Goal: Task Accomplishment & Management: Complete application form

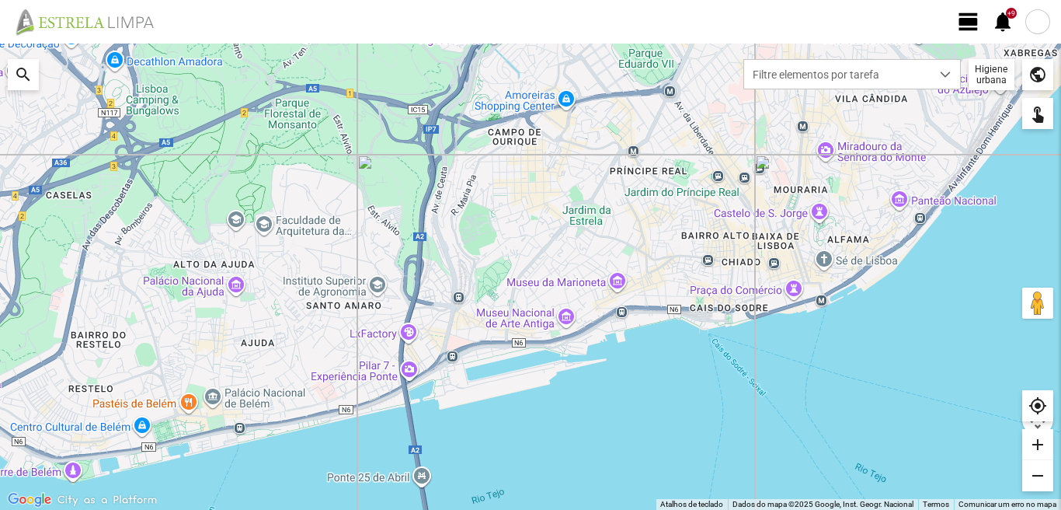
click at [976, 24] on span "view_day" at bounding box center [968, 21] width 23 height 23
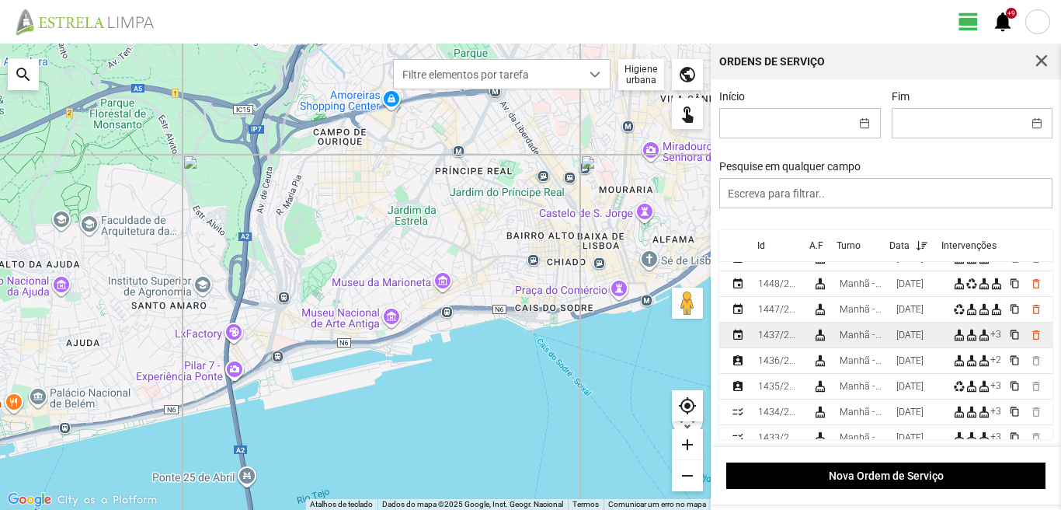
scroll to position [155, 0]
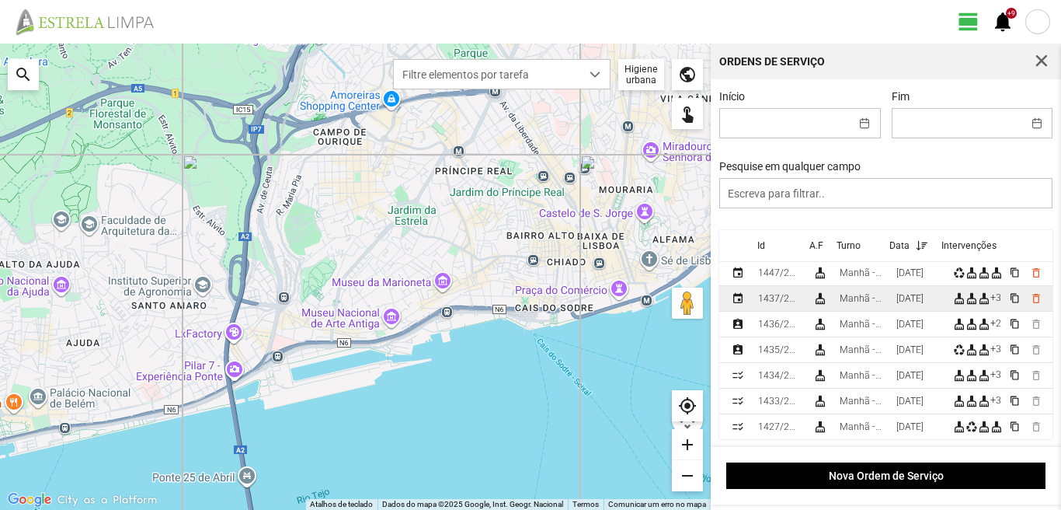
click at [897, 300] on td "[DATE]" at bounding box center [918, 299] width 57 height 26
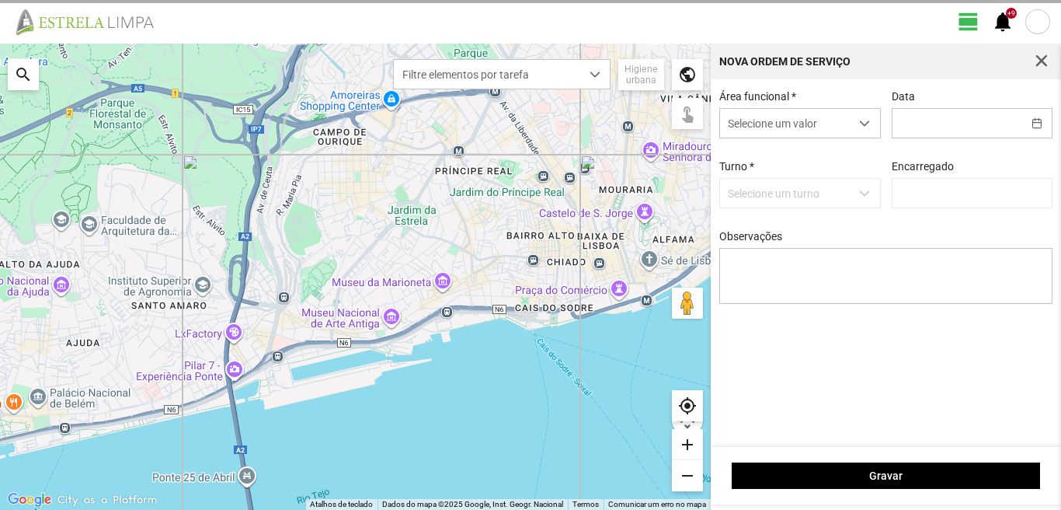
type input "[DATE]"
type textarea "6-39-descanso ao serviço-10-17-22-25-36-44-45-47-49-50"
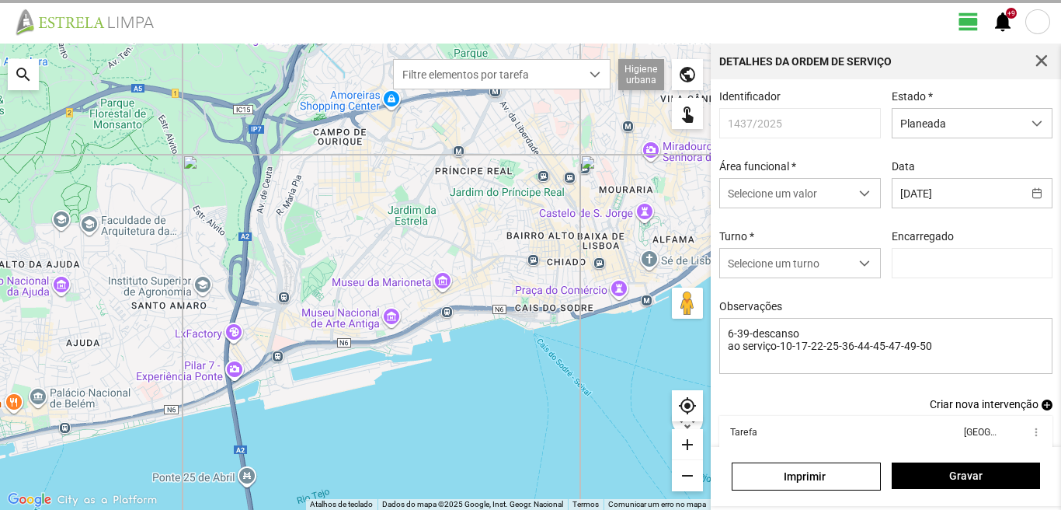
type input "[PERSON_NAME]"
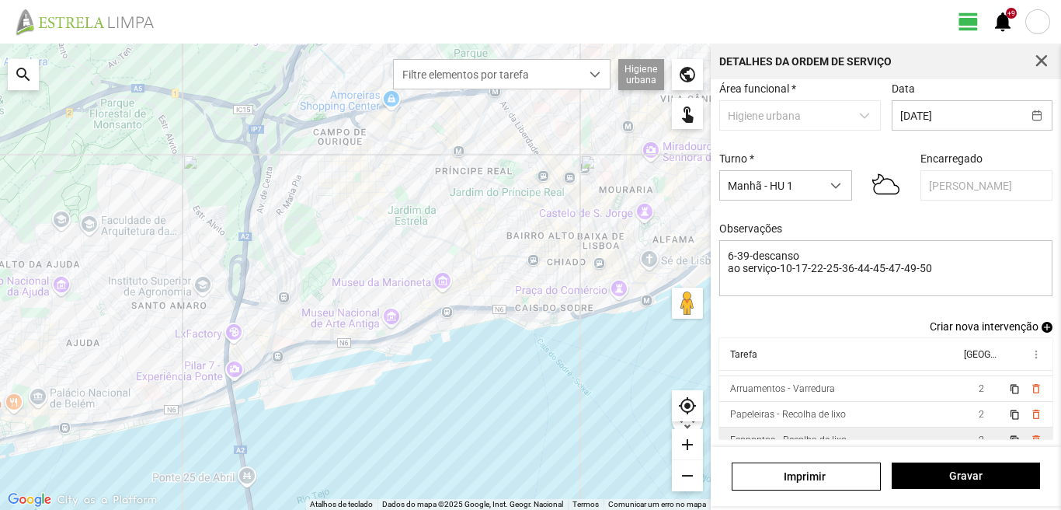
scroll to position [8, 0]
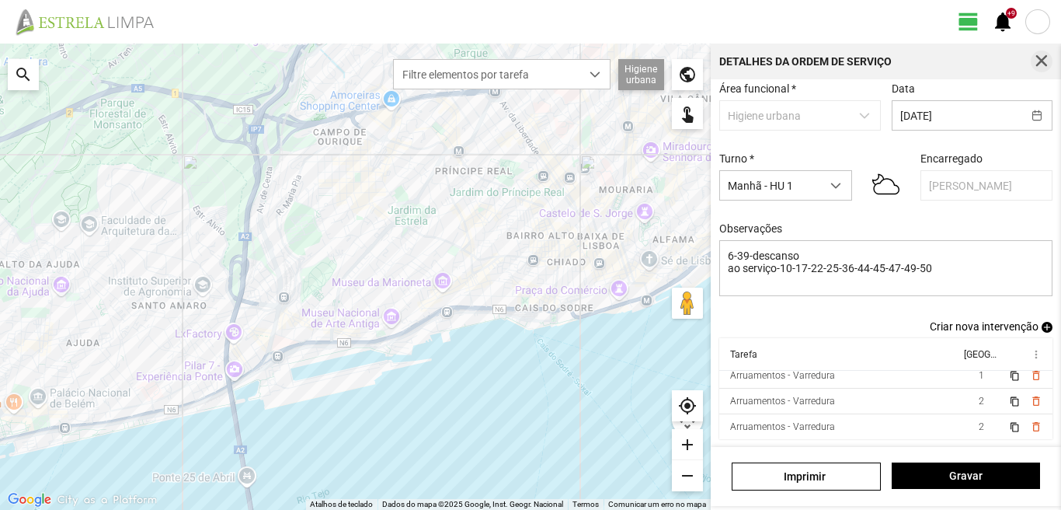
click at [1040, 54] on span "button" at bounding box center [1042, 61] width 14 height 14
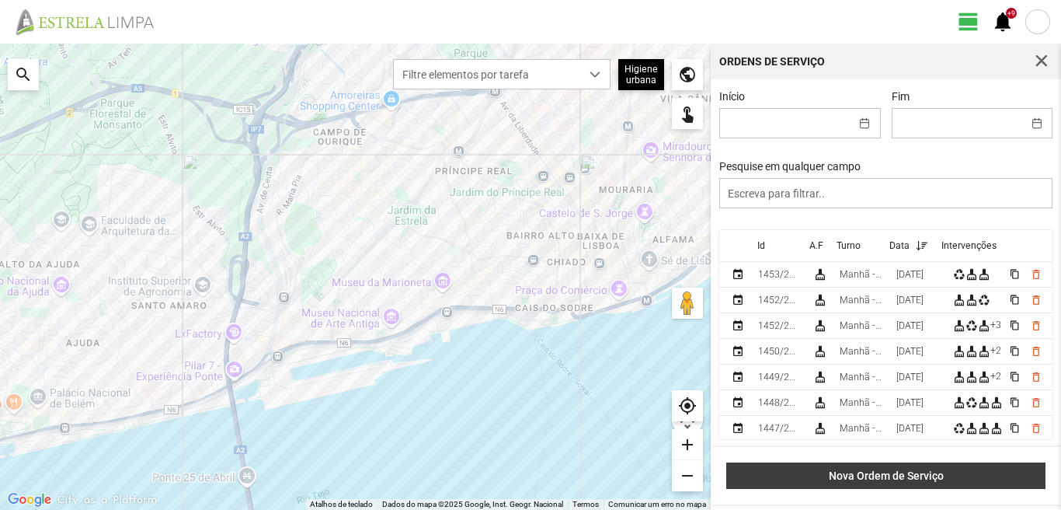
click at [872, 470] on span "Nova Ordem de Serviço" at bounding box center [886, 475] width 303 height 12
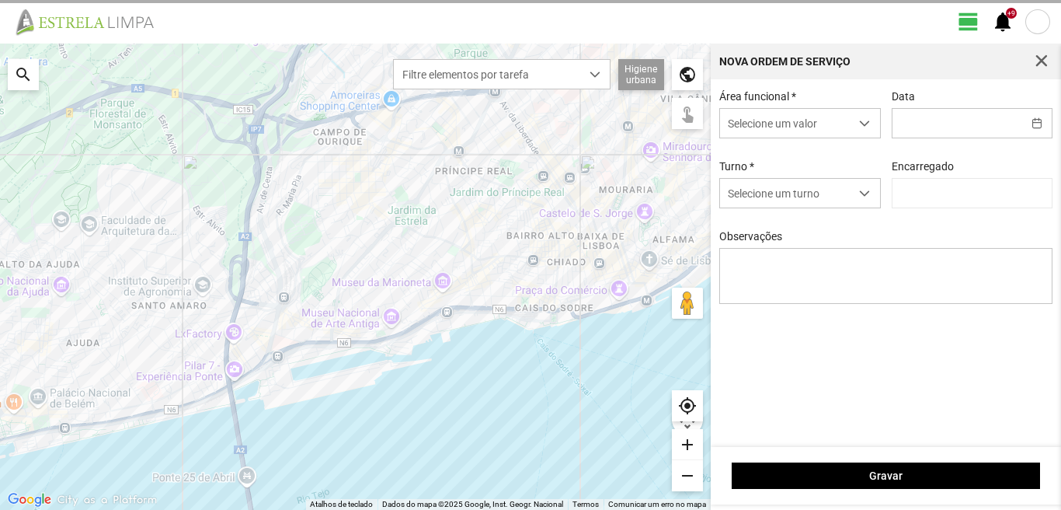
type input "[PERSON_NAME]"
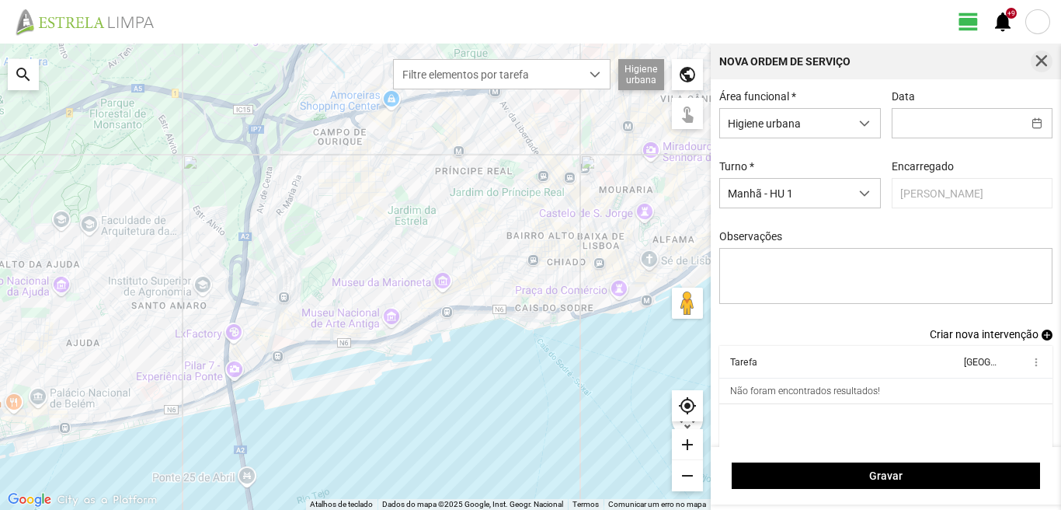
click at [1038, 64] on span "button" at bounding box center [1042, 61] width 14 height 14
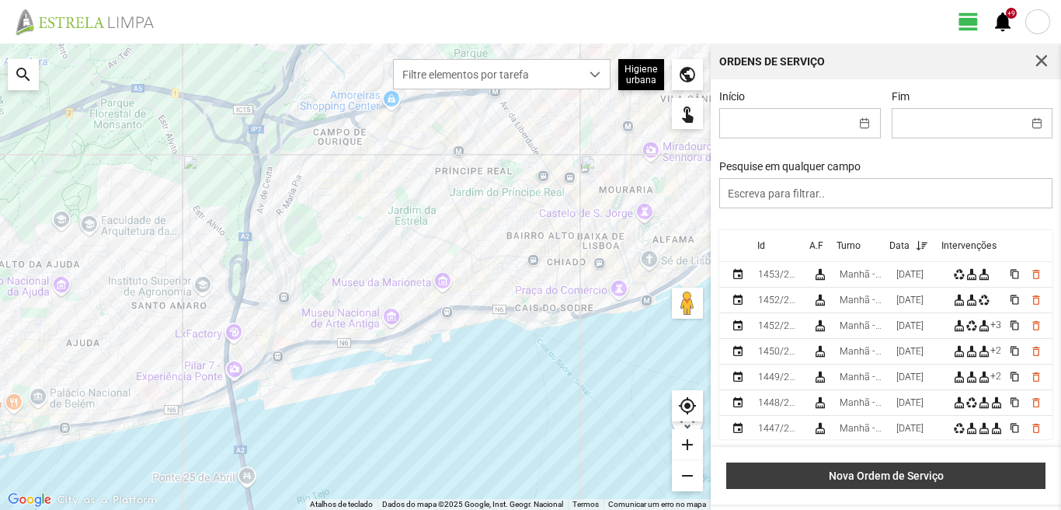
click at [739, 479] on span "Nova Ordem de Serviço" at bounding box center [886, 475] width 303 height 12
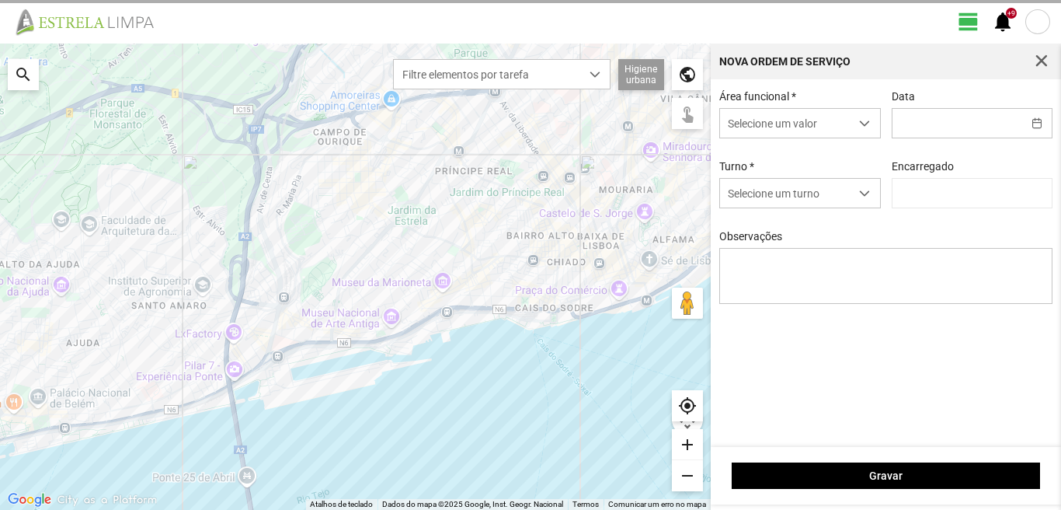
type input "[PERSON_NAME]"
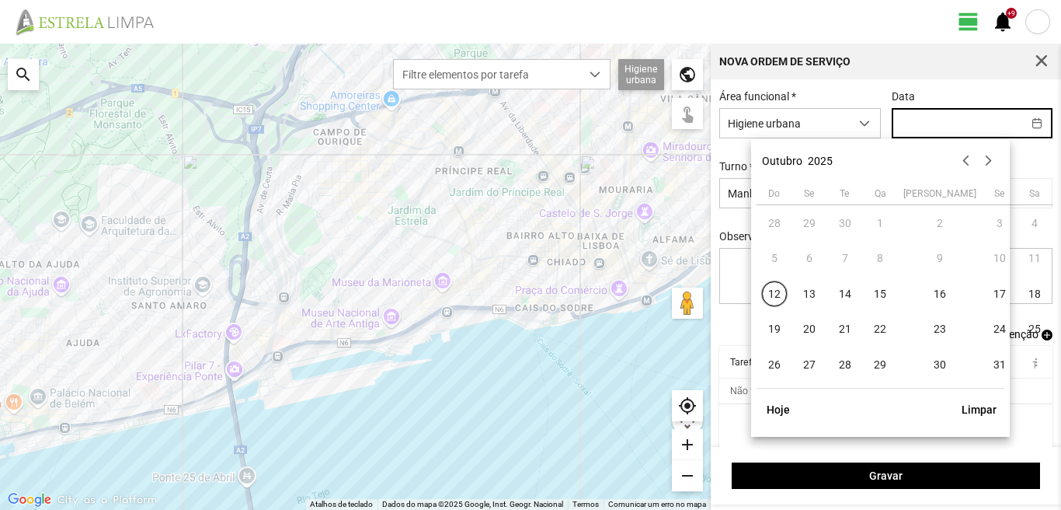
click at [909, 133] on input "text" at bounding box center [958, 123] width 130 height 29
click at [808, 332] on span "20" at bounding box center [809, 329] width 25 height 25
type input "[DATE]"
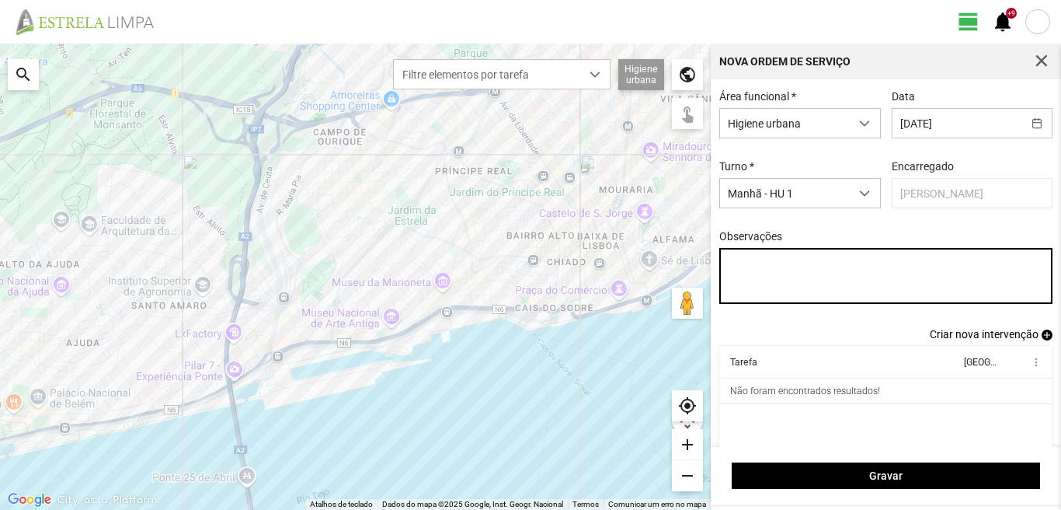
click at [746, 267] on textarea "Observações" at bounding box center [886, 276] width 334 height 56
click at [820, 277] on textarea "39-baixa 22--25-44-49-Eo38" at bounding box center [886, 276] width 334 height 56
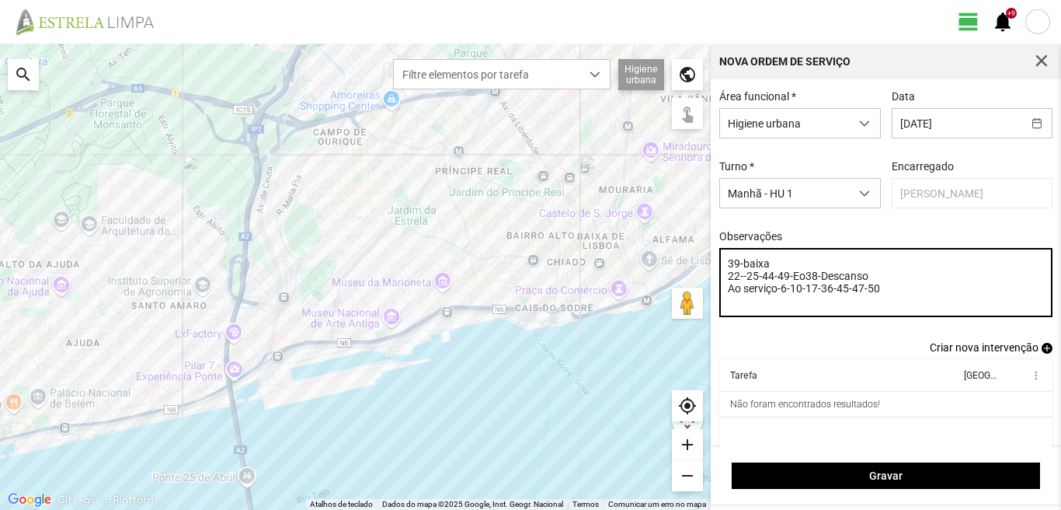
type textarea "39-baixa 22--25-44-49-Eo38-Descanso Ao serviço-6-10-17-36-45-47-50"
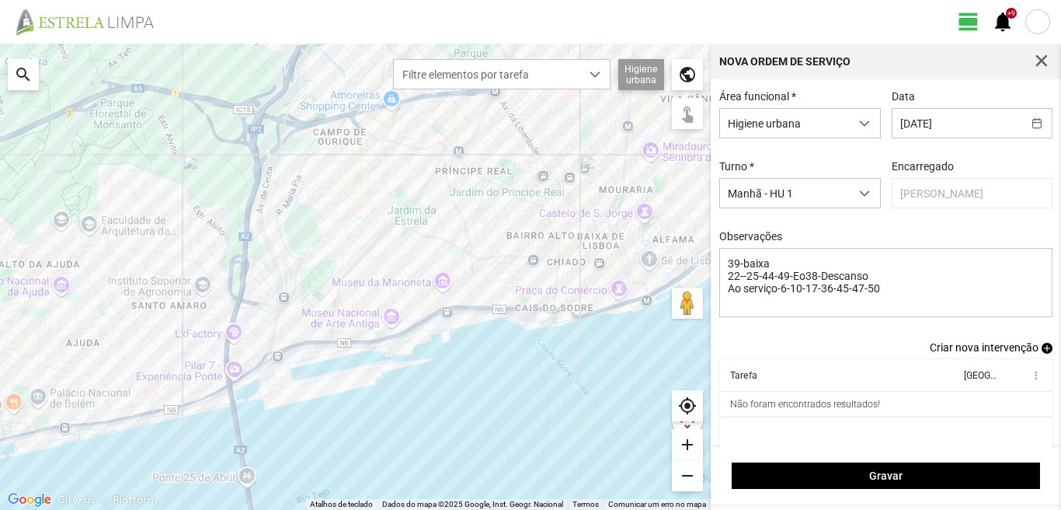
click at [1042, 353] on span "add" at bounding box center [1047, 348] width 11 height 11
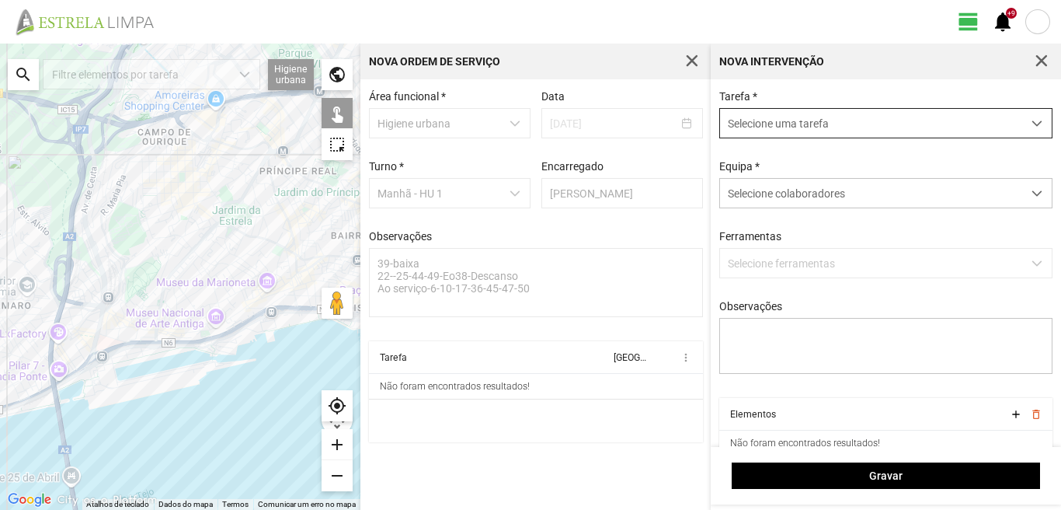
click at [773, 116] on span "Selecione uma tarefa" at bounding box center [871, 123] width 302 height 29
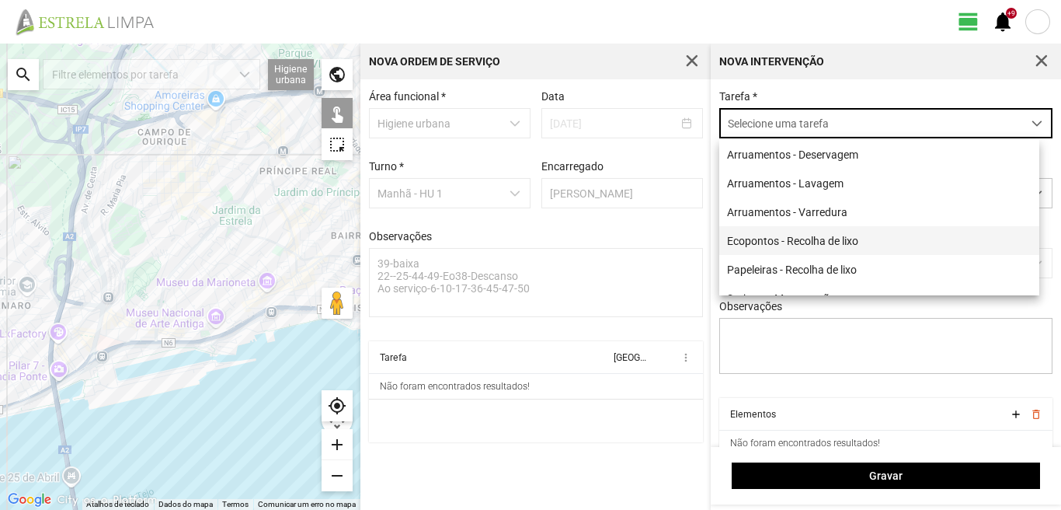
click at [789, 238] on li "Ecopontos - Recolha de lixo" at bounding box center [879, 240] width 320 height 29
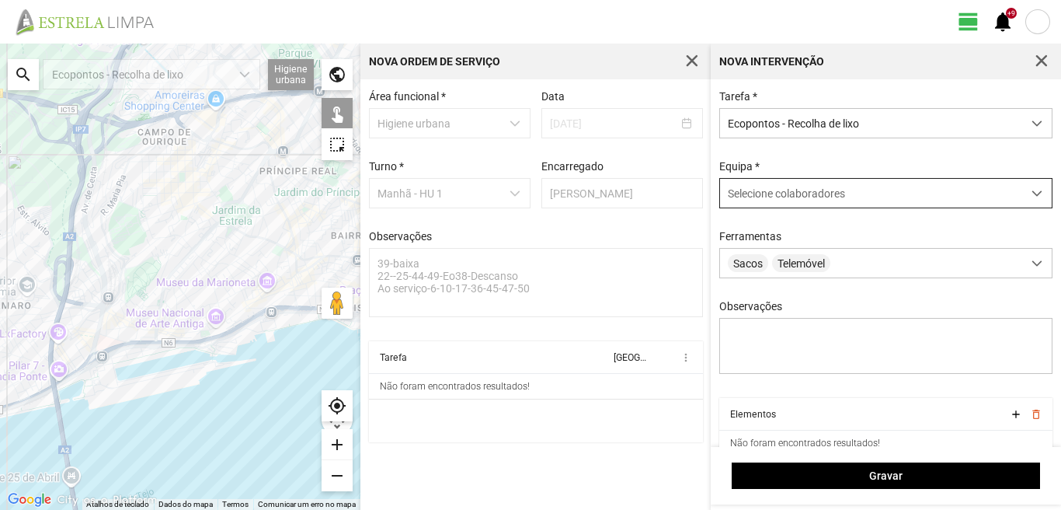
click at [797, 193] on span "Selecione colaboradores" at bounding box center [786, 193] width 117 height 12
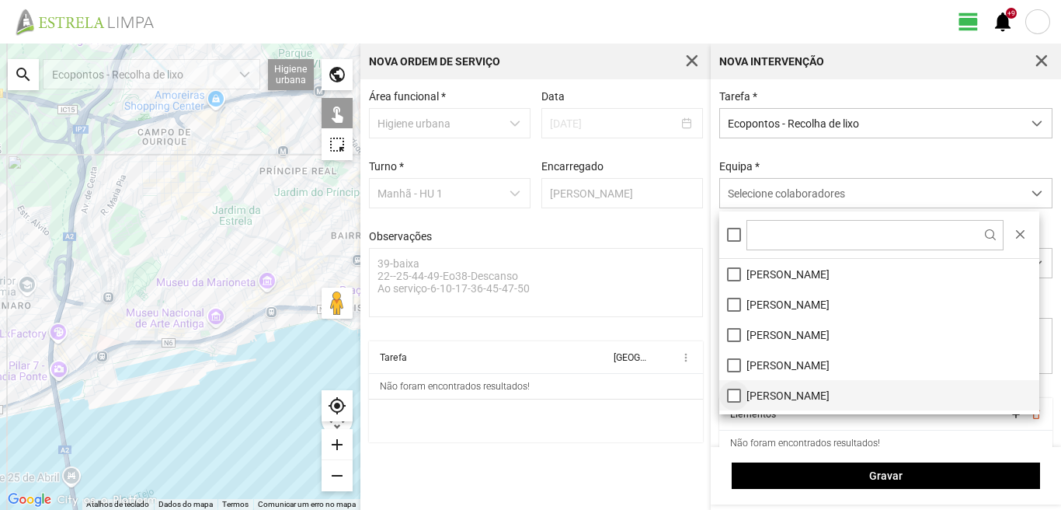
click at [737, 394] on li "[PERSON_NAME]" at bounding box center [879, 395] width 320 height 30
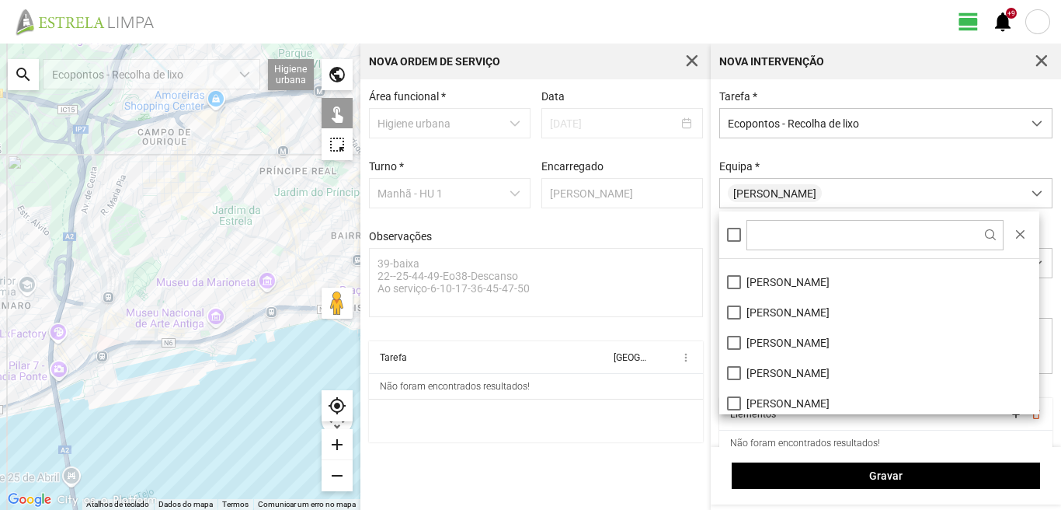
scroll to position [208, 0]
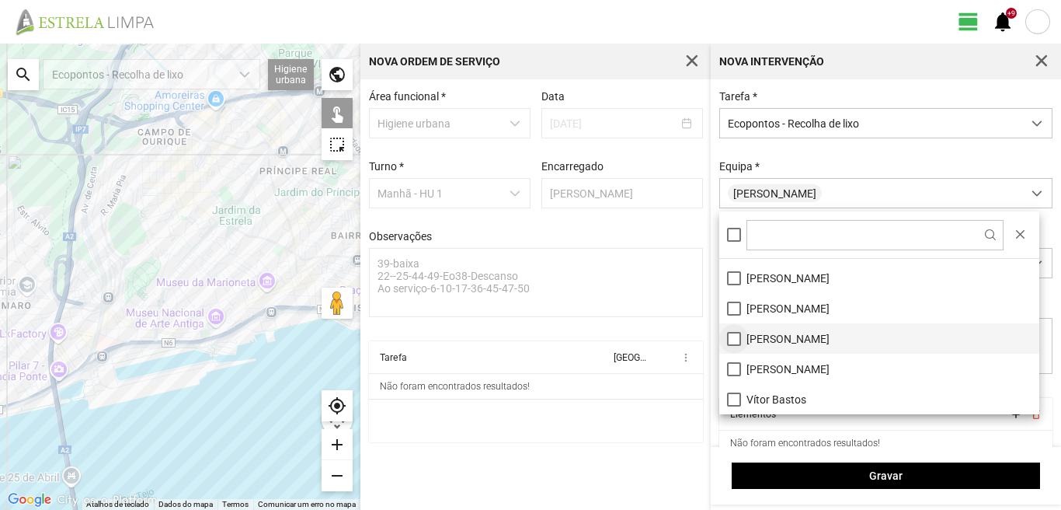
click at [737, 338] on li "[PERSON_NAME]" at bounding box center [879, 338] width 320 height 30
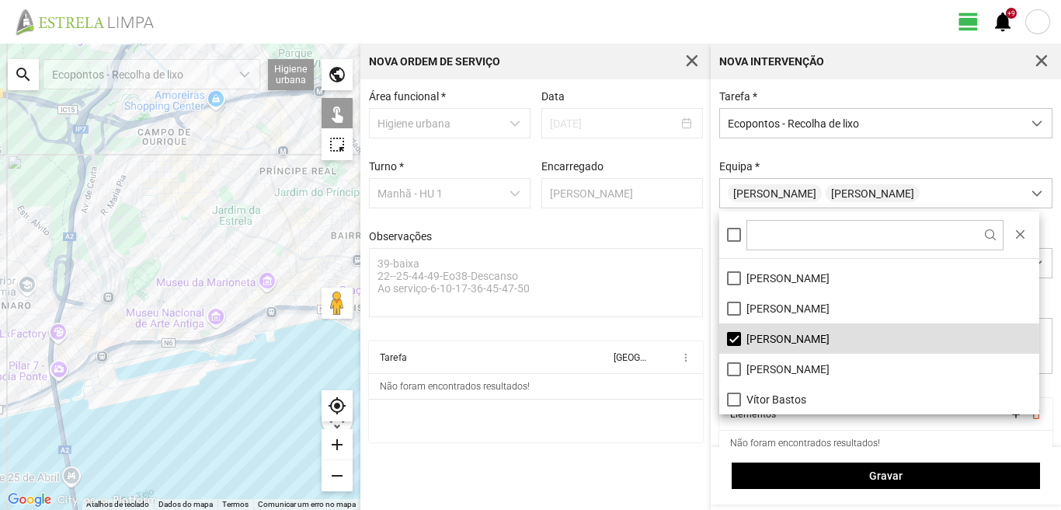
click at [219, 287] on div at bounding box center [180, 277] width 360 height 466
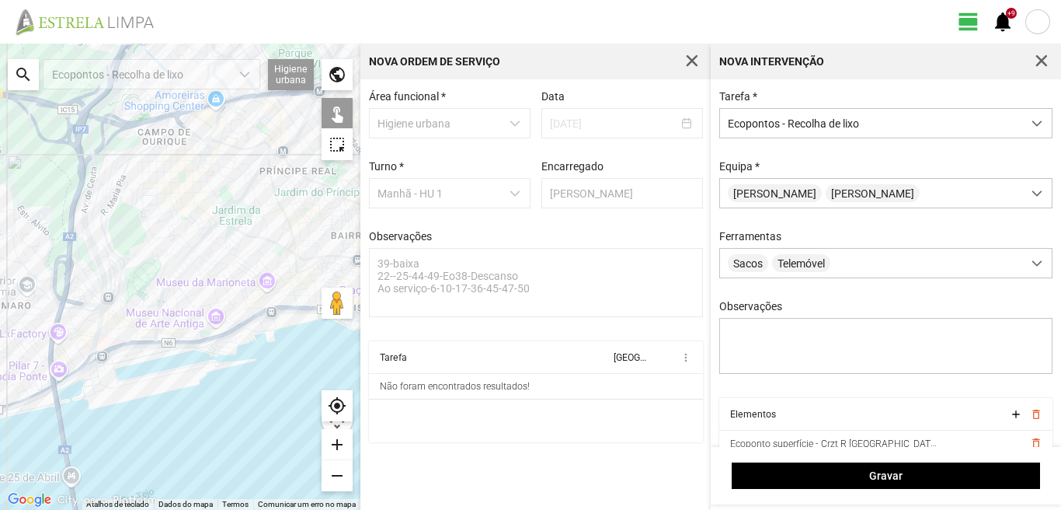
click at [230, 294] on div at bounding box center [180, 277] width 360 height 466
click at [240, 291] on div at bounding box center [180, 277] width 360 height 466
click at [228, 271] on div at bounding box center [180, 277] width 360 height 466
click at [240, 262] on div at bounding box center [180, 277] width 360 height 466
click at [247, 252] on div at bounding box center [180, 277] width 360 height 466
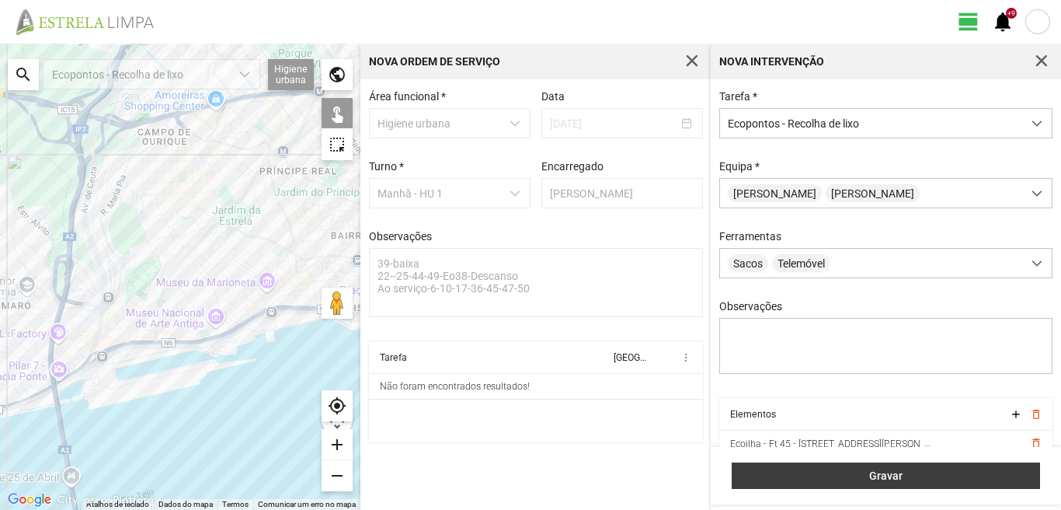
click at [854, 470] on span "Gravar" at bounding box center [886, 475] width 292 height 12
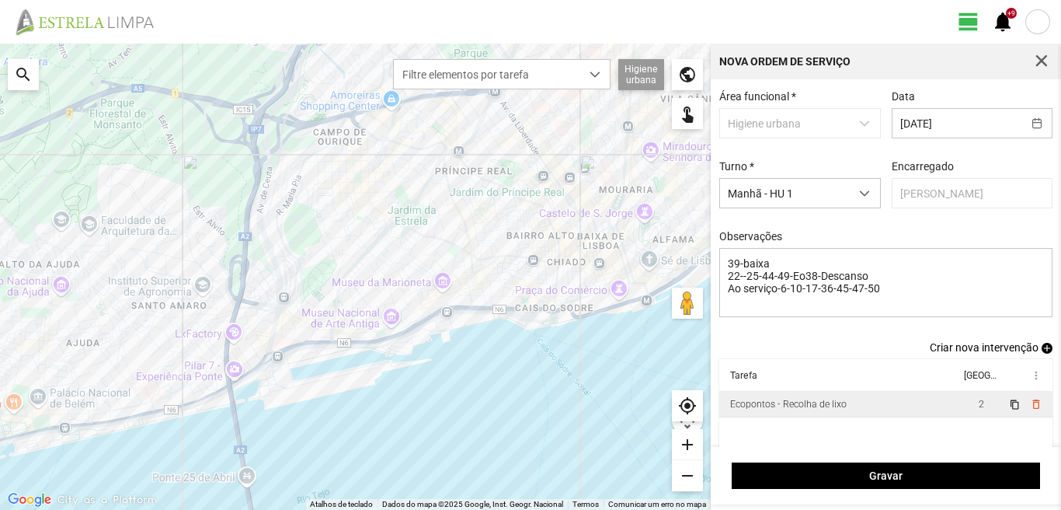
click at [961, 409] on td "2" at bounding box center [981, 405] width 44 height 26
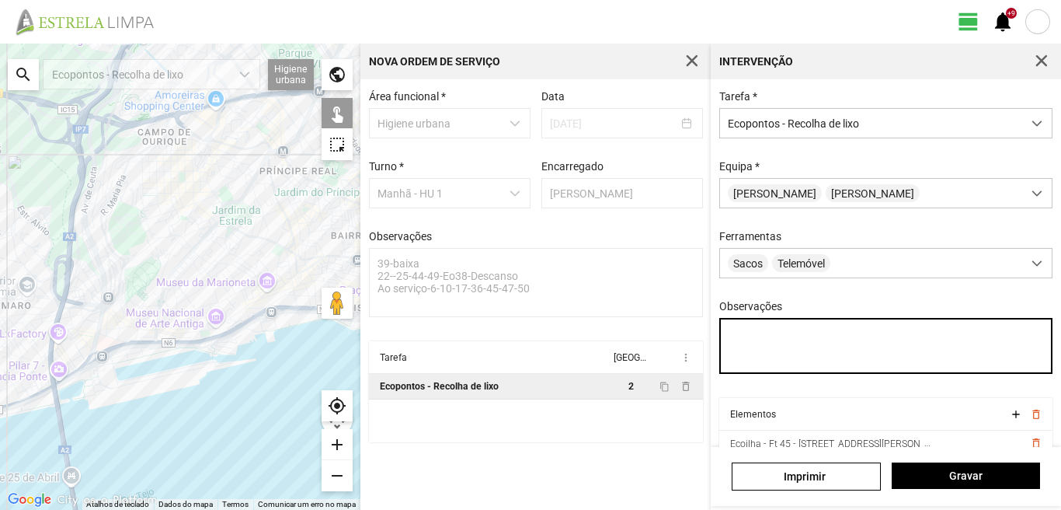
click at [727, 335] on textarea "Observações" at bounding box center [886, 346] width 334 height 56
type textarea "condutor sr nabais ajudante [PERSON_NAME]"
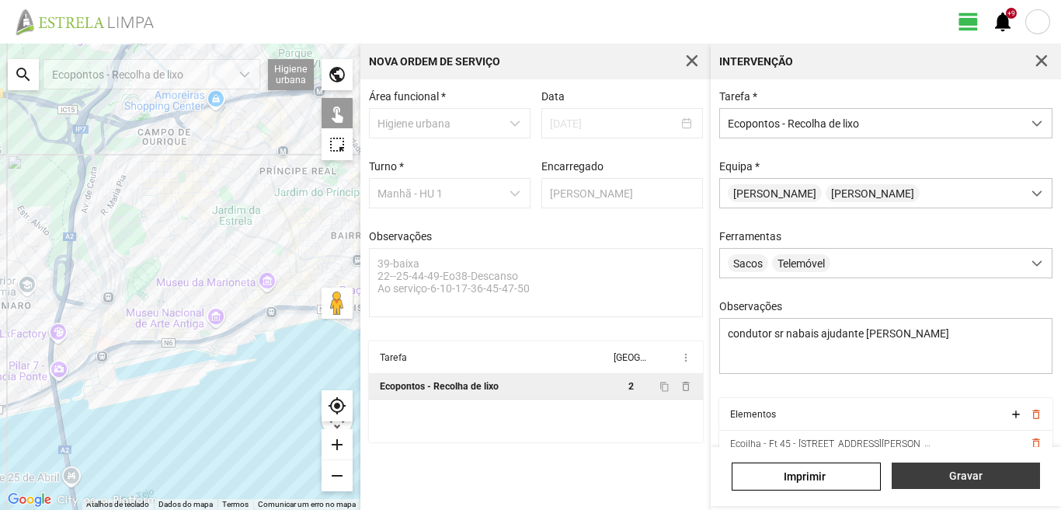
click at [932, 473] on span "Gravar" at bounding box center [966, 475] width 132 height 12
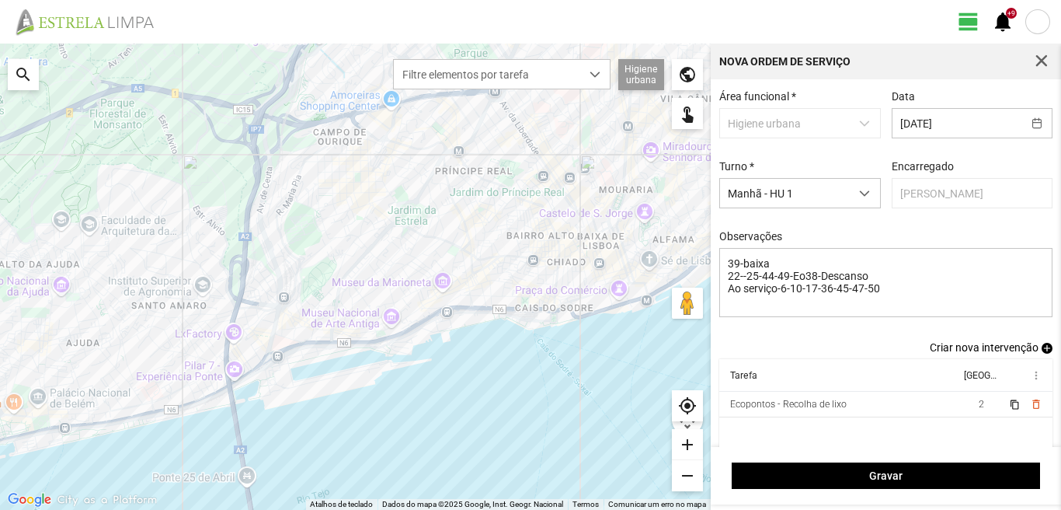
click at [1042, 352] on span "add" at bounding box center [1047, 348] width 11 height 11
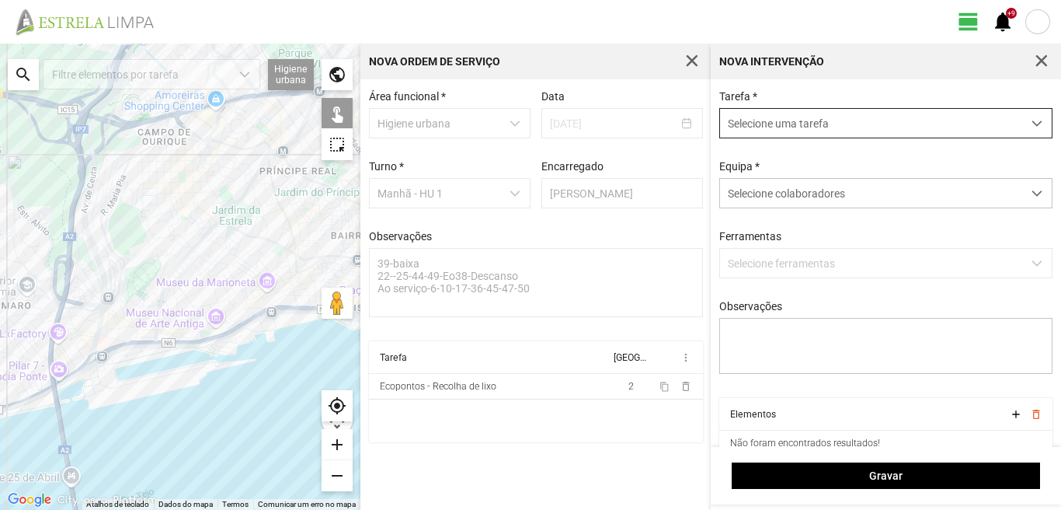
click at [761, 124] on span "Selecione uma tarefa" at bounding box center [871, 123] width 302 height 29
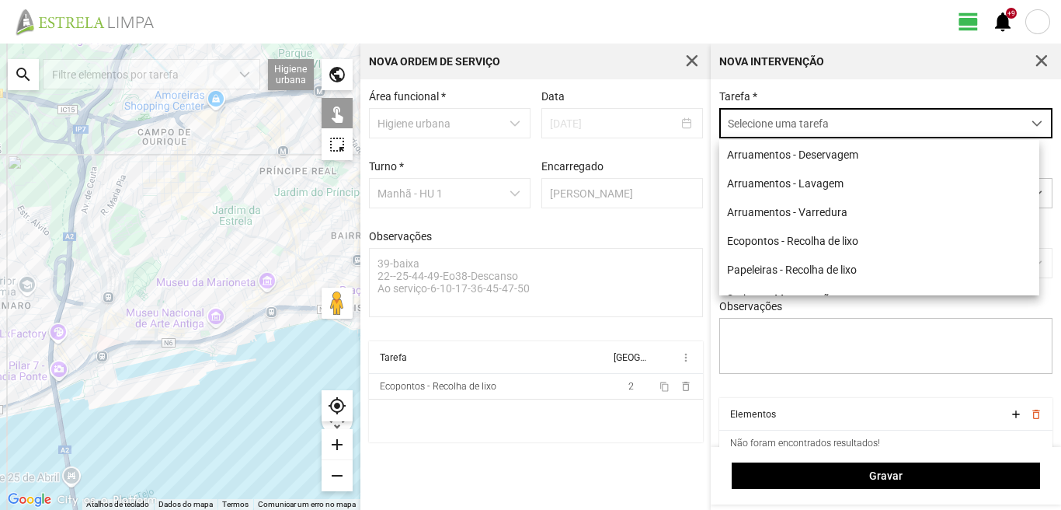
scroll to position [9, 69]
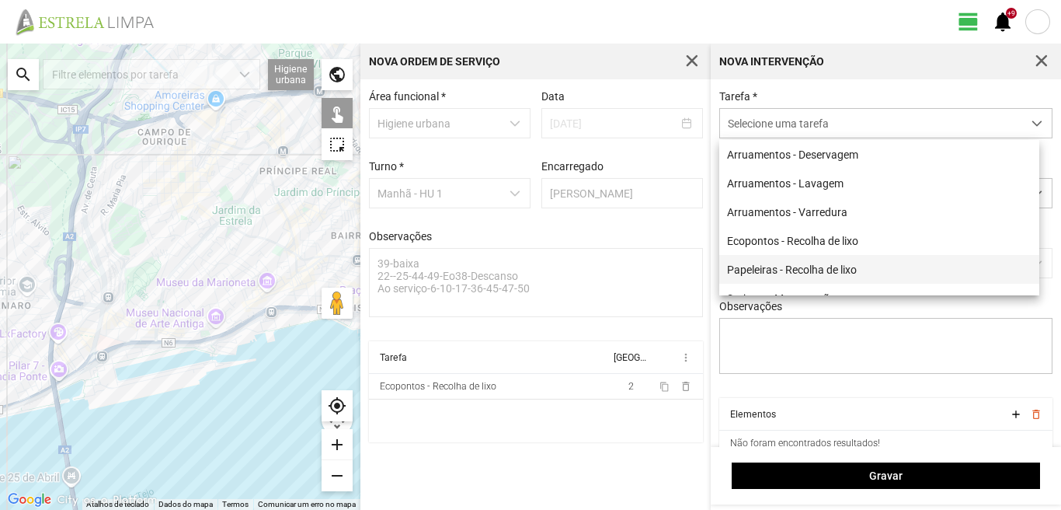
click at [780, 266] on li "Papeleiras - Recolha de lixo" at bounding box center [879, 269] width 320 height 29
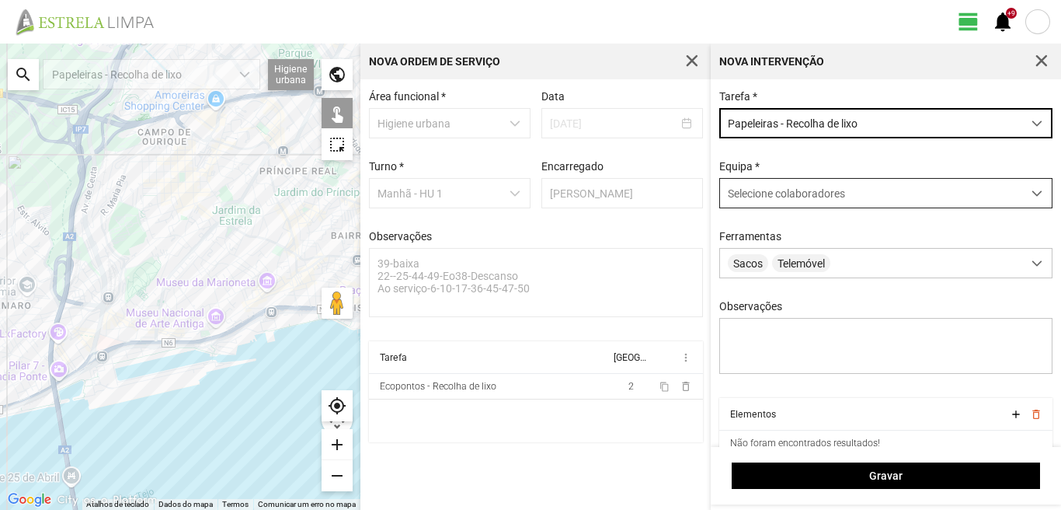
click at [779, 200] on span "Selecione colaboradores" at bounding box center [786, 193] width 117 height 12
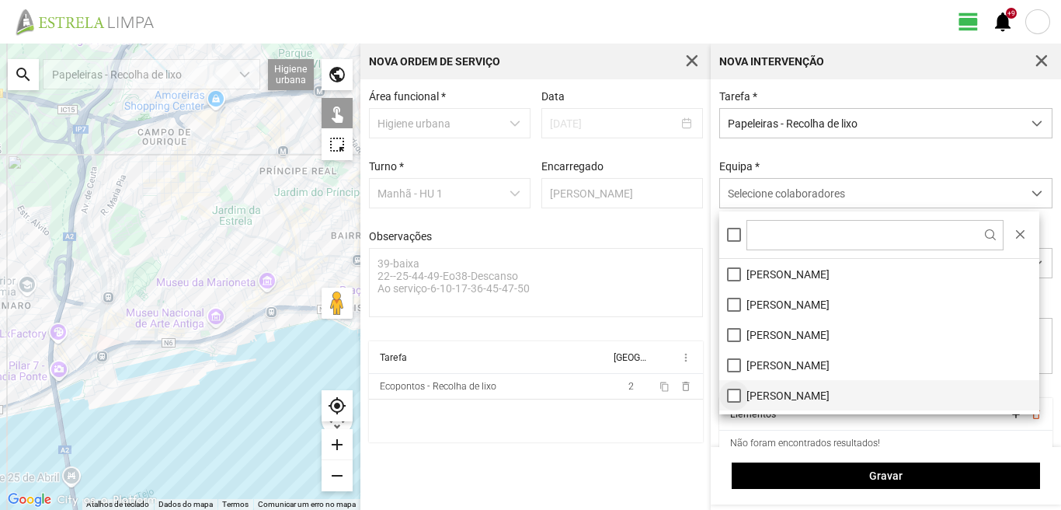
click at [735, 392] on li "[PERSON_NAME]" at bounding box center [879, 395] width 320 height 30
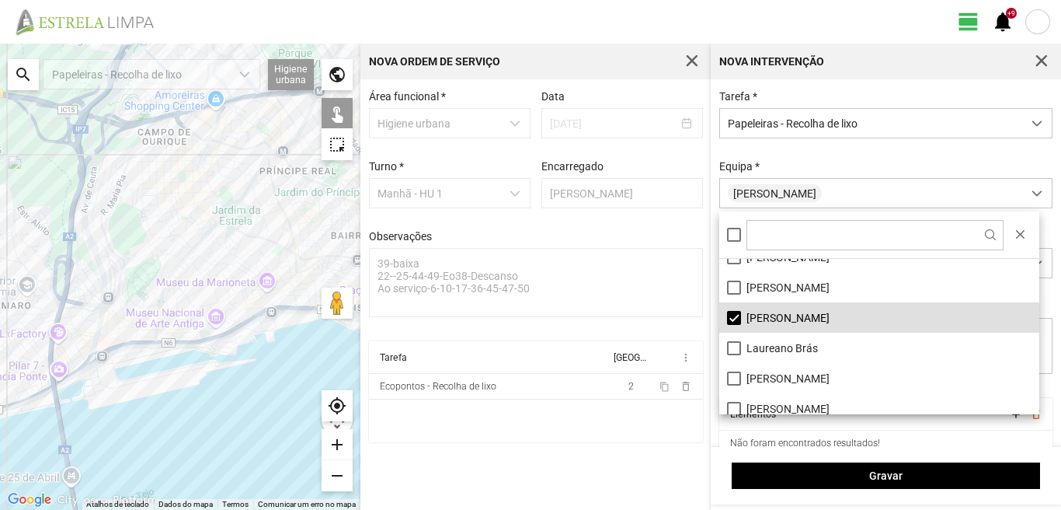
scroll to position [155, 0]
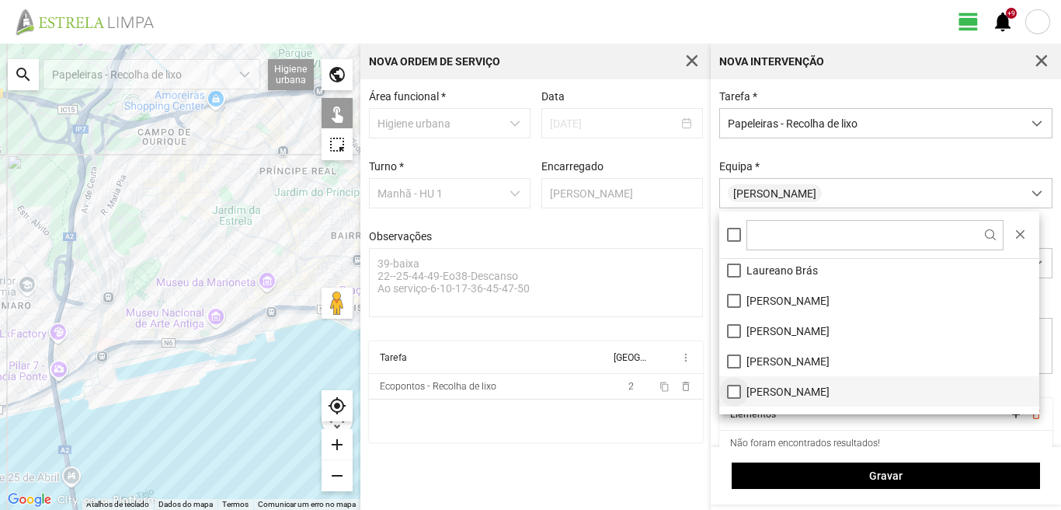
click at [734, 393] on li "[PERSON_NAME]" at bounding box center [879, 391] width 320 height 30
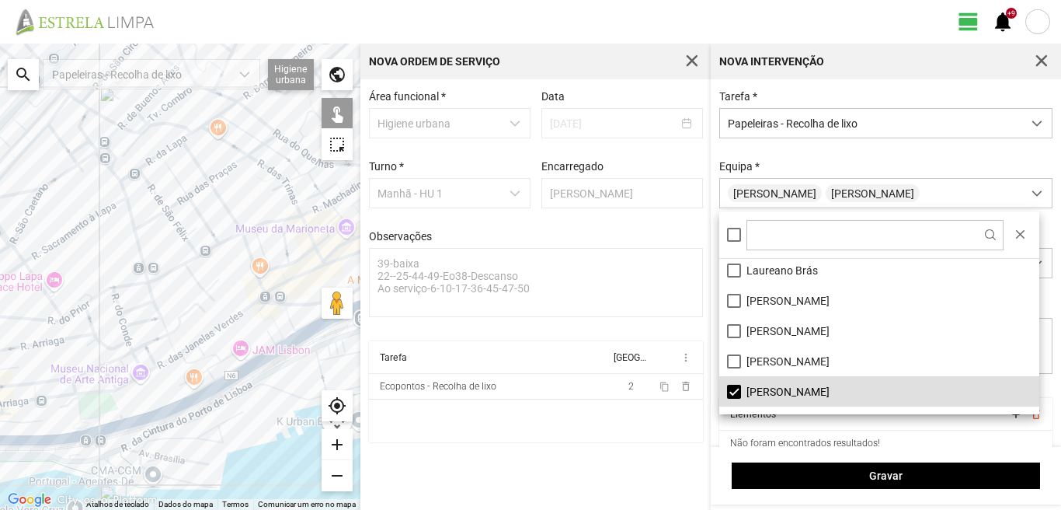
drag, startPoint x: 155, startPoint y: 189, endPoint x: 131, endPoint y: 238, distance: 54.2
click at [131, 235] on div at bounding box center [180, 277] width 360 height 466
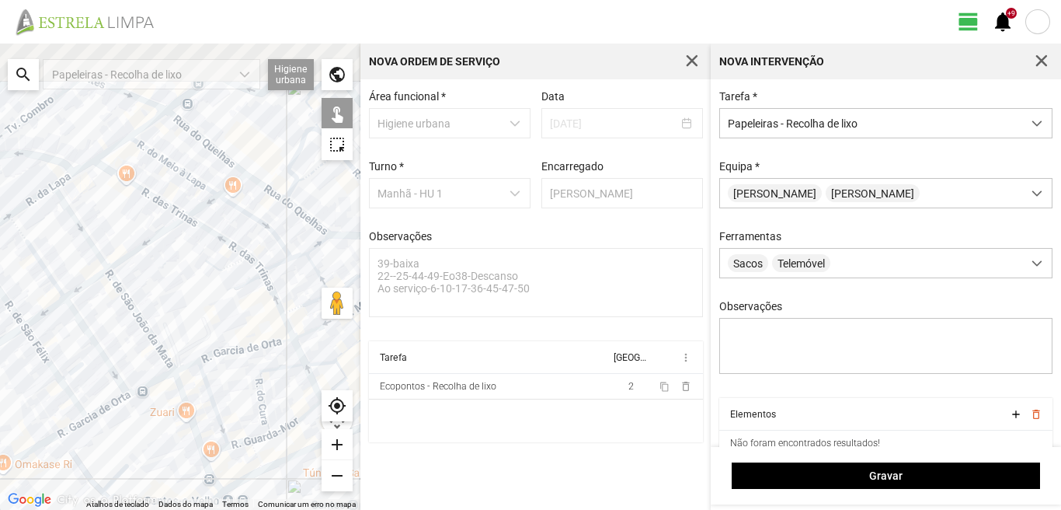
drag, startPoint x: 222, startPoint y: 191, endPoint x: 133, endPoint y: 259, distance: 112.5
click at [133, 259] on div at bounding box center [180, 277] width 360 height 466
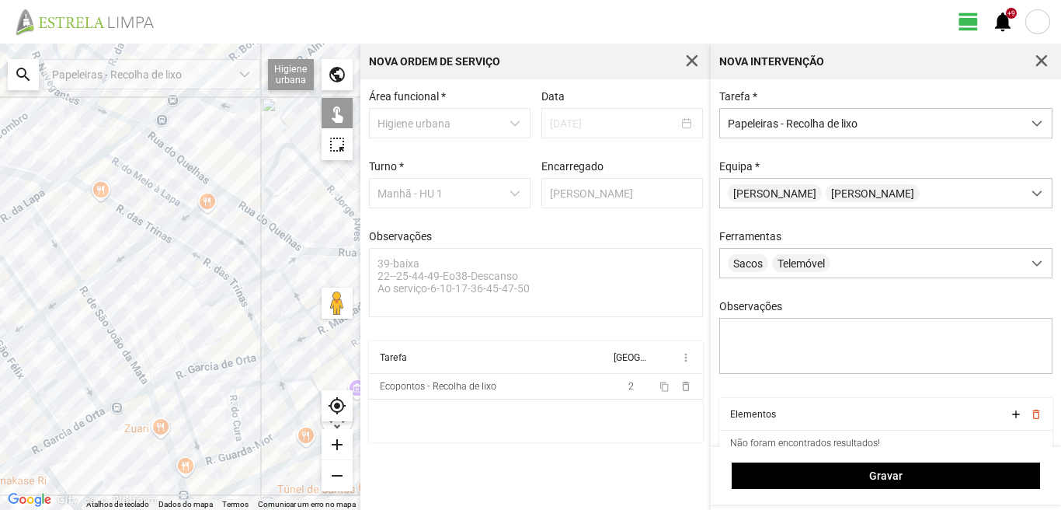
click at [263, 206] on div at bounding box center [180, 277] width 360 height 466
click at [273, 200] on div at bounding box center [180, 277] width 360 height 466
click at [281, 198] on div at bounding box center [180, 277] width 360 height 466
click at [288, 251] on div at bounding box center [180, 277] width 360 height 466
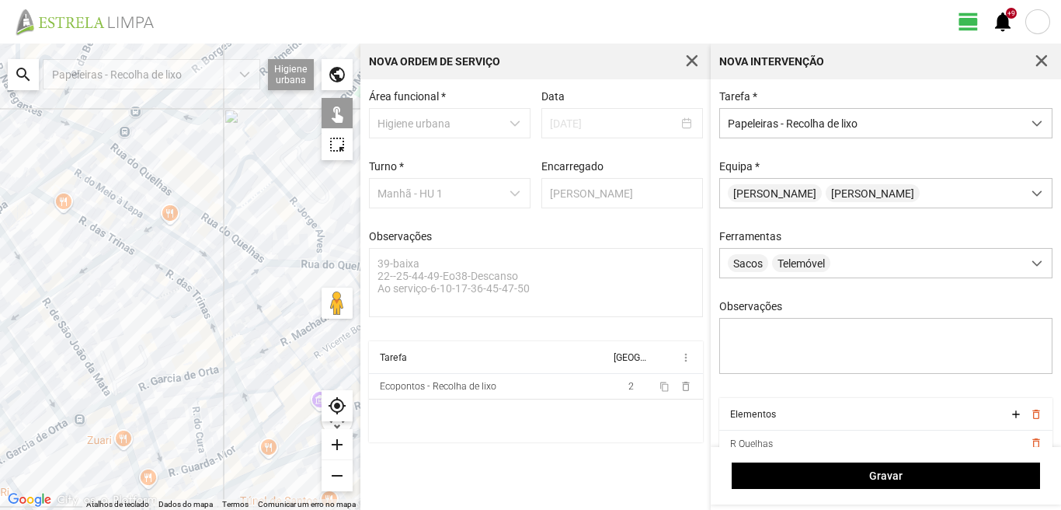
drag, startPoint x: 276, startPoint y: 261, endPoint x: 203, endPoint y: 280, distance: 75.4
click at [203, 280] on div at bounding box center [180, 277] width 360 height 466
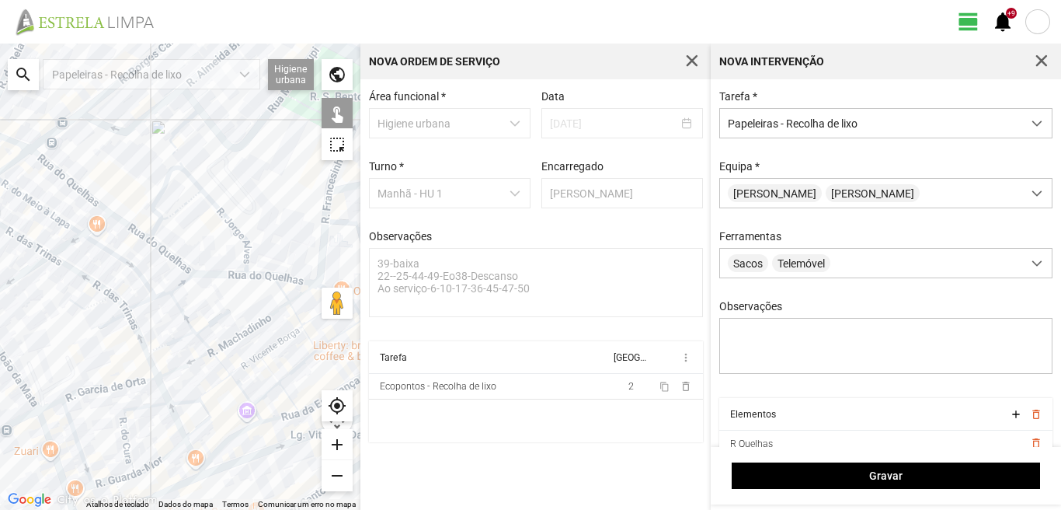
click at [257, 275] on div at bounding box center [180, 277] width 360 height 466
click at [251, 266] on div at bounding box center [180, 277] width 360 height 466
click at [249, 256] on div at bounding box center [180, 277] width 360 height 466
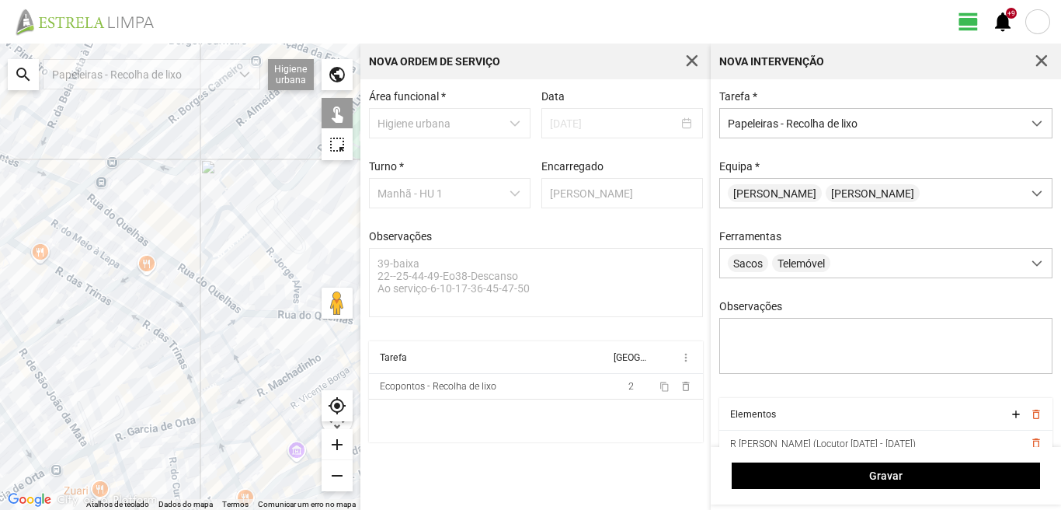
drag, startPoint x: 75, startPoint y: 200, endPoint x: 120, endPoint y: 237, distance: 58.5
click at [124, 240] on div at bounding box center [180, 277] width 360 height 466
click at [104, 184] on div at bounding box center [180, 277] width 360 height 466
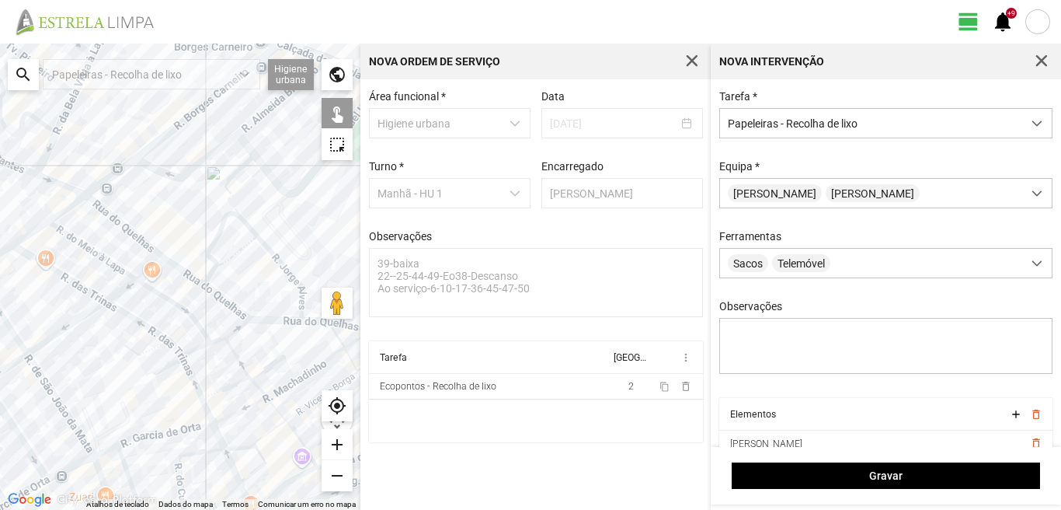
click at [94, 183] on div at bounding box center [180, 277] width 360 height 466
click at [113, 172] on div at bounding box center [180, 277] width 360 height 466
click at [125, 157] on div at bounding box center [180, 277] width 360 height 466
click at [137, 166] on div at bounding box center [180, 277] width 360 height 466
click at [135, 145] on div at bounding box center [180, 277] width 360 height 466
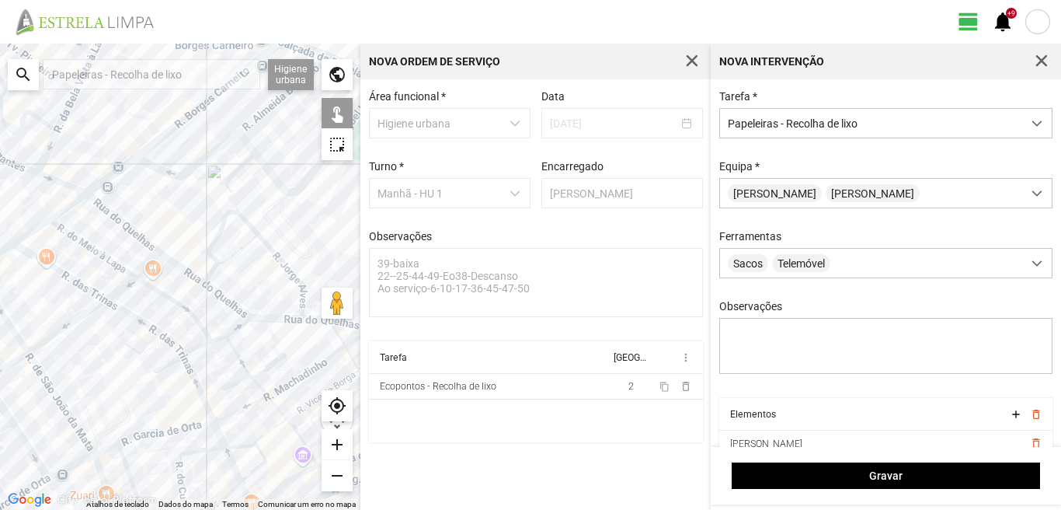
click at [110, 172] on div at bounding box center [180, 277] width 360 height 466
click at [123, 155] on div at bounding box center [180, 277] width 360 height 466
click at [121, 150] on div at bounding box center [180, 277] width 360 height 466
click at [124, 161] on div at bounding box center [180, 277] width 360 height 466
click at [72, 193] on div at bounding box center [180, 277] width 360 height 466
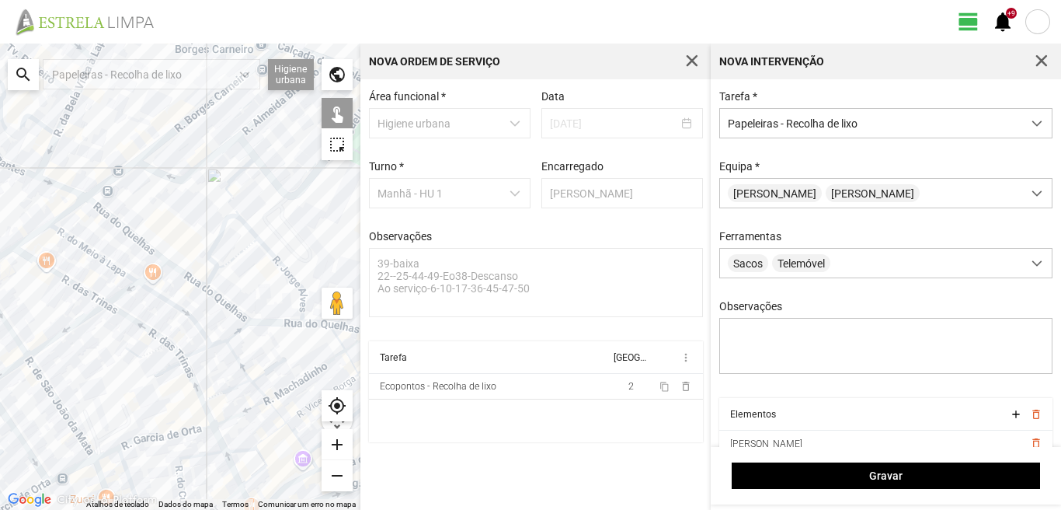
click at [64, 197] on div at bounding box center [180, 277] width 360 height 466
click at [123, 158] on div at bounding box center [180, 277] width 360 height 466
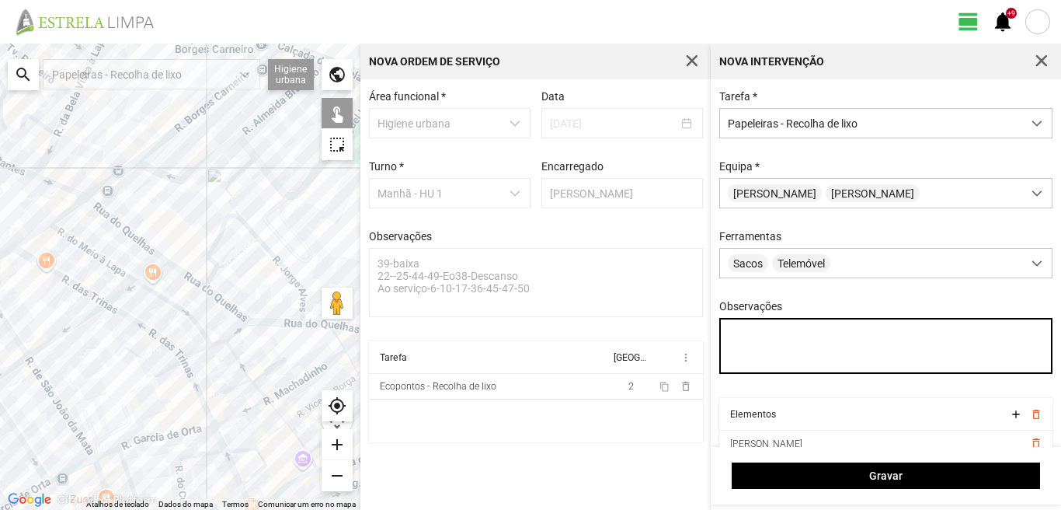
click at [748, 336] on textarea "Observações" at bounding box center [886, 346] width 334 height 56
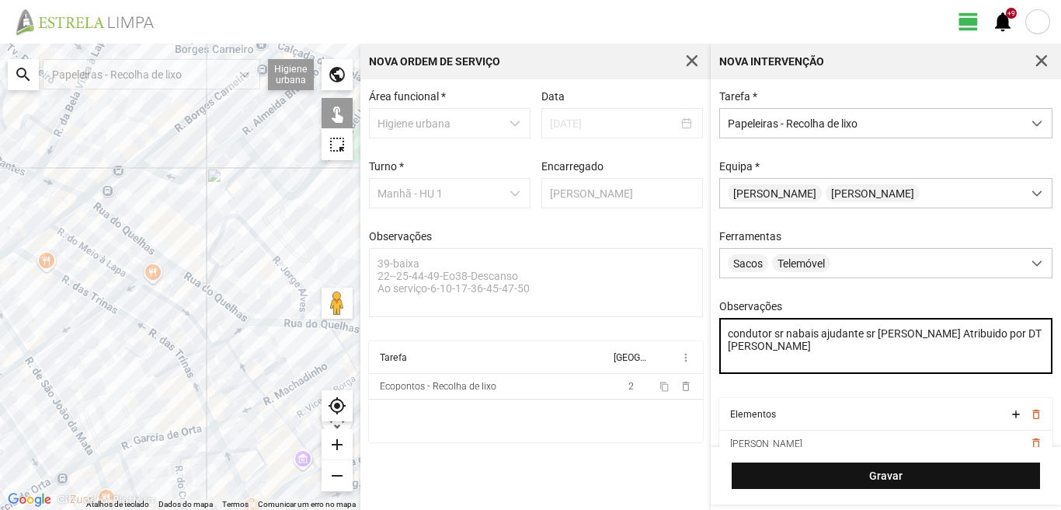
type textarea "condutor sr nabais ajudante sr [PERSON_NAME] Atribuido por DT [PERSON_NAME]"
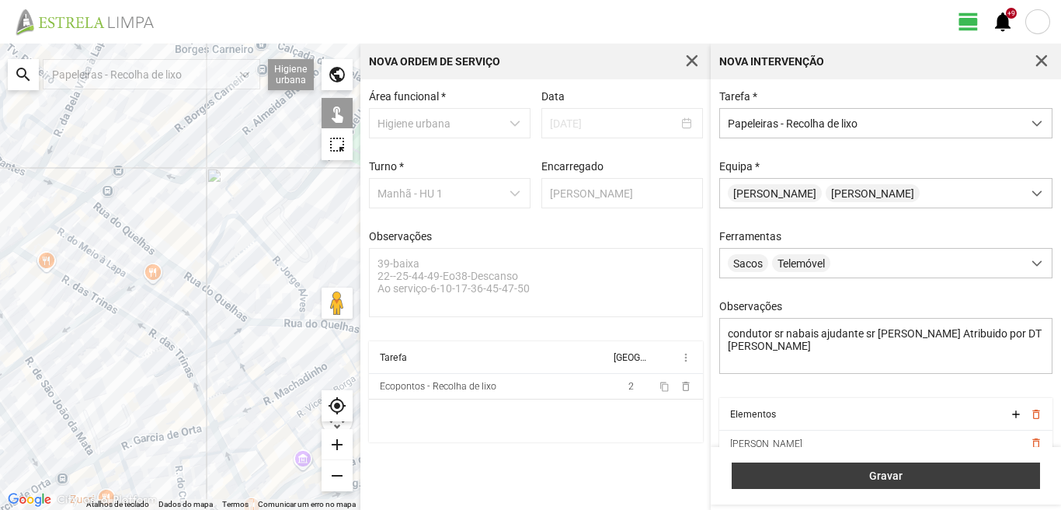
click at [843, 475] on span "Gravar" at bounding box center [886, 475] width 292 height 12
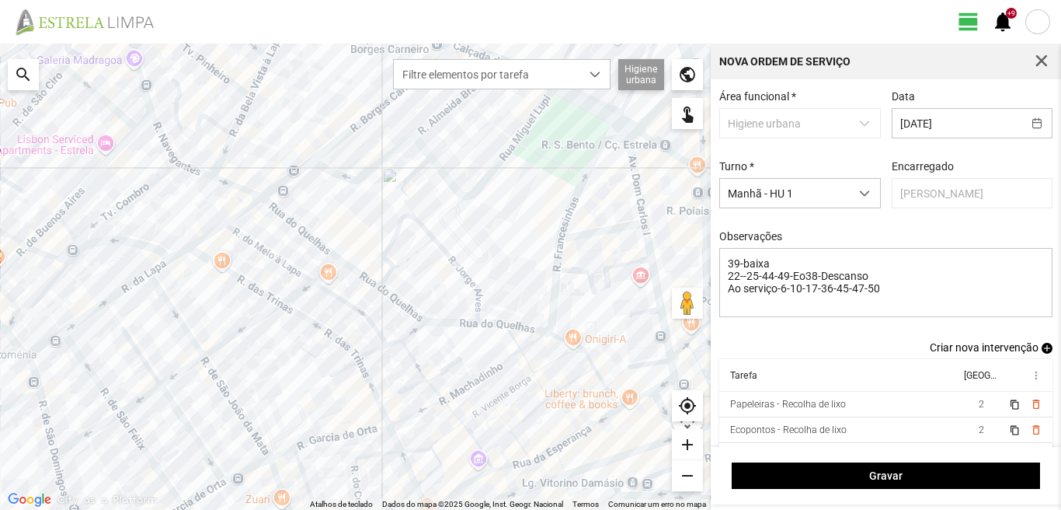
click at [1042, 350] on span "add" at bounding box center [1047, 348] width 11 height 11
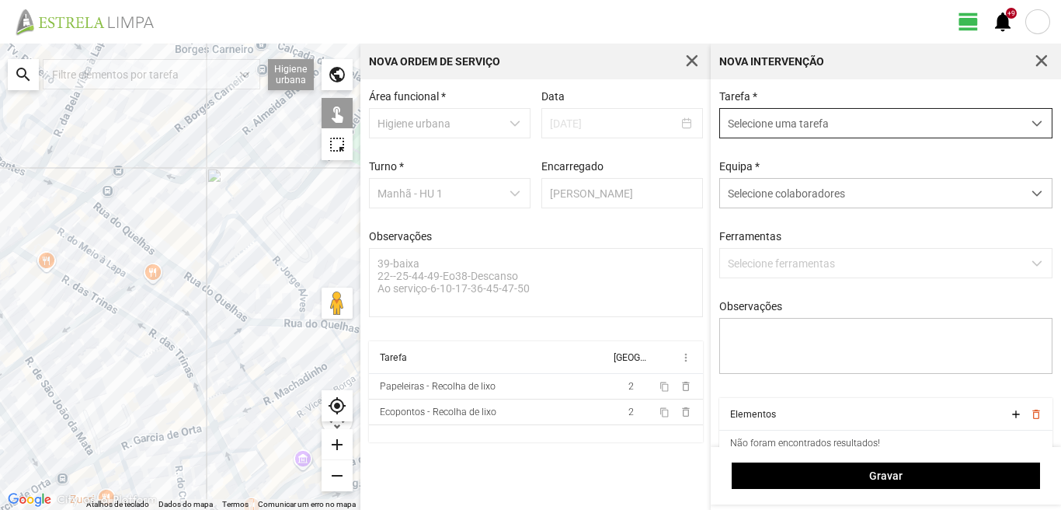
click at [748, 124] on span "Selecione uma tarefa" at bounding box center [871, 123] width 302 height 29
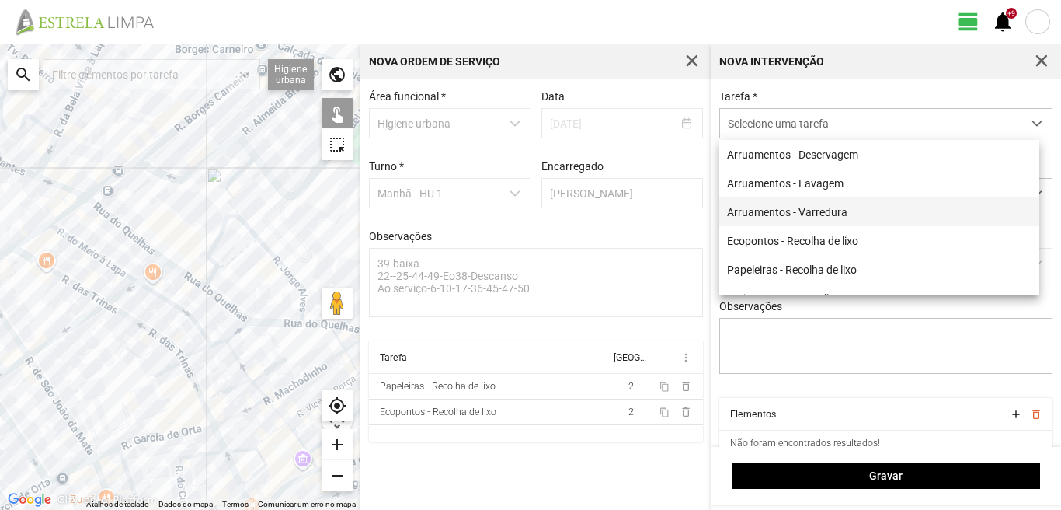
click at [776, 211] on li "Arruamentos - Varredura" at bounding box center [879, 211] width 320 height 29
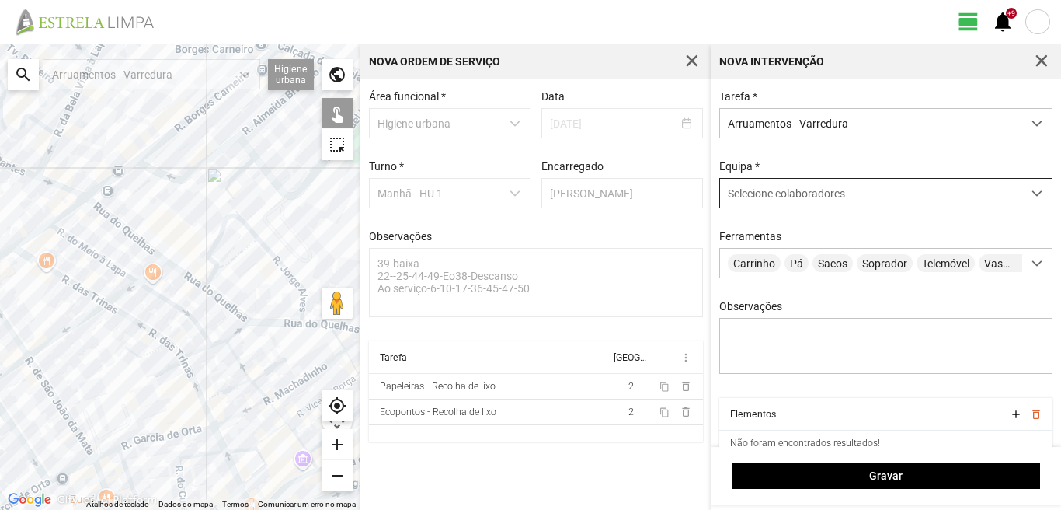
click at [781, 194] on span "Selecione colaboradores" at bounding box center [786, 193] width 117 height 12
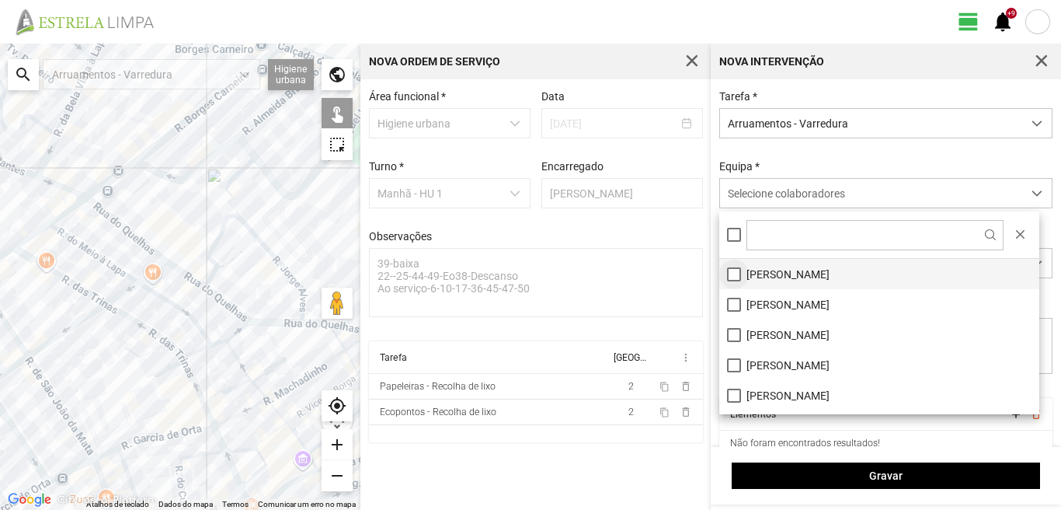
click at [737, 269] on li "[PERSON_NAME]" at bounding box center [879, 274] width 320 height 30
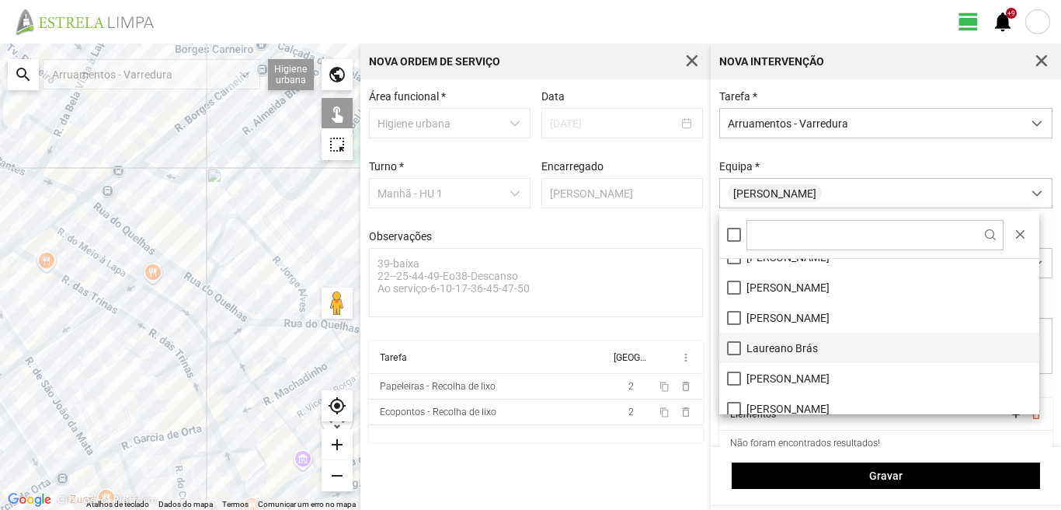
scroll to position [155, 0]
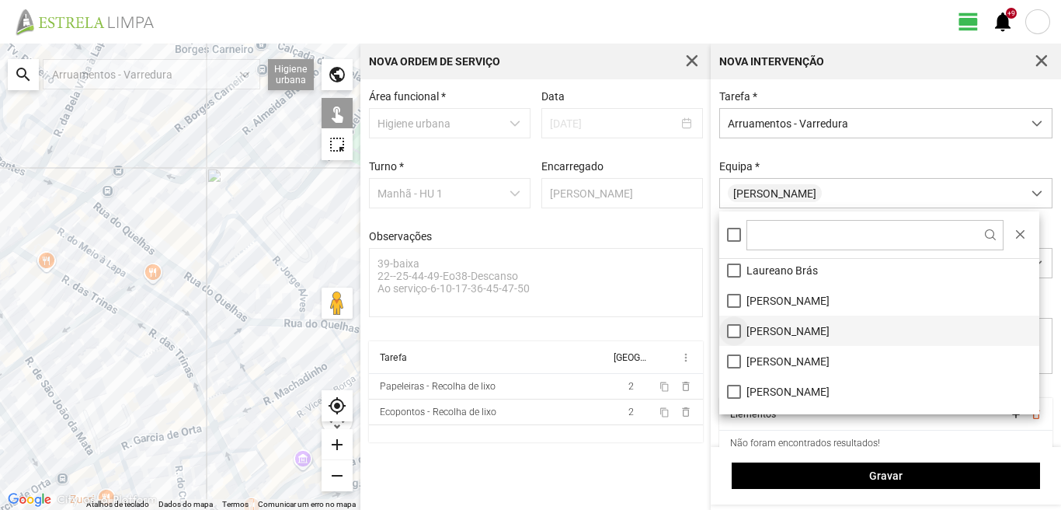
click at [737, 333] on li "[PERSON_NAME]" at bounding box center [879, 330] width 320 height 30
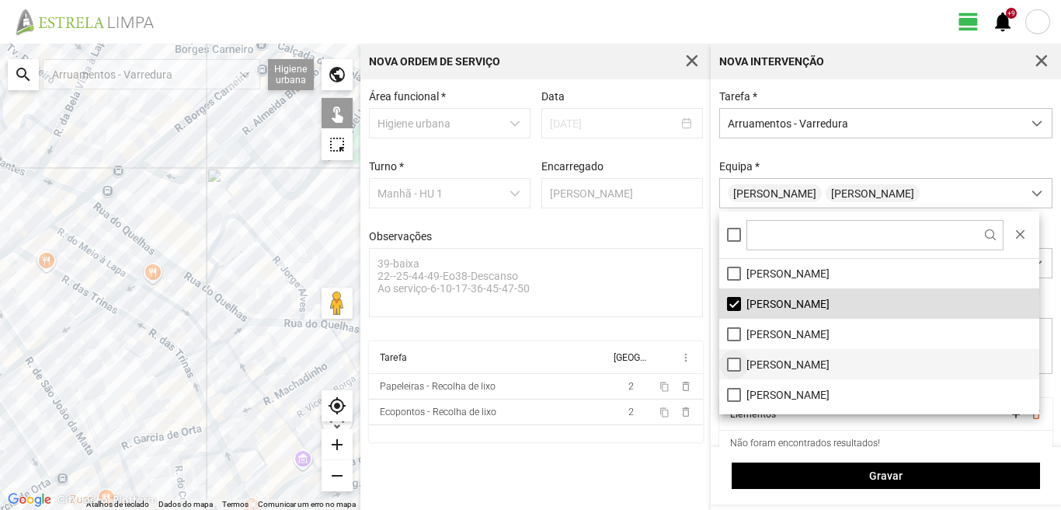
scroll to position [208, 0]
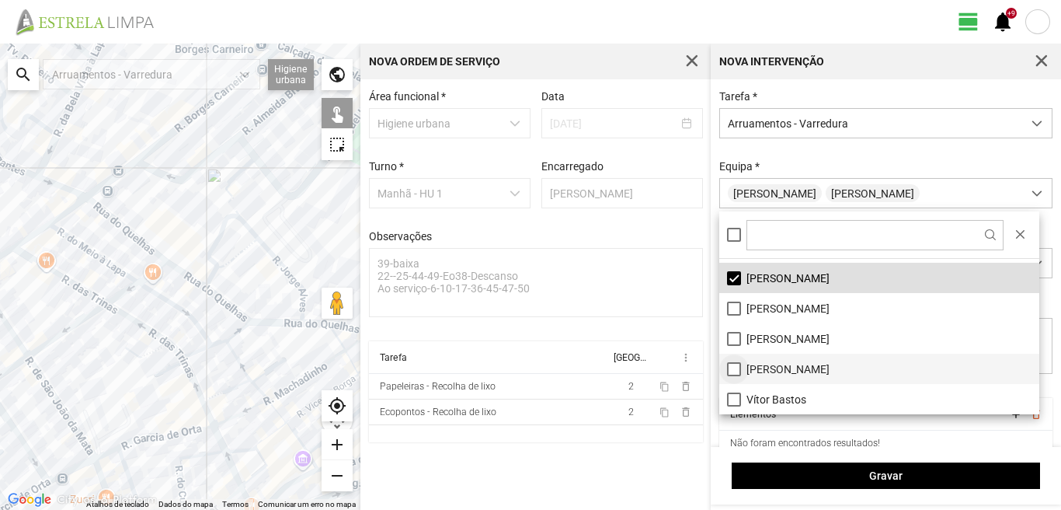
click at [736, 367] on li "[PERSON_NAME]" at bounding box center [879, 368] width 320 height 30
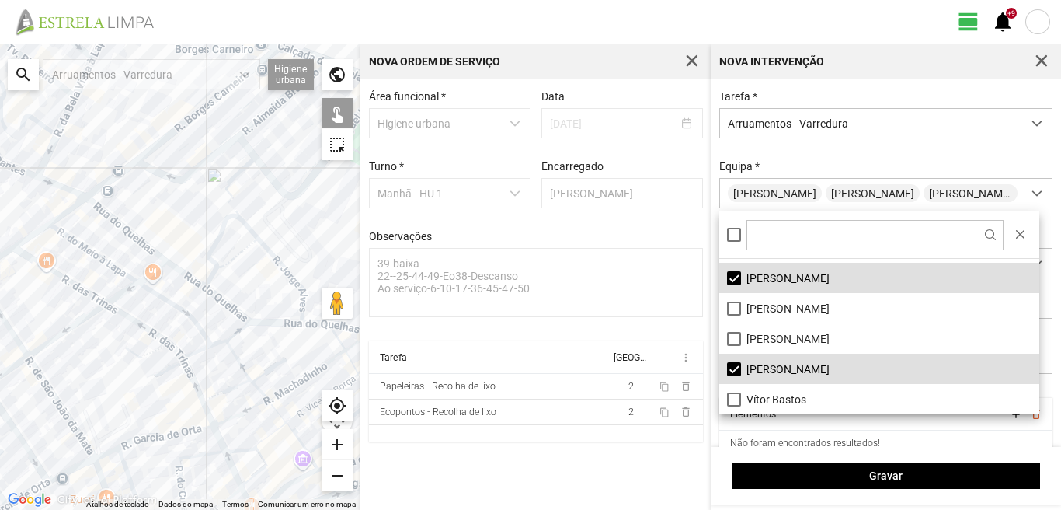
drag, startPoint x: 256, startPoint y: 266, endPoint x: 119, endPoint y: 286, distance: 138.1
click at [119, 286] on div at bounding box center [180, 277] width 360 height 466
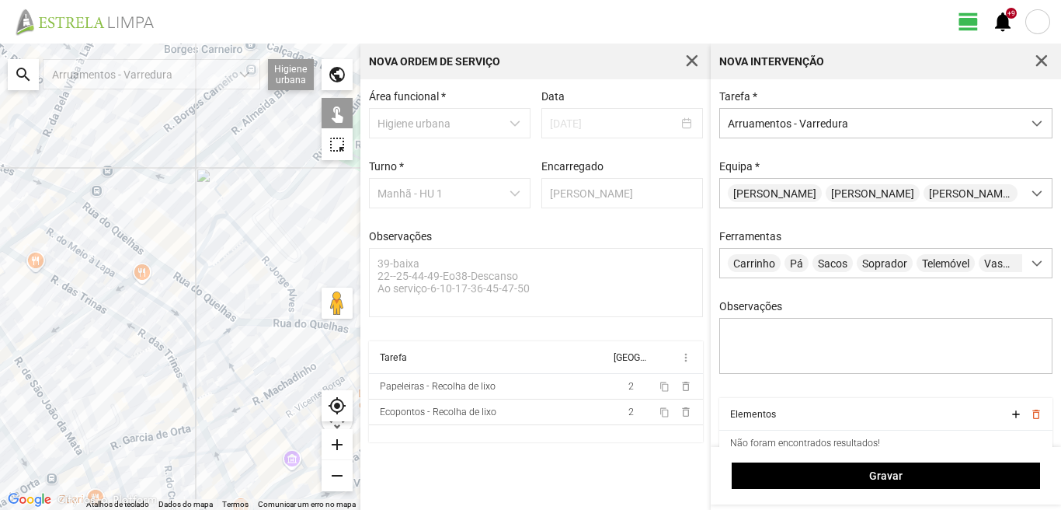
drag, startPoint x: 190, startPoint y: 267, endPoint x: 74, endPoint y: 279, distance: 116.3
click at [84, 279] on div at bounding box center [180, 277] width 360 height 466
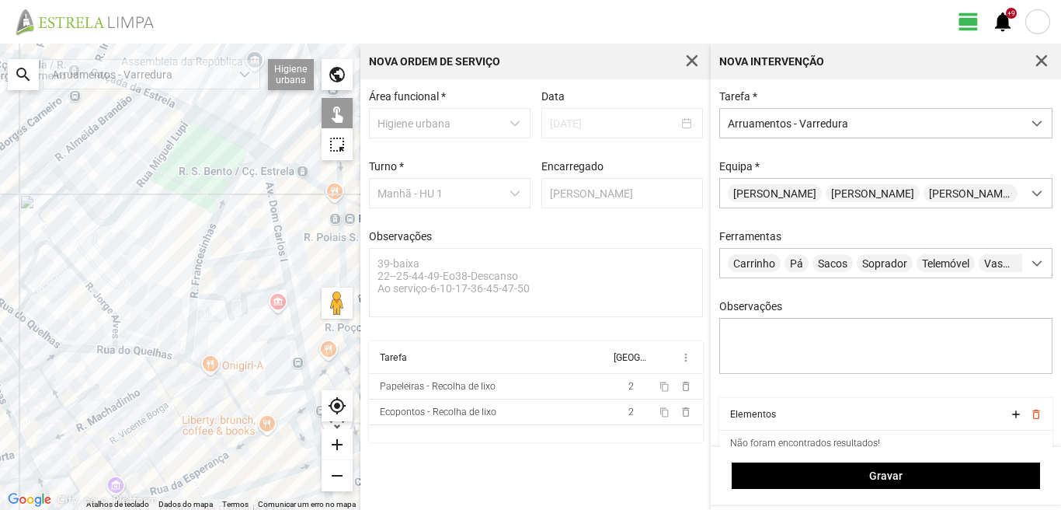
click at [272, 193] on div at bounding box center [180, 277] width 360 height 466
click at [252, 254] on div at bounding box center [180, 277] width 360 height 466
click at [286, 267] on div at bounding box center [180, 277] width 360 height 466
click at [258, 249] on div at bounding box center [180, 277] width 360 height 466
click at [259, 255] on div at bounding box center [180, 277] width 360 height 466
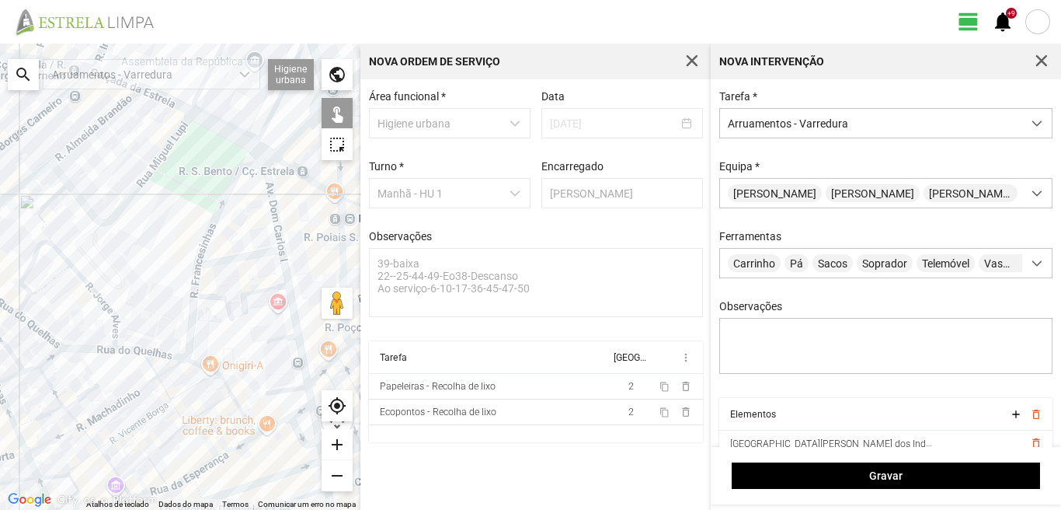
drag, startPoint x: 252, startPoint y: 288, endPoint x: 218, endPoint y: 214, distance: 82.4
click at [218, 214] on div at bounding box center [180, 277] width 360 height 466
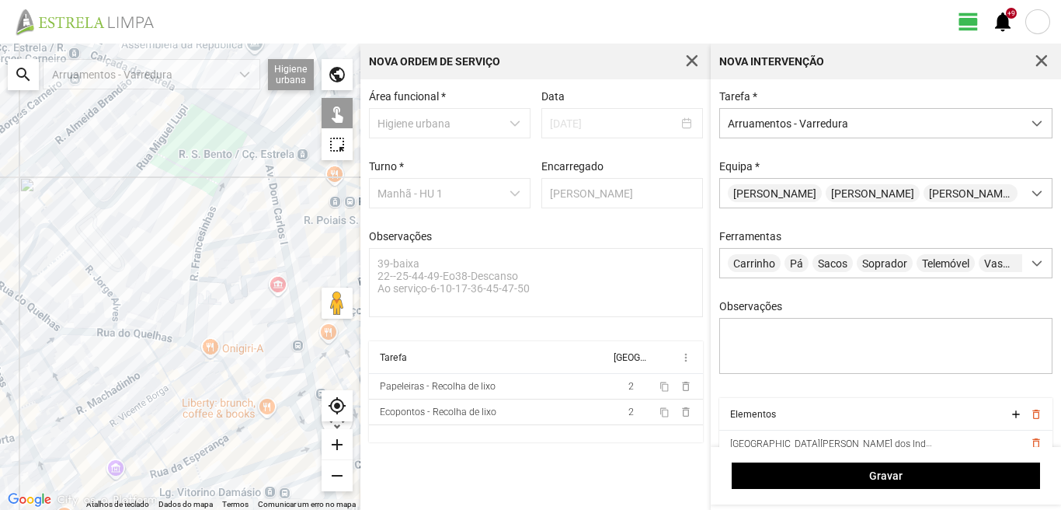
drag, startPoint x: 248, startPoint y: 299, endPoint x: 223, endPoint y: 242, distance: 62.6
click at [235, 256] on div at bounding box center [180, 277] width 360 height 466
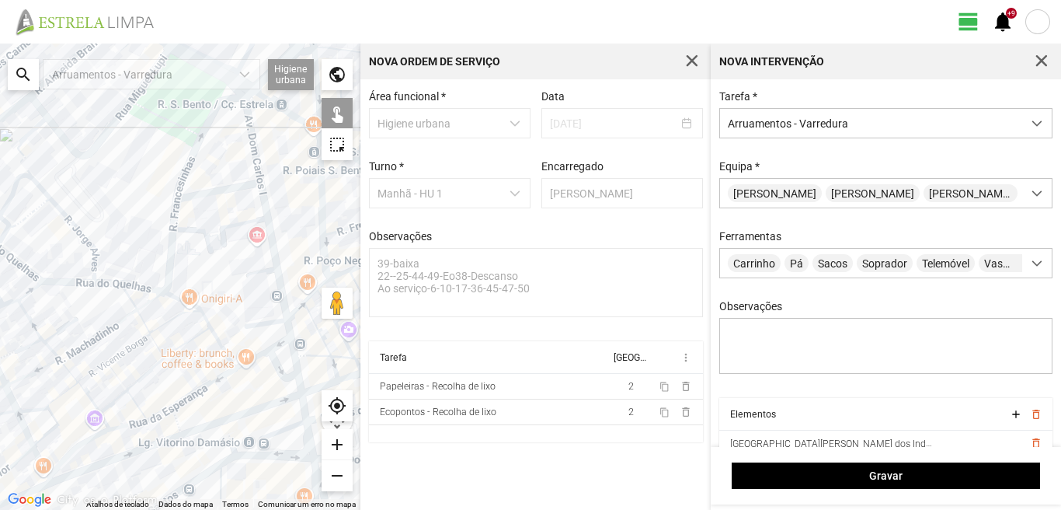
click at [266, 319] on div at bounding box center [180, 277] width 360 height 466
click at [291, 325] on div at bounding box center [180, 277] width 360 height 466
click at [279, 343] on div at bounding box center [180, 277] width 360 height 466
click at [257, 340] on div at bounding box center [180, 277] width 360 height 466
click at [252, 357] on div at bounding box center [180, 277] width 360 height 466
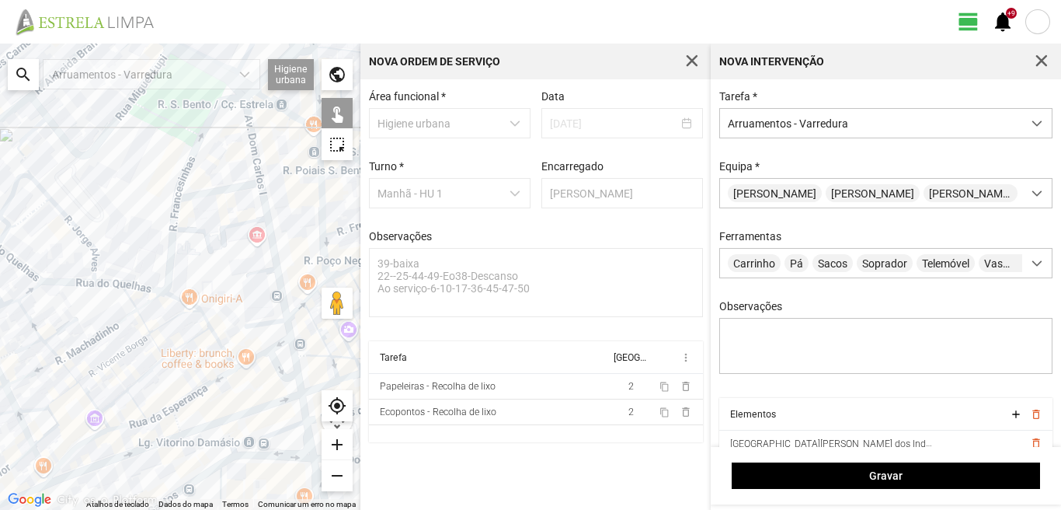
drag, startPoint x: 272, startPoint y: 360, endPoint x: 288, endPoint y: 352, distance: 18.1
click at [273, 360] on div at bounding box center [180, 277] width 360 height 466
click at [292, 348] on div at bounding box center [180, 277] width 360 height 466
click at [272, 363] on div at bounding box center [180, 277] width 360 height 466
drag, startPoint x: 252, startPoint y: 371, endPoint x: 239, endPoint y: 370, distance: 13.2
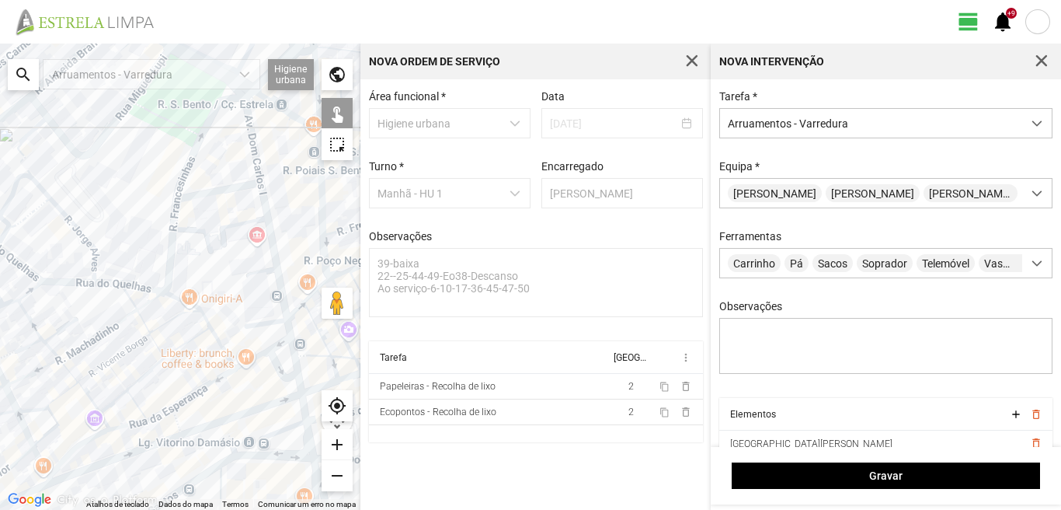
click at [240, 350] on div at bounding box center [180, 277] width 360 height 466
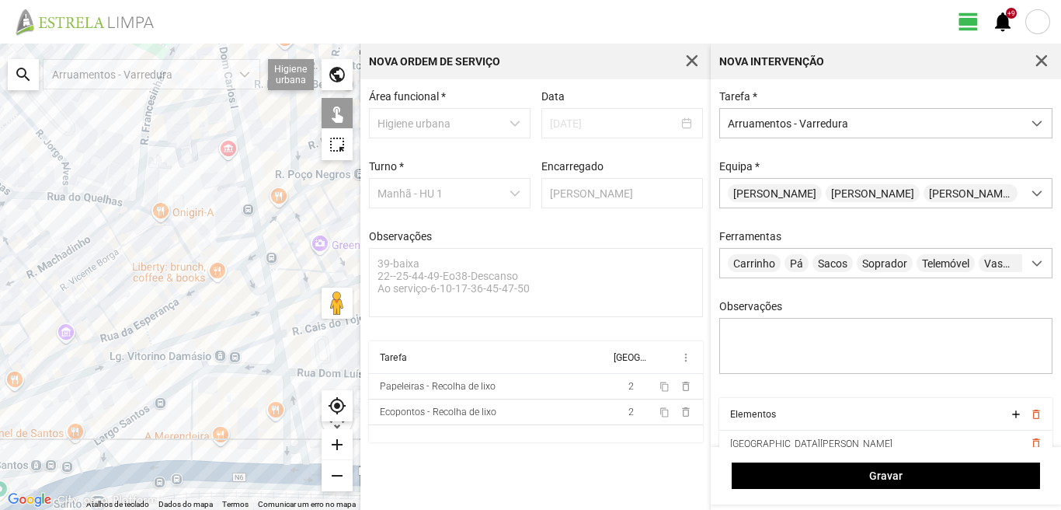
drag, startPoint x: 249, startPoint y: 362, endPoint x: 220, endPoint y: 294, distance: 73.5
click at [220, 294] on div at bounding box center [180, 277] width 360 height 466
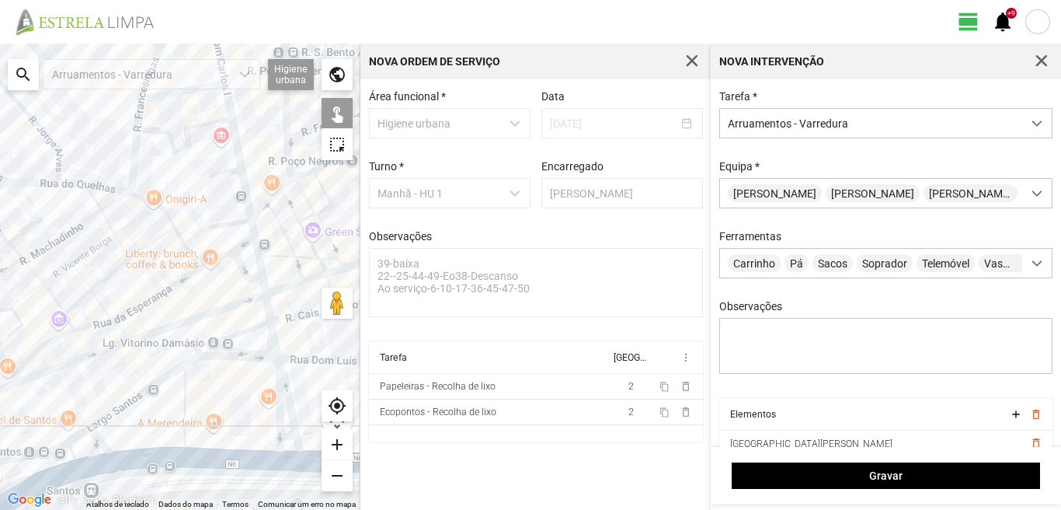
click at [263, 286] on div at bounding box center [180, 277] width 360 height 466
click at [271, 323] on div at bounding box center [180, 277] width 360 height 466
click at [268, 312] on div at bounding box center [180, 277] width 360 height 466
click at [254, 328] on div at bounding box center [180, 277] width 360 height 466
click at [287, 392] on div at bounding box center [180, 277] width 360 height 466
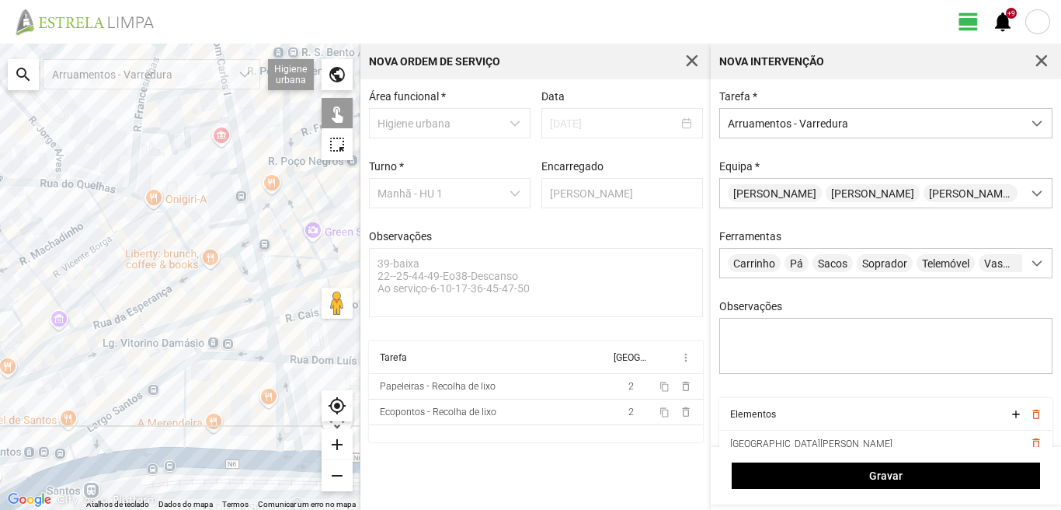
click at [275, 405] on div at bounding box center [180, 277] width 360 height 466
click at [287, 436] on div at bounding box center [180, 277] width 360 height 466
drag, startPoint x: 287, startPoint y: 456, endPoint x: 237, endPoint y: 430, distance: 56.6
click at [285, 454] on div at bounding box center [180, 277] width 360 height 466
click at [183, 403] on div at bounding box center [180, 277] width 360 height 466
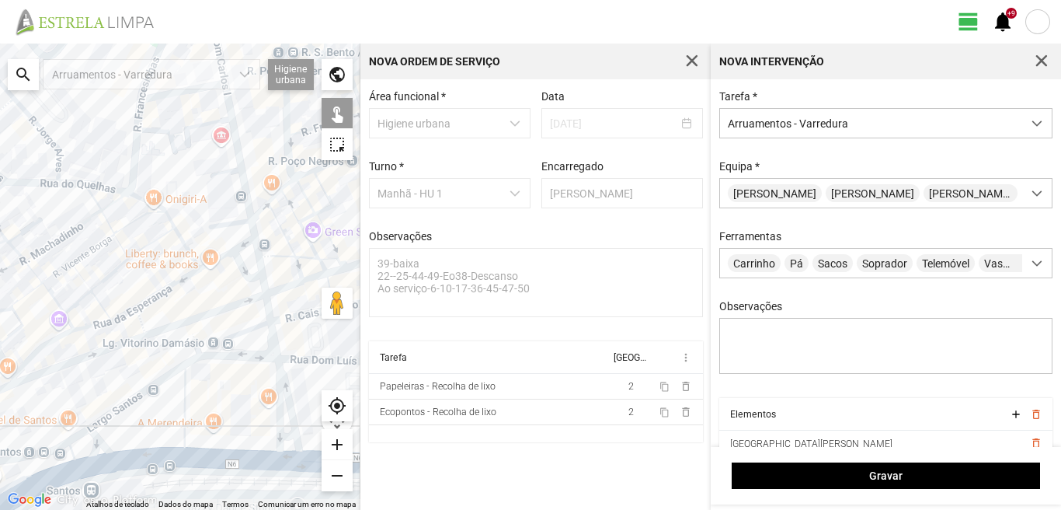
drag, startPoint x: 227, startPoint y: 357, endPoint x: 205, endPoint y: 381, distance: 33.0
click at [218, 405] on div at bounding box center [180, 277] width 360 height 466
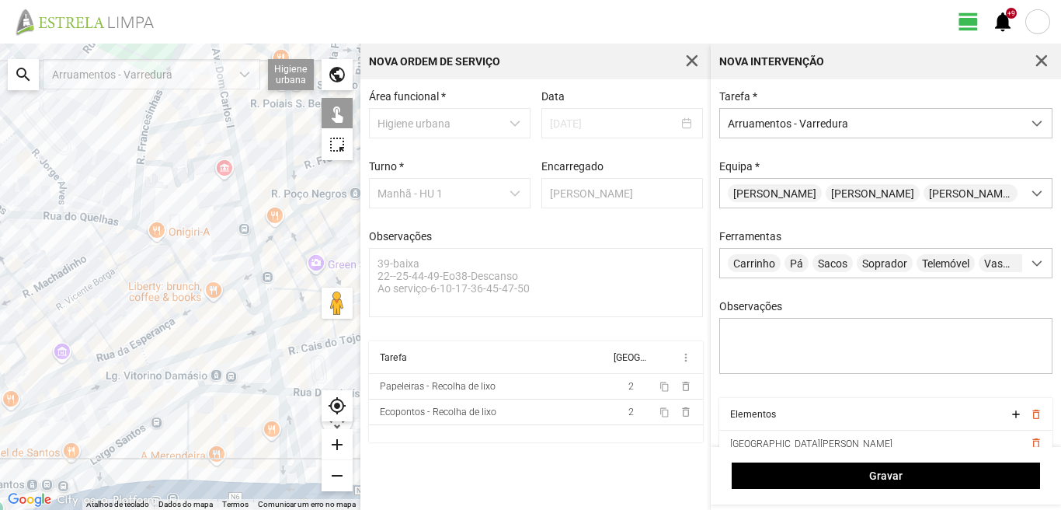
drag, startPoint x: 205, startPoint y: 381, endPoint x: 208, endPoint y: 418, distance: 36.6
click at [208, 418] on div at bounding box center [180, 277] width 360 height 466
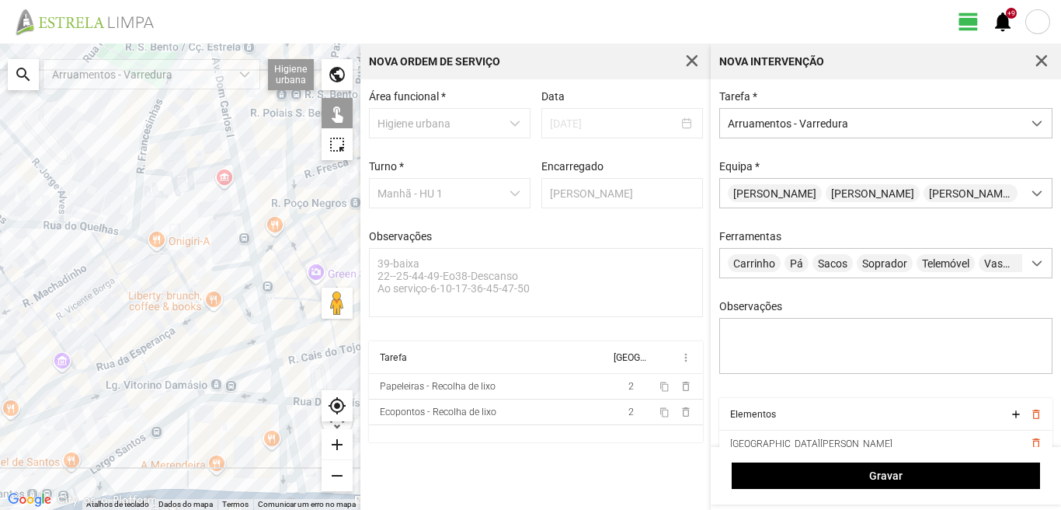
click at [230, 398] on div at bounding box center [180, 277] width 360 height 466
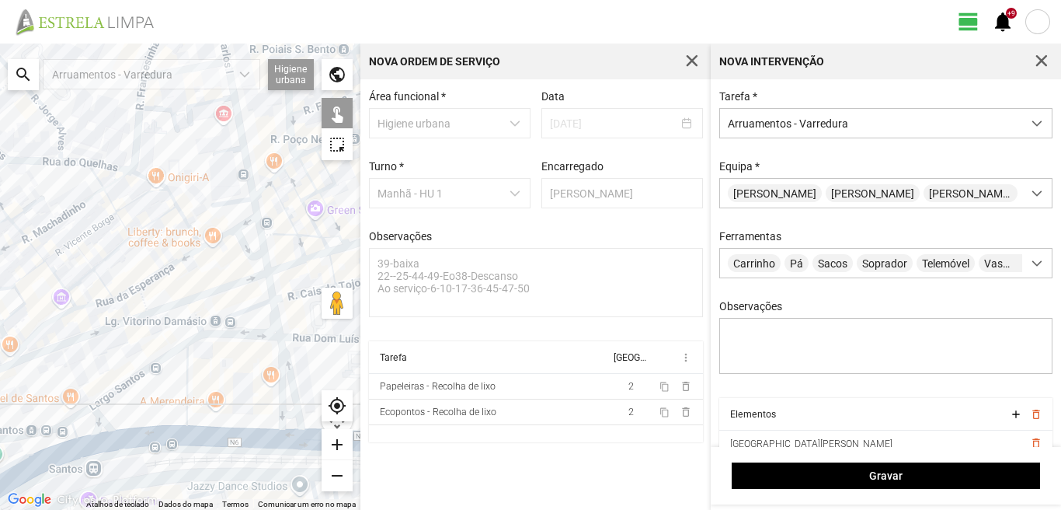
drag, startPoint x: 228, startPoint y: 434, endPoint x: 228, endPoint y: 364, distance: 70.7
click at [228, 364] on div at bounding box center [180, 277] width 360 height 466
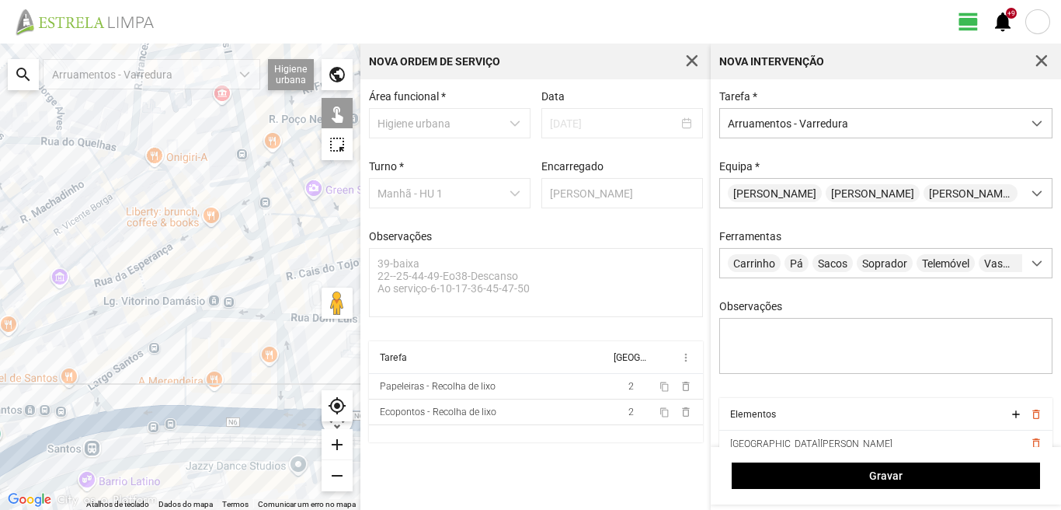
click at [221, 414] on div at bounding box center [180, 277] width 360 height 466
click at [140, 419] on div at bounding box center [180, 277] width 360 height 466
click at [148, 352] on div at bounding box center [180, 277] width 360 height 466
click at [138, 351] on div at bounding box center [180, 277] width 360 height 466
click at [98, 397] on div at bounding box center [180, 277] width 360 height 466
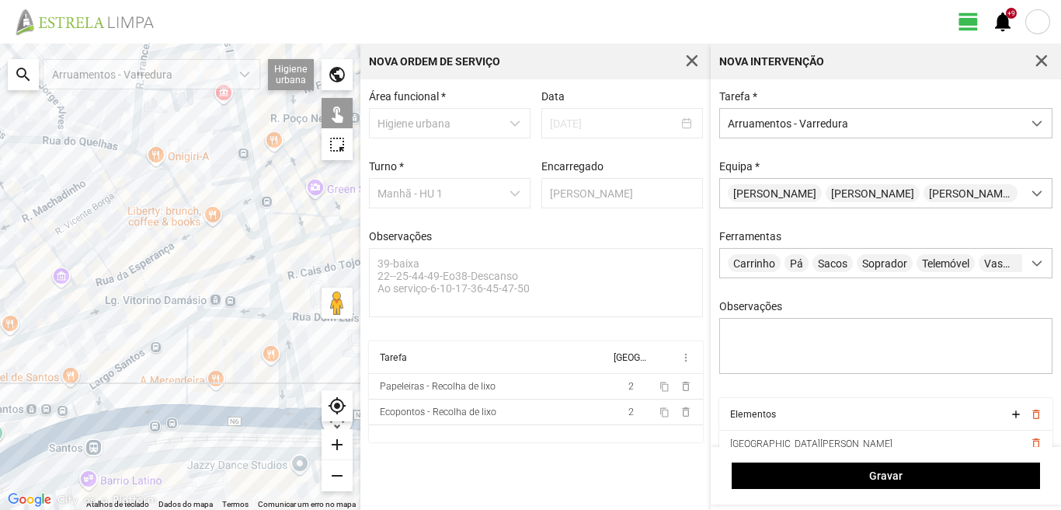
click at [128, 418] on div at bounding box center [180, 277] width 360 height 466
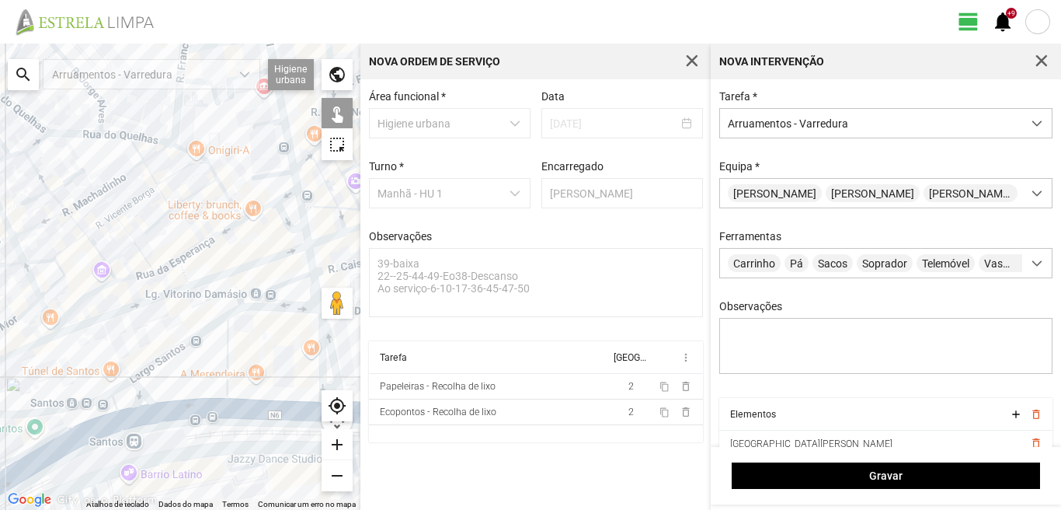
drag, startPoint x: 122, startPoint y: 411, endPoint x: 169, endPoint y: 402, distance: 47.4
click at [169, 402] on div at bounding box center [180, 277] width 360 height 466
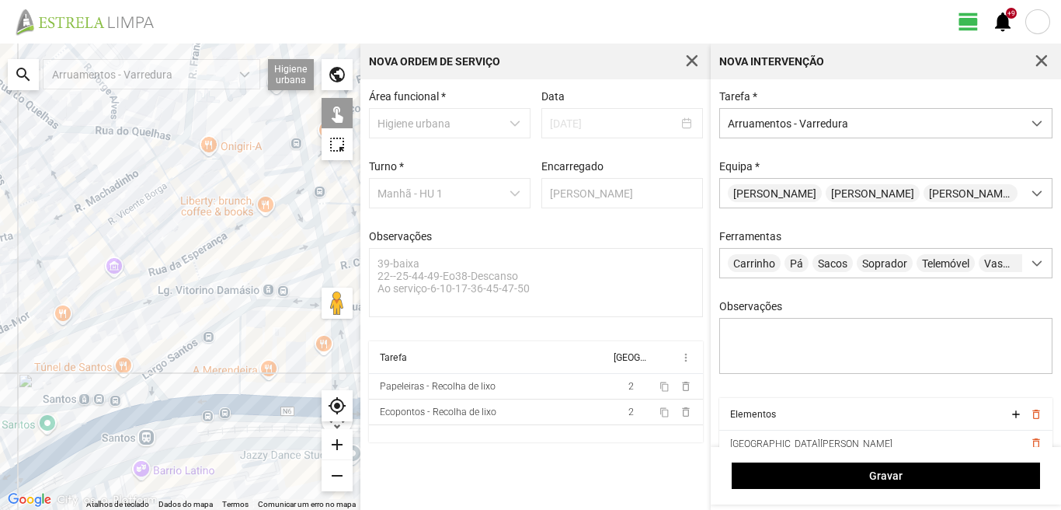
click at [126, 387] on div at bounding box center [180, 277] width 360 height 466
click at [85, 420] on div at bounding box center [180, 277] width 360 height 466
click at [108, 425] on div at bounding box center [180, 277] width 360 height 466
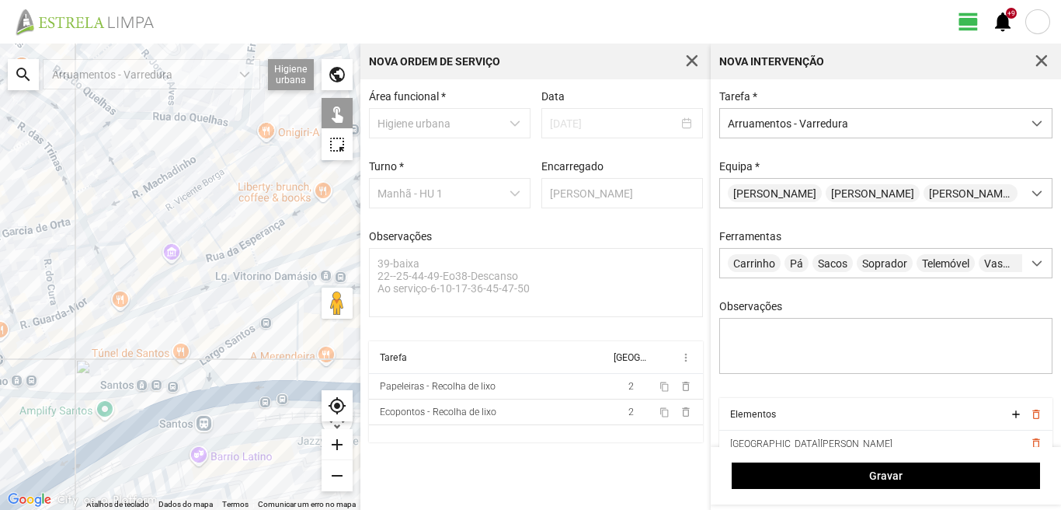
drag, startPoint x: 98, startPoint y: 432, endPoint x: 185, endPoint y: 409, distance: 90.1
click at [180, 410] on div at bounding box center [180, 277] width 360 height 466
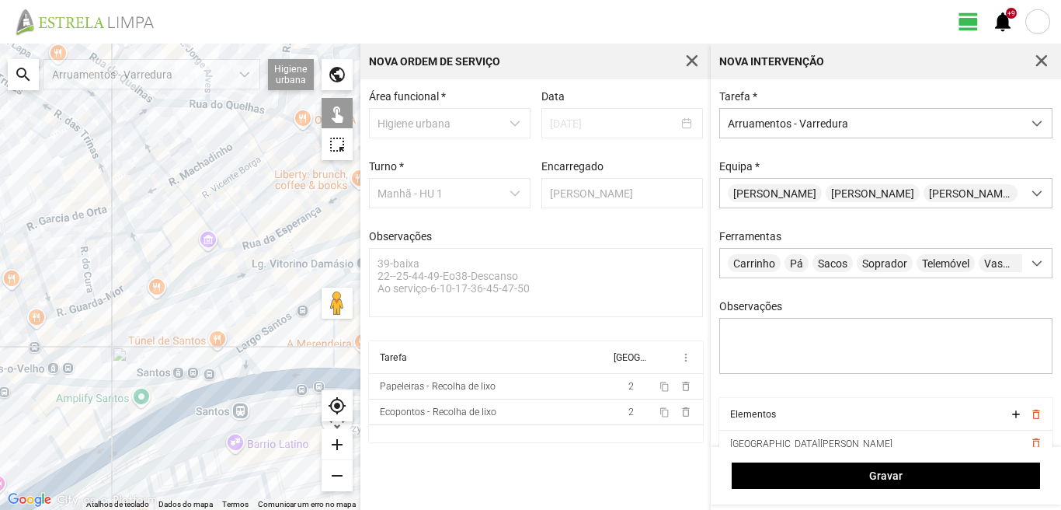
click at [92, 406] on div at bounding box center [180, 277] width 360 height 466
click at [42, 395] on div at bounding box center [180, 277] width 360 height 466
click at [44, 413] on div at bounding box center [180, 277] width 360 height 466
click at [42, 394] on div at bounding box center [180, 277] width 360 height 466
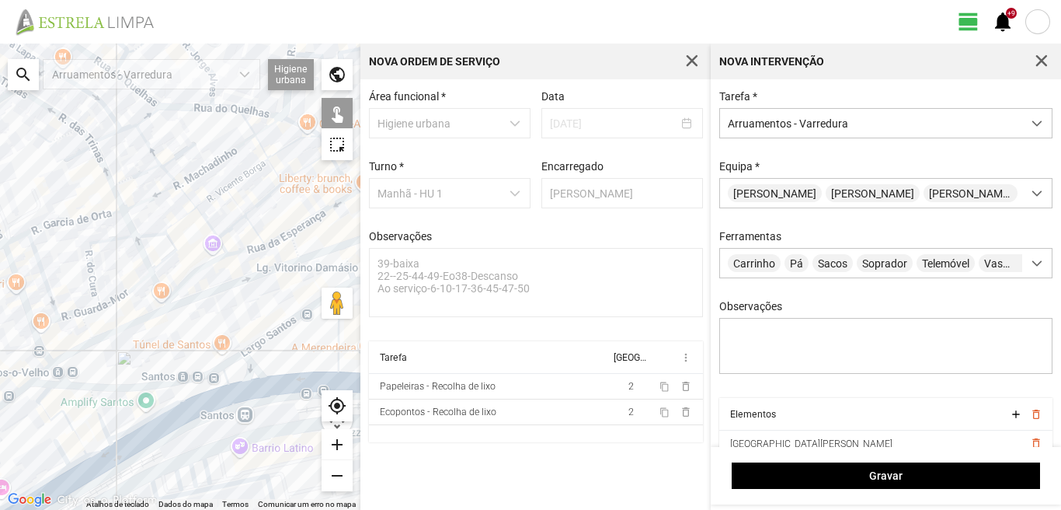
click at [99, 445] on div at bounding box center [180, 277] width 360 height 466
click at [99, 448] on div at bounding box center [180, 277] width 360 height 466
drag, startPoint x: 45, startPoint y: 395, endPoint x: 54, endPoint y: 399, distance: 9.4
click at [52, 398] on div at bounding box center [180, 277] width 360 height 466
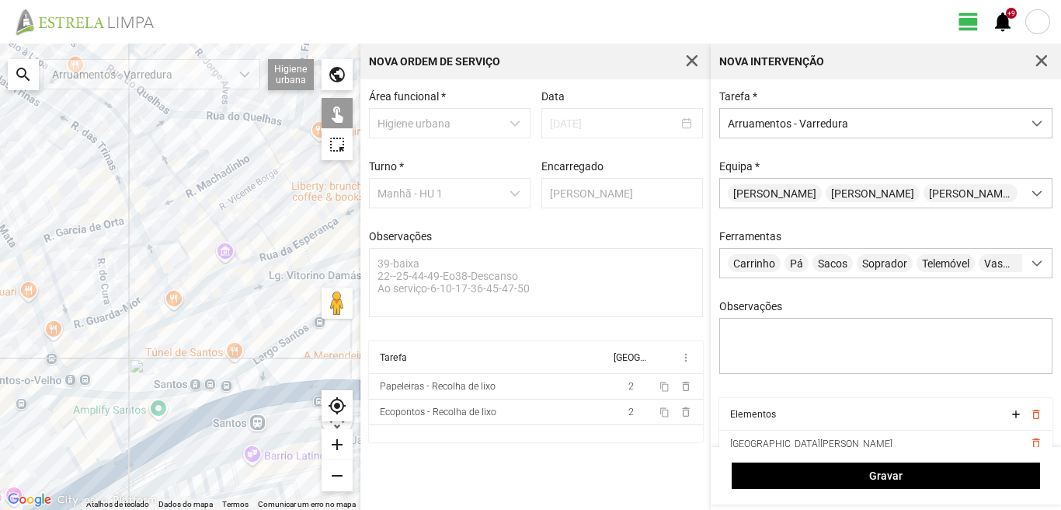
click at [58, 401] on div at bounding box center [180, 277] width 360 height 466
drag, startPoint x: 97, startPoint y: 400, endPoint x: 52, endPoint y: 434, distance: 56.6
click at [109, 377] on div at bounding box center [180, 277] width 360 height 466
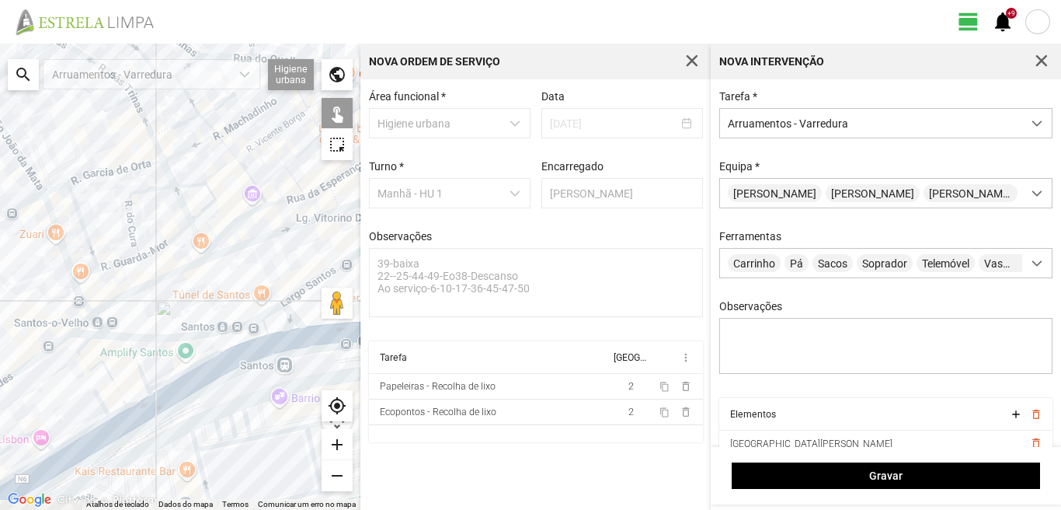
drag, startPoint x: 79, startPoint y: 389, endPoint x: 100, endPoint y: 345, distance: 49.0
click at [100, 345] on div at bounding box center [180, 277] width 360 height 466
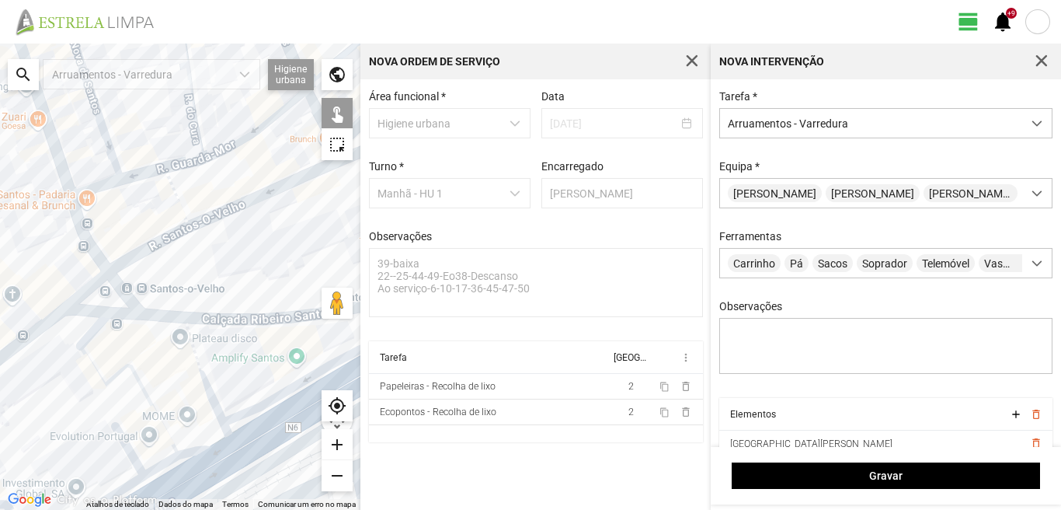
click at [96, 330] on div at bounding box center [180, 277] width 360 height 466
drag, startPoint x: 162, startPoint y: 465, endPoint x: 120, endPoint y: 457, distance: 43.4
click at [162, 464] on div at bounding box center [180, 277] width 360 height 466
click at [126, 440] on div at bounding box center [180, 277] width 360 height 466
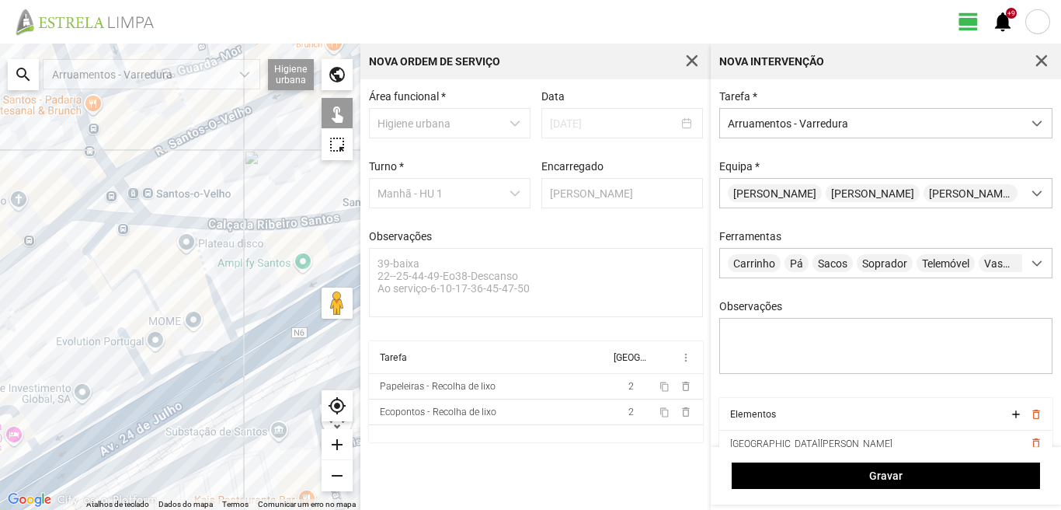
drag, startPoint x: 155, startPoint y: 460, endPoint x: 162, endPoint y: 361, distance: 98.9
click at [162, 363] on div at bounding box center [180, 277] width 360 height 466
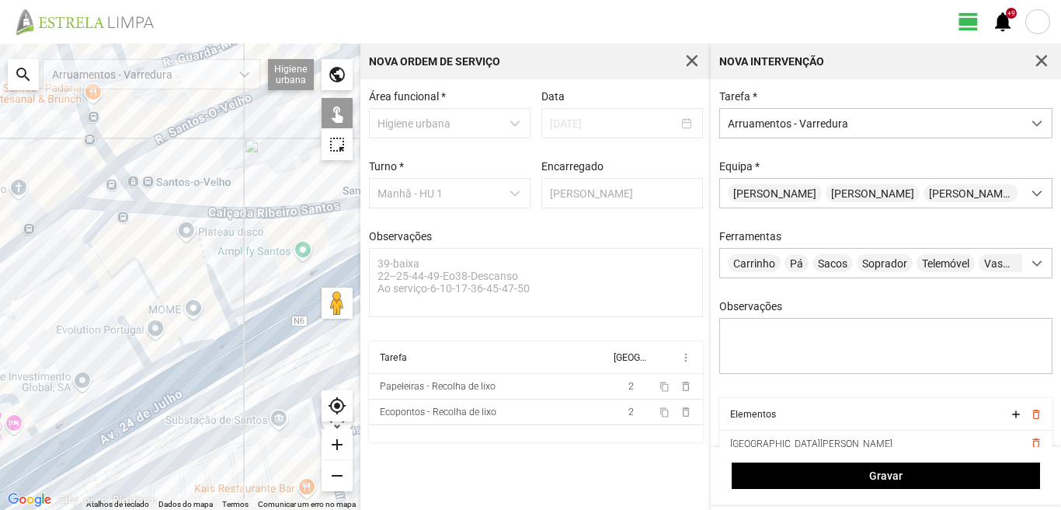
click at [173, 392] on div at bounding box center [180, 277] width 360 height 466
click at [130, 417] on div at bounding box center [180, 277] width 360 height 466
click at [117, 391] on div at bounding box center [180, 277] width 360 height 466
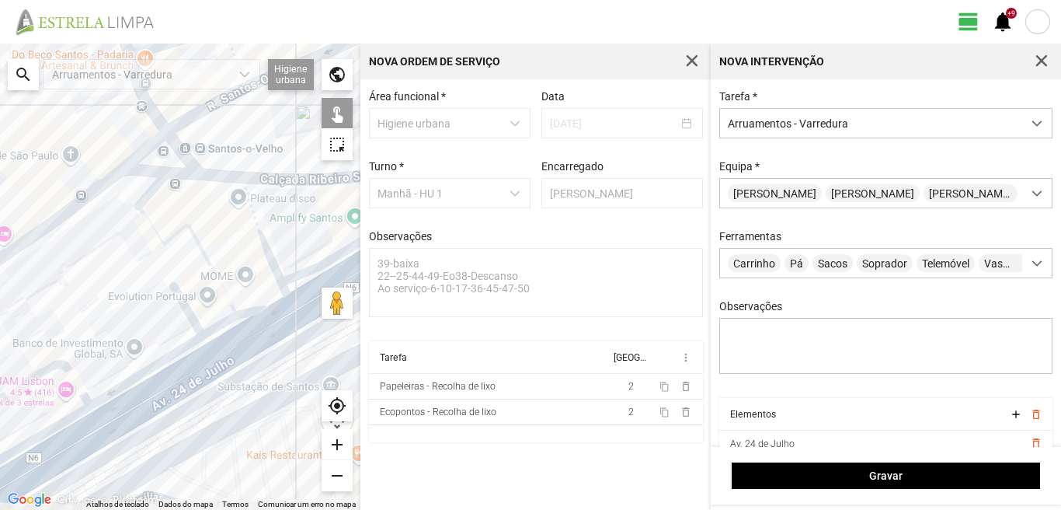
drag, startPoint x: 85, startPoint y: 389, endPoint x: 154, endPoint y: 348, distance: 79.8
click at [143, 351] on div at bounding box center [180, 277] width 360 height 466
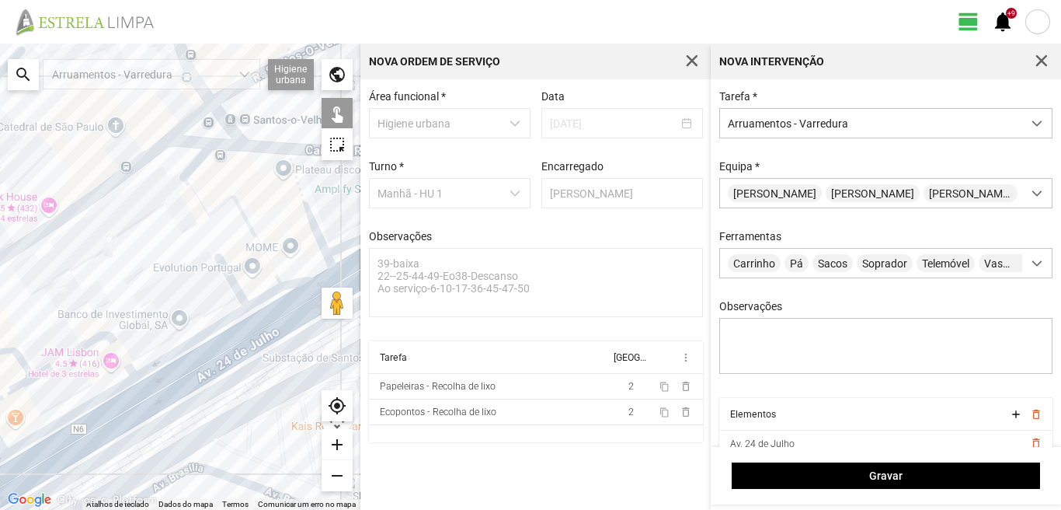
click at [120, 351] on div at bounding box center [180, 277] width 360 height 466
click at [108, 393] on div at bounding box center [180, 277] width 360 height 466
click at [120, 420] on div at bounding box center [180, 277] width 360 height 466
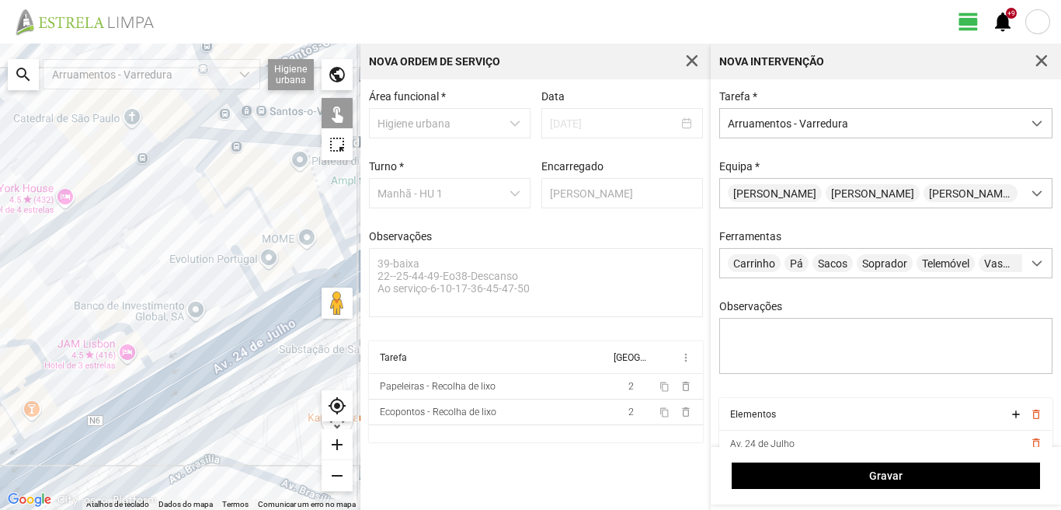
drag, startPoint x: 93, startPoint y: 399, endPoint x: 124, endPoint y: 388, distance: 32.2
click at [124, 388] on div at bounding box center [180, 277] width 360 height 466
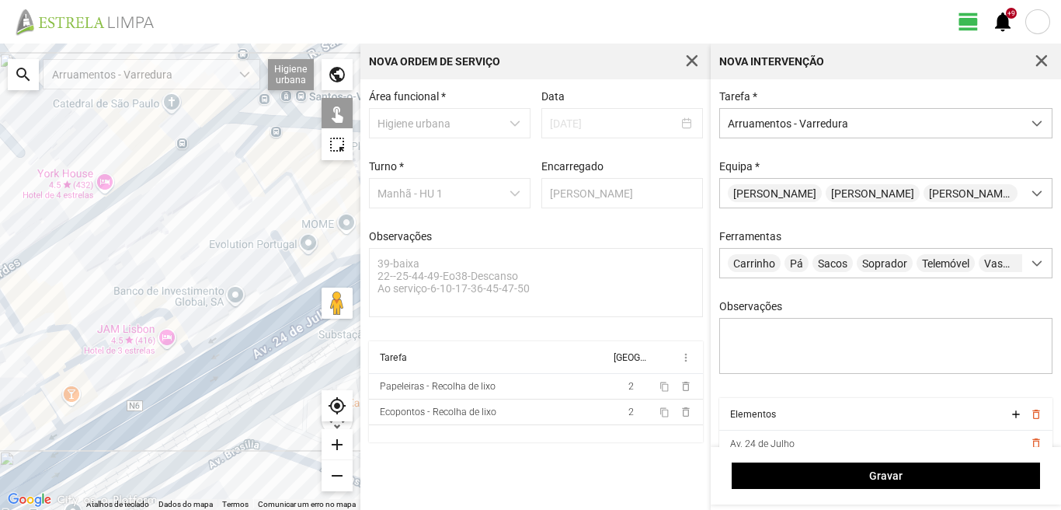
click at [76, 335] on div at bounding box center [180, 277] width 360 height 466
click at [56, 375] on div at bounding box center [180, 277] width 360 height 466
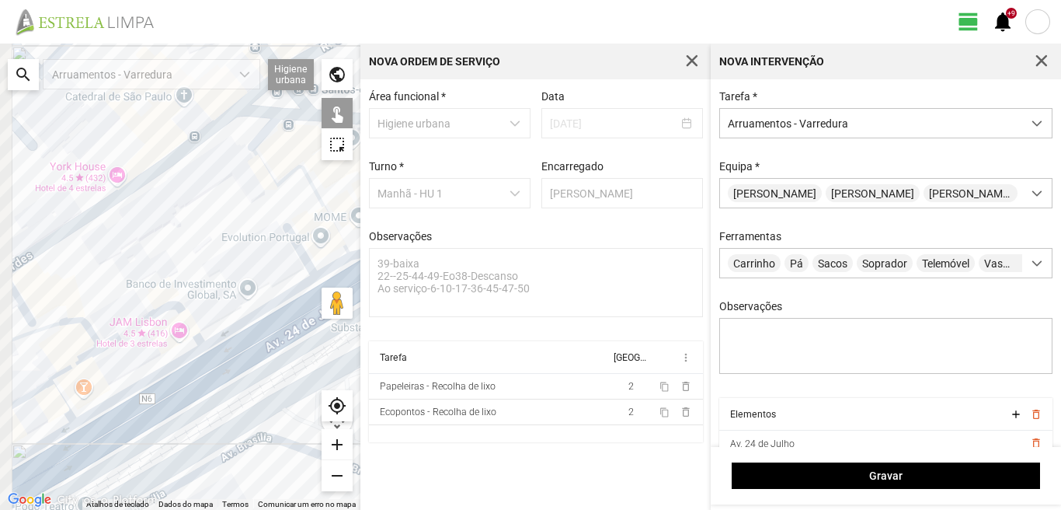
drag, startPoint x: 103, startPoint y: 387, endPoint x: 144, endPoint y: 362, distance: 47.4
click at [144, 362] on div at bounding box center [180, 277] width 360 height 466
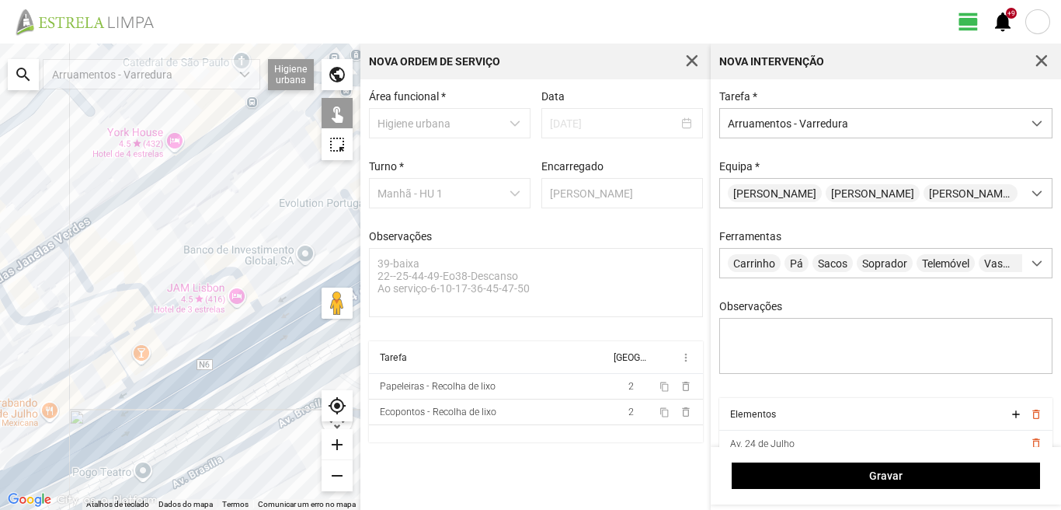
click at [44, 386] on div at bounding box center [180, 277] width 360 height 466
click at [121, 364] on div at bounding box center [180, 277] width 360 height 466
click at [117, 364] on div at bounding box center [180, 277] width 360 height 466
click at [95, 411] on div at bounding box center [180, 277] width 360 height 466
click at [102, 409] on div at bounding box center [180, 277] width 360 height 466
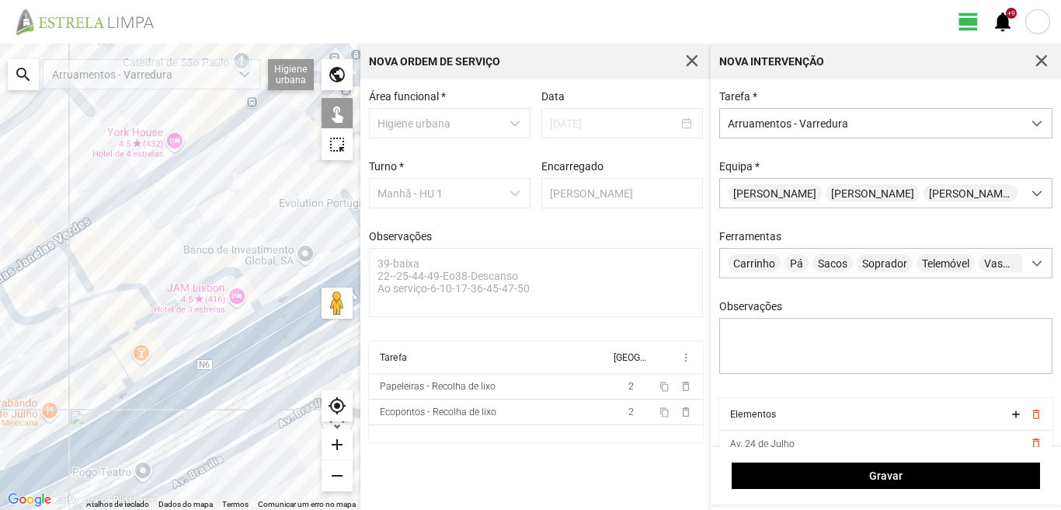
click at [110, 436] on div at bounding box center [180, 277] width 360 height 466
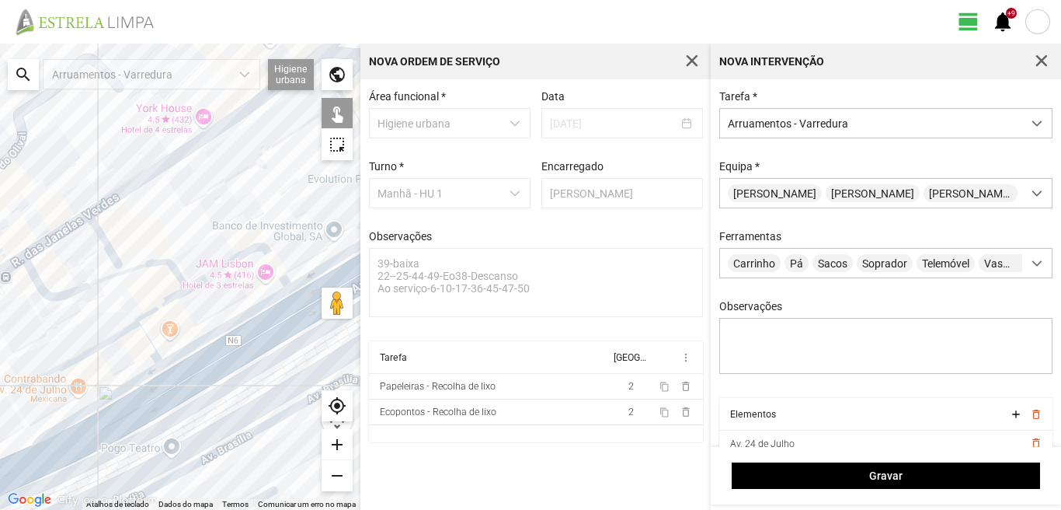
drag, startPoint x: 109, startPoint y: 431, endPoint x: 170, endPoint y: 381, distance: 79.5
click at [156, 389] on div at bounding box center [180, 277] width 360 height 466
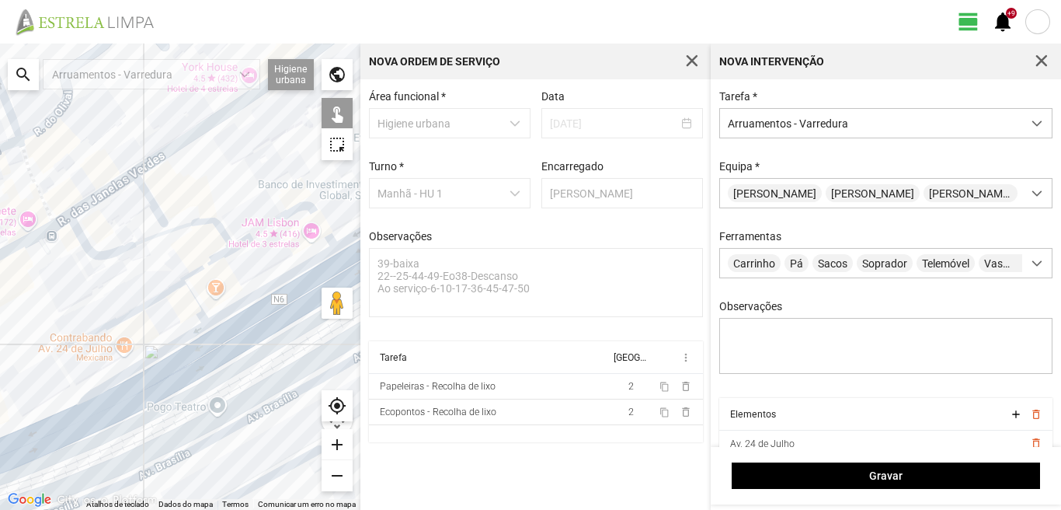
drag, startPoint x: 93, startPoint y: 401, endPoint x: 121, endPoint y: 386, distance: 31.6
click at [120, 386] on div at bounding box center [180, 277] width 360 height 466
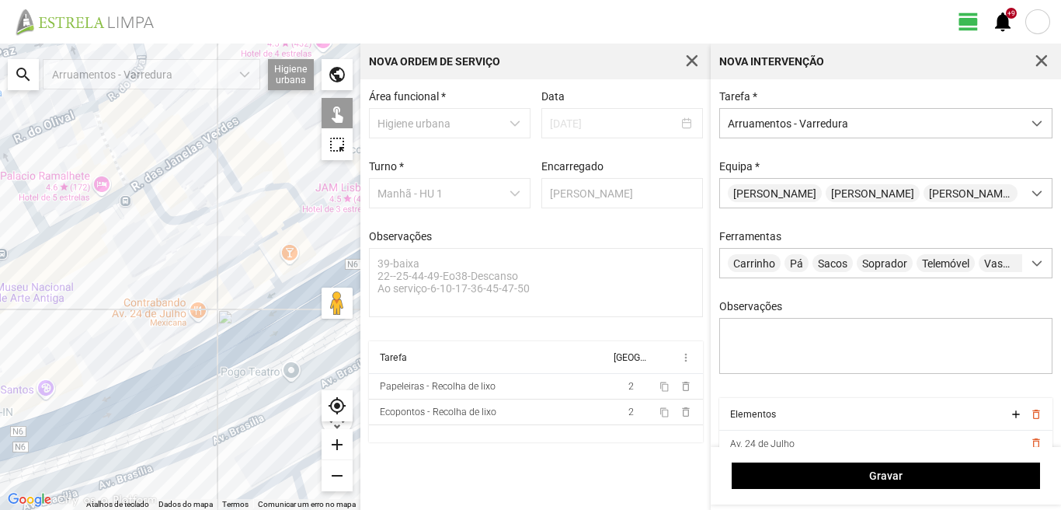
click at [92, 421] on div at bounding box center [180, 277] width 360 height 466
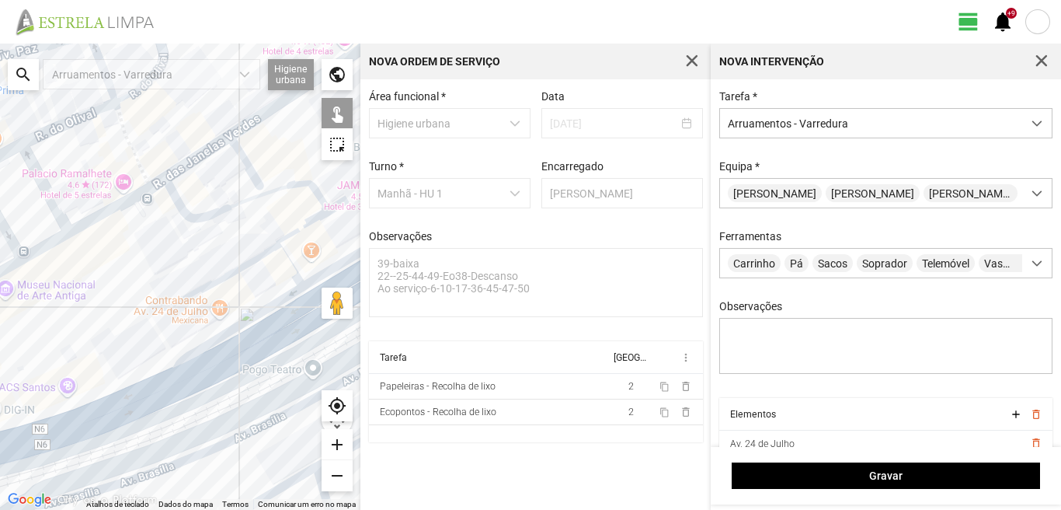
drag, startPoint x: 81, startPoint y: 419, endPoint x: 158, endPoint y: 391, distance: 81.8
click at [139, 399] on div at bounding box center [180, 277] width 360 height 466
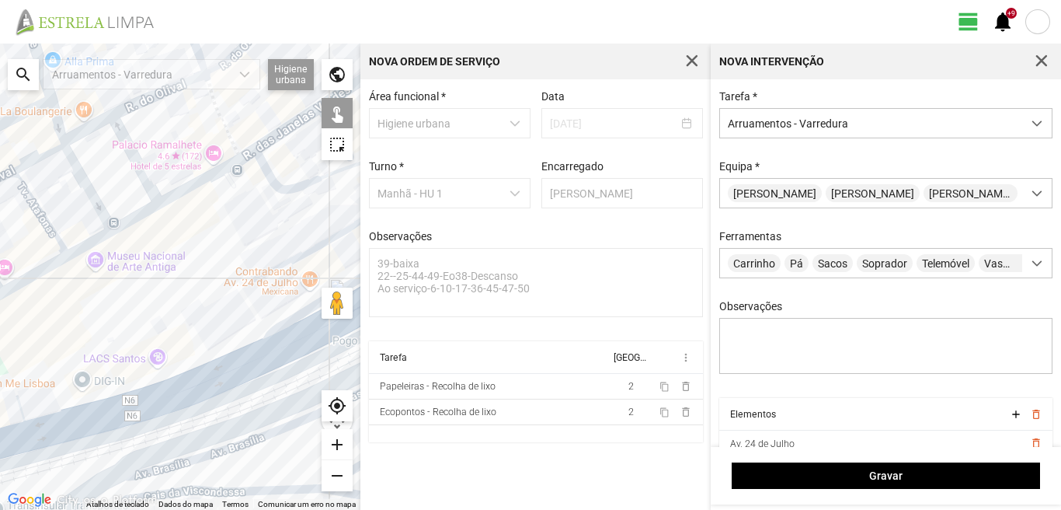
drag, startPoint x: 45, startPoint y: 417, endPoint x: 124, endPoint y: 399, distance: 81.2
click at [121, 402] on div at bounding box center [180, 277] width 360 height 466
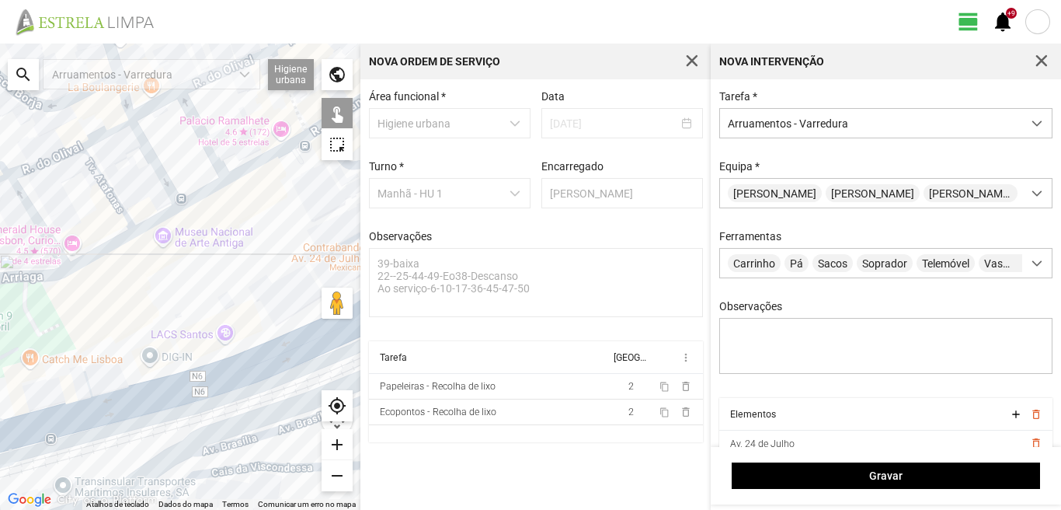
click at [76, 402] on div at bounding box center [180, 277] width 360 height 466
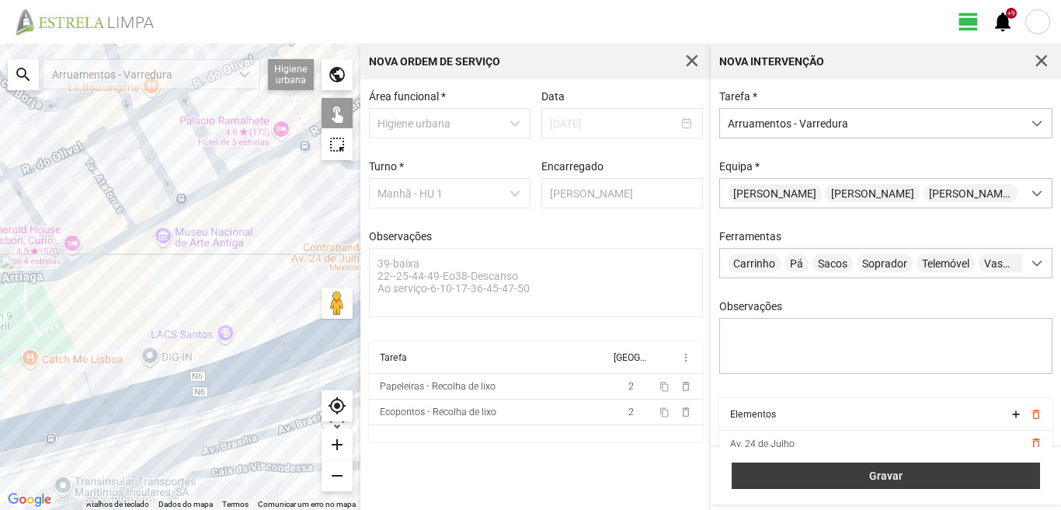
click at [889, 477] on span "Gravar" at bounding box center [886, 475] width 292 height 12
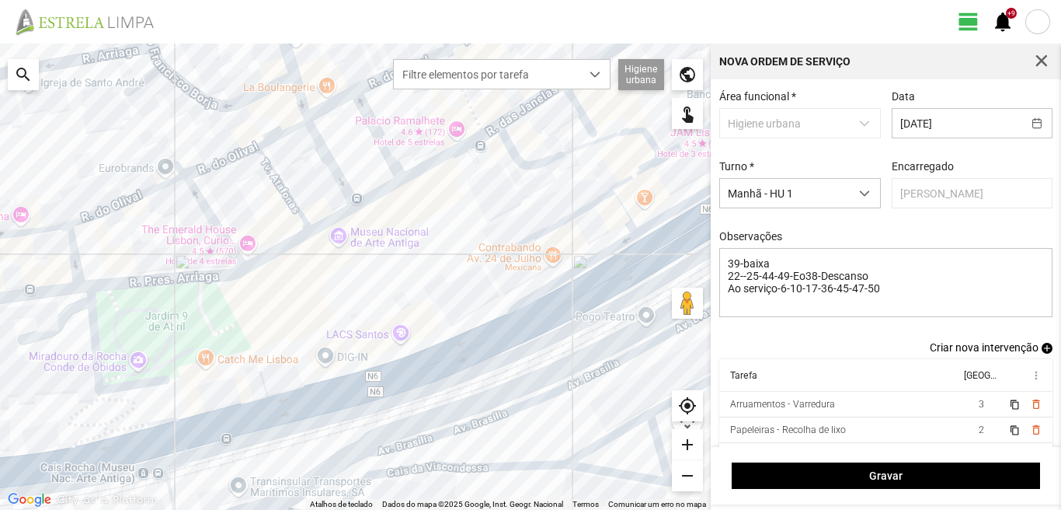
click at [1042, 353] on span "add" at bounding box center [1047, 348] width 11 height 11
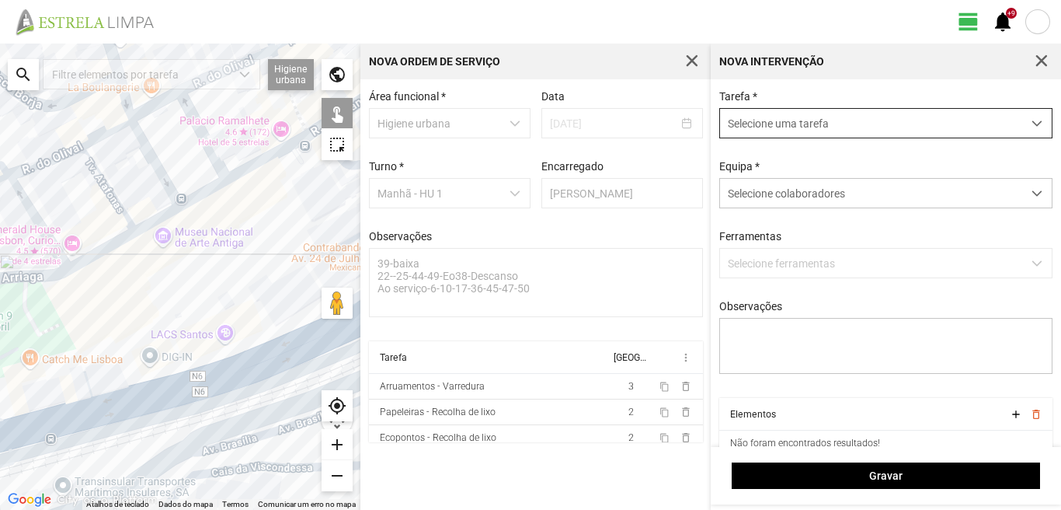
click at [792, 129] on span "Selecione uma tarefa" at bounding box center [871, 123] width 302 height 29
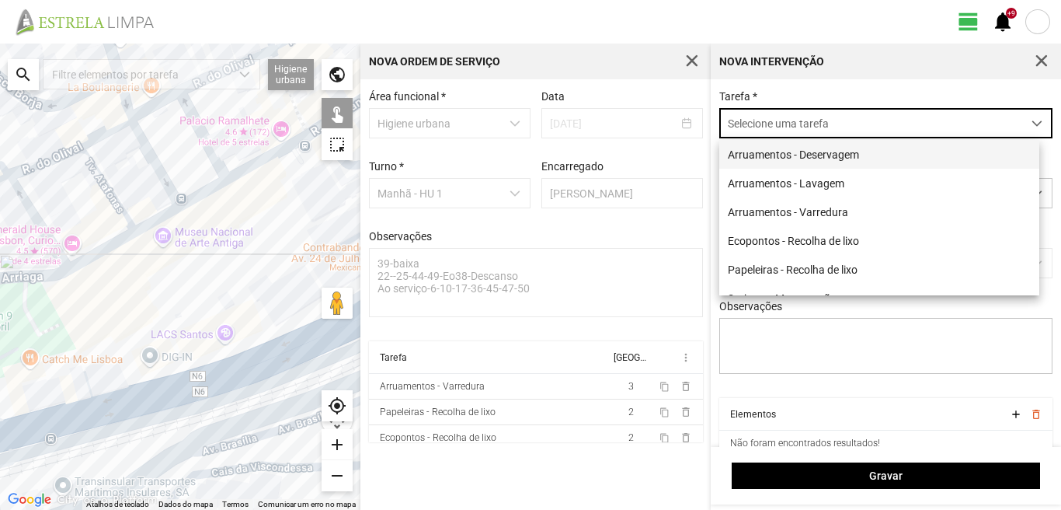
scroll to position [9, 69]
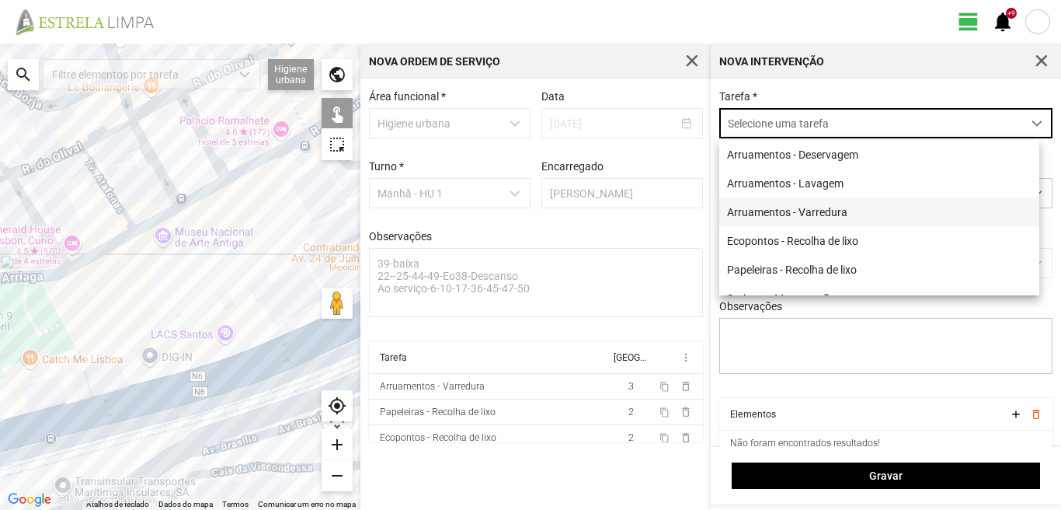
click at [788, 214] on li "Arruamentos - Varredura" at bounding box center [879, 211] width 320 height 29
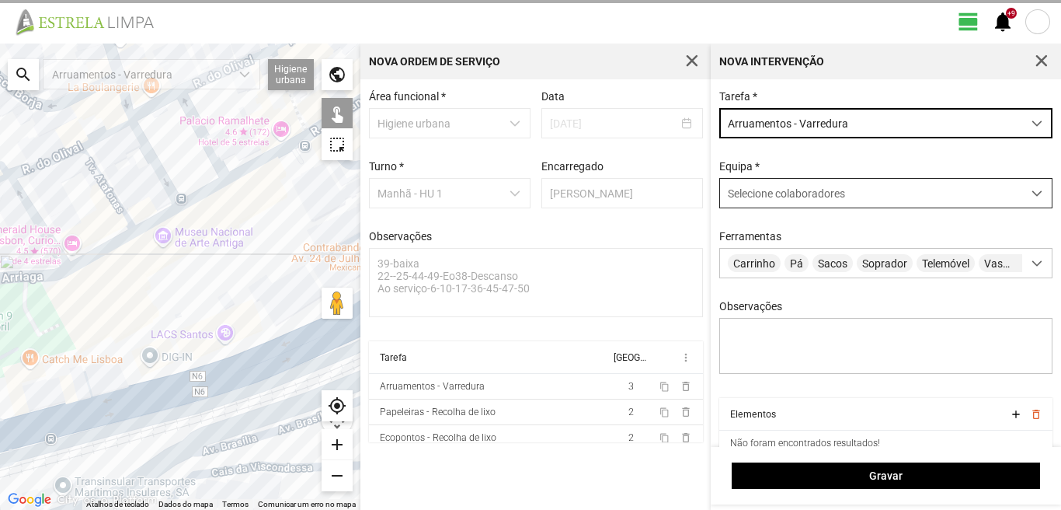
click at [787, 194] on span "Selecione colaboradores" at bounding box center [786, 193] width 117 height 12
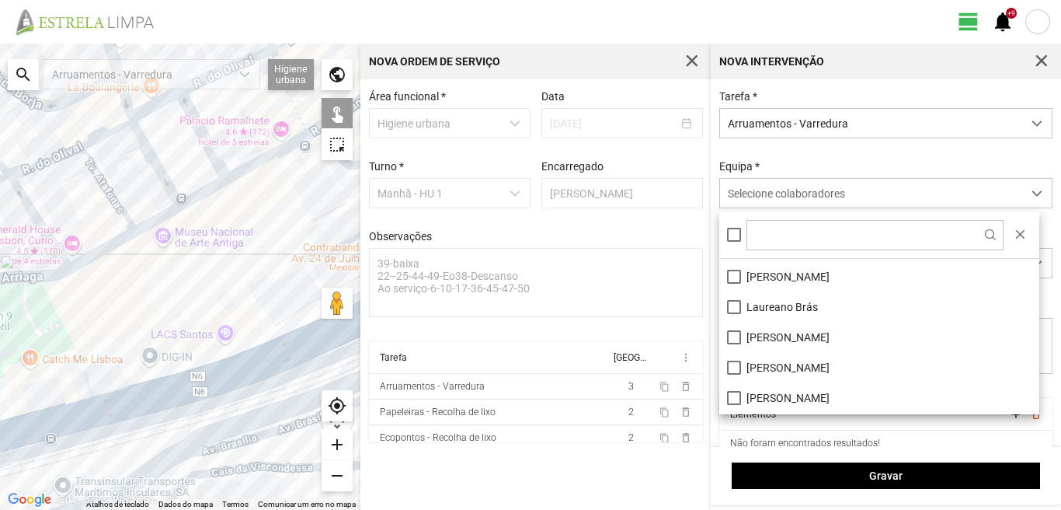
scroll to position [155, 0]
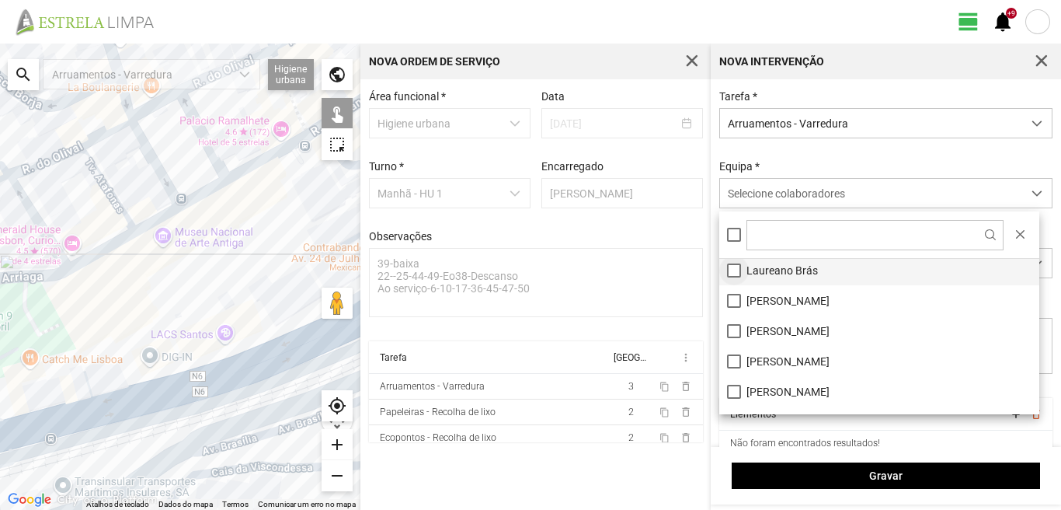
click at [738, 270] on li "Laureano Brás" at bounding box center [879, 270] width 320 height 30
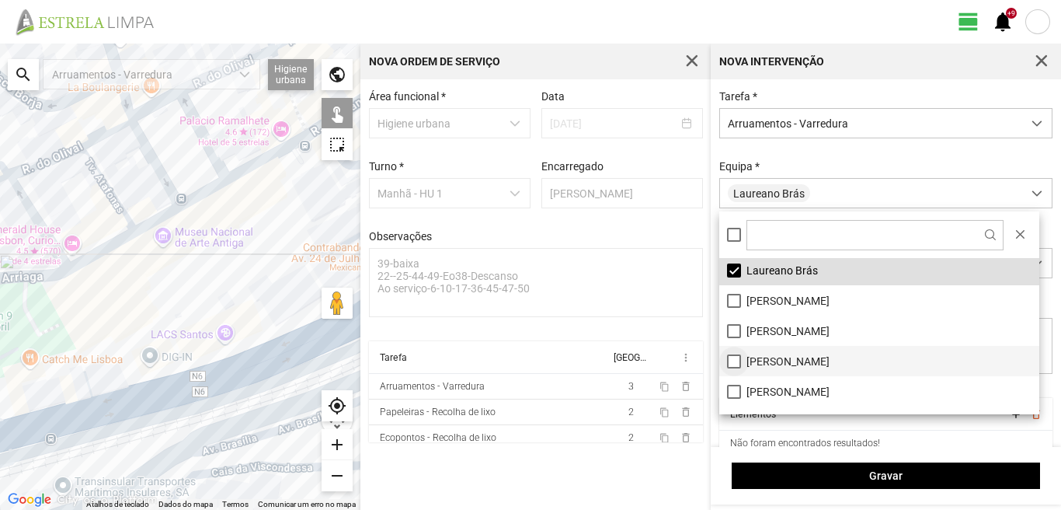
click at [733, 357] on li "[PERSON_NAME]" at bounding box center [879, 361] width 320 height 30
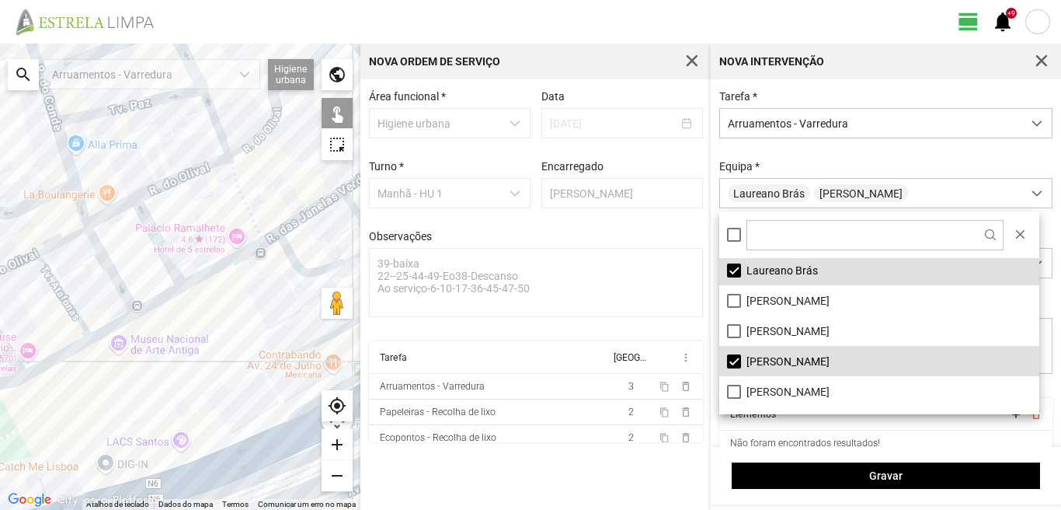
drag, startPoint x: 118, startPoint y: 284, endPoint x: 72, endPoint y: 397, distance: 122.3
click at [72, 397] on div at bounding box center [180, 277] width 360 height 466
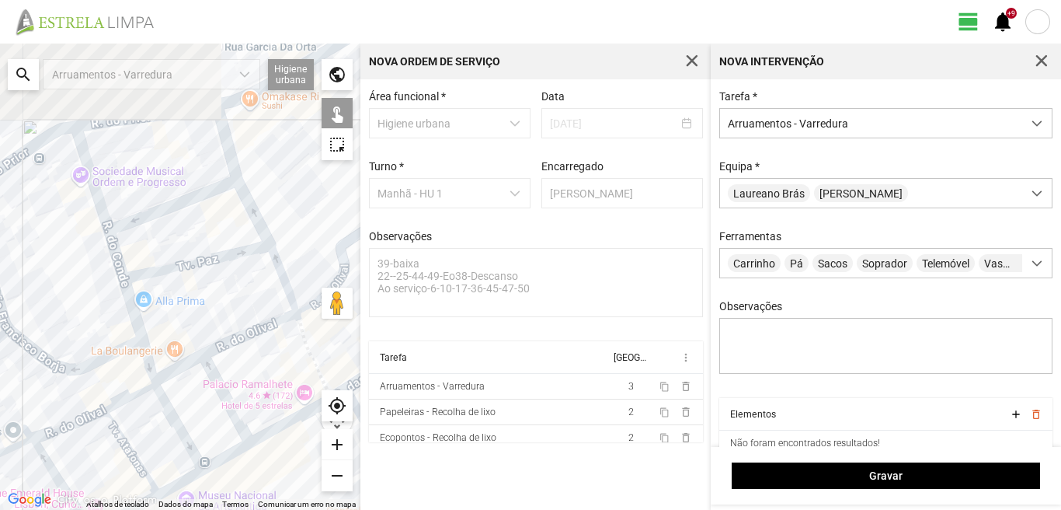
drag, startPoint x: 128, startPoint y: 394, endPoint x: 107, endPoint y: 454, distance: 63.4
click at [127, 452] on div at bounding box center [180, 277] width 360 height 466
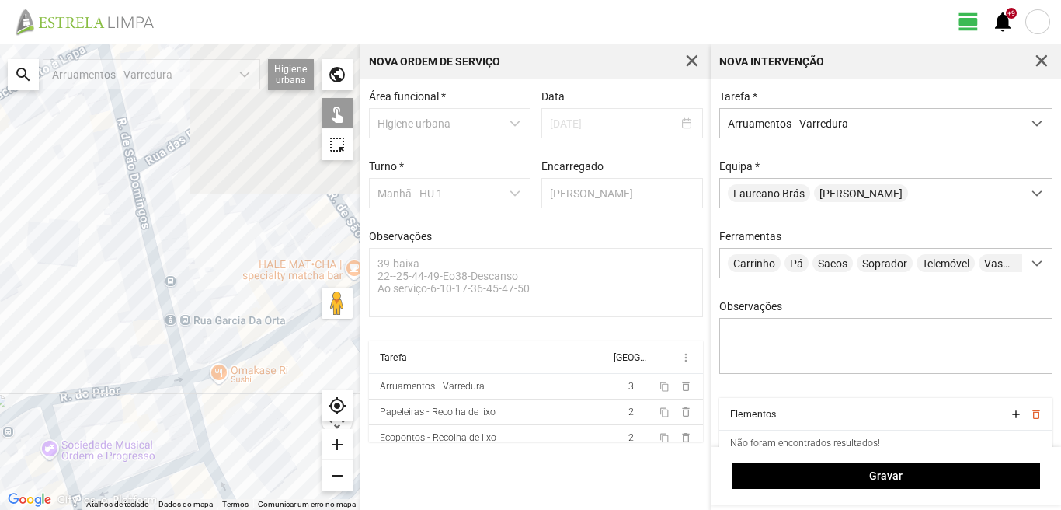
drag, startPoint x: 119, startPoint y: 443, endPoint x: 114, endPoint y: 456, distance: 14.0
click at [114, 467] on div at bounding box center [180, 277] width 360 height 466
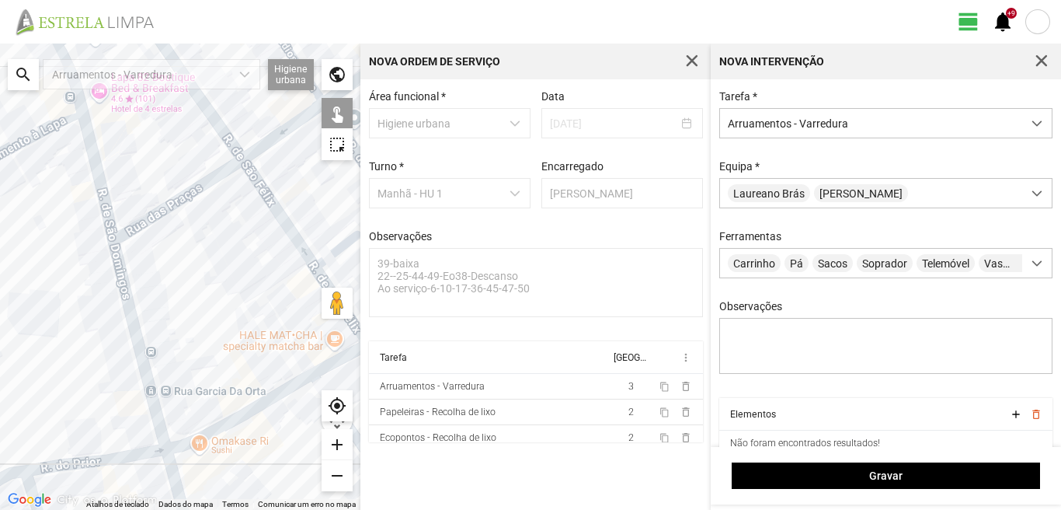
drag, startPoint x: 162, startPoint y: 300, endPoint x: 199, endPoint y: 435, distance: 140.2
click at [199, 423] on div at bounding box center [180, 277] width 360 height 466
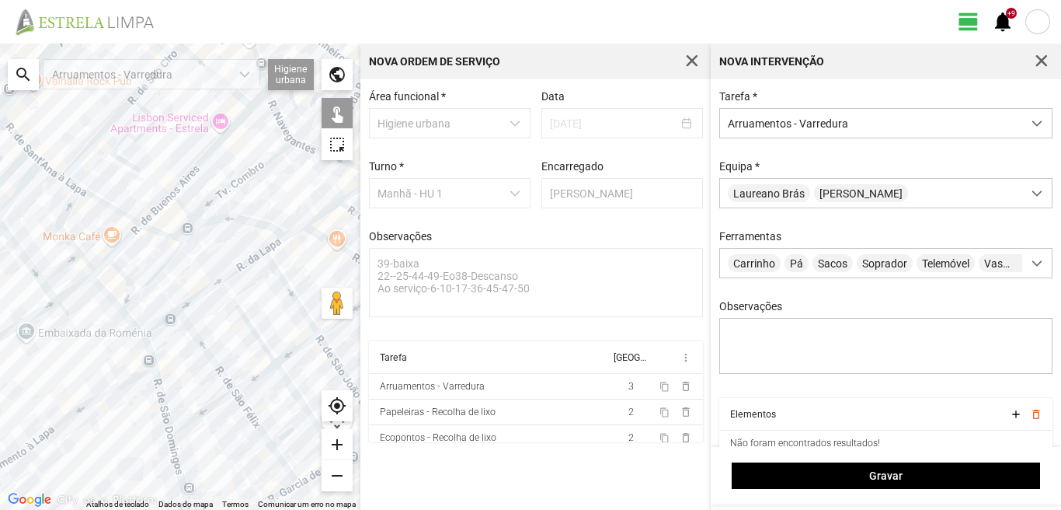
drag, startPoint x: 134, startPoint y: 254, endPoint x: 117, endPoint y: 425, distance: 171.9
click at [117, 418] on div at bounding box center [180, 277] width 360 height 466
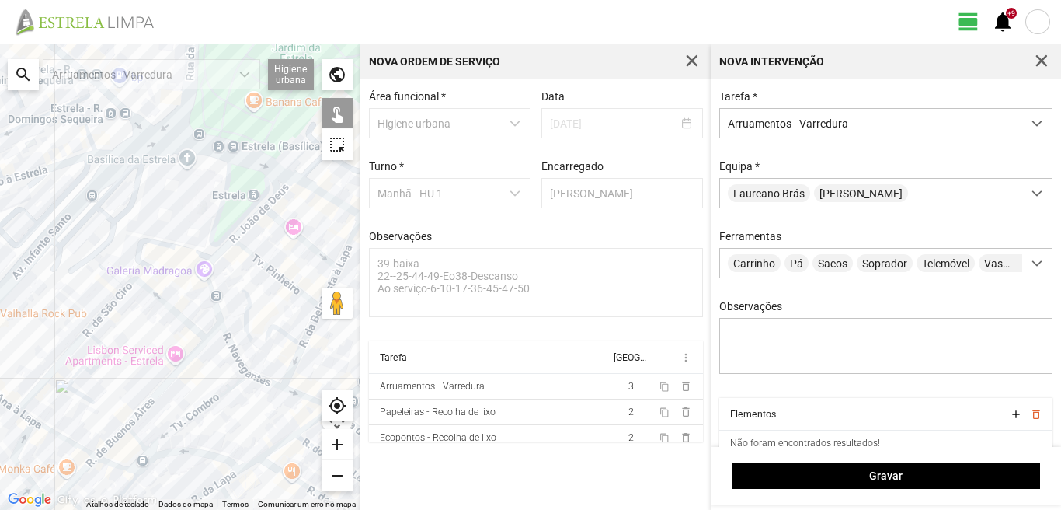
click at [267, 179] on div at bounding box center [180, 277] width 360 height 466
click at [254, 159] on div at bounding box center [180, 277] width 360 height 466
click at [146, 132] on div at bounding box center [180, 277] width 360 height 466
click at [148, 128] on div at bounding box center [180, 277] width 360 height 466
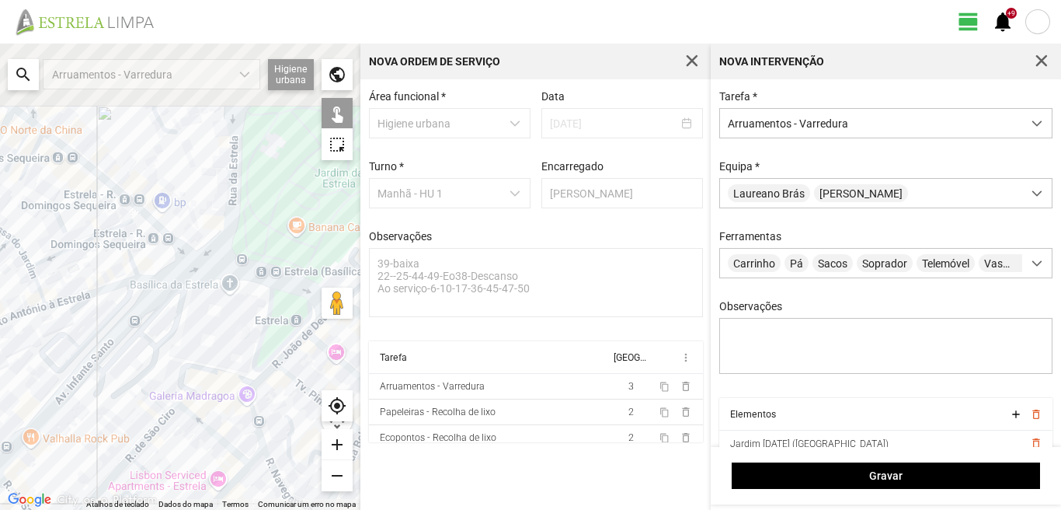
drag, startPoint x: 152, startPoint y: 145, endPoint x: 242, endPoint y: 333, distance: 208.5
click at [257, 340] on div at bounding box center [180, 277] width 360 height 466
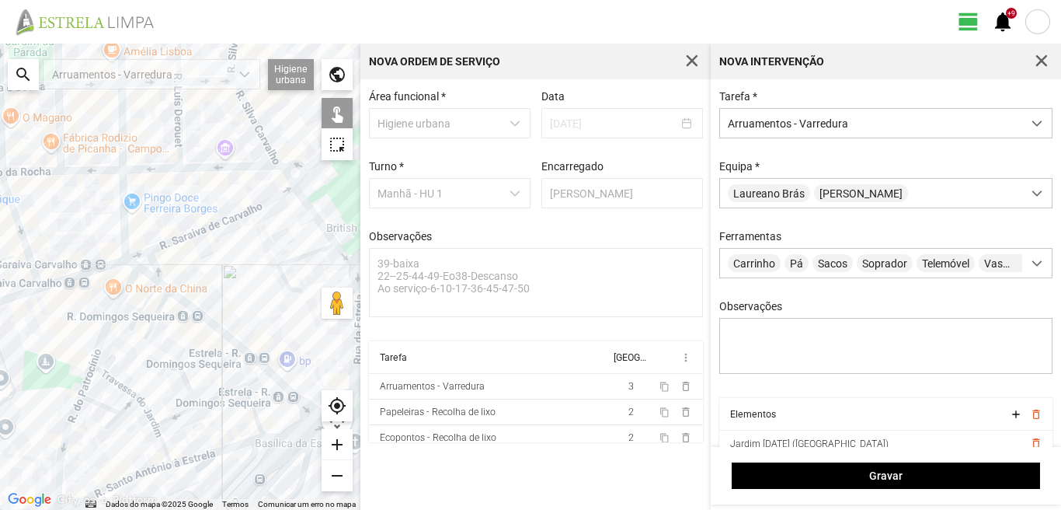
drag, startPoint x: 254, startPoint y: 389, endPoint x: 163, endPoint y: 282, distance: 140.6
click at [163, 282] on div at bounding box center [180, 277] width 360 height 466
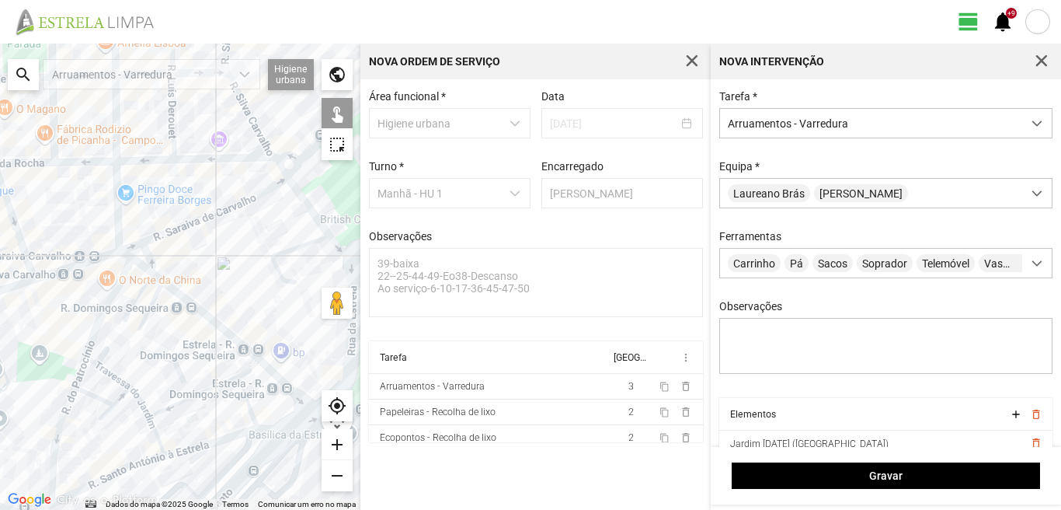
click at [211, 321] on div at bounding box center [180, 277] width 360 height 466
click at [253, 360] on div at bounding box center [180, 277] width 360 height 466
click at [271, 406] on div at bounding box center [180, 277] width 360 height 466
click at [151, 302] on div at bounding box center [180, 277] width 360 height 466
drag, startPoint x: 141, startPoint y: 288, endPoint x: 142, endPoint y: 274, distance: 14.0
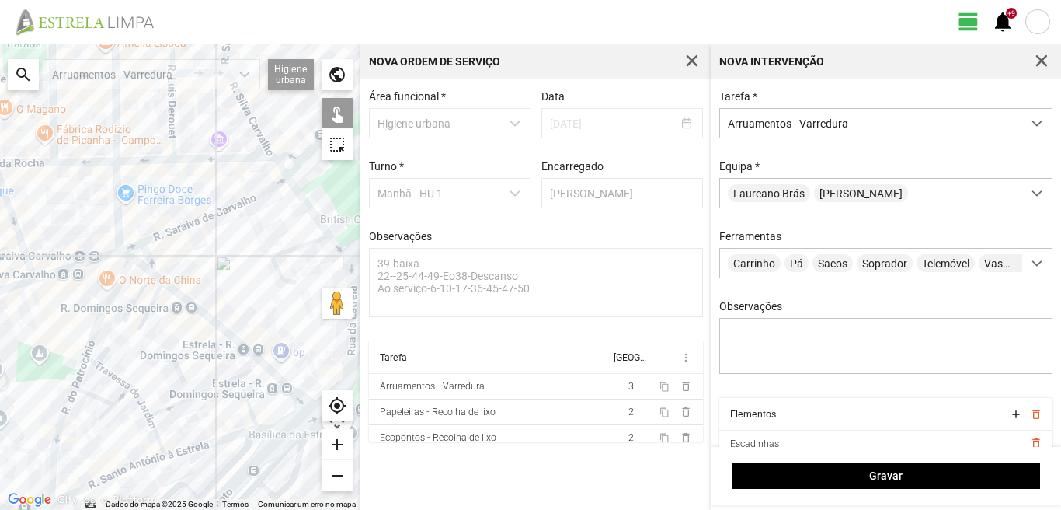
click at [141, 287] on div at bounding box center [180, 277] width 360 height 466
click at [145, 264] on div at bounding box center [180, 277] width 360 height 466
click at [126, 257] on div at bounding box center [180, 277] width 360 height 466
click at [140, 263] on div at bounding box center [180, 277] width 360 height 466
click at [154, 276] on div at bounding box center [180, 277] width 360 height 466
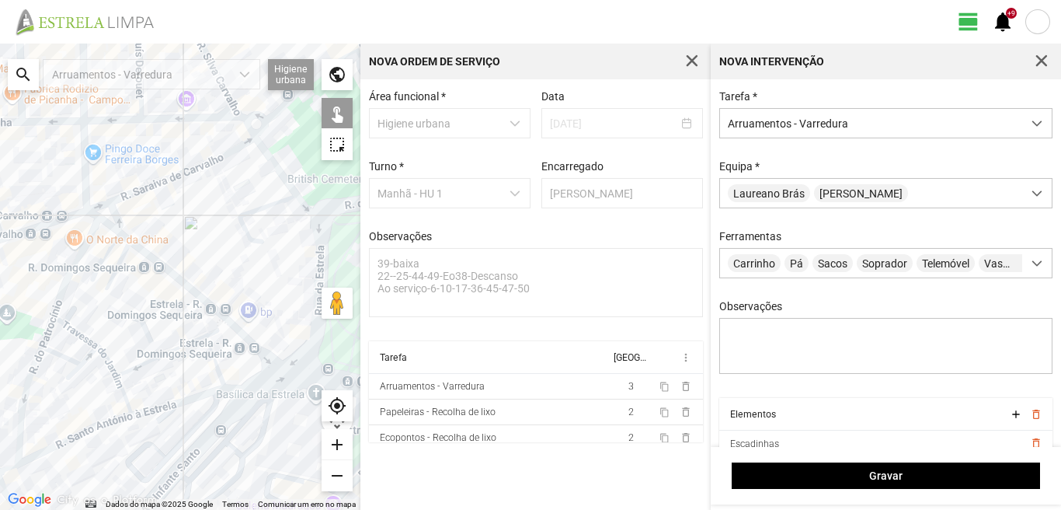
drag, startPoint x: 201, startPoint y: 319, endPoint x: 104, endPoint y: 246, distance: 122.0
click at [133, 257] on div at bounding box center [180, 277] width 360 height 466
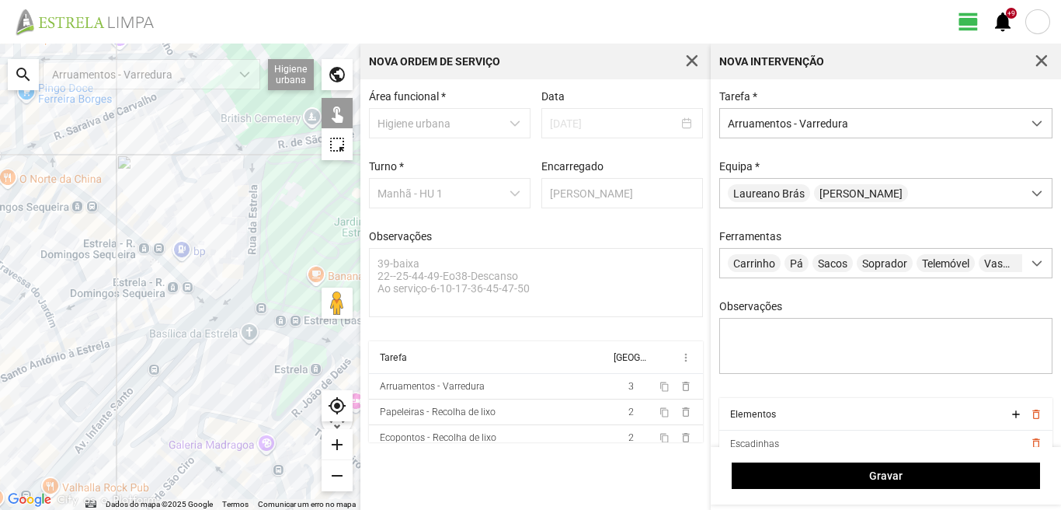
click at [221, 314] on div at bounding box center [180, 277] width 360 height 466
drag, startPoint x: 248, startPoint y: 319, endPoint x: 126, endPoint y: 291, distance: 125.3
click at [134, 294] on div at bounding box center [180, 277] width 360 height 466
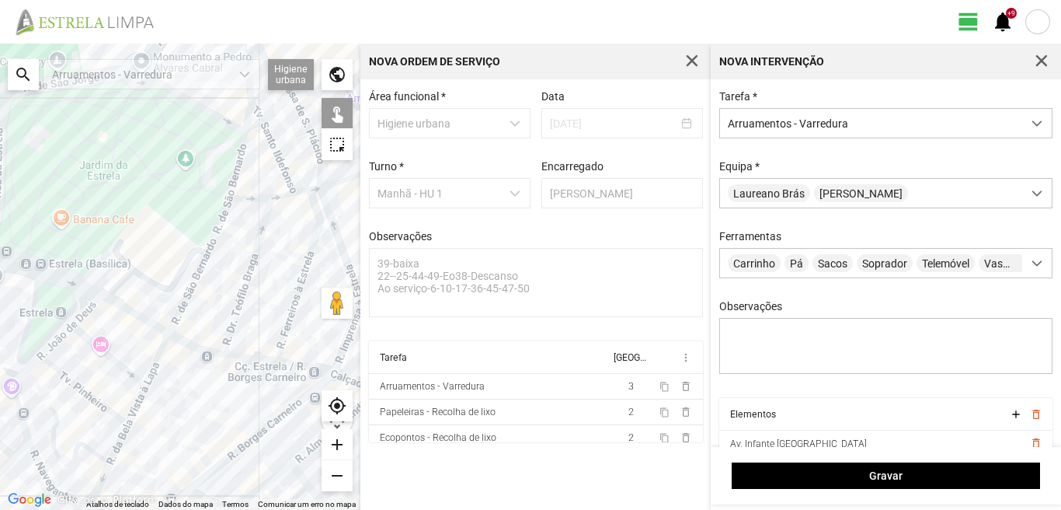
drag, startPoint x: 134, startPoint y: 313, endPoint x: 147, endPoint y: 319, distance: 14.3
click at [136, 313] on div at bounding box center [180, 277] width 360 height 466
click at [138, 314] on div at bounding box center [180, 277] width 360 height 466
click at [193, 347] on div at bounding box center [180, 277] width 360 height 466
click at [251, 357] on div at bounding box center [180, 277] width 360 height 466
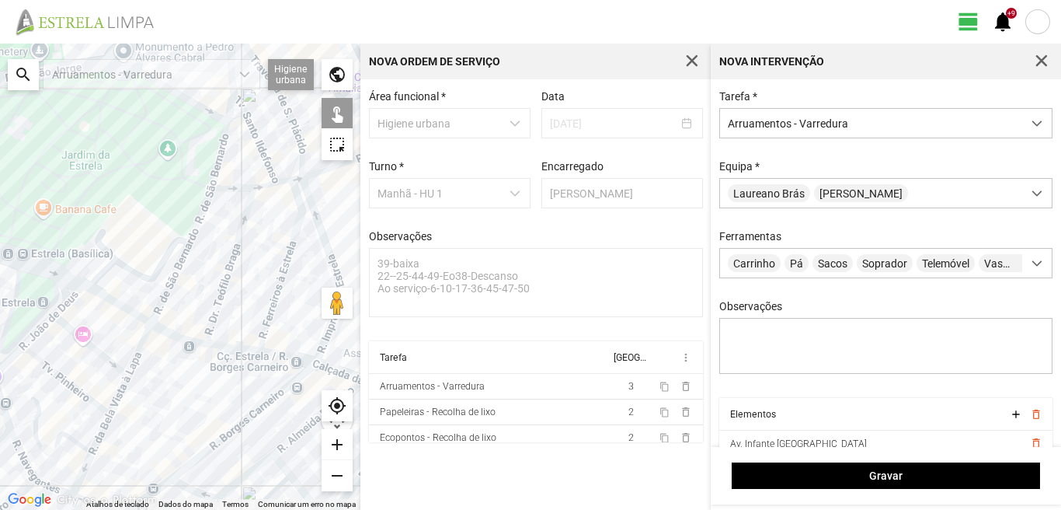
drag, startPoint x: 235, startPoint y: 353, endPoint x: 173, endPoint y: 319, distance: 70.9
click at [178, 322] on div at bounding box center [180, 277] width 360 height 466
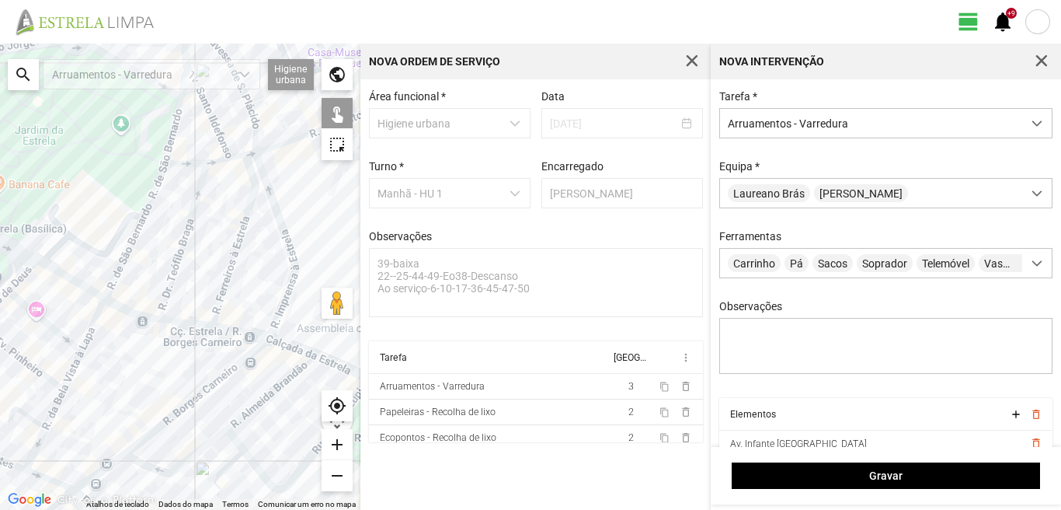
click at [235, 328] on div at bounding box center [180, 277] width 360 height 466
click at [284, 344] on div at bounding box center [180, 277] width 360 height 466
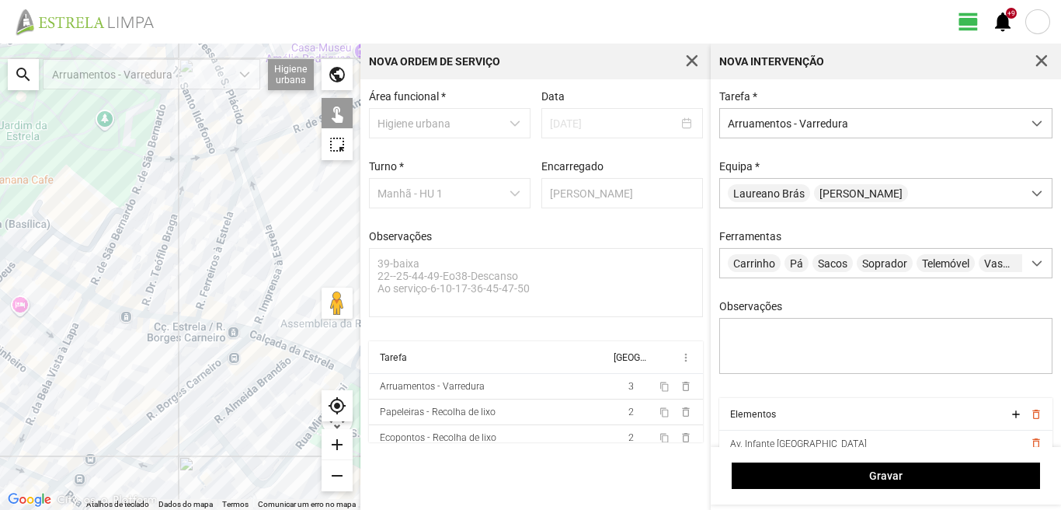
drag, startPoint x: 262, startPoint y: 341, endPoint x: 175, endPoint y: 303, distance: 95.0
click at [188, 308] on div at bounding box center [180, 277] width 360 height 466
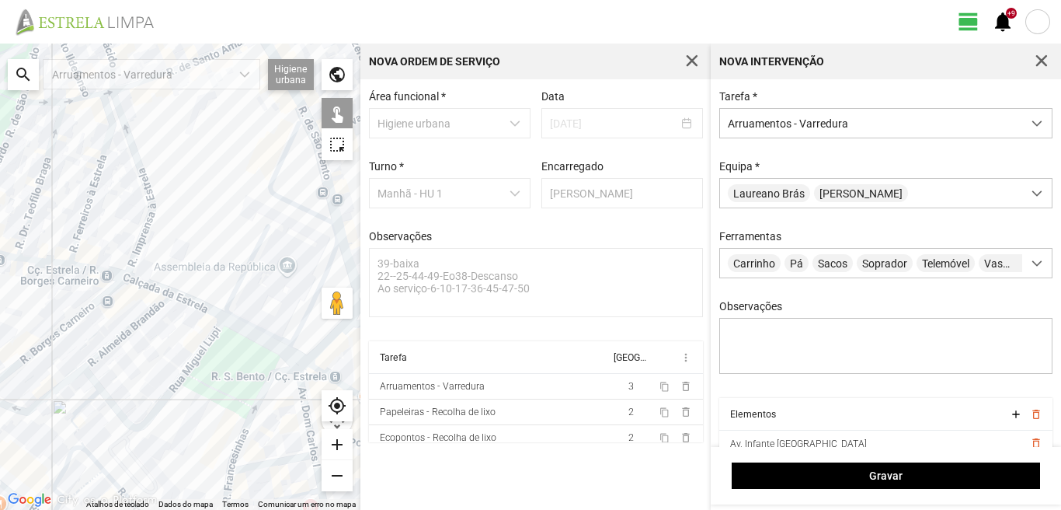
click at [193, 305] on div at bounding box center [180, 277] width 360 height 466
click at [241, 327] on div at bounding box center [180, 277] width 360 height 466
click at [293, 357] on div at bounding box center [180, 277] width 360 height 466
click at [270, 374] on div at bounding box center [180, 277] width 360 height 466
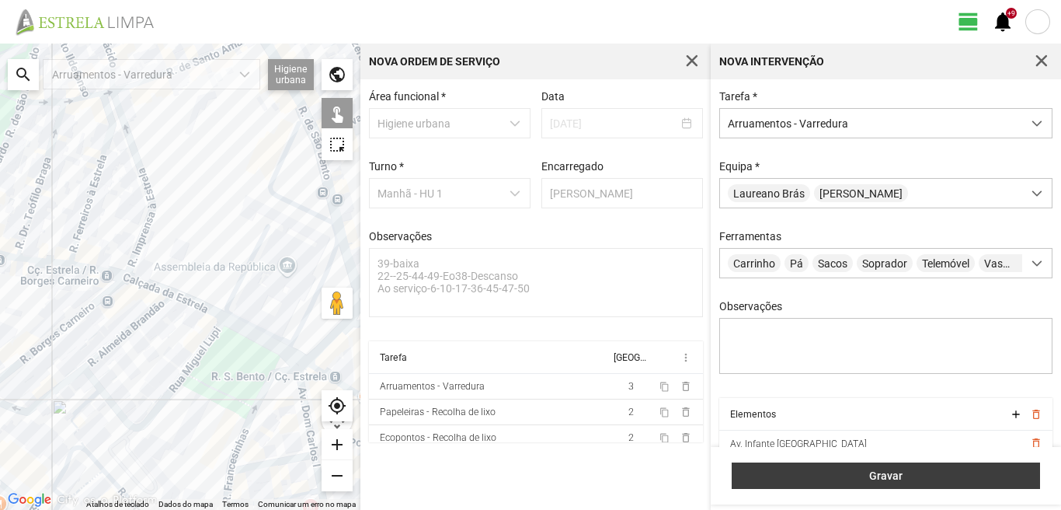
click at [879, 479] on span "Gravar" at bounding box center [886, 475] width 292 height 12
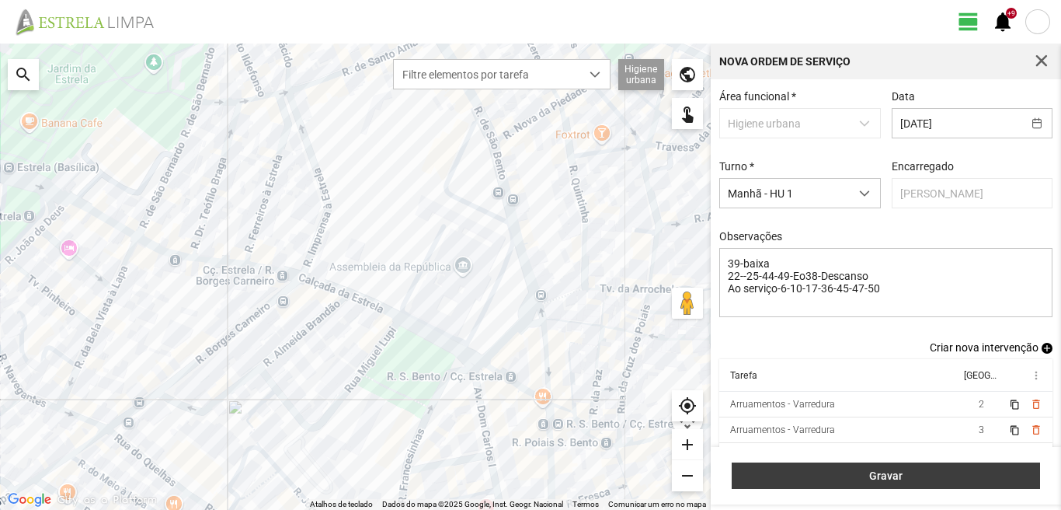
click at [876, 479] on span "Gravar" at bounding box center [886, 475] width 292 height 12
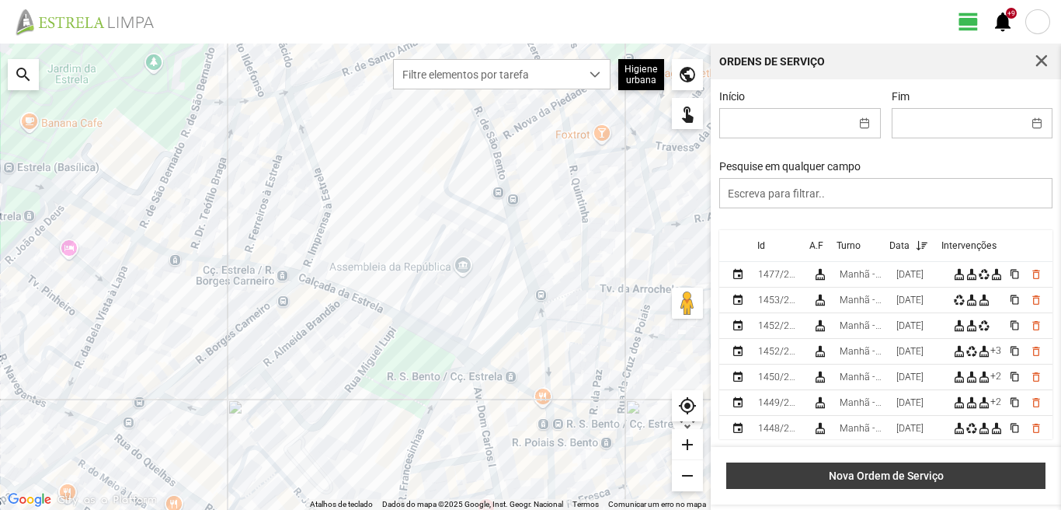
click at [911, 473] on span "Nova Ordem de Serviço" at bounding box center [886, 475] width 303 height 12
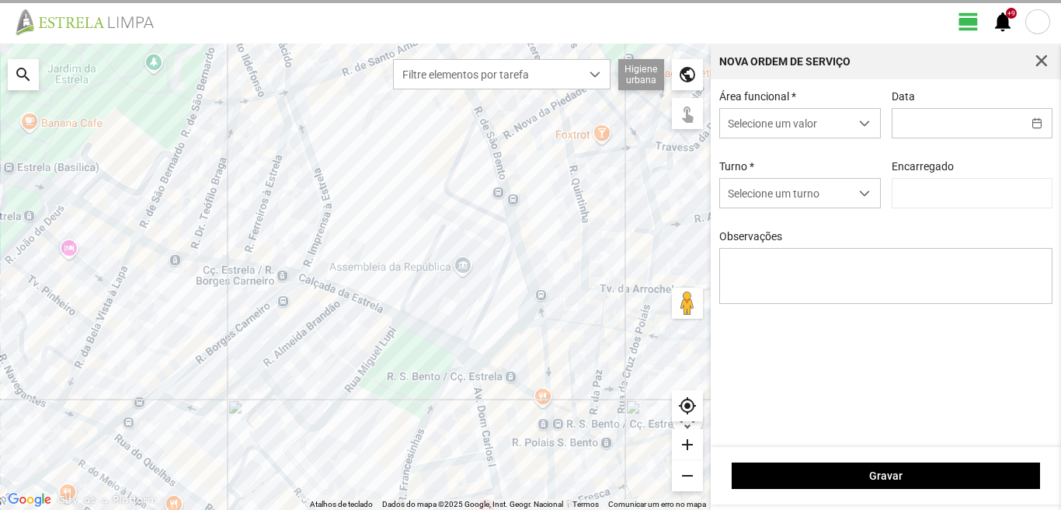
type input "[PERSON_NAME]"
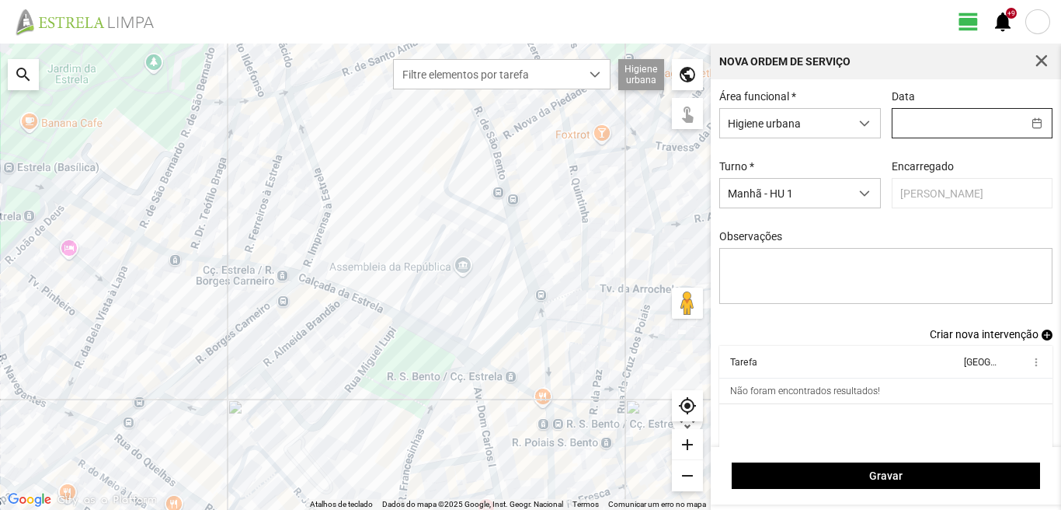
click at [899, 122] on input "text" at bounding box center [958, 123] width 130 height 29
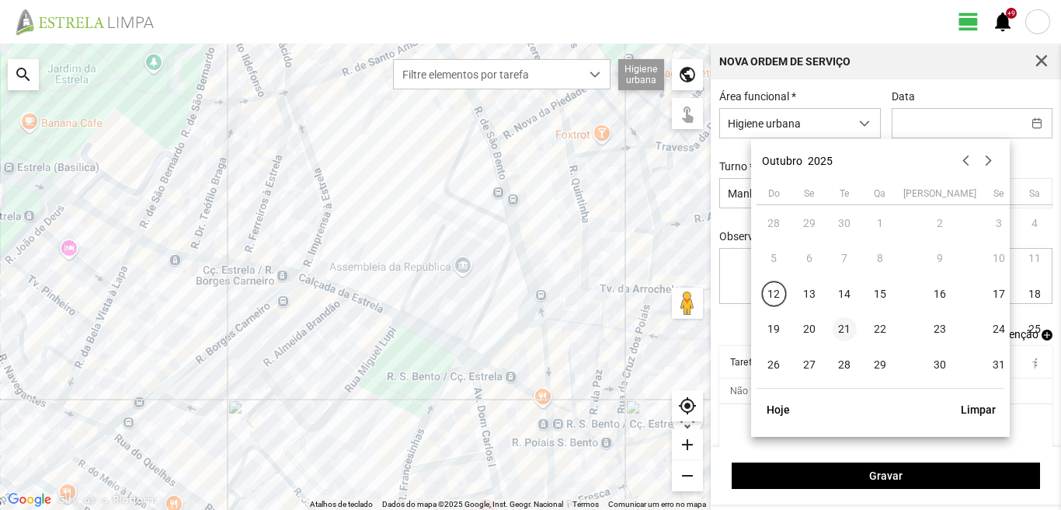
click at [847, 333] on span "21" at bounding box center [845, 329] width 25 height 25
type input "[DATE]"
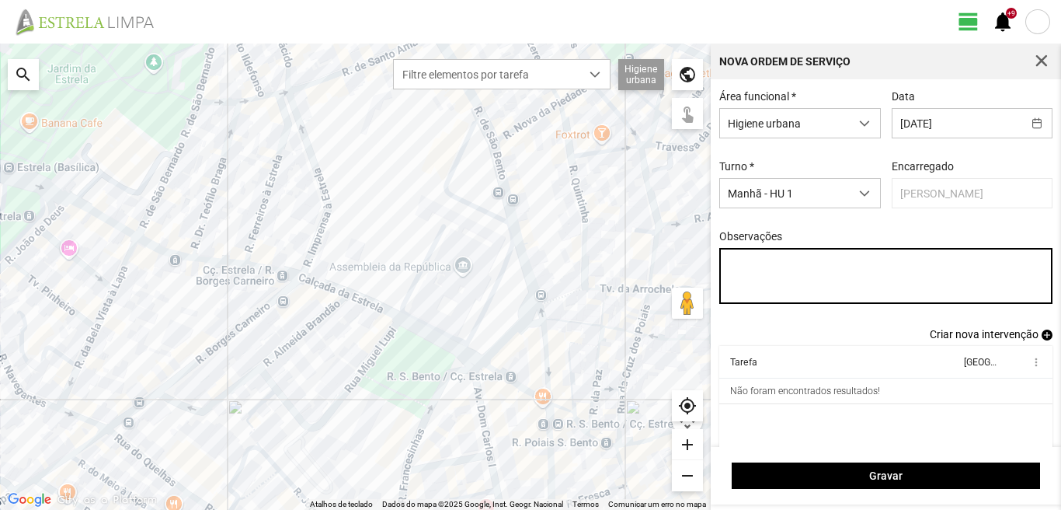
click at [734, 271] on textarea "Observações" at bounding box center [886, 276] width 334 height 56
click at [809, 295] on textarea "39-baixa 10-Descanso Ao serviço -6-17-22-25-" at bounding box center [886, 276] width 334 height 56
click at [742, 280] on textarea "39-baixa 10-Descanso Ao serviço -6-22-25-" at bounding box center [886, 276] width 334 height 56
click at [826, 294] on textarea "39-baixa 10-17-Descanso Ao serviço -6-22-25-" at bounding box center [886, 276] width 334 height 56
type textarea "39-baixa 10-17-Descanso Ao serviço -6-22-25-36-44-45-47-40-50"
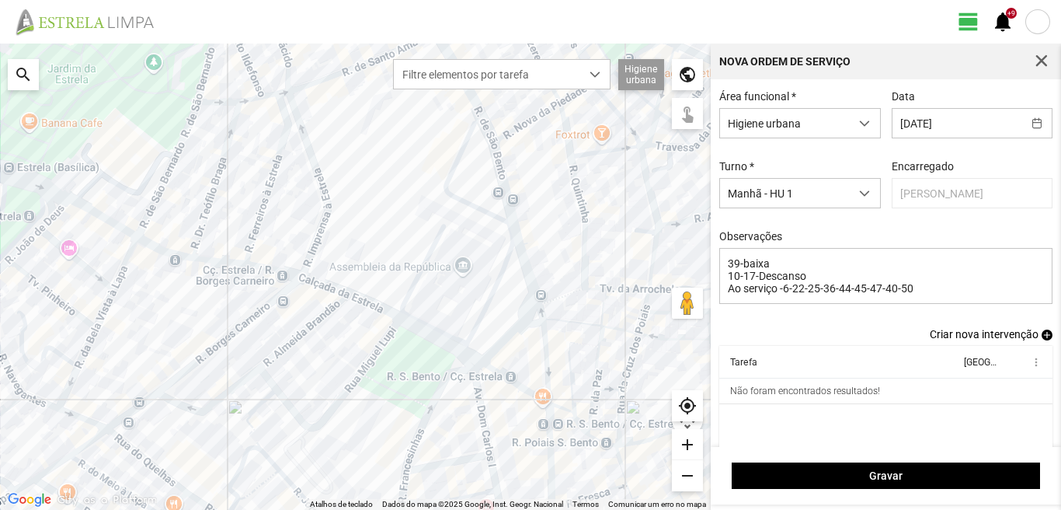
click at [1042, 339] on span "add" at bounding box center [1047, 334] width 11 height 11
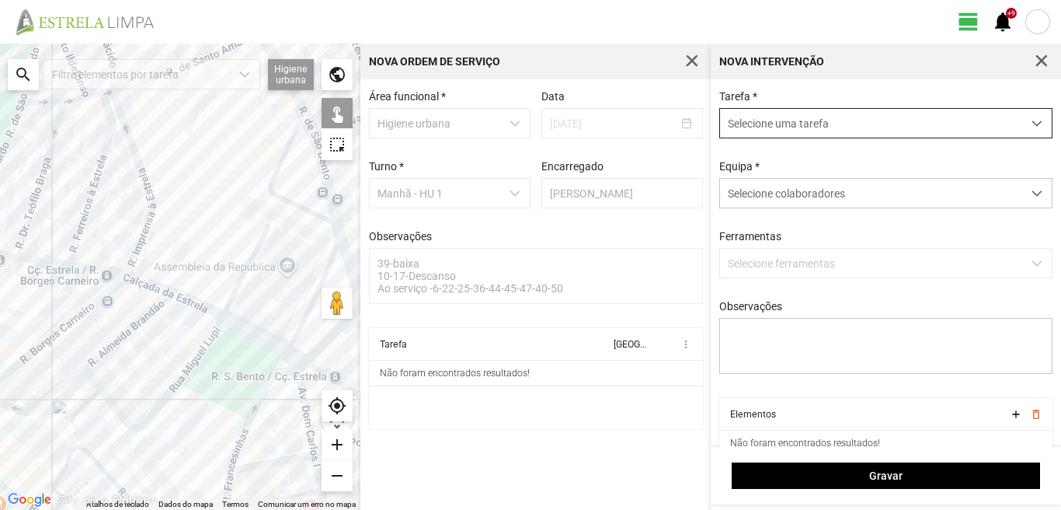
click at [784, 123] on span "Selecione uma tarefa" at bounding box center [871, 123] width 302 height 29
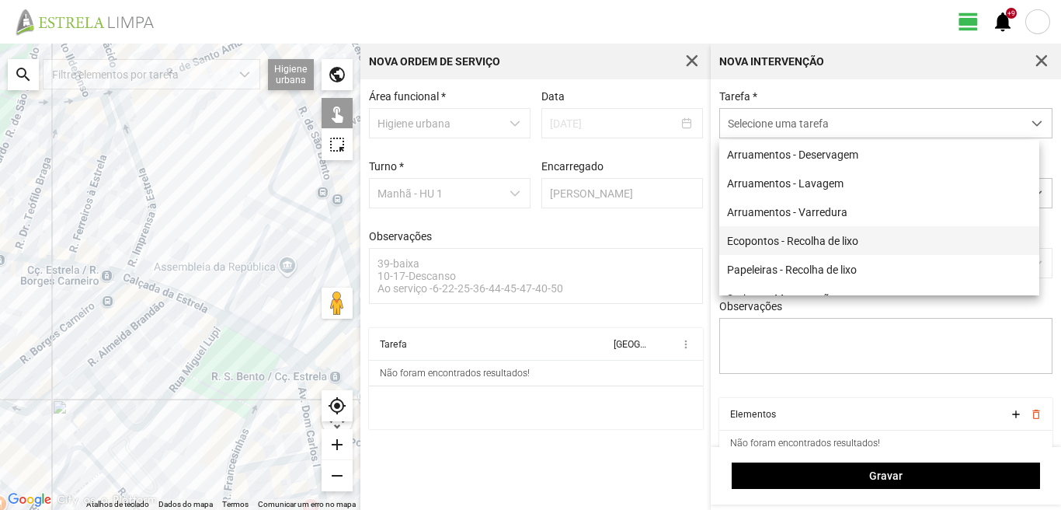
click at [799, 242] on li "Ecopontos - Recolha de lixo" at bounding box center [879, 240] width 320 height 29
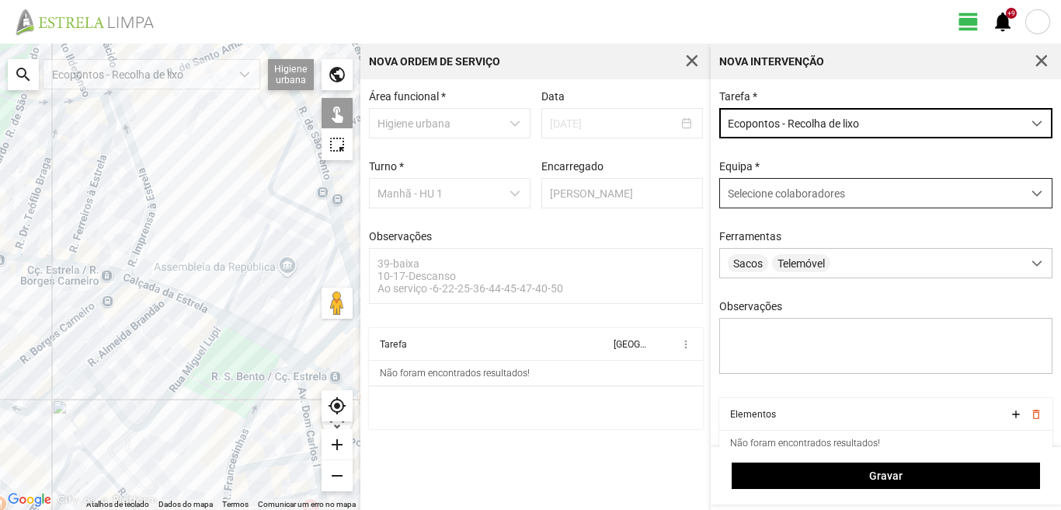
click at [780, 191] on span "Selecione colaboradores" at bounding box center [786, 193] width 117 height 12
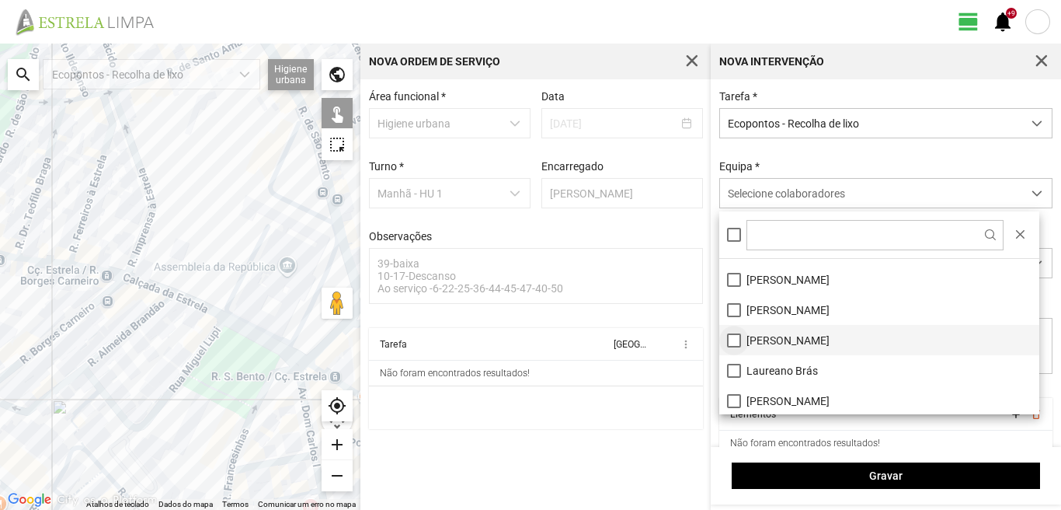
scroll to position [78, 0]
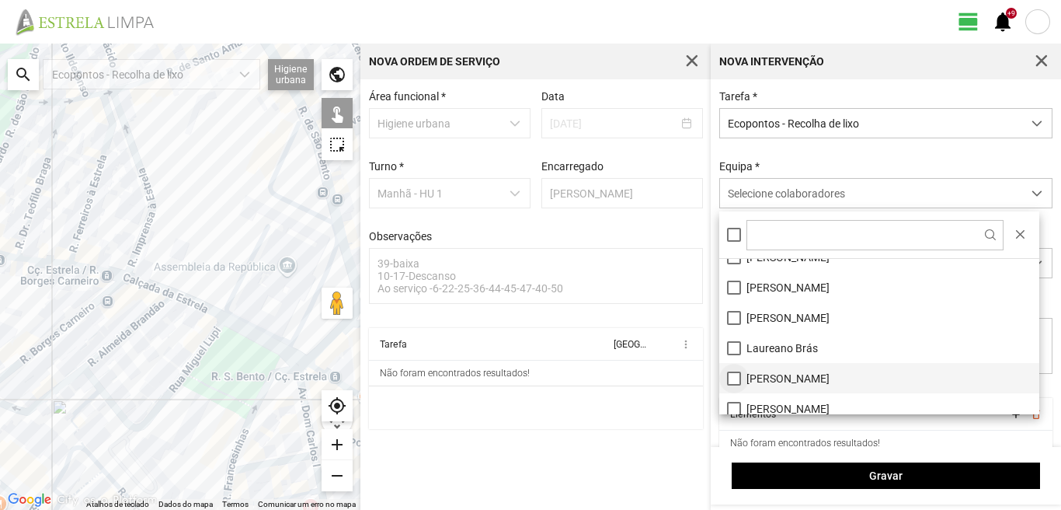
click at [733, 379] on li "[PERSON_NAME]" at bounding box center [879, 378] width 320 height 30
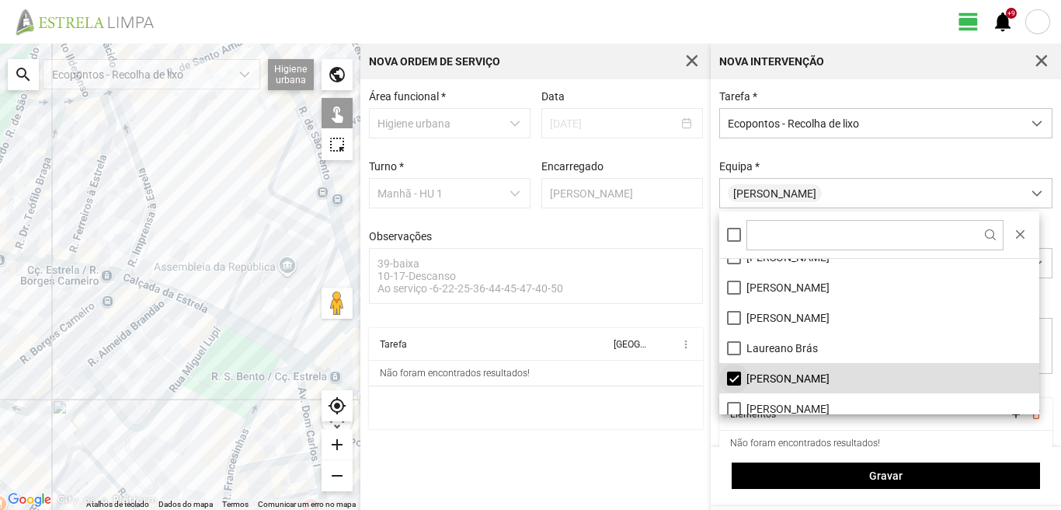
scroll to position [155, 0]
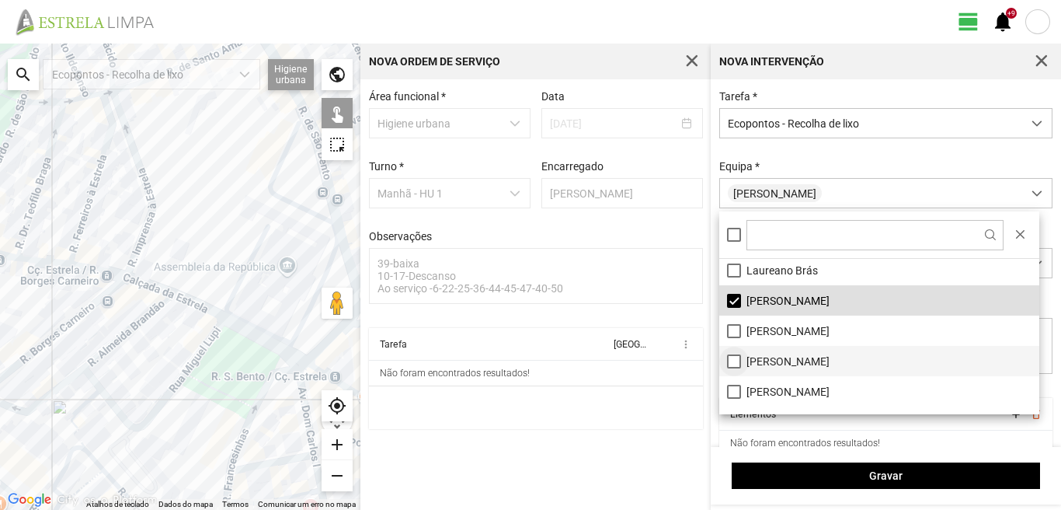
click at [733, 360] on li "[PERSON_NAME]" at bounding box center [879, 361] width 320 height 30
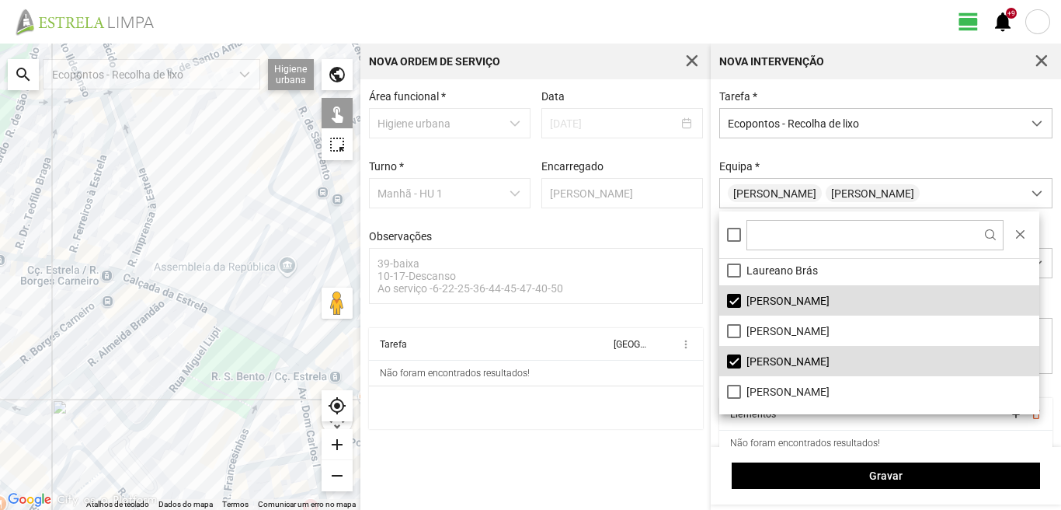
click at [255, 225] on div at bounding box center [180, 277] width 360 height 466
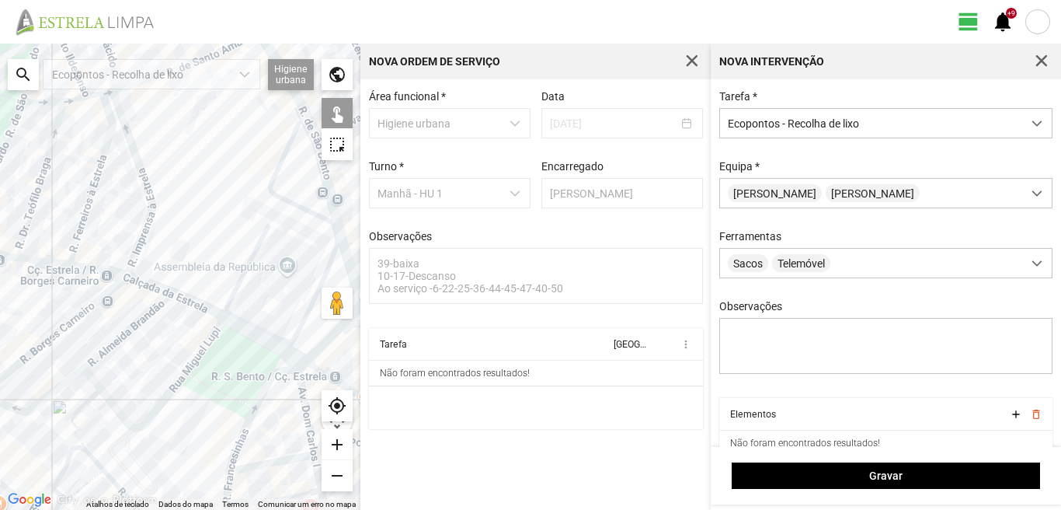
click at [266, 225] on div at bounding box center [180, 277] width 360 height 466
click at [270, 373] on div at bounding box center [180, 277] width 360 height 466
click at [270, 464] on div at bounding box center [180, 277] width 360 height 466
drag, startPoint x: 187, startPoint y: 416, endPoint x: 292, endPoint y: 360, distance: 118.5
click at [292, 360] on div at bounding box center [180, 277] width 360 height 466
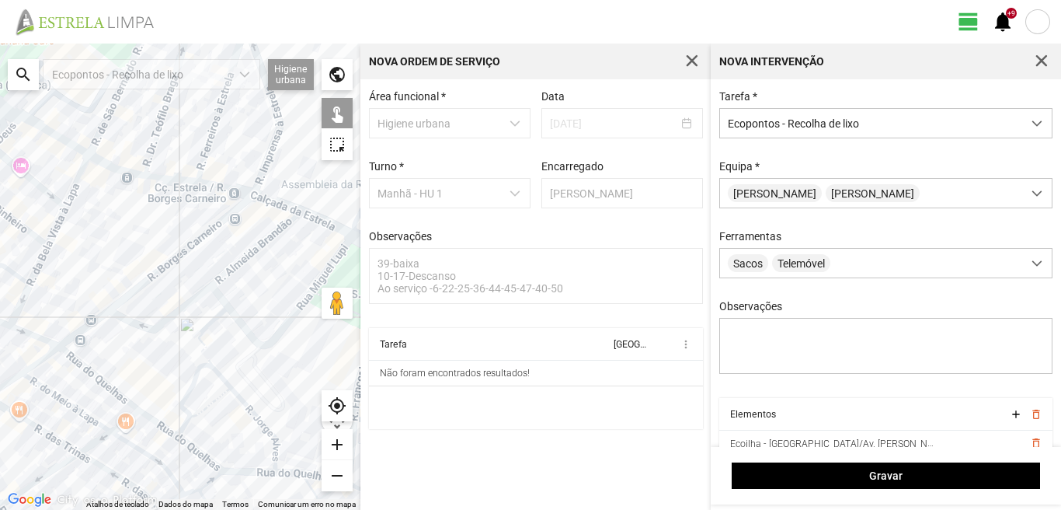
drag, startPoint x: 81, startPoint y: 368, endPoint x: 88, endPoint y: 355, distance: 14.9
click at [82, 366] on div at bounding box center [180, 277] width 360 height 466
click at [117, 305] on div at bounding box center [180, 277] width 360 height 466
click at [84, 360] on div at bounding box center [180, 277] width 360 height 466
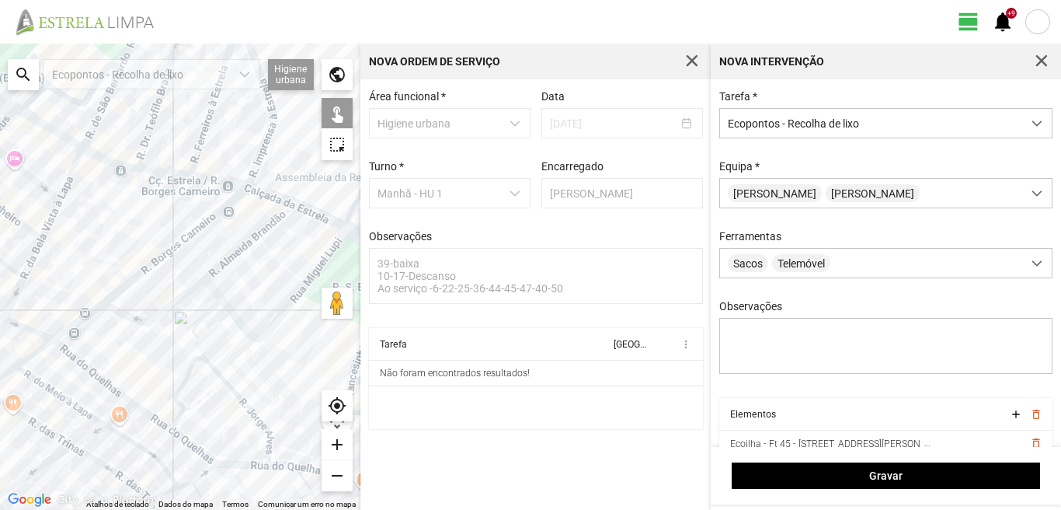
drag, startPoint x: 132, startPoint y: 361, endPoint x: 18, endPoint y: 281, distance: 139.5
click at [19, 281] on div at bounding box center [180, 277] width 360 height 466
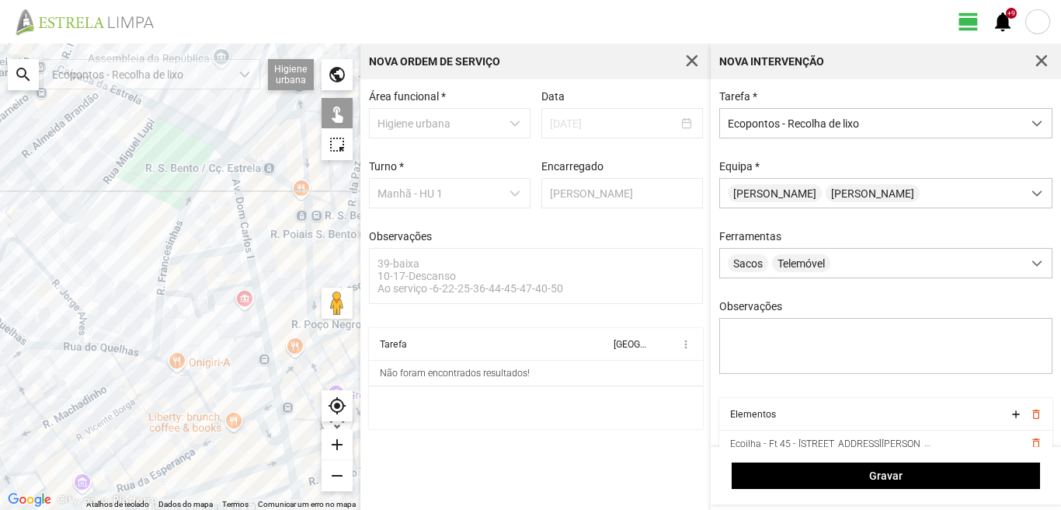
click at [160, 336] on div at bounding box center [180, 277] width 360 height 466
click at [161, 354] on div at bounding box center [180, 277] width 360 height 466
click at [155, 337] on div at bounding box center [180, 277] width 360 height 466
click at [263, 389] on div at bounding box center [180, 277] width 360 height 466
click at [161, 336] on div at bounding box center [180, 277] width 360 height 466
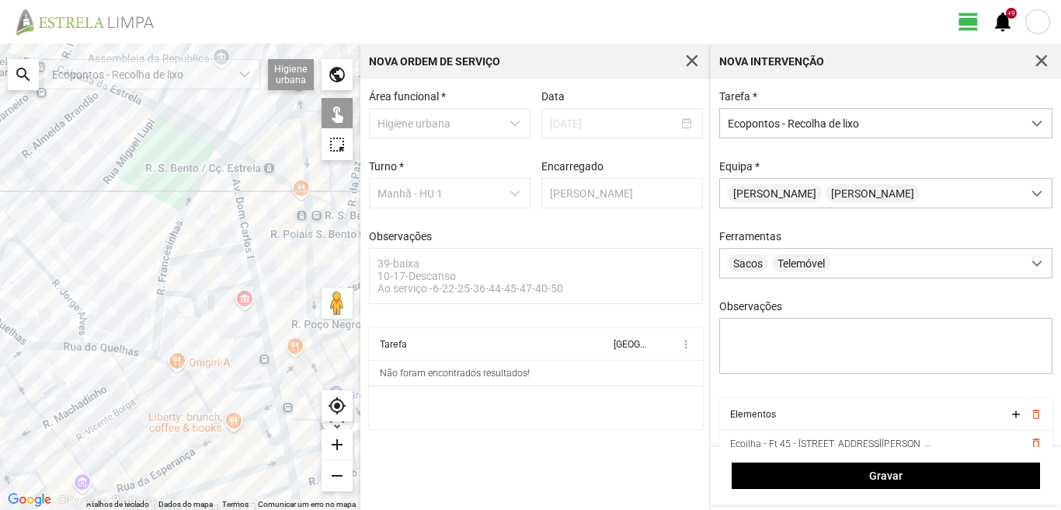
click at [161, 336] on div at bounding box center [180, 277] width 360 height 466
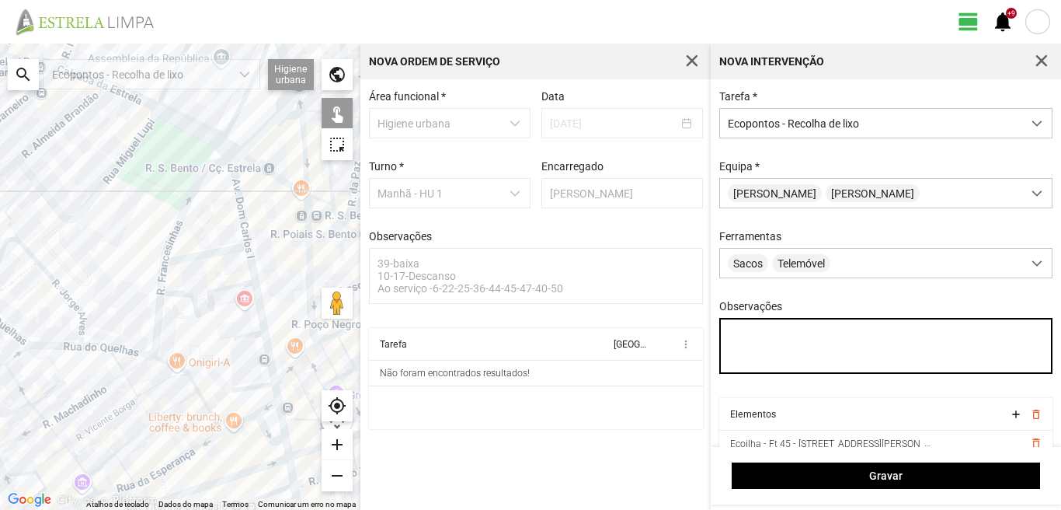
click at [740, 343] on textarea "Observações" at bounding box center [886, 346] width 334 height 56
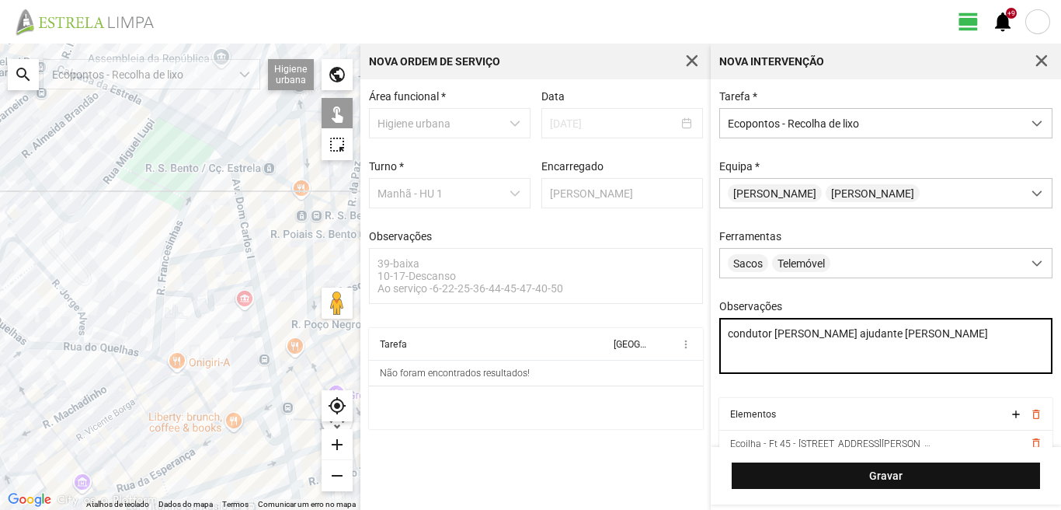
type textarea "condutor [PERSON_NAME] ajudante [PERSON_NAME]"
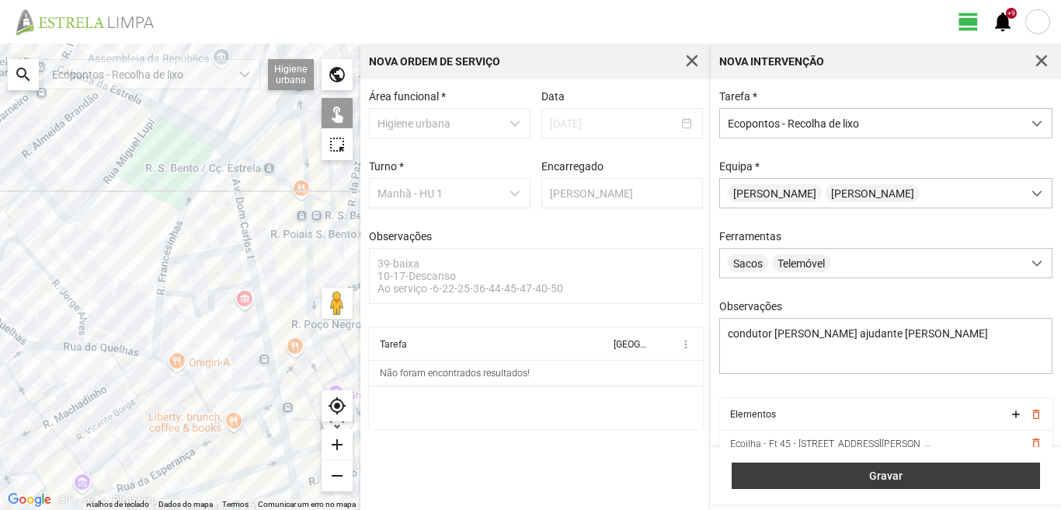
click at [886, 478] on span "Gravar" at bounding box center [886, 475] width 292 height 12
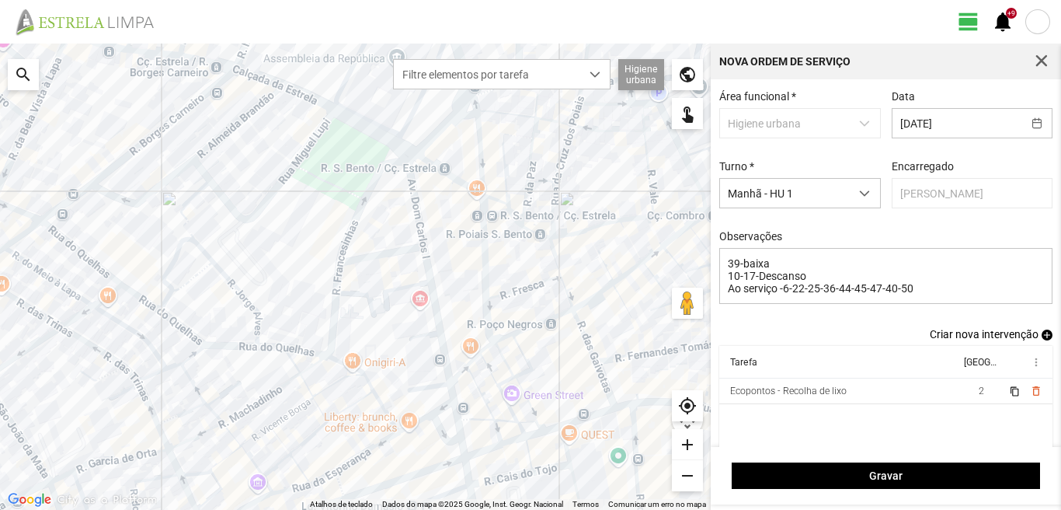
click at [1042, 340] on span "add" at bounding box center [1047, 334] width 11 height 11
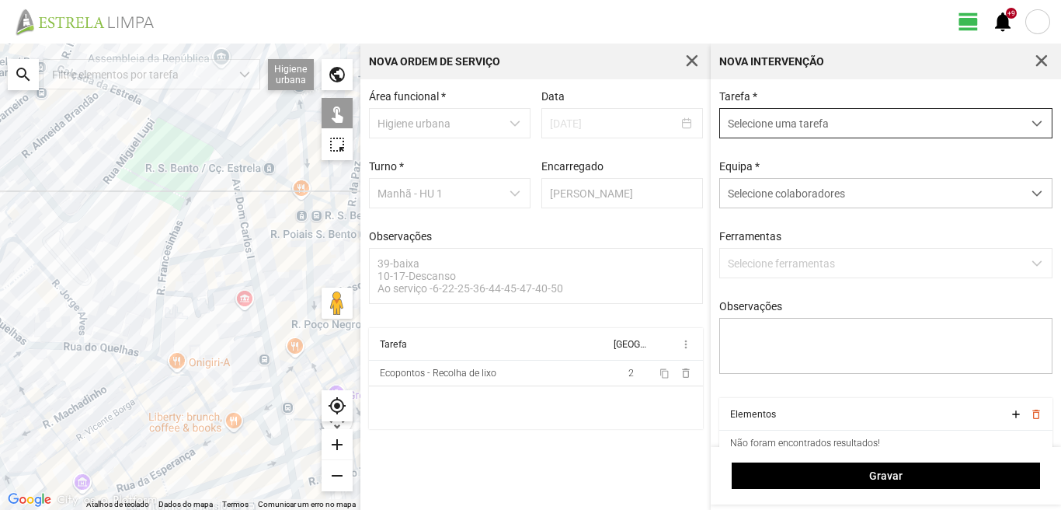
click at [761, 128] on span "Selecione uma tarefa" at bounding box center [871, 123] width 302 height 29
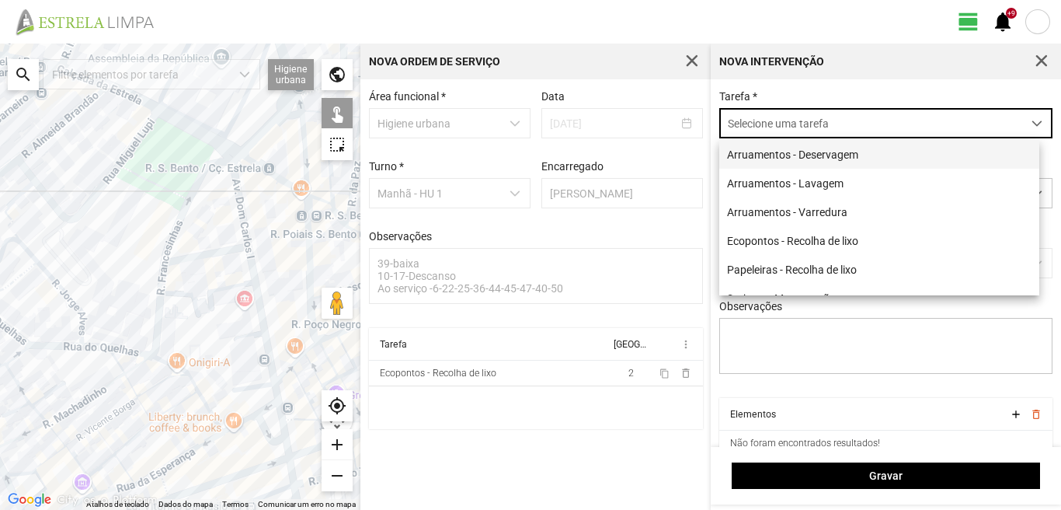
scroll to position [9, 69]
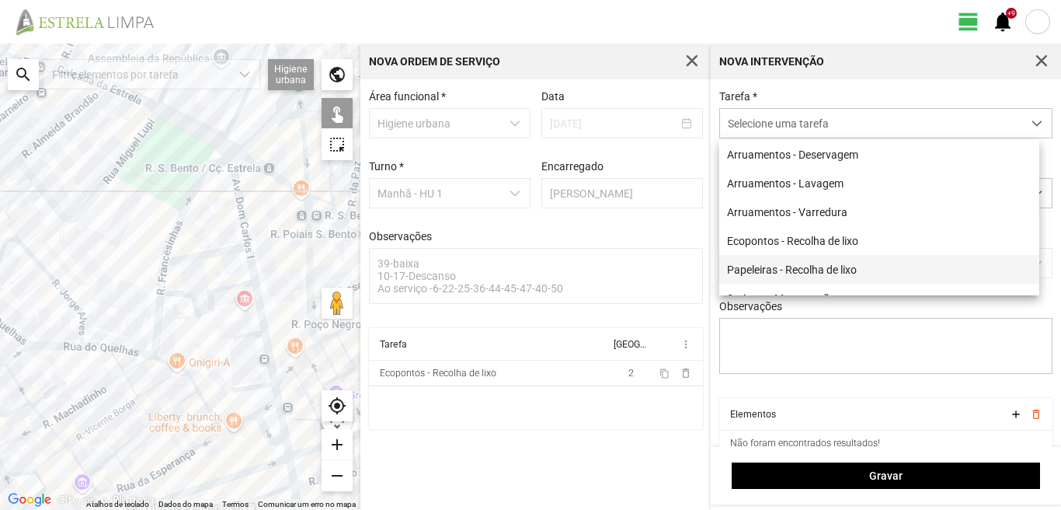
click at [796, 276] on li "Papeleiras - Recolha de lixo" at bounding box center [879, 269] width 320 height 29
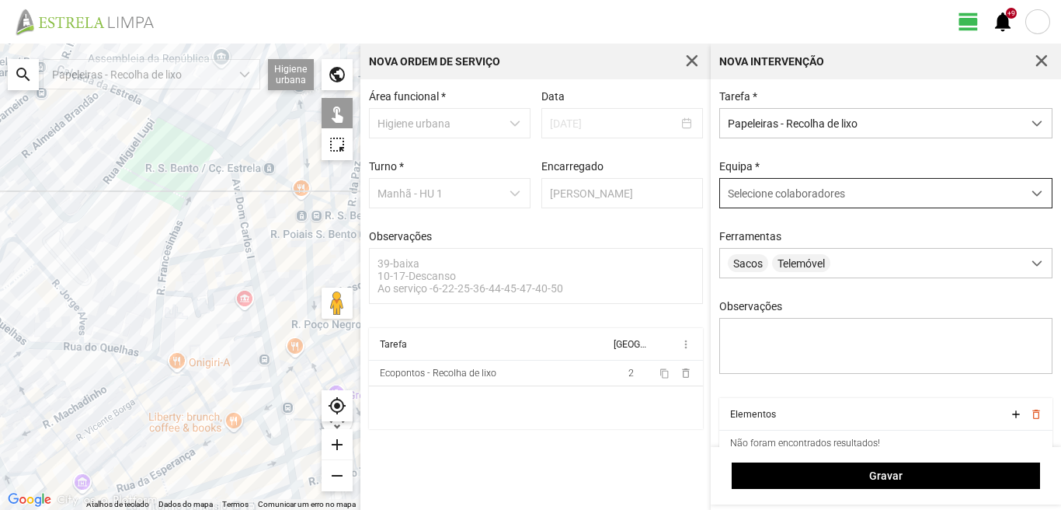
click at [778, 194] on span "Selecione colaboradores" at bounding box center [786, 193] width 117 height 12
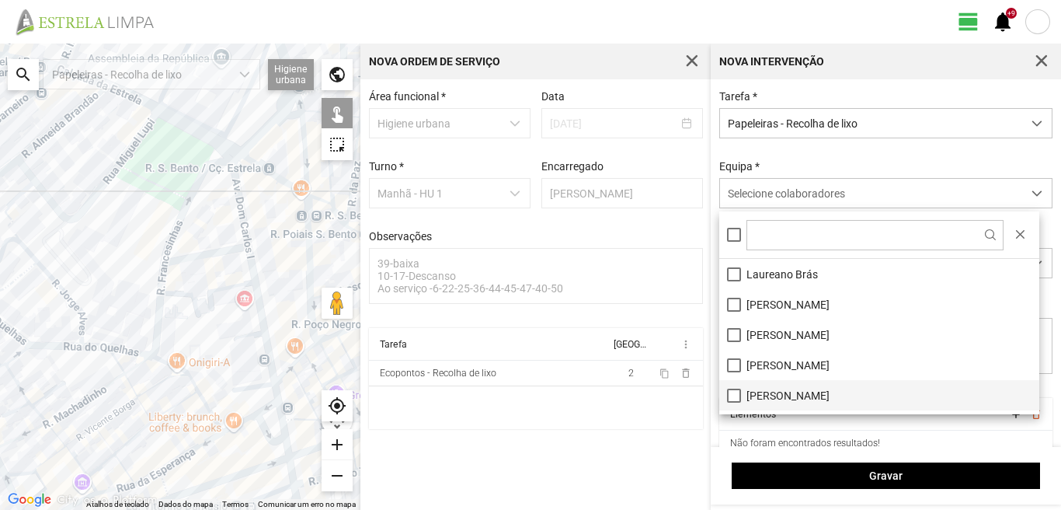
scroll to position [155, 0]
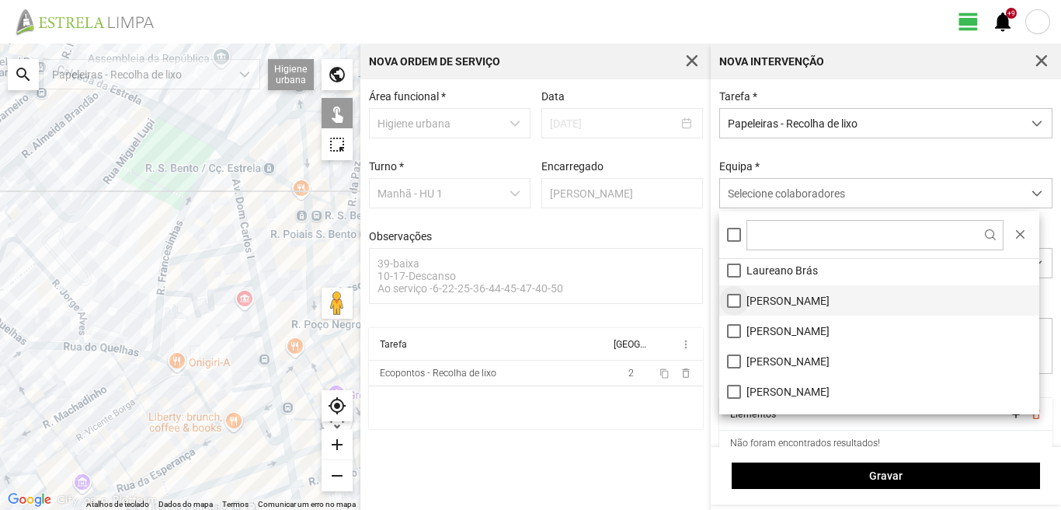
click at [739, 303] on li "[PERSON_NAME]" at bounding box center [879, 300] width 320 height 30
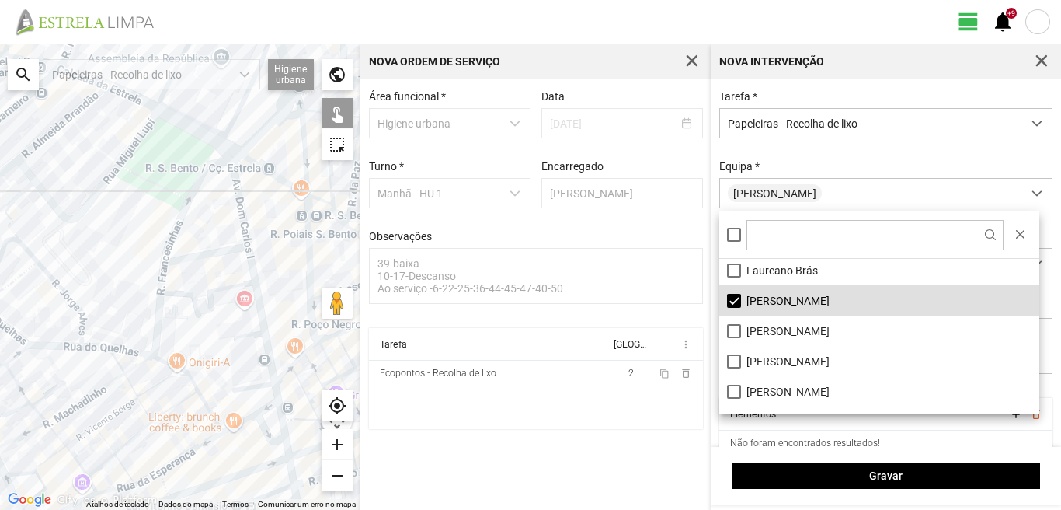
drag, startPoint x: 732, startPoint y: 363, endPoint x: 384, endPoint y: 304, distance: 353.0
click at [733, 360] on li "[PERSON_NAME]" at bounding box center [879, 361] width 320 height 30
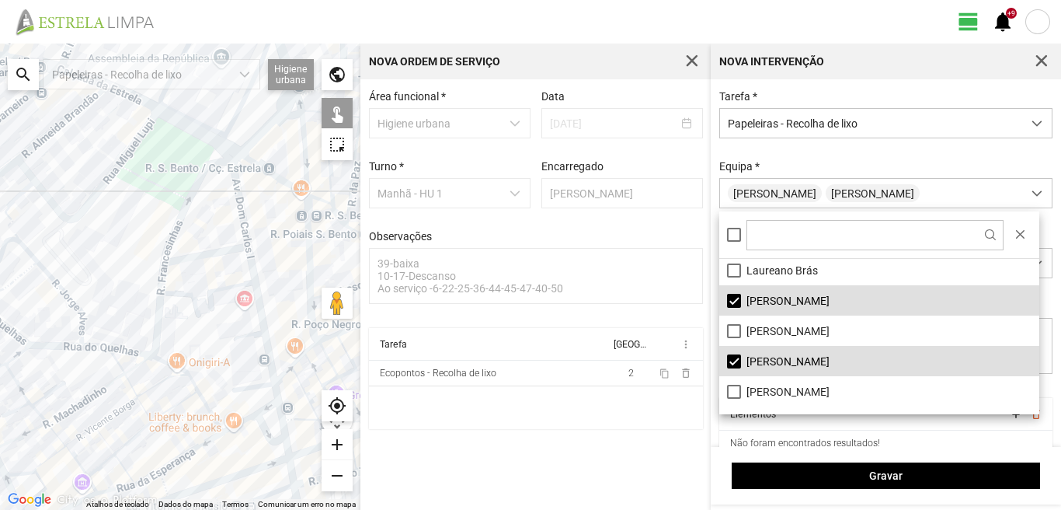
click at [126, 379] on div at bounding box center [180, 277] width 360 height 466
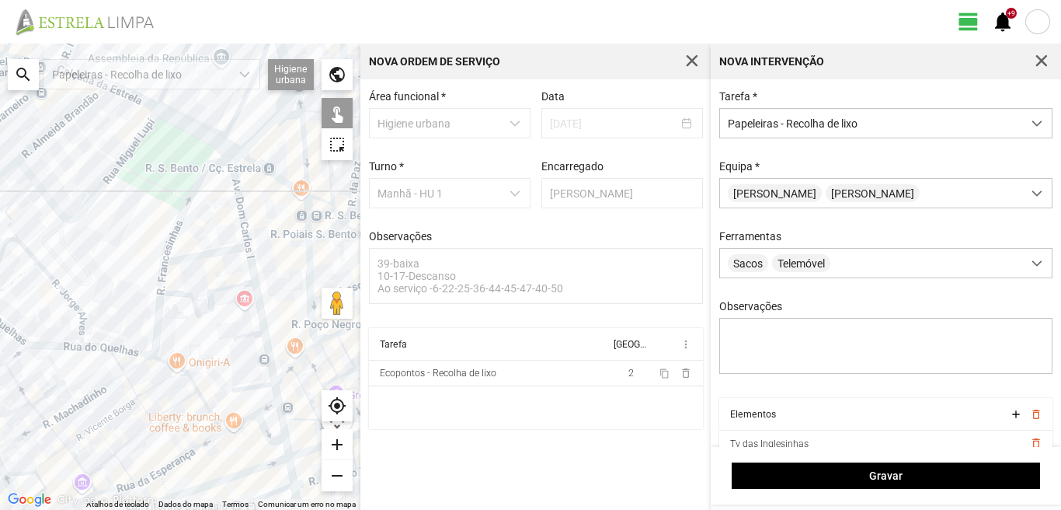
click at [90, 348] on div at bounding box center [180, 277] width 360 height 466
click at [85, 341] on div at bounding box center [180, 277] width 360 height 466
click at [88, 326] on div at bounding box center [180, 277] width 360 height 466
click at [168, 280] on div at bounding box center [180, 277] width 360 height 466
click at [167, 270] on div at bounding box center [180, 277] width 360 height 466
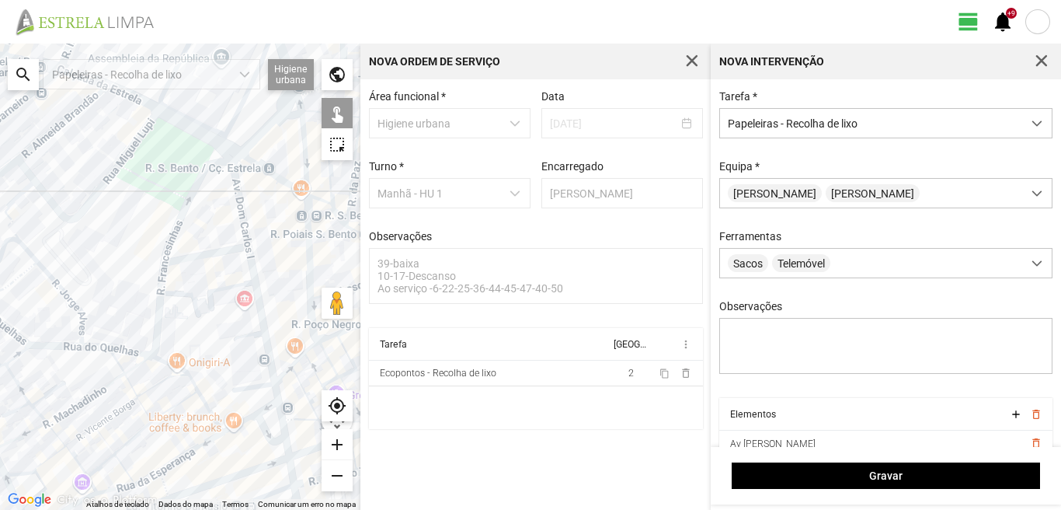
click at [167, 280] on div at bounding box center [180, 277] width 360 height 466
click at [170, 282] on div at bounding box center [180, 277] width 360 height 466
click at [170, 284] on div at bounding box center [180, 277] width 360 height 466
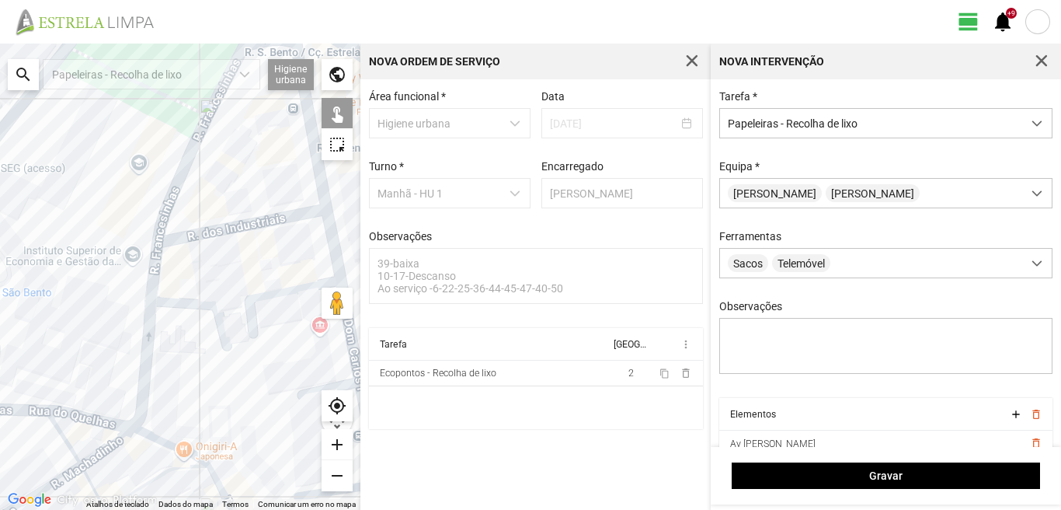
click at [164, 266] on div at bounding box center [180, 277] width 360 height 466
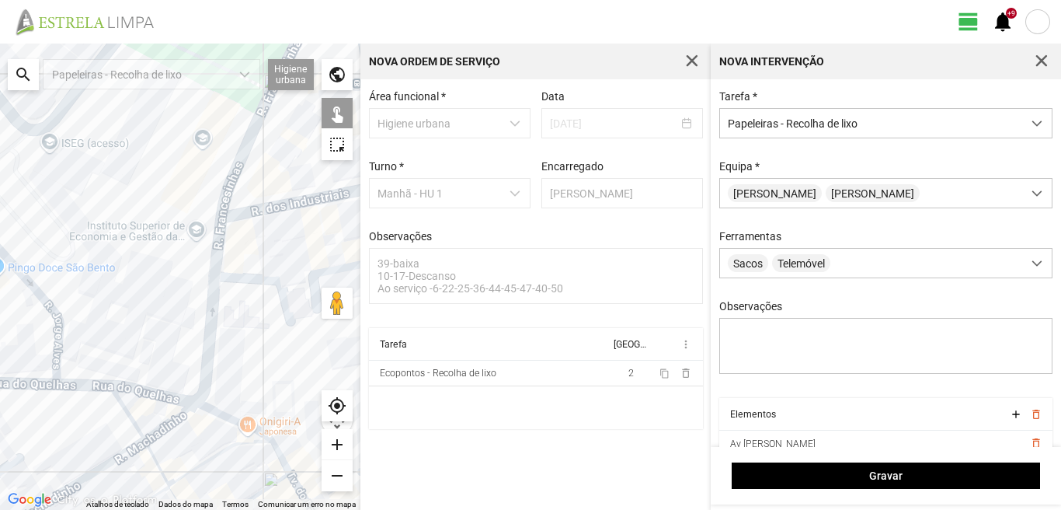
drag, startPoint x: 33, startPoint y: 320, endPoint x: 127, endPoint y: 277, distance: 104.0
click at [106, 291] on div at bounding box center [180, 277] width 360 height 466
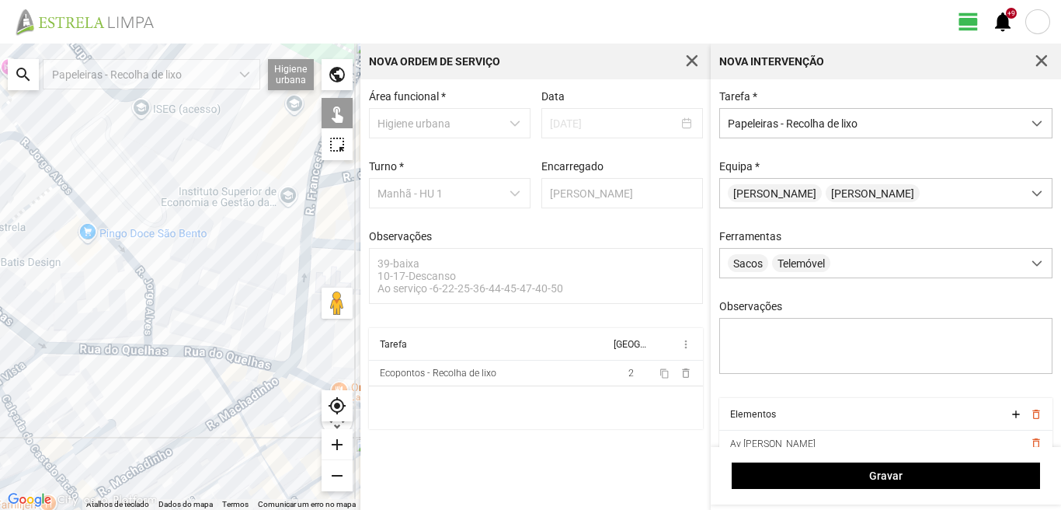
drag, startPoint x: 25, startPoint y: 315, endPoint x: 157, endPoint y: 264, distance: 141.7
click at [152, 269] on div at bounding box center [180, 277] width 360 height 466
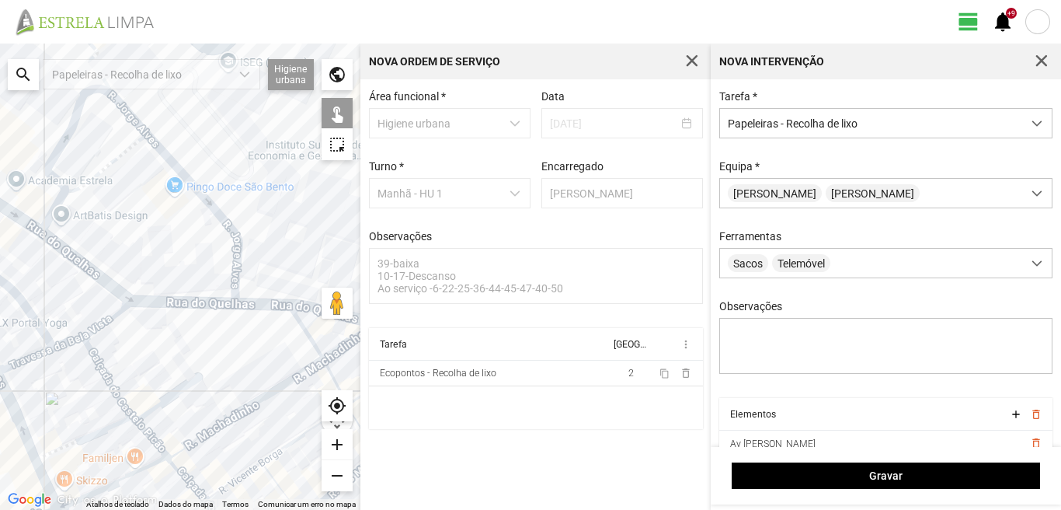
click at [106, 295] on div at bounding box center [180, 277] width 360 height 466
click at [48, 220] on div at bounding box center [180, 277] width 360 height 466
click at [77, 211] on div at bounding box center [180, 277] width 360 height 466
click at [88, 197] on div at bounding box center [180, 277] width 360 height 466
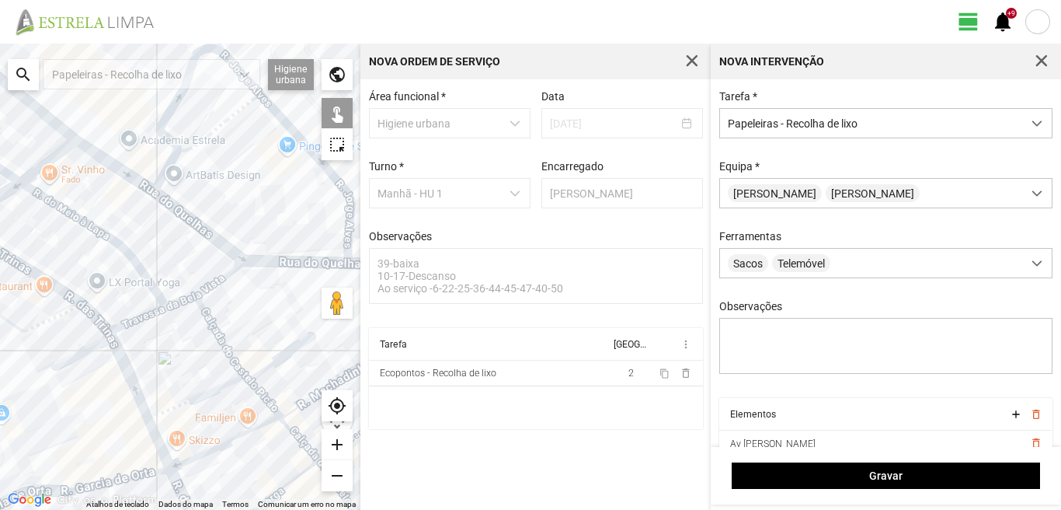
drag, startPoint x: 57, startPoint y: 297, endPoint x: 172, endPoint y: 255, distance: 123.1
click at [172, 255] on div at bounding box center [180, 277] width 360 height 466
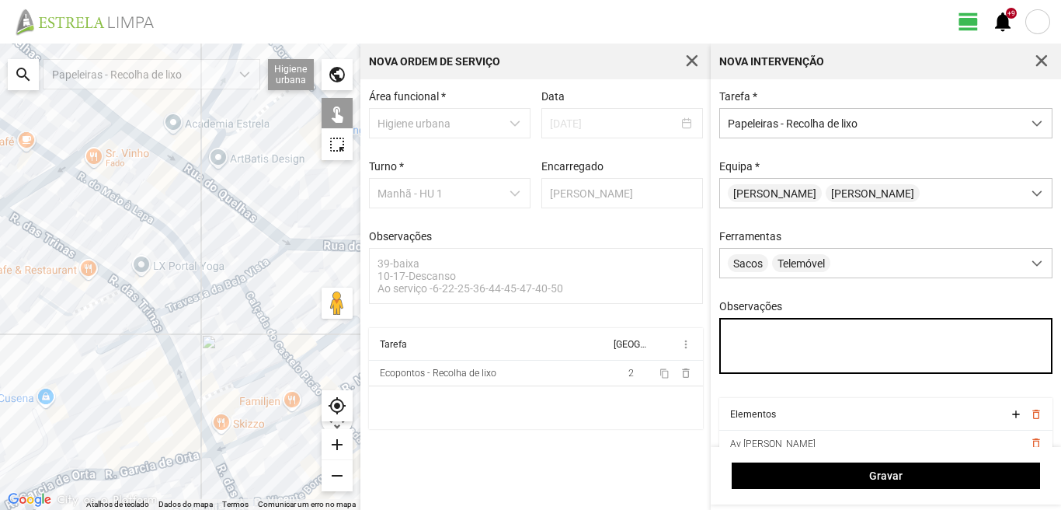
click at [732, 336] on textarea "Observações" at bounding box center [886, 346] width 334 height 56
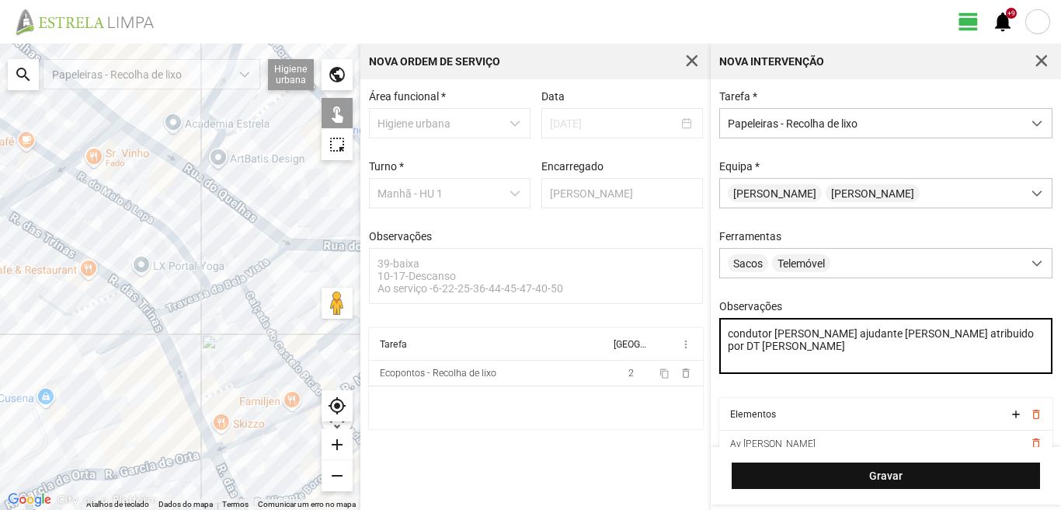
type textarea "condutor [PERSON_NAME] ajudante [PERSON_NAME] atribuido por DT [PERSON_NAME]"
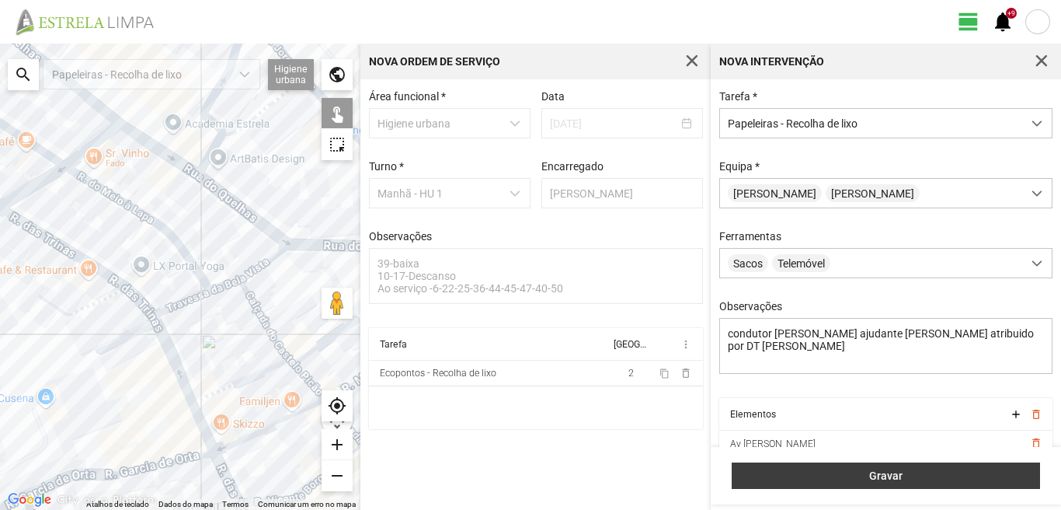
click at [851, 466] on button "Gravar" at bounding box center [886, 475] width 308 height 26
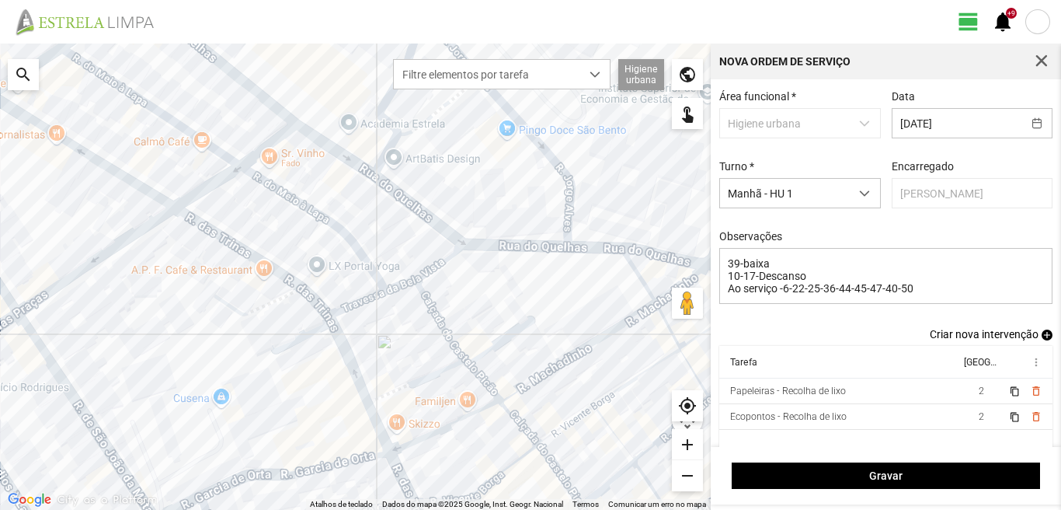
click at [1042, 337] on span "add" at bounding box center [1047, 334] width 11 height 11
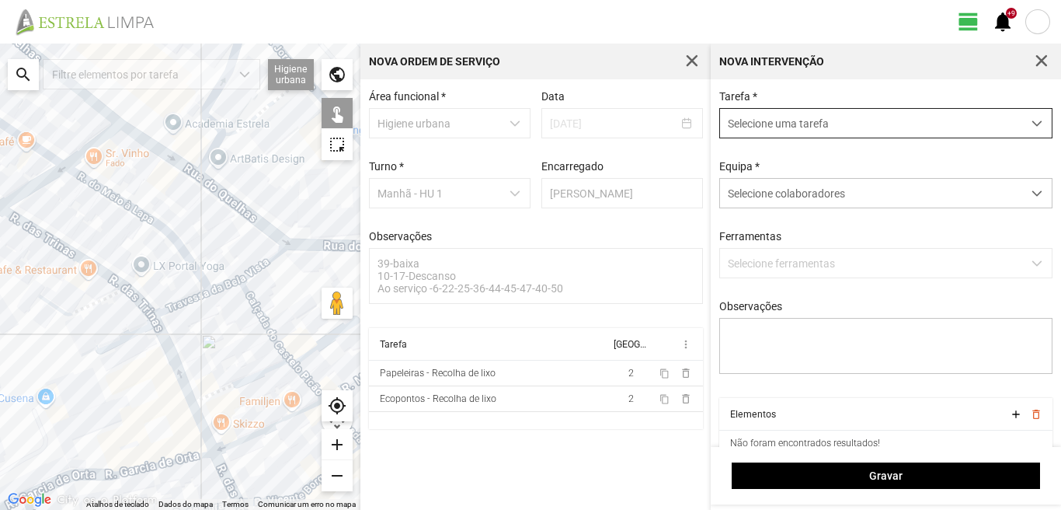
click at [792, 118] on span "Selecione uma tarefa" at bounding box center [871, 123] width 302 height 29
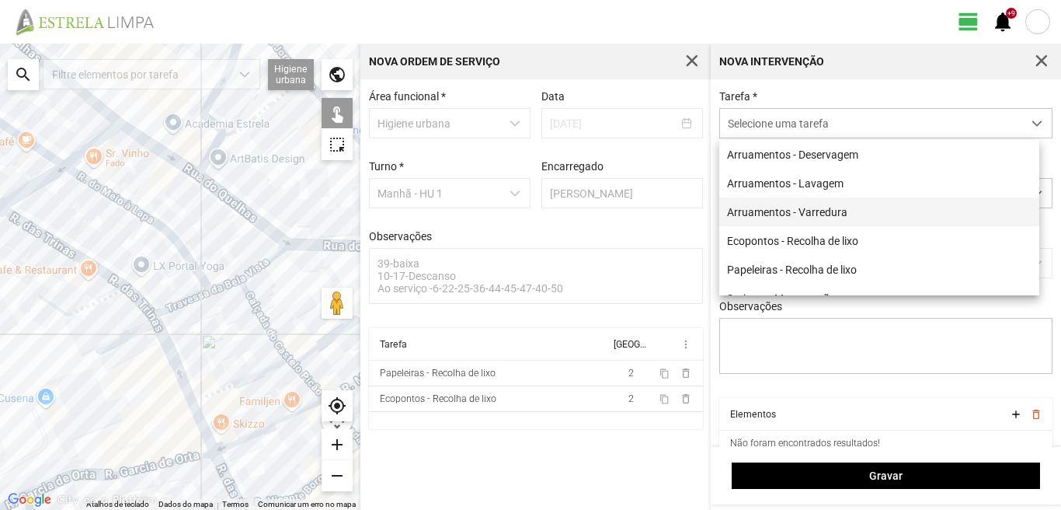
click at [784, 213] on li "Arruamentos - Varredura" at bounding box center [879, 211] width 320 height 29
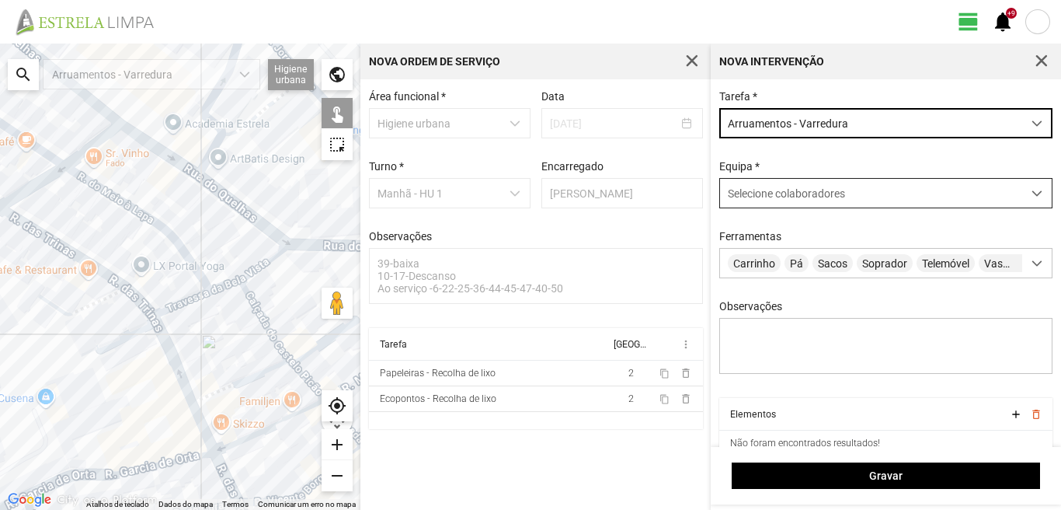
click at [783, 194] on span "Selecione colaboradores" at bounding box center [786, 193] width 117 height 12
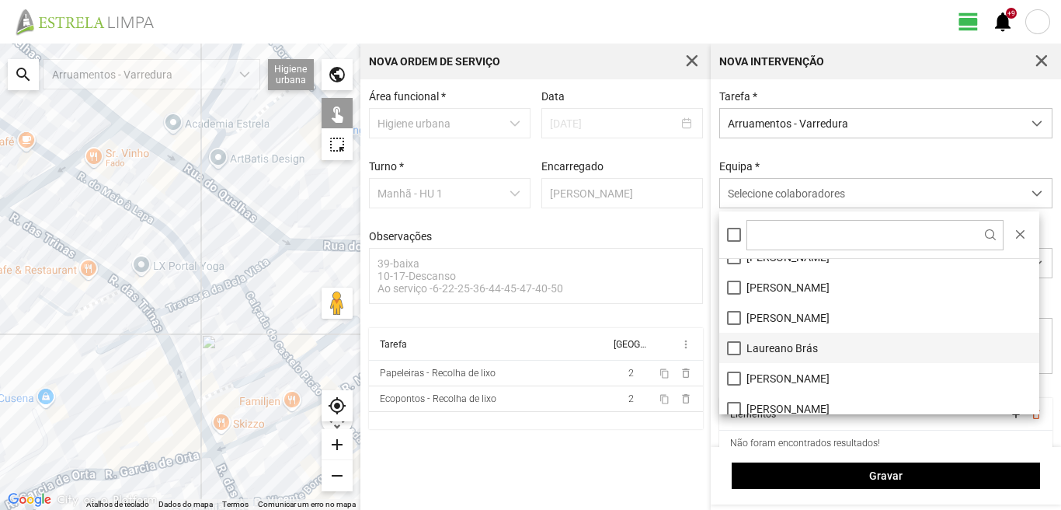
scroll to position [0, 0]
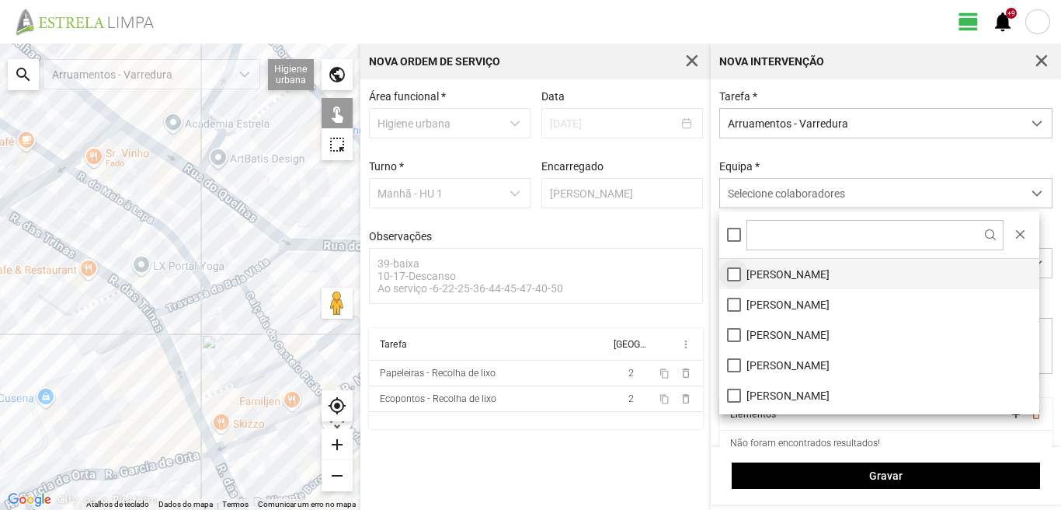
click at [730, 276] on li "[PERSON_NAME]" at bounding box center [879, 274] width 320 height 30
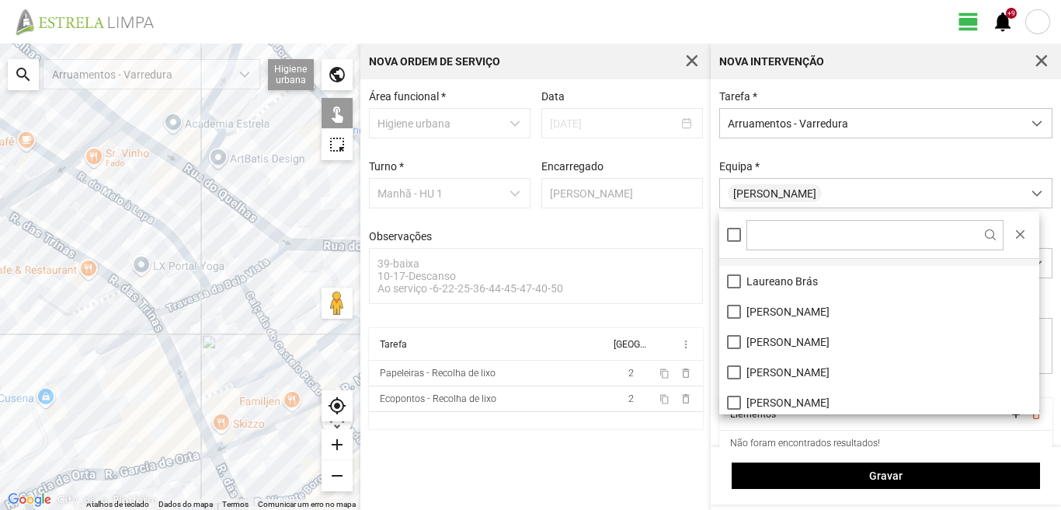
scroll to position [155, 0]
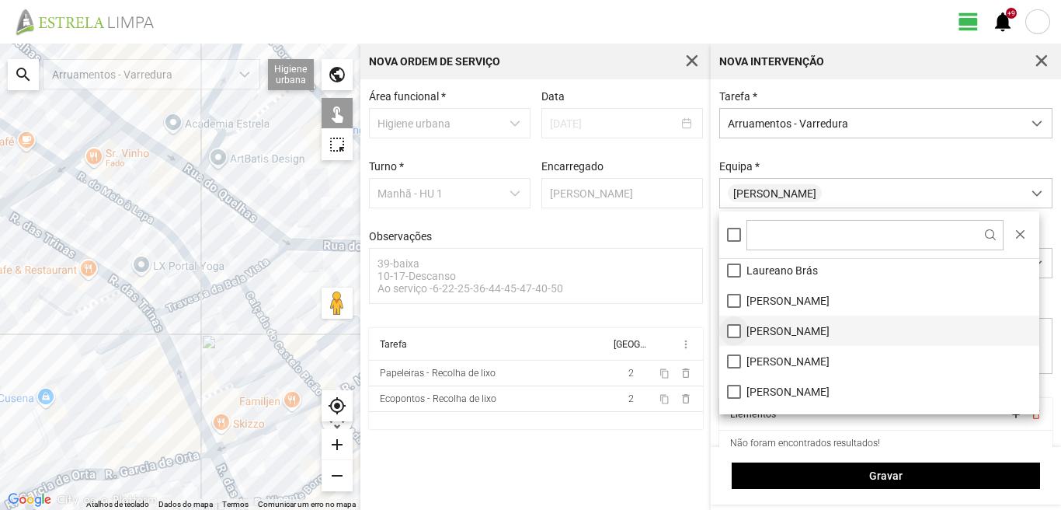
click at [740, 336] on li "[PERSON_NAME]" at bounding box center [879, 330] width 320 height 30
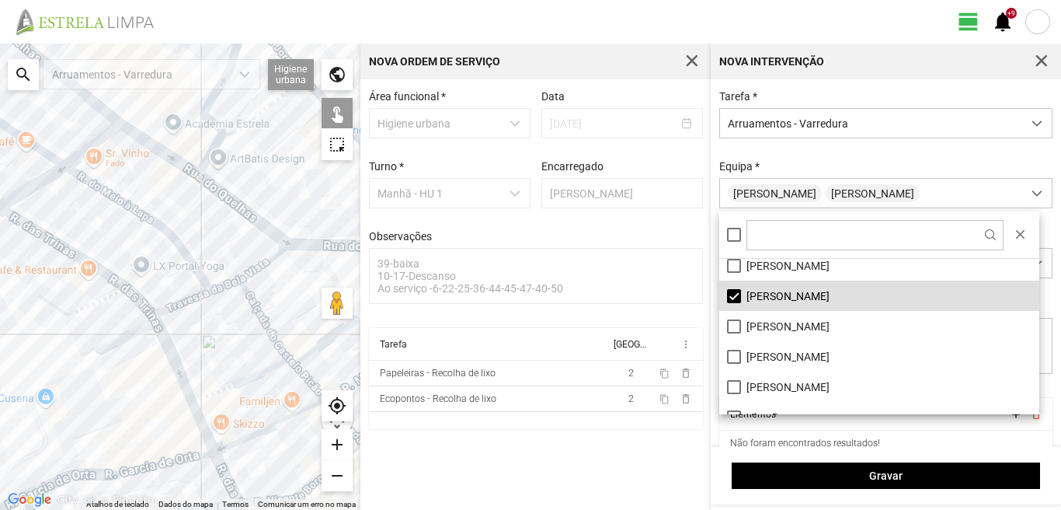
scroll to position [208, 0]
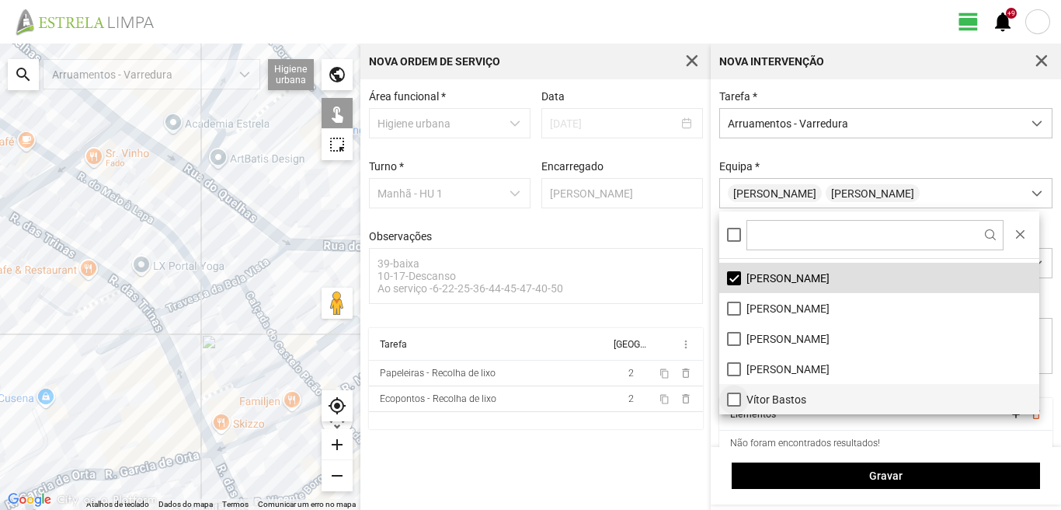
click at [734, 401] on li "Vítor Bastos" at bounding box center [879, 399] width 320 height 30
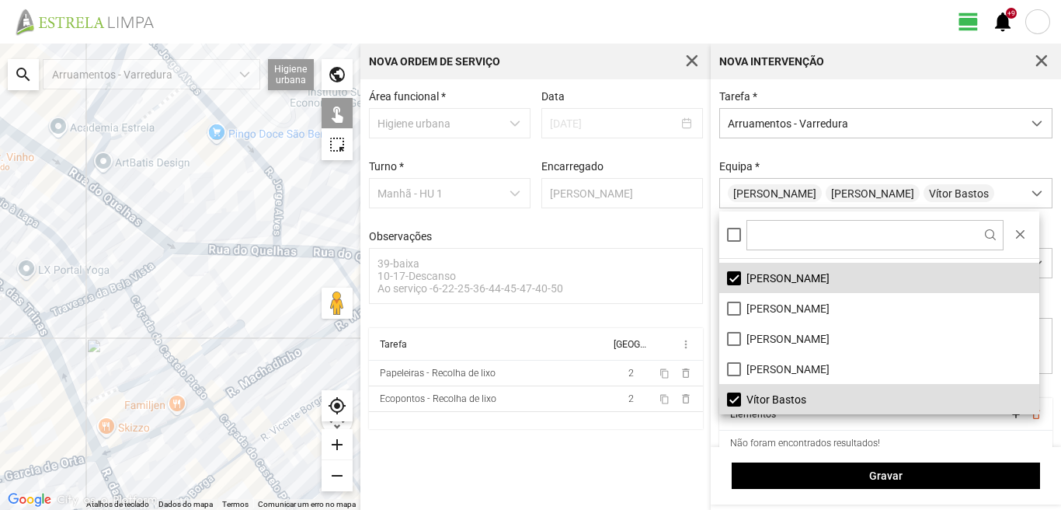
drag, startPoint x: 291, startPoint y: 267, endPoint x: 186, endPoint y: 273, distance: 105.1
click at [194, 270] on div at bounding box center [180, 277] width 360 height 466
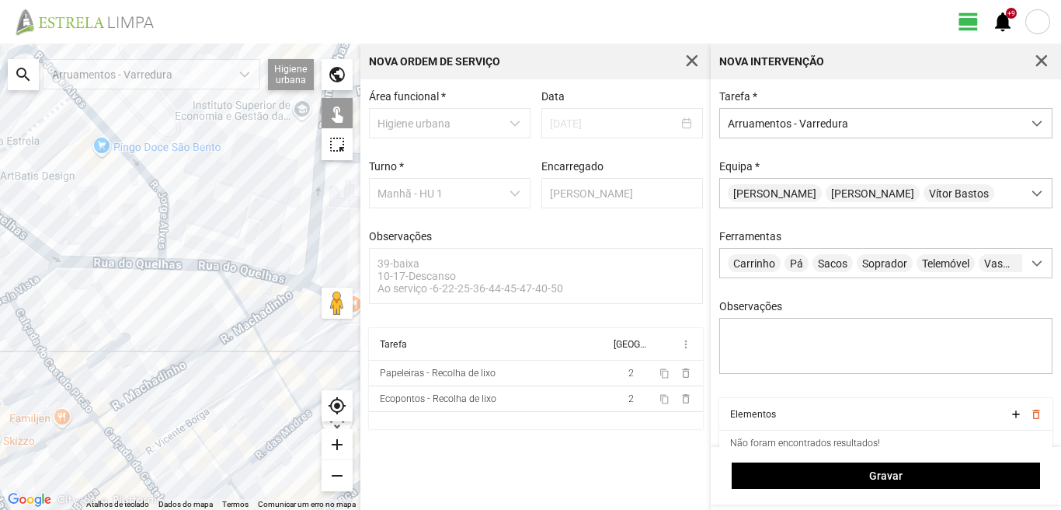
drag, startPoint x: 211, startPoint y: 221, endPoint x: 93, endPoint y: 235, distance: 118.9
click at [94, 235] on div at bounding box center [180, 277] width 360 height 466
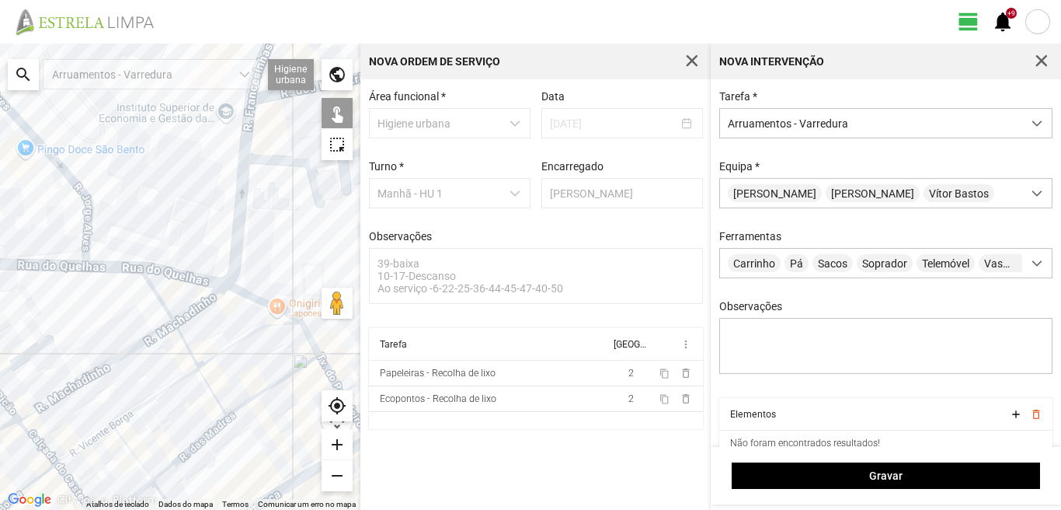
drag, startPoint x: 203, startPoint y: 205, endPoint x: 0, endPoint y: 207, distance: 202.8
click at [0, 207] on div at bounding box center [180, 277] width 360 height 466
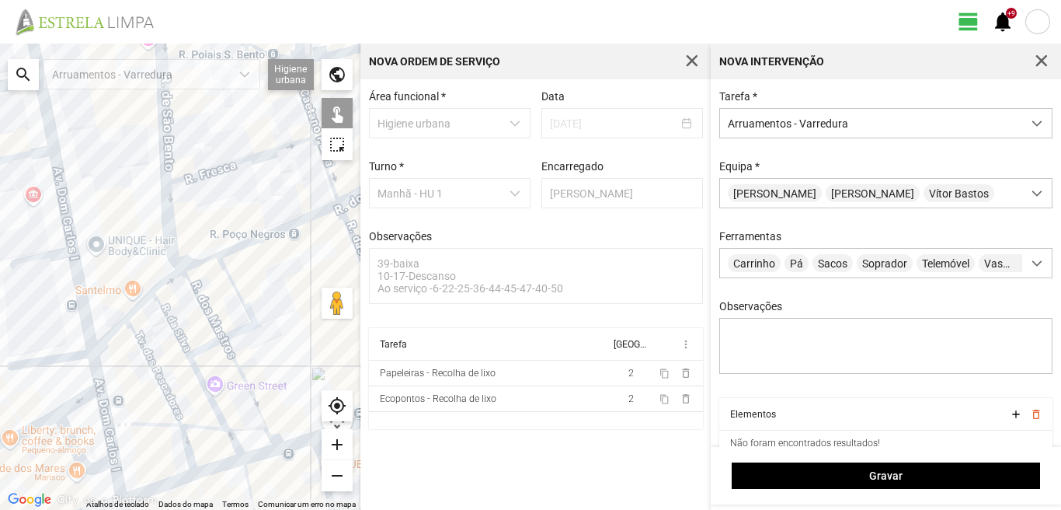
drag, startPoint x: 39, startPoint y: 190, endPoint x: 118, endPoint y: 218, distance: 84.0
click at [118, 218] on div at bounding box center [180, 277] width 360 height 466
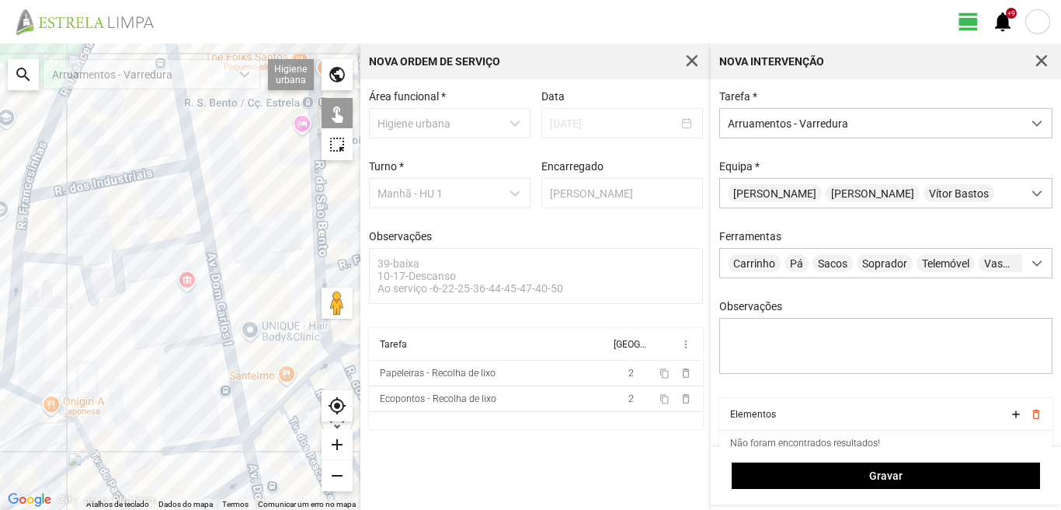
drag, startPoint x: 166, startPoint y: 204, endPoint x: 168, endPoint y: 280, distance: 76.2
click at [163, 282] on div at bounding box center [180, 277] width 360 height 466
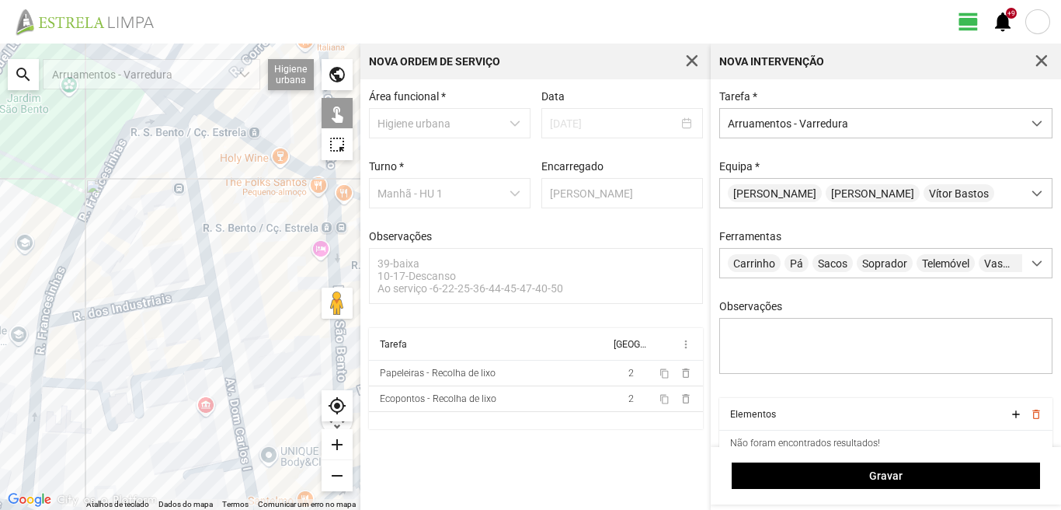
drag, startPoint x: 178, startPoint y: 205, endPoint x: 192, endPoint y: 266, distance: 62.9
click at [192, 266] on div at bounding box center [180, 277] width 360 height 466
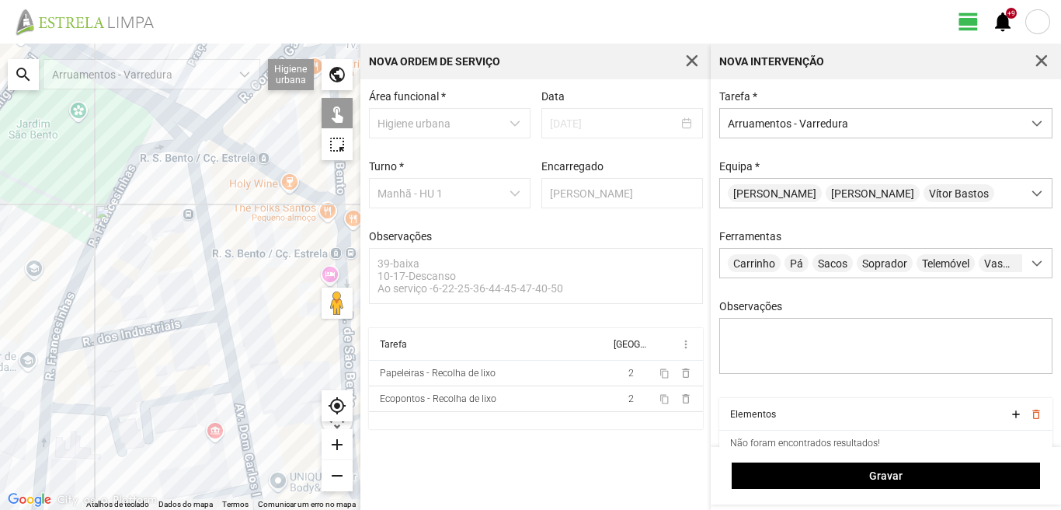
click at [198, 184] on div at bounding box center [180, 277] width 360 height 466
click at [189, 319] on div at bounding box center [180, 277] width 360 height 466
click at [228, 359] on div at bounding box center [180, 277] width 360 height 466
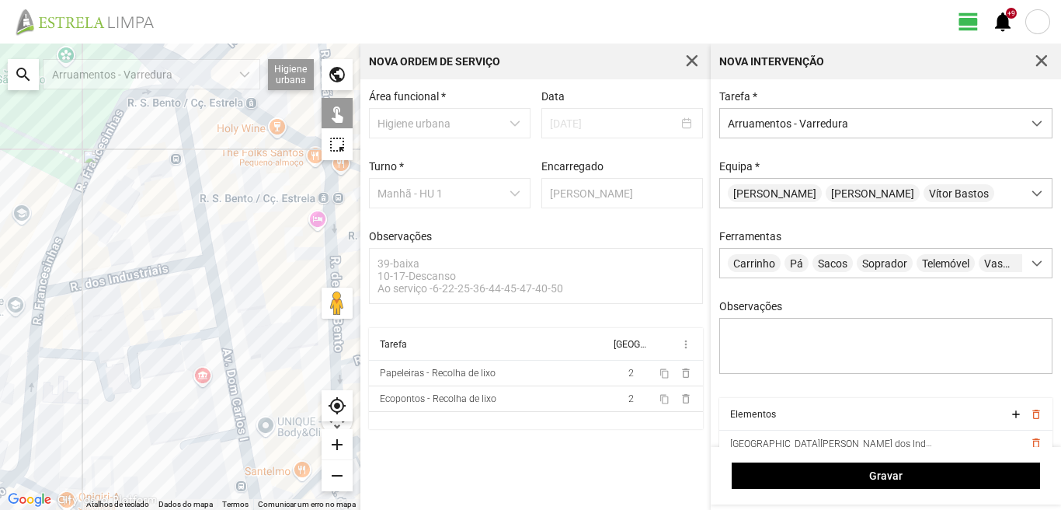
drag, startPoint x: 207, startPoint y: 367, endPoint x: 185, endPoint y: 249, distance: 120.8
click at [184, 250] on div at bounding box center [180, 277] width 360 height 466
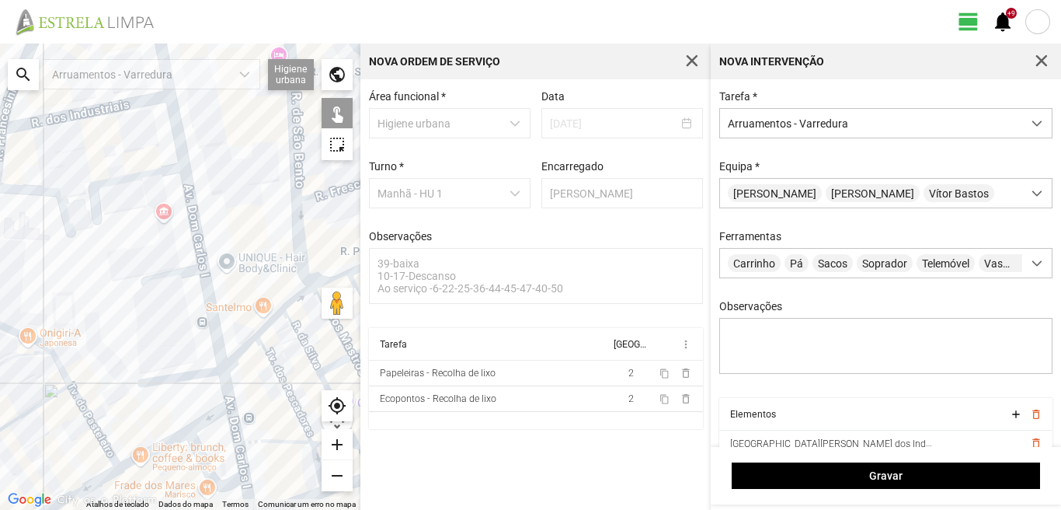
drag, startPoint x: 148, startPoint y: 300, endPoint x: 137, endPoint y: 252, distance: 49.6
click at [137, 252] on div at bounding box center [180, 277] width 360 height 466
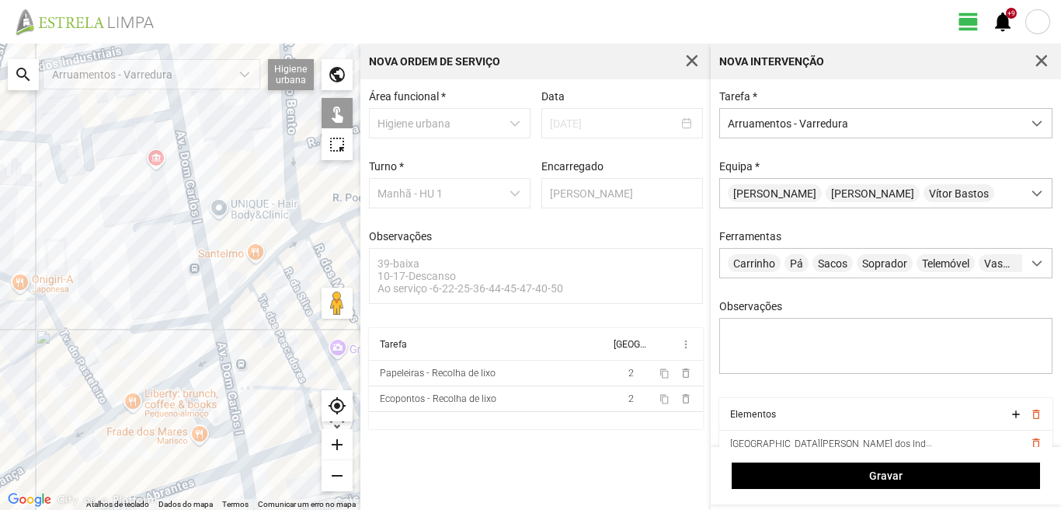
click at [155, 323] on div at bounding box center [180, 277] width 360 height 466
click at [216, 329] on div at bounding box center [180, 277] width 360 height 466
click at [155, 360] on div at bounding box center [180, 277] width 360 height 466
click at [199, 363] on div at bounding box center [180, 277] width 360 height 466
click at [229, 370] on div at bounding box center [180, 277] width 360 height 466
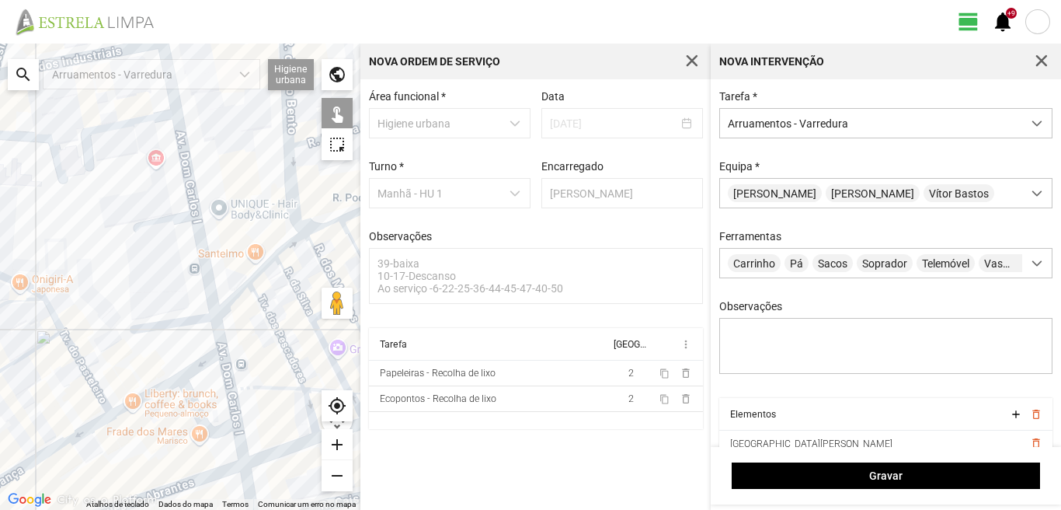
click at [184, 395] on div at bounding box center [180, 277] width 360 height 466
click at [142, 393] on div at bounding box center [180, 277] width 360 height 466
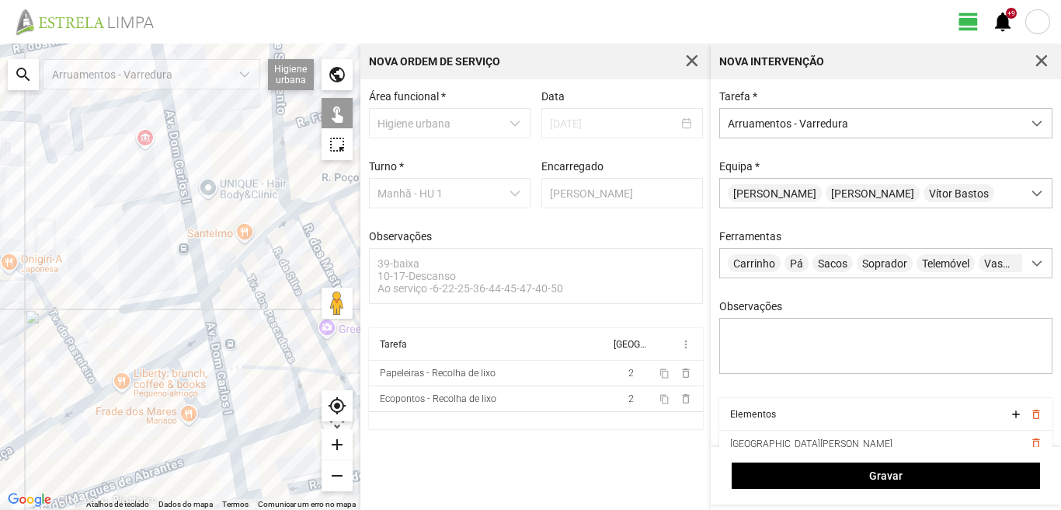
drag, startPoint x: 162, startPoint y: 434, endPoint x: 129, endPoint y: 360, distance: 80.7
click at [129, 361] on div at bounding box center [180, 277] width 360 height 466
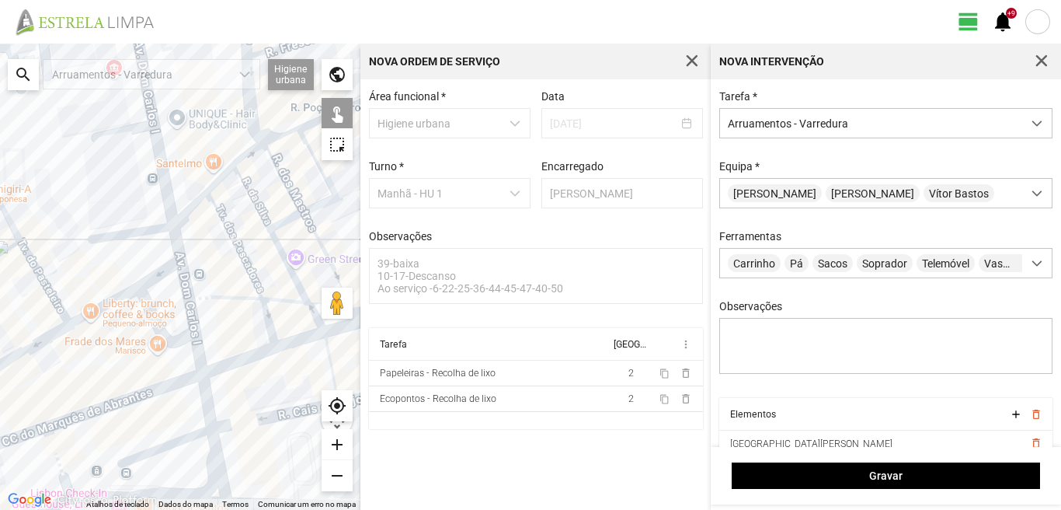
click at [197, 350] on div at bounding box center [180, 277] width 360 height 466
click at [205, 395] on div at bounding box center [180, 277] width 360 height 466
click at [212, 444] on div at bounding box center [180, 277] width 360 height 466
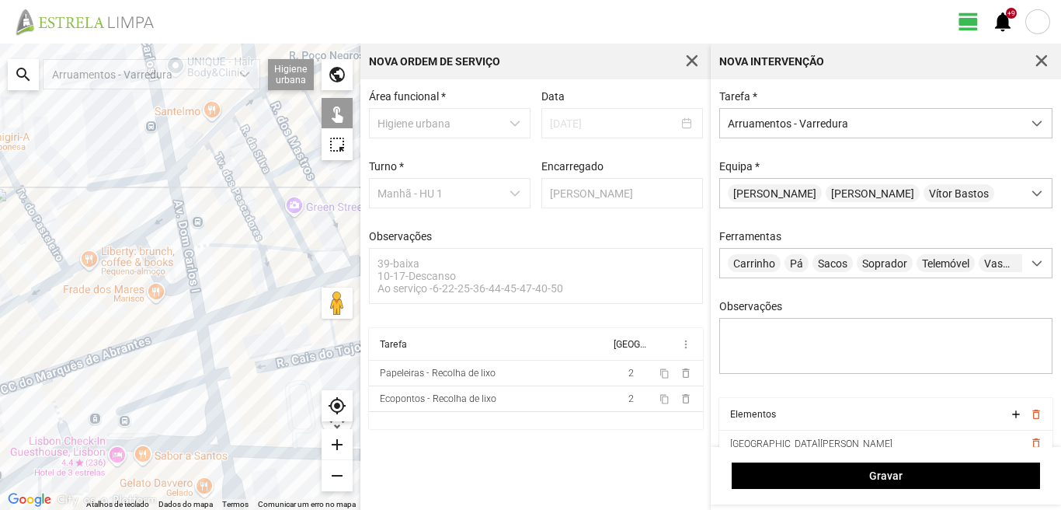
drag, startPoint x: 203, startPoint y: 454, endPoint x: 206, endPoint y: 385, distance: 69.2
click at [205, 385] on div at bounding box center [180, 277] width 360 height 466
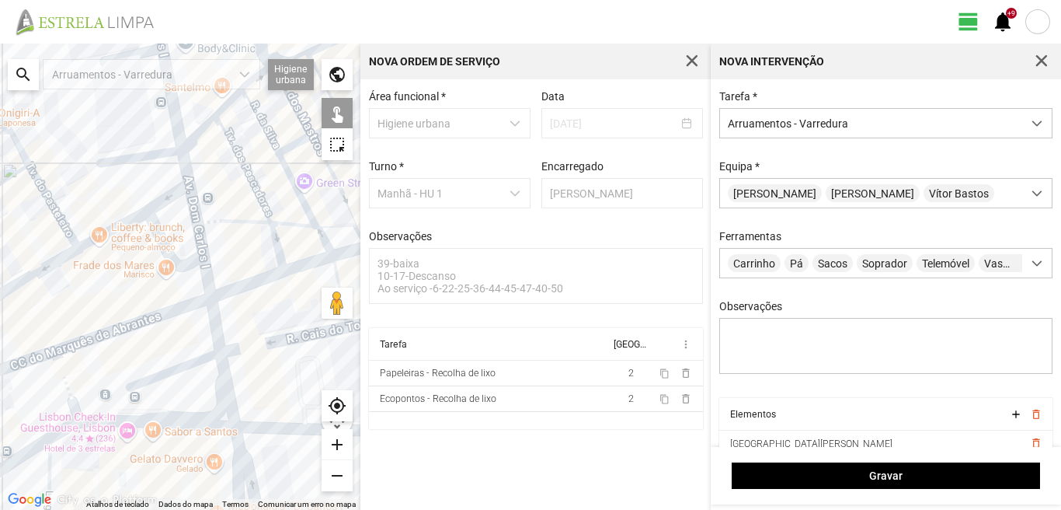
click at [176, 371] on div at bounding box center [180, 277] width 360 height 466
click at [193, 426] on div at bounding box center [180, 277] width 360 height 466
click at [230, 434] on div at bounding box center [180, 277] width 360 height 466
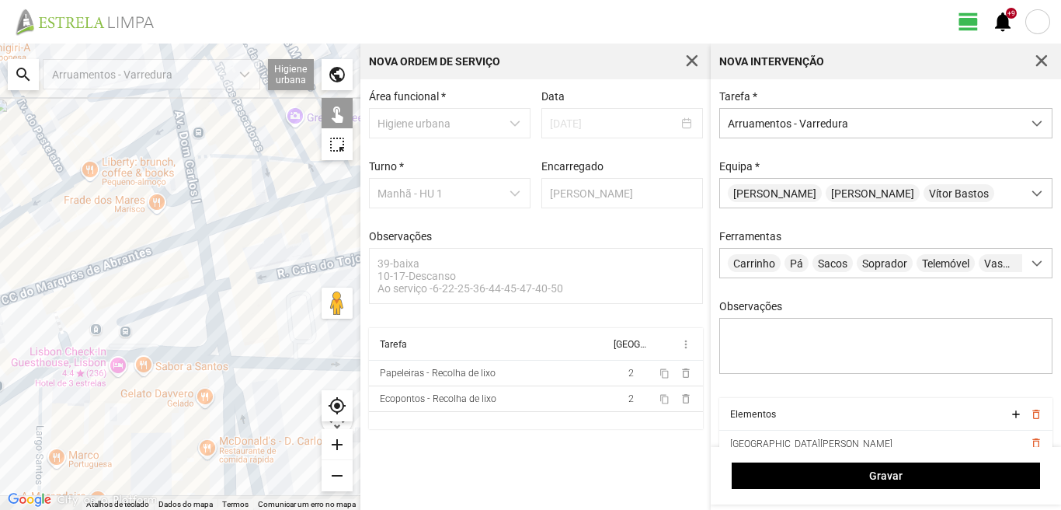
drag, startPoint x: 179, startPoint y: 444, endPoint x: 171, endPoint y: 372, distance: 72.8
click at [171, 378] on div at bounding box center [180, 277] width 360 height 466
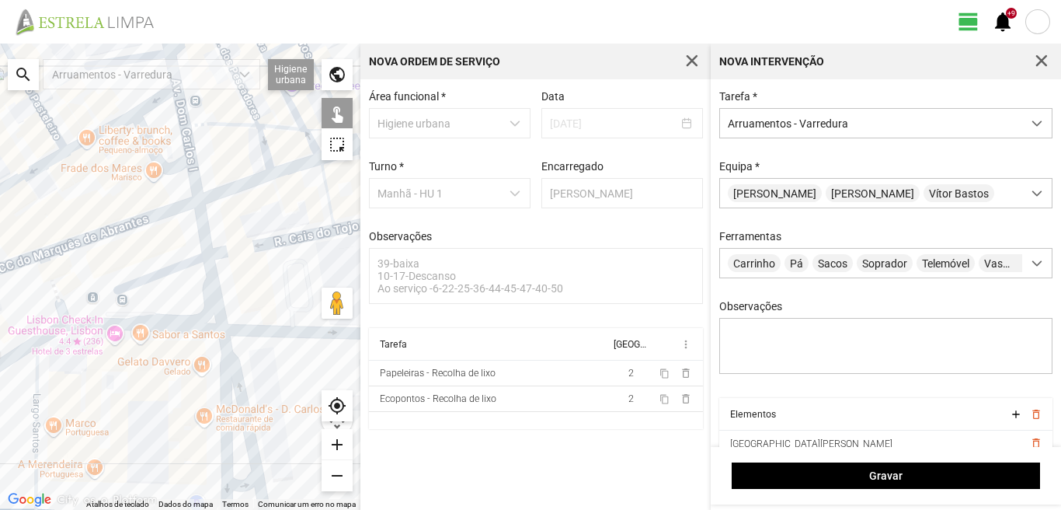
click at [221, 403] on div at bounding box center [180, 277] width 360 height 466
click at [235, 395] on div at bounding box center [180, 277] width 360 height 466
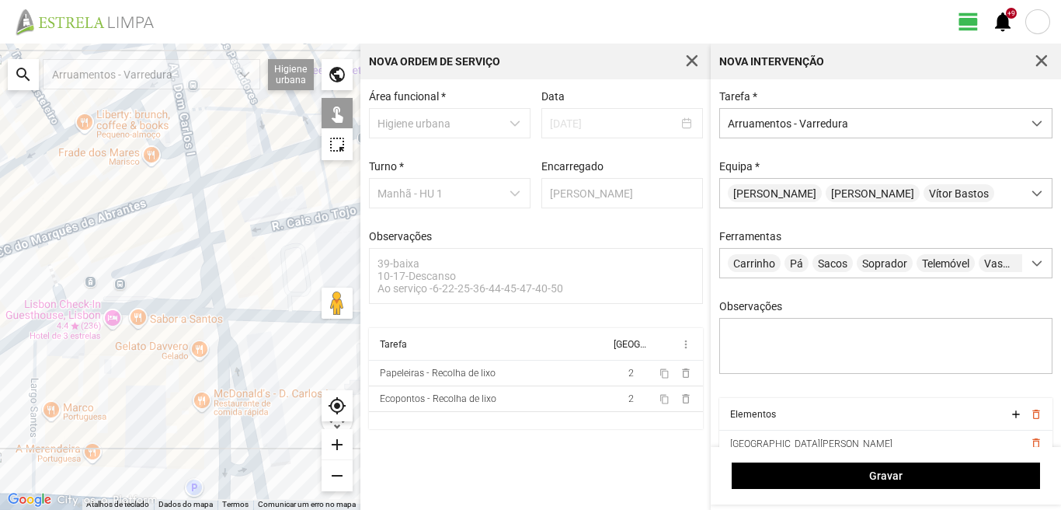
drag, startPoint x: 173, startPoint y: 396, endPoint x: 172, endPoint y: 336, distance: 59.8
click at [167, 349] on div at bounding box center [180, 277] width 360 height 466
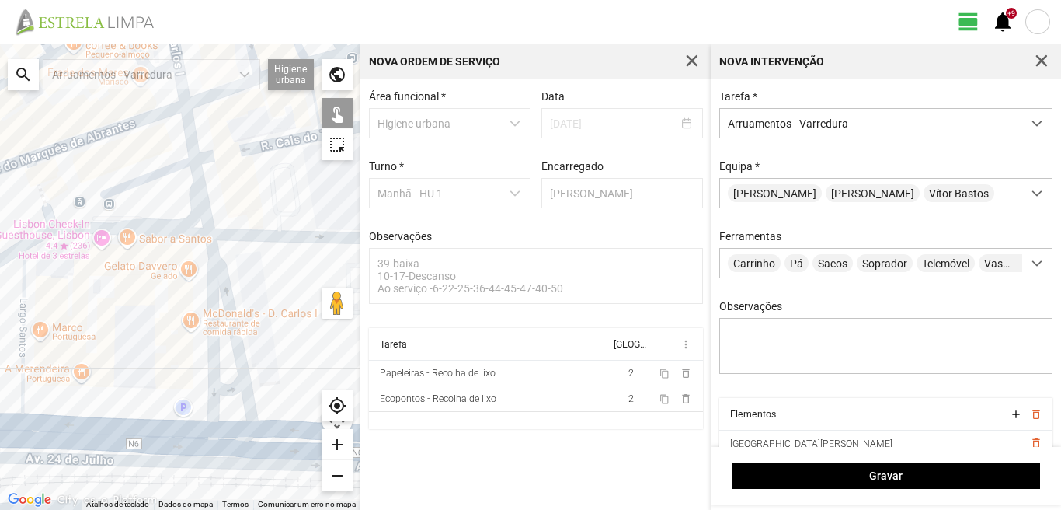
click at [224, 390] on div at bounding box center [180, 277] width 360 height 466
drag, startPoint x: 222, startPoint y: 430, endPoint x: 211, endPoint y: 424, distance: 12.2
click at [222, 429] on div at bounding box center [180, 277] width 360 height 466
click at [23, 363] on div at bounding box center [180, 277] width 360 height 466
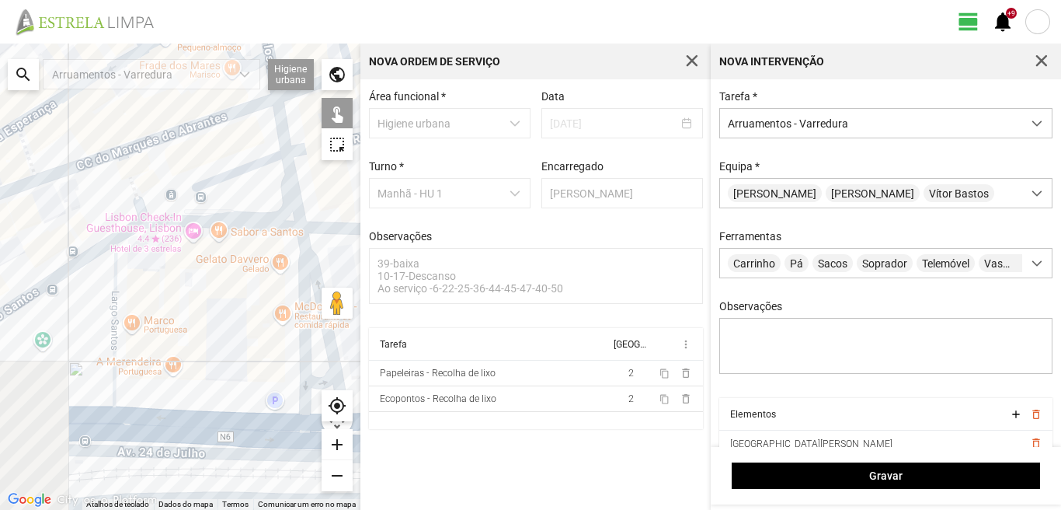
drag, startPoint x: 51, startPoint y: 360, endPoint x: 148, endPoint y: 352, distance: 97.5
click at [148, 352] on div at bounding box center [180, 277] width 360 height 466
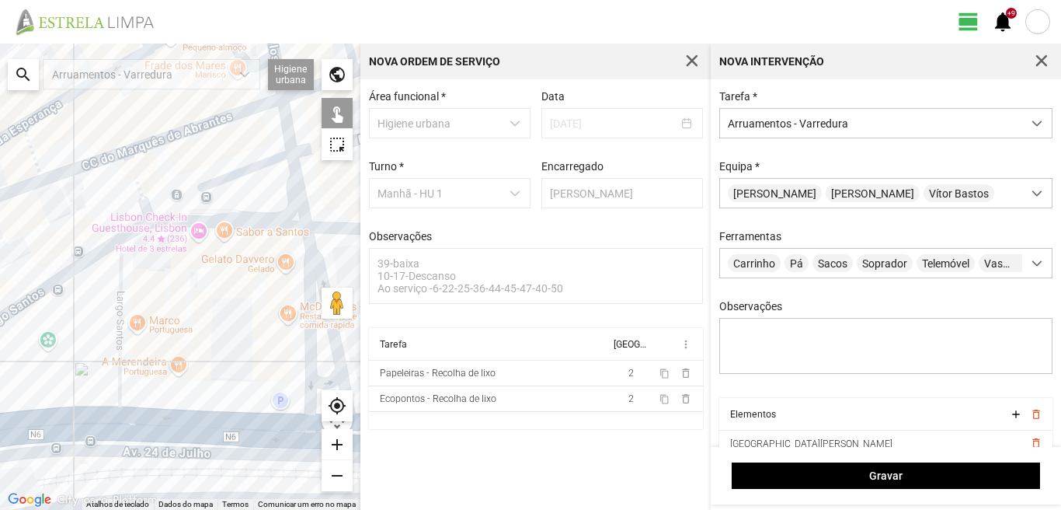
click at [35, 292] on div at bounding box center [180, 277] width 360 height 466
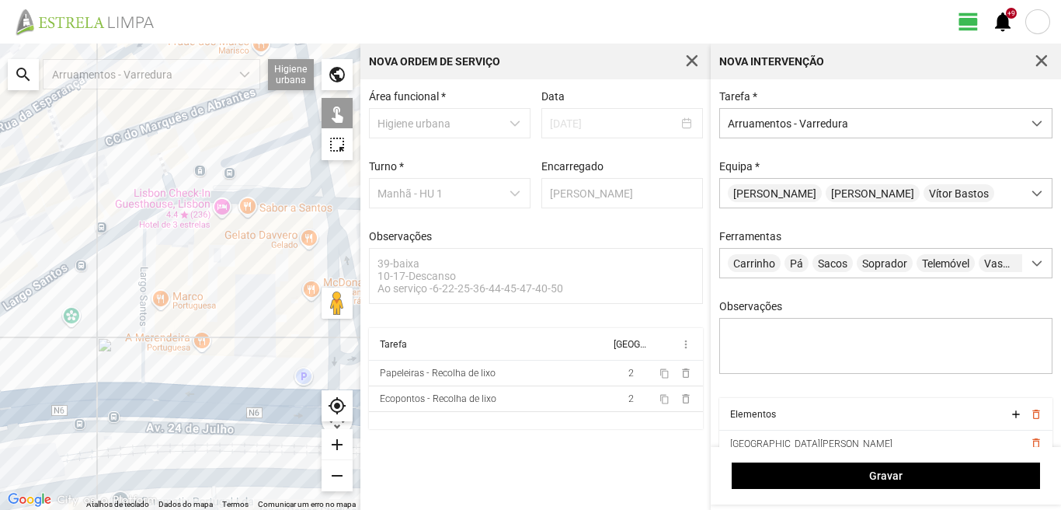
drag, startPoint x: 40, startPoint y: 366, endPoint x: 111, endPoint y: 298, distance: 97.8
click at [111, 299] on div at bounding box center [180, 277] width 360 height 466
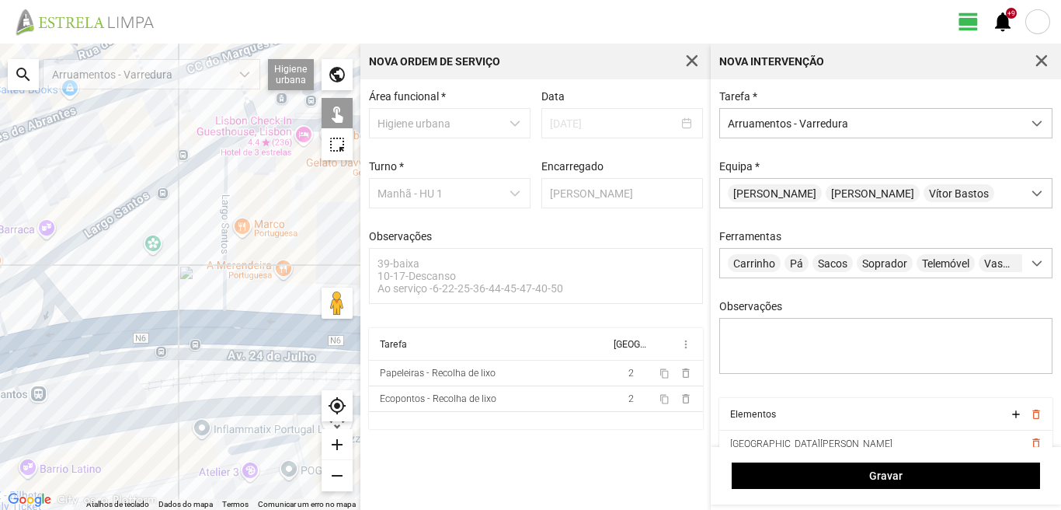
click at [103, 338] on div at bounding box center [180, 277] width 360 height 466
click at [55, 306] on div at bounding box center [180, 277] width 360 height 466
drag, startPoint x: 58, startPoint y: 305, endPoint x: 111, endPoint y: 302, distance: 52.9
click at [111, 302] on div at bounding box center [180, 277] width 360 height 466
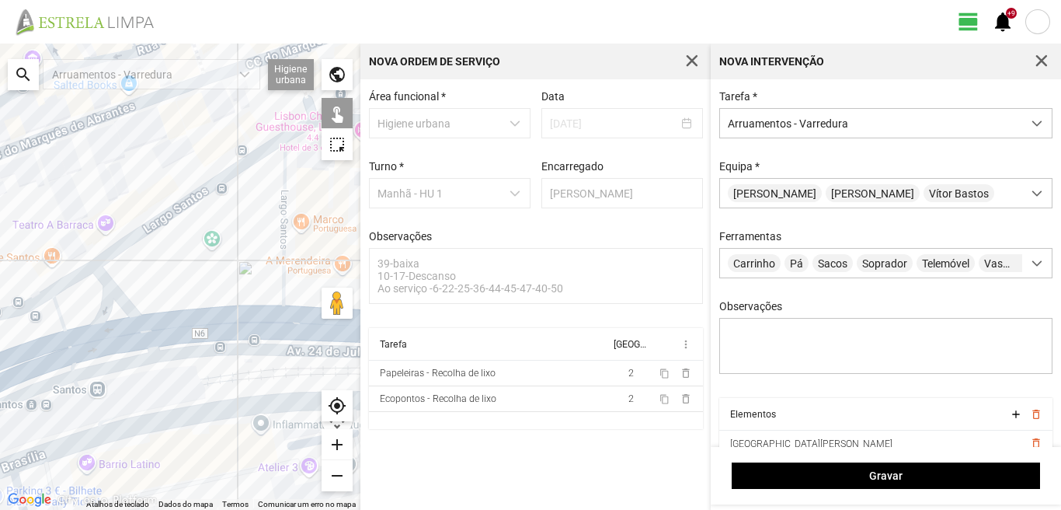
click at [75, 278] on div at bounding box center [180, 277] width 360 height 466
click at [64, 307] on div at bounding box center [180, 277] width 360 height 466
click at [101, 340] on div at bounding box center [180, 277] width 360 height 466
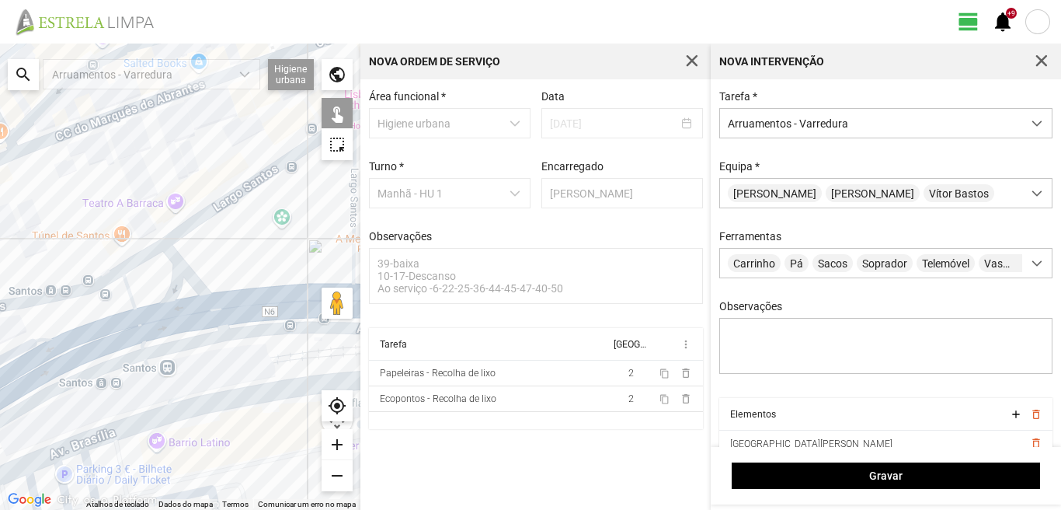
drag, startPoint x: 134, startPoint y: 319, endPoint x: 190, endPoint y: 295, distance: 61.6
click at [185, 298] on div at bounding box center [180, 277] width 360 height 466
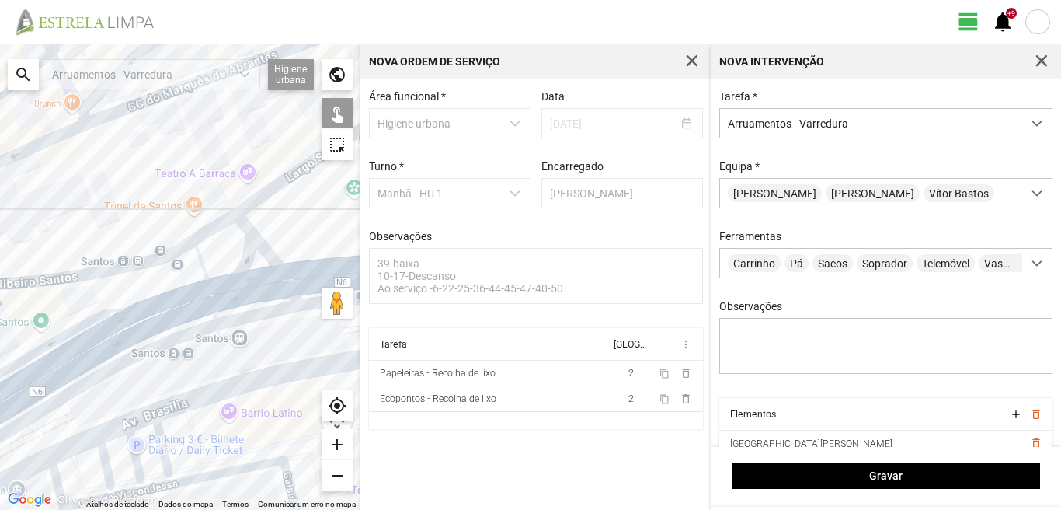
drag, startPoint x: 41, startPoint y: 340, endPoint x: 171, endPoint y: 313, distance: 132.6
click at [169, 313] on div at bounding box center [180, 277] width 360 height 466
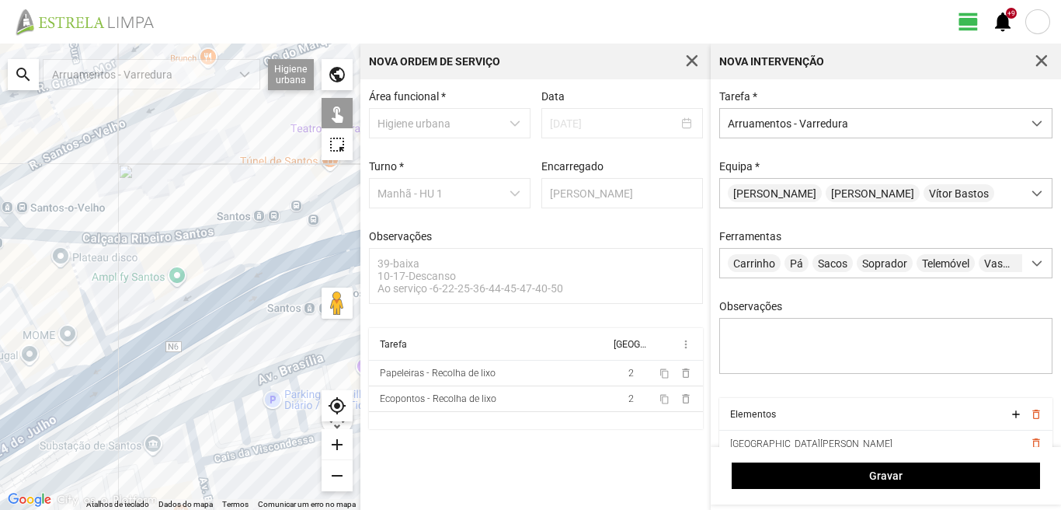
click at [85, 305] on div at bounding box center [180, 277] width 360 height 466
click at [45, 343] on div at bounding box center [180, 277] width 360 height 466
click at [81, 361] on div at bounding box center [180, 277] width 360 height 466
click at [78, 395] on div at bounding box center [180, 277] width 360 height 466
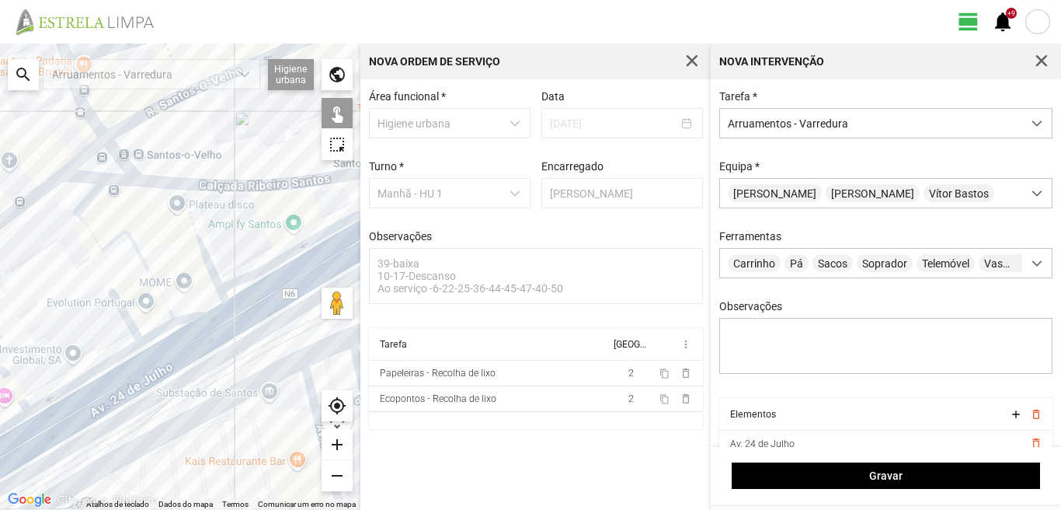
drag, startPoint x: 127, startPoint y: 344, endPoint x: 186, endPoint y: 326, distance: 61.9
click at [186, 326] on div at bounding box center [180, 277] width 360 height 466
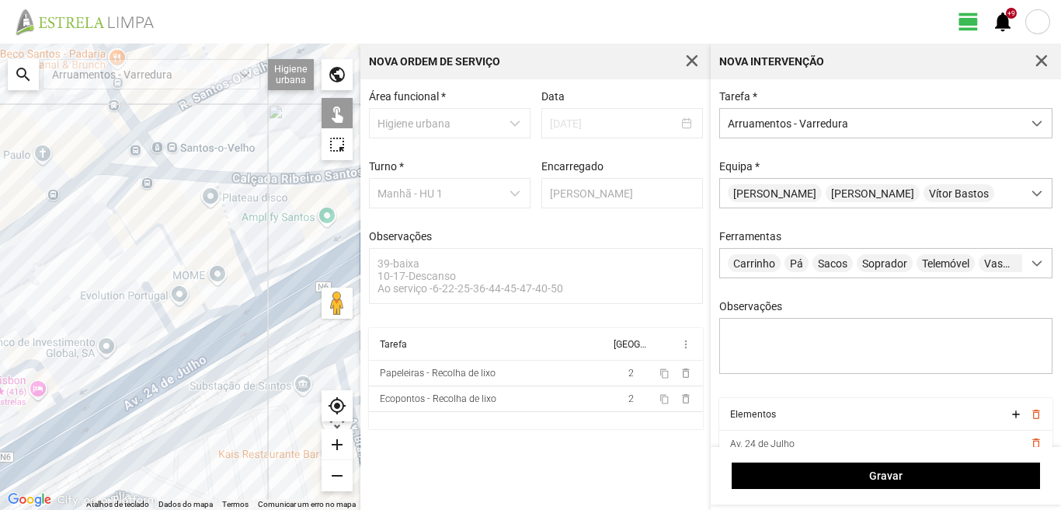
click at [160, 314] on div at bounding box center [180, 277] width 360 height 466
click at [124, 191] on div at bounding box center [180, 277] width 360 height 466
click at [156, 301] on div at bounding box center [180, 277] width 360 height 466
click at [195, 323] on div at bounding box center [180, 277] width 360 height 466
click at [173, 370] on div at bounding box center [180, 277] width 360 height 466
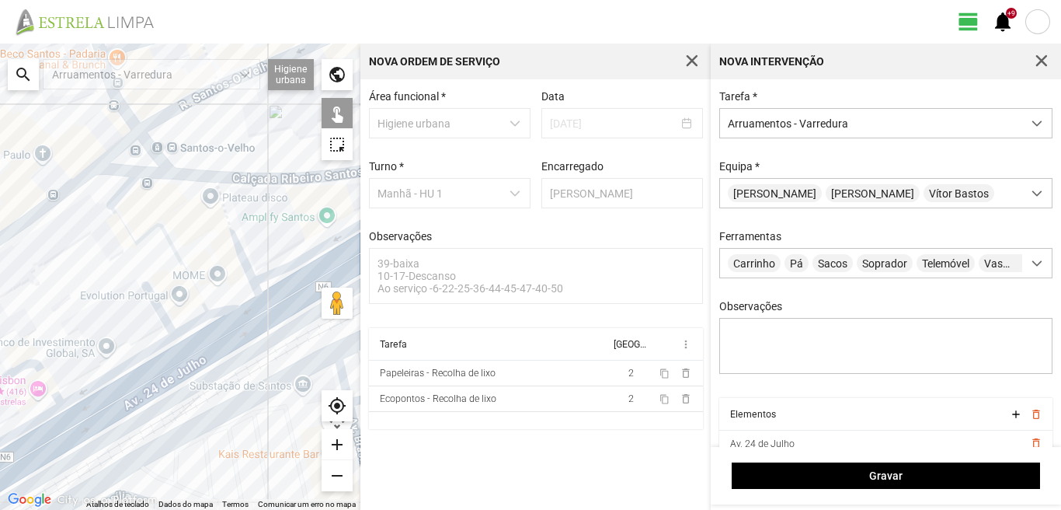
click at [145, 354] on div at bounding box center [180, 277] width 360 height 466
click at [161, 377] on div at bounding box center [180, 277] width 360 height 466
click at [161, 379] on div at bounding box center [180, 277] width 360 height 466
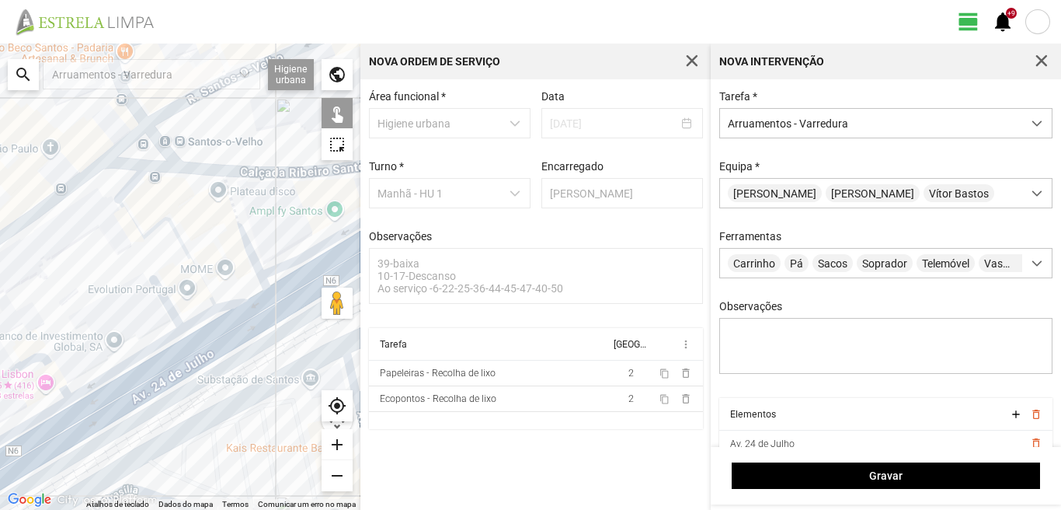
drag, startPoint x: 128, startPoint y: 376, endPoint x: 206, endPoint y: 341, distance: 85.2
click at [199, 346] on div at bounding box center [180, 277] width 360 height 466
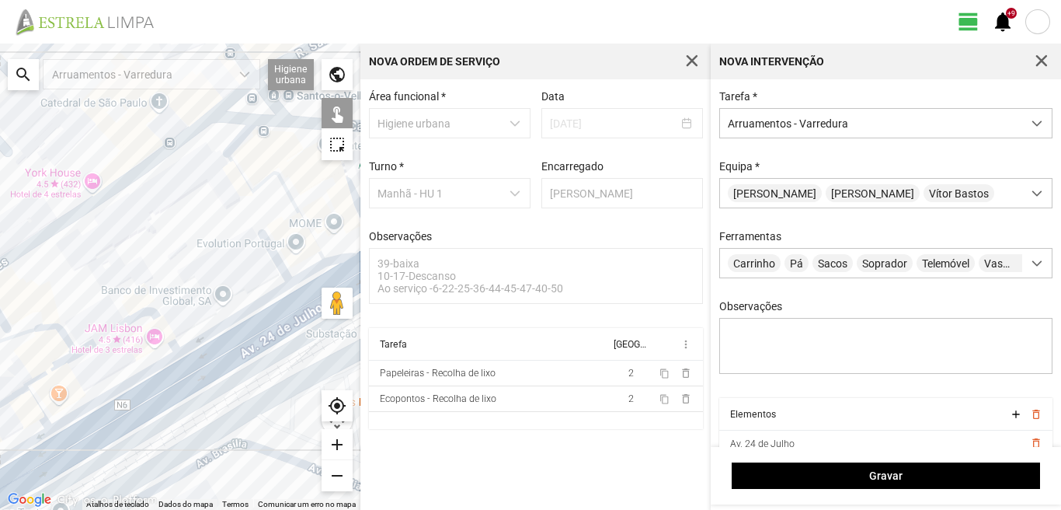
click at [162, 320] on div at bounding box center [180, 277] width 360 height 466
click at [155, 367] on div at bounding box center [180, 277] width 360 height 466
click at [164, 399] on div at bounding box center [180, 277] width 360 height 466
drag, startPoint x: 12, startPoint y: 363, endPoint x: 113, endPoint y: 334, distance: 105.0
click at [113, 335] on div at bounding box center [180, 277] width 360 height 466
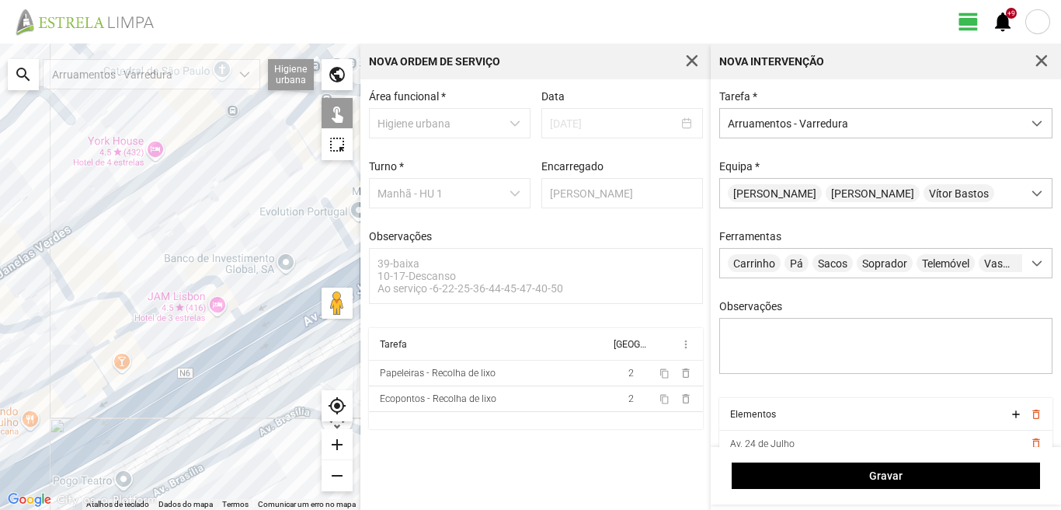
drag, startPoint x: 101, startPoint y: 328, endPoint x: 138, endPoint y: 311, distance: 41.0
click at [138, 311] on div at bounding box center [180, 277] width 360 height 466
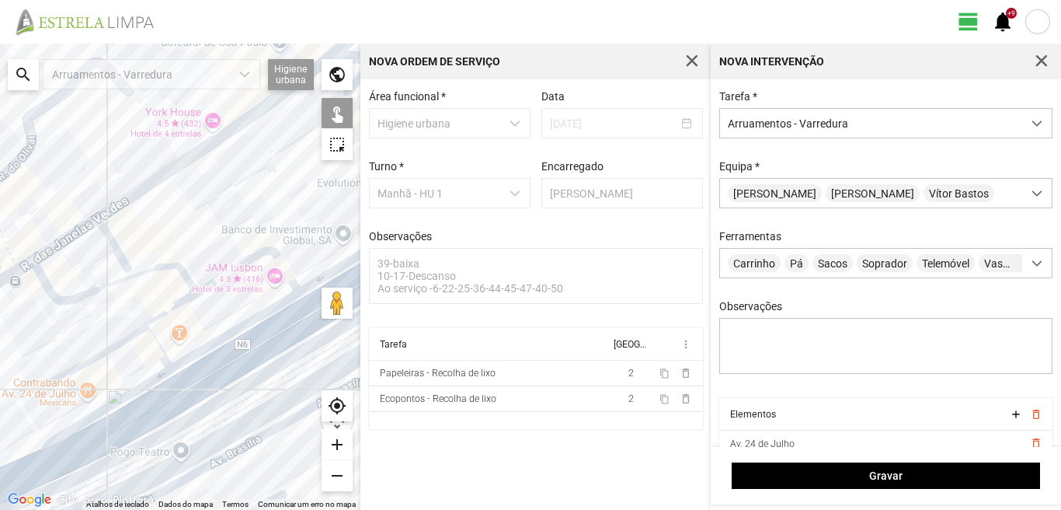
click at [129, 277] on div at bounding box center [180, 277] width 360 height 466
click at [164, 314] on div at bounding box center [180, 277] width 360 height 466
drag, startPoint x: 117, startPoint y: 346, endPoint x: 128, endPoint y: 339, distance: 13.6
click at [118, 346] on div at bounding box center [180, 277] width 360 height 466
click at [161, 313] on div at bounding box center [180, 277] width 360 height 466
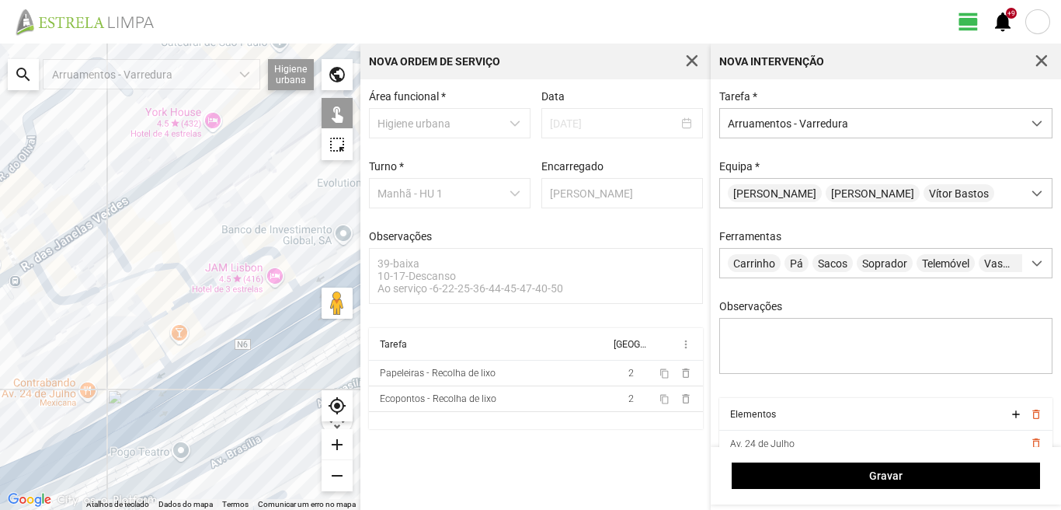
click at [152, 336] on div at bounding box center [180, 277] width 360 height 466
click at [121, 339] on div at bounding box center [180, 277] width 360 height 466
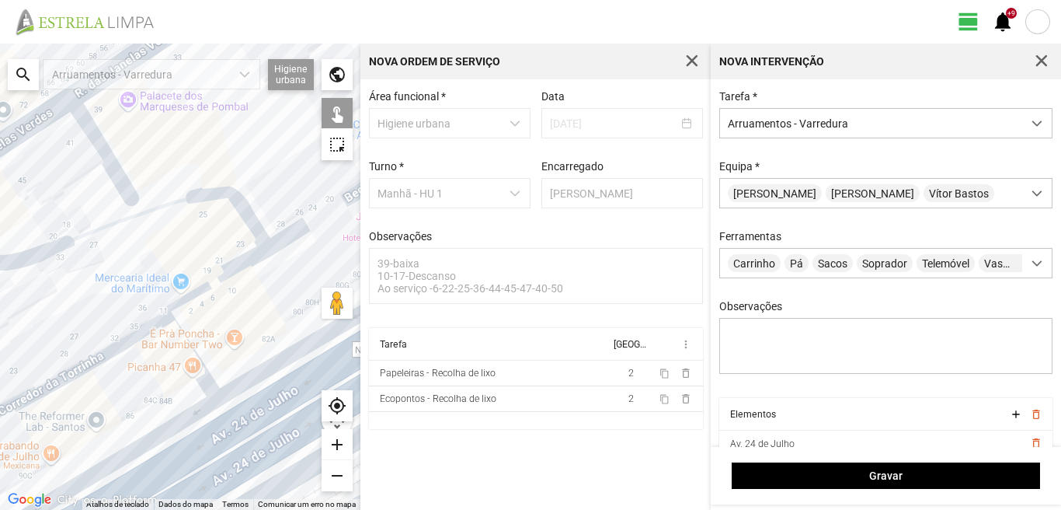
click at [126, 339] on div at bounding box center [180, 277] width 360 height 466
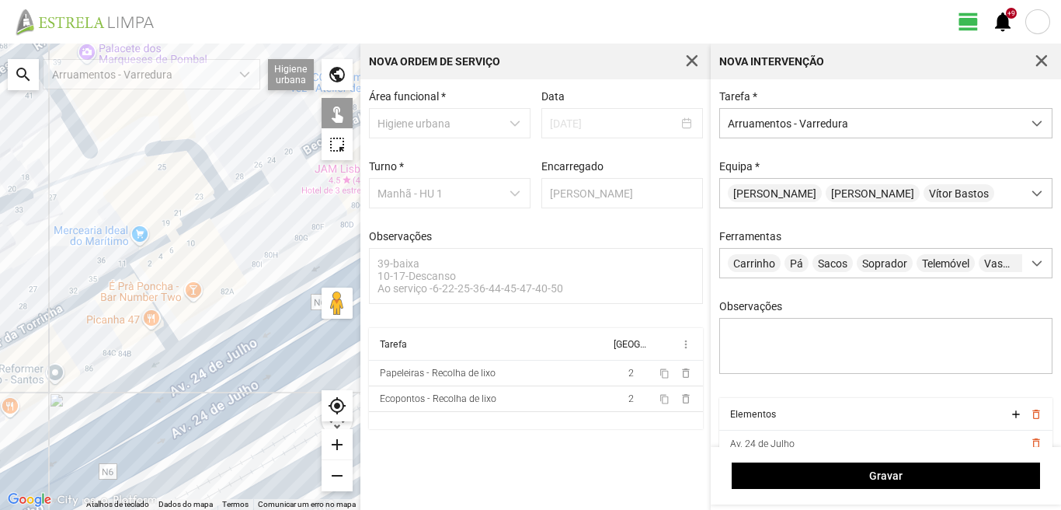
drag, startPoint x: 155, startPoint y: 360, endPoint x: 93, endPoint y: 284, distance: 98.9
click at [93, 284] on div at bounding box center [180, 277] width 360 height 466
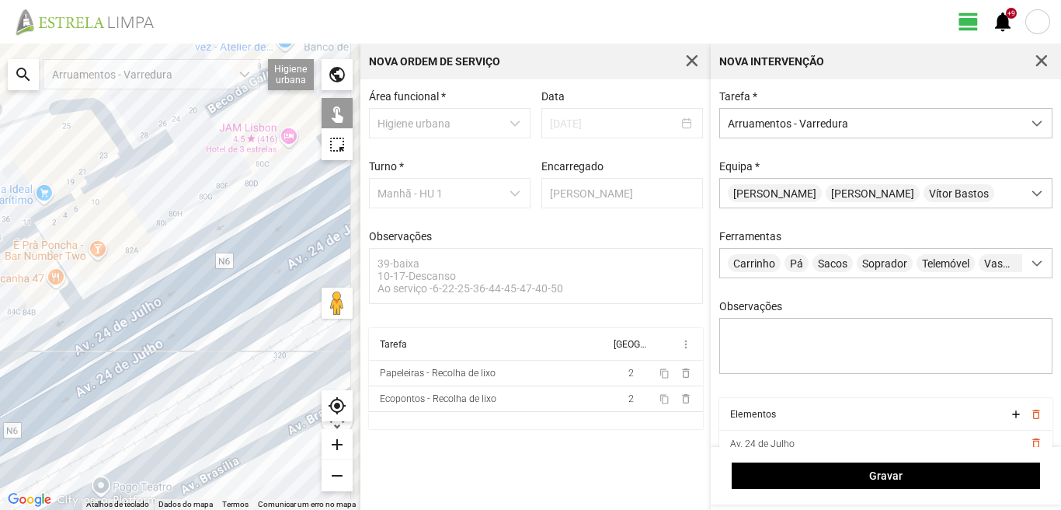
drag, startPoint x: 228, startPoint y: 291, endPoint x: 153, endPoint y: 304, distance: 75.6
click at [153, 304] on div at bounding box center [180, 277] width 360 height 466
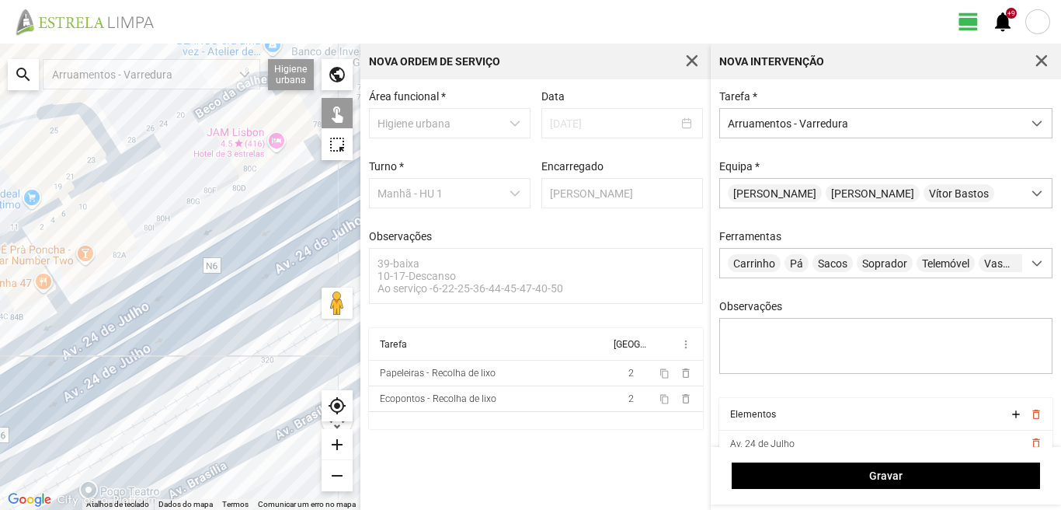
click at [256, 278] on div at bounding box center [180, 277] width 360 height 466
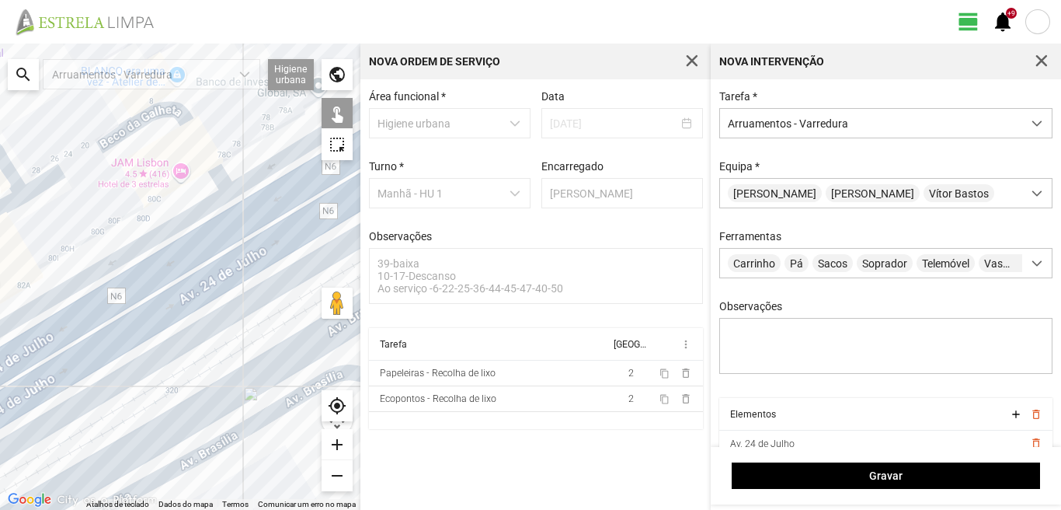
drag, startPoint x: 252, startPoint y: 262, endPoint x: 123, endPoint y: 313, distance: 139.5
click at [124, 312] on div at bounding box center [180, 277] width 360 height 466
drag, startPoint x: 115, startPoint y: 315, endPoint x: 195, endPoint y: 263, distance: 95.9
click at [195, 263] on div at bounding box center [180, 277] width 360 height 466
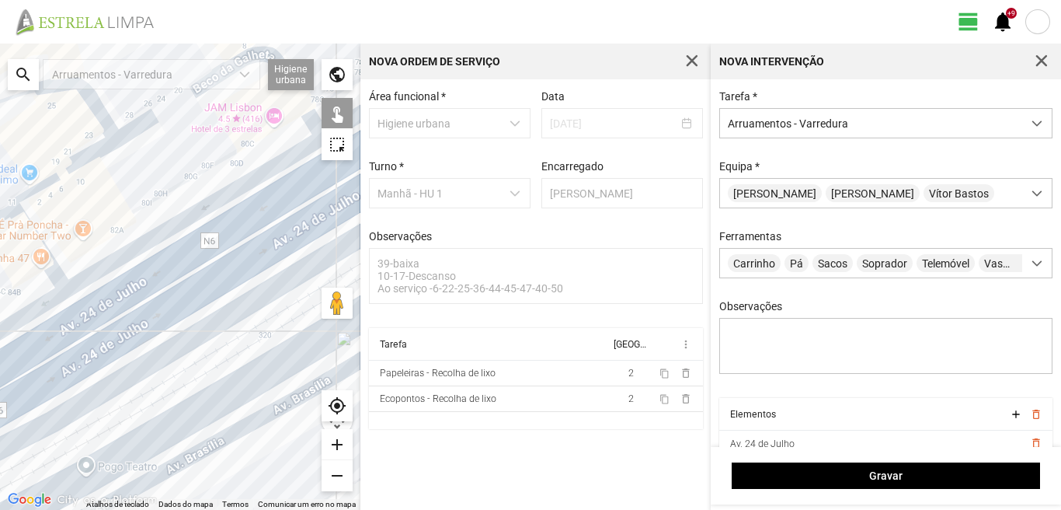
drag, startPoint x: 82, startPoint y: 341, endPoint x: 186, endPoint y: 298, distance: 111.8
click at [186, 298] on div at bounding box center [180, 277] width 360 height 466
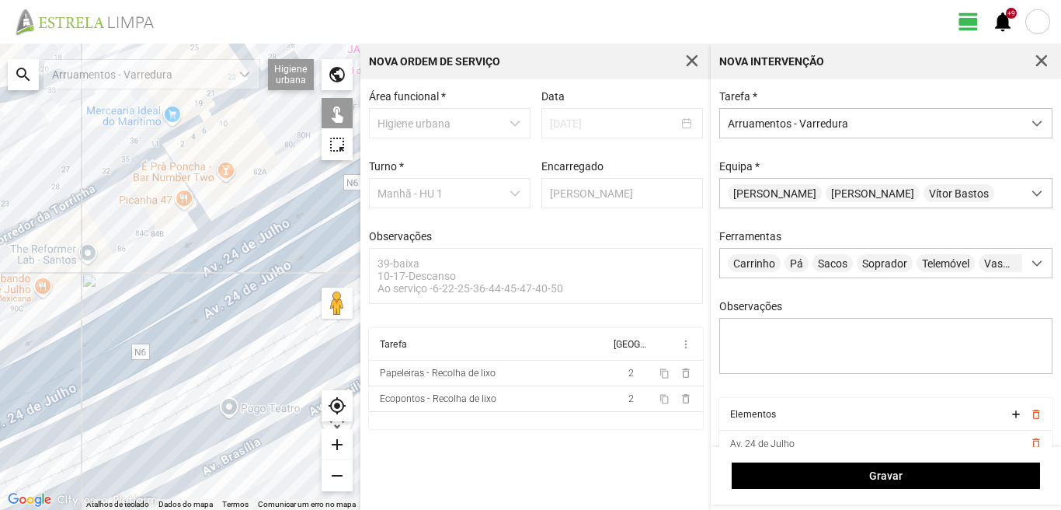
click at [173, 323] on div at bounding box center [180, 277] width 360 height 466
click at [145, 275] on div at bounding box center [180, 277] width 360 height 466
drag, startPoint x: 80, startPoint y: 324, endPoint x: 204, endPoint y: 280, distance: 131.0
click at [202, 281] on div at bounding box center [180, 277] width 360 height 466
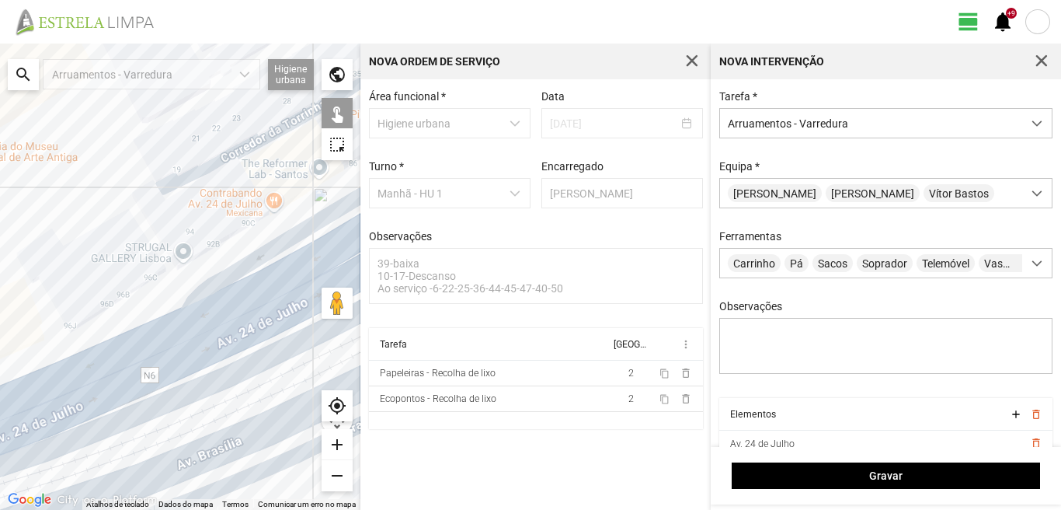
drag, startPoint x: 120, startPoint y: 332, endPoint x: 158, endPoint y: 311, distance: 42.8
click at [155, 314] on div at bounding box center [180, 277] width 360 height 466
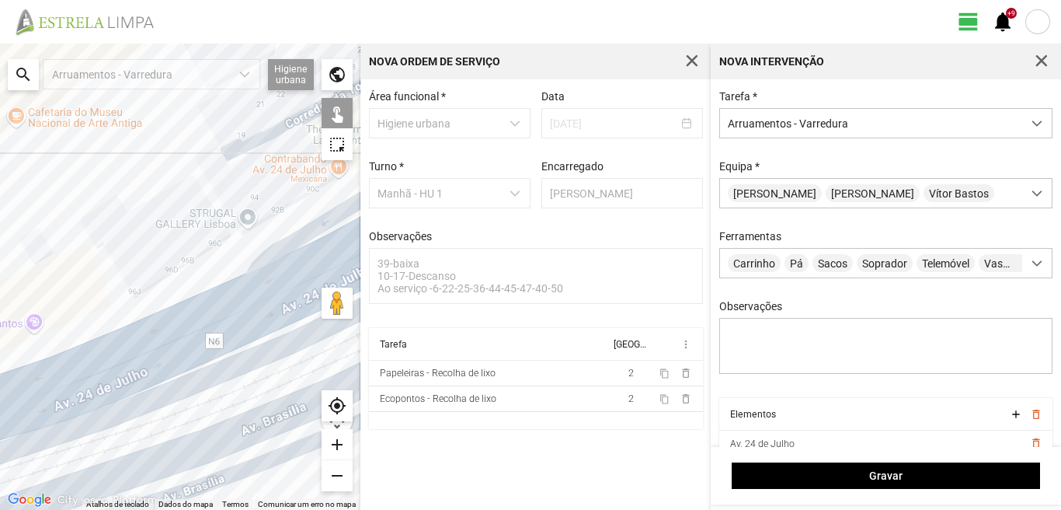
click at [149, 369] on div at bounding box center [180, 277] width 360 height 466
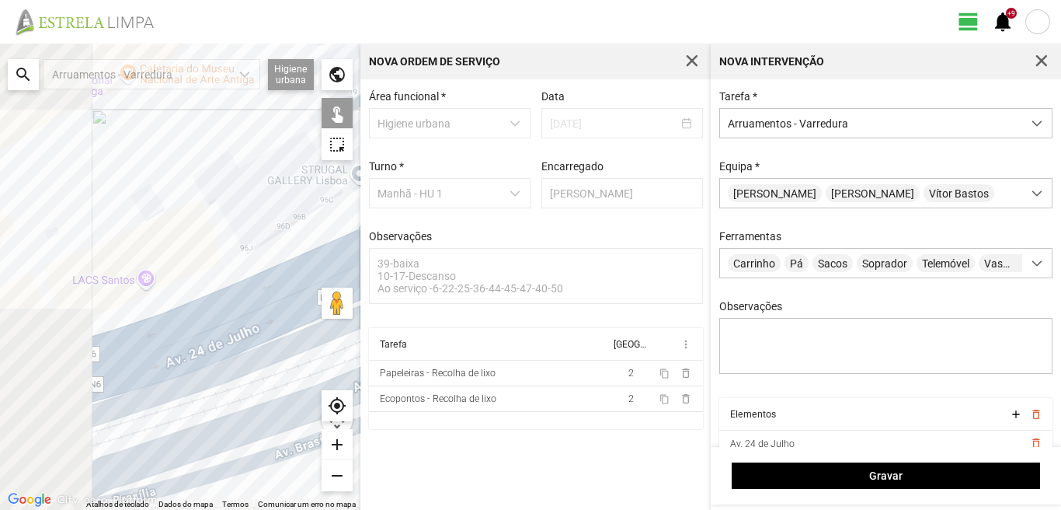
drag, startPoint x: 148, startPoint y: 350, endPoint x: 218, endPoint y: 322, distance: 75.6
click at [216, 322] on div at bounding box center [180, 277] width 360 height 466
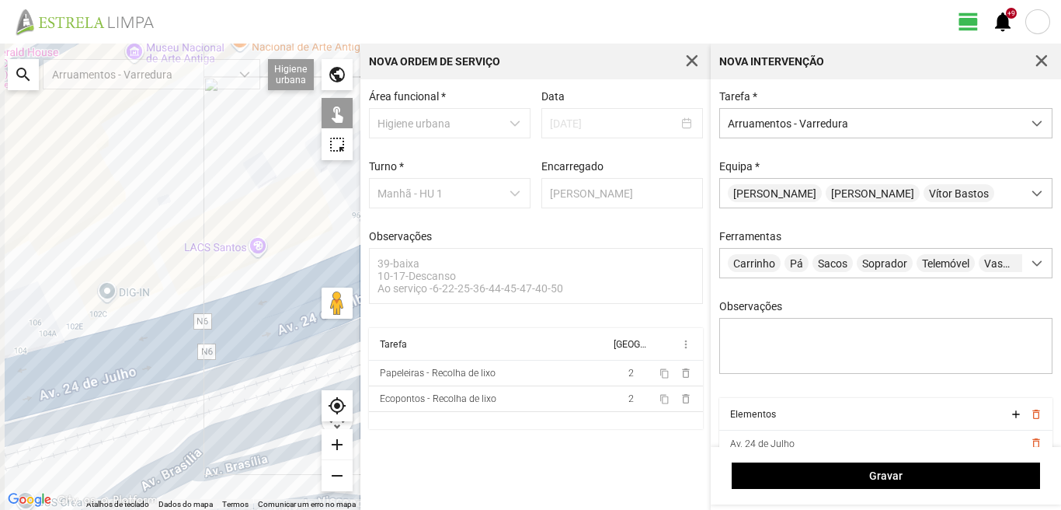
drag, startPoint x: 64, startPoint y: 336, endPoint x: 164, endPoint y: 321, distance: 101.3
click at [159, 321] on div at bounding box center [180, 277] width 360 height 466
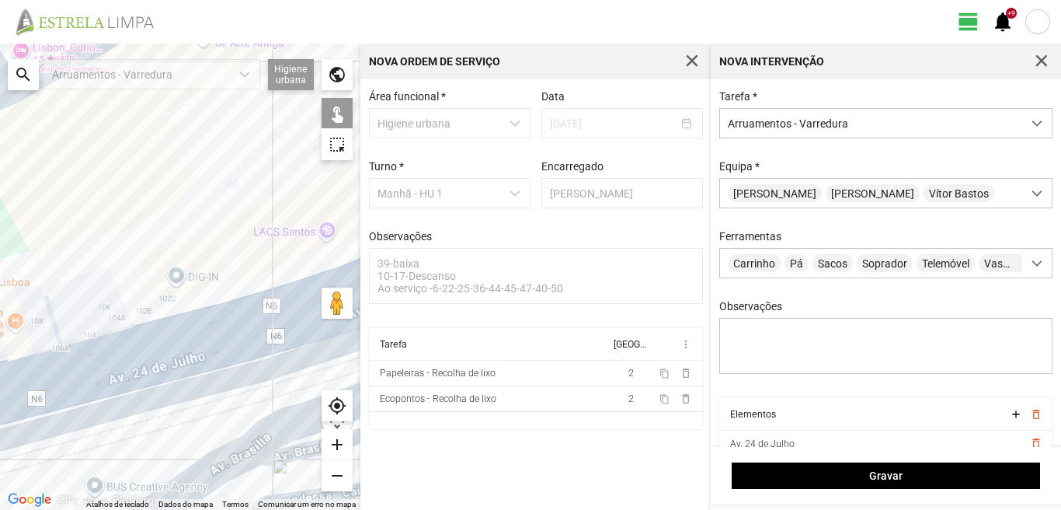
click at [71, 343] on div at bounding box center [180, 277] width 360 height 466
drag, startPoint x: 54, startPoint y: 364, endPoint x: 158, endPoint y: 340, distance: 106.7
click at [157, 340] on div at bounding box center [180, 277] width 360 height 466
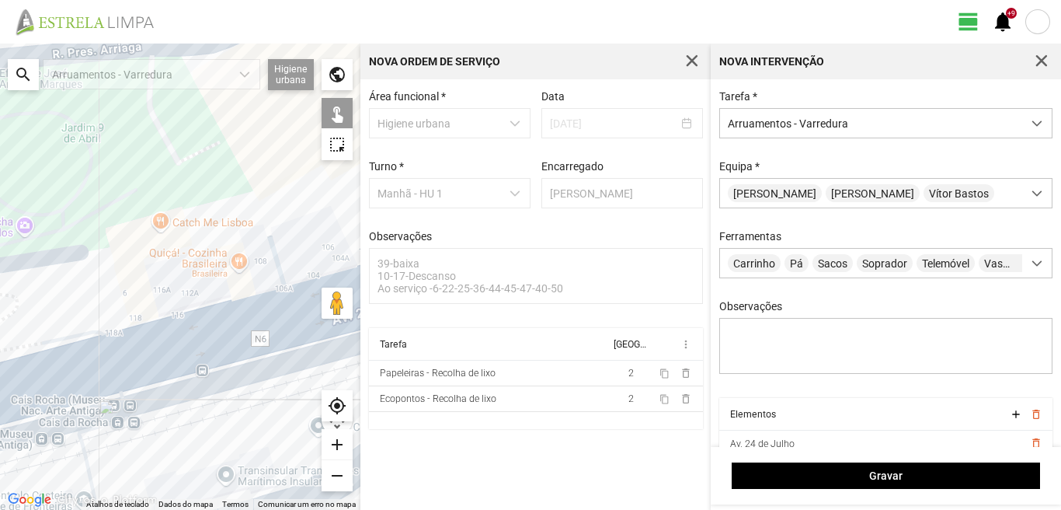
drag, startPoint x: 115, startPoint y: 353, endPoint x: 158, endPoint y: 338, distance: 45.2
click at [158, 338] on div at bounding box center [180, 277] width 360 height 466
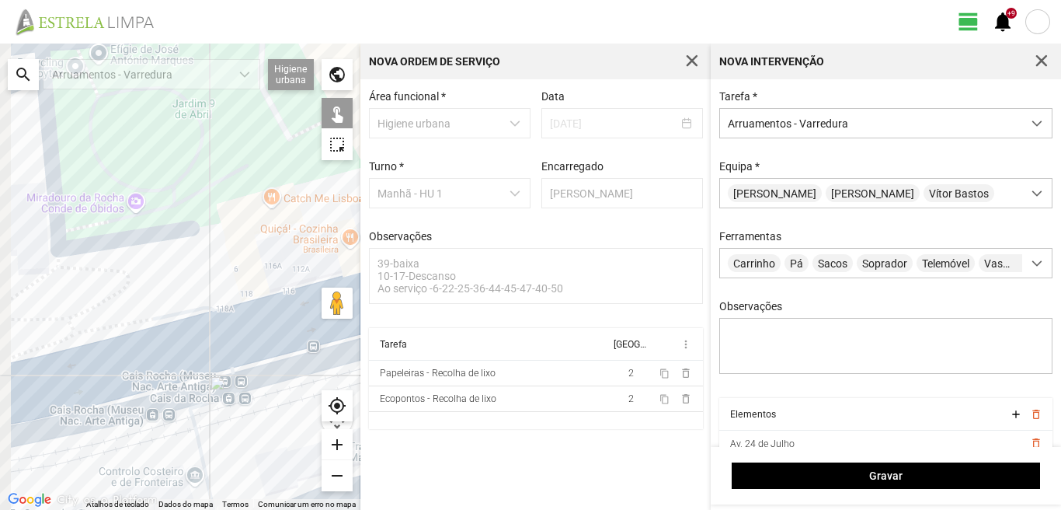
drag, startPoint x: 23, startPoint y: 375, endPoint x: 132, endPoint y: 350, distance: 112.3
click at [131, 351] on div at bounding box center [180, 277] width 360 height 466
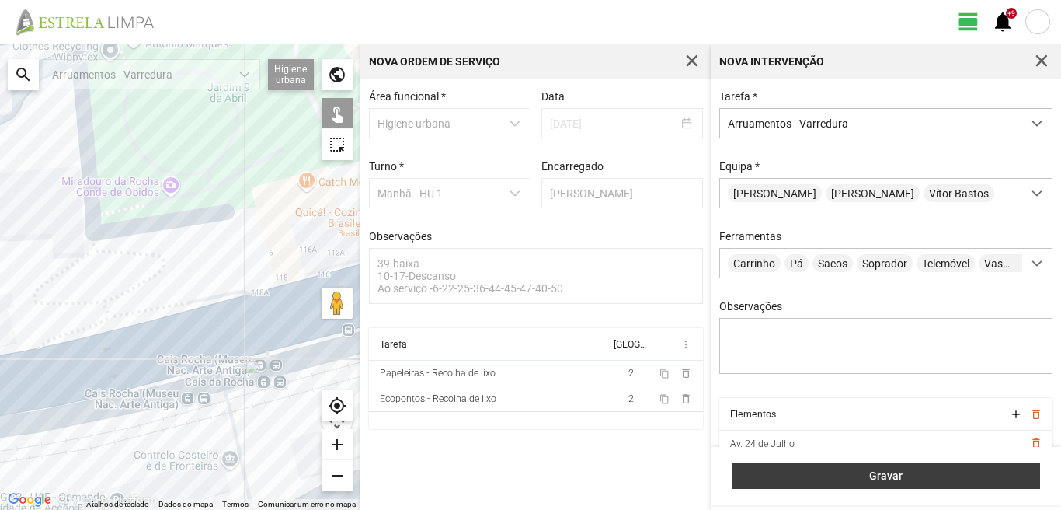
click at [881, 477] on span "Gravar" at bounding box center [886, 475] width 292 height 12
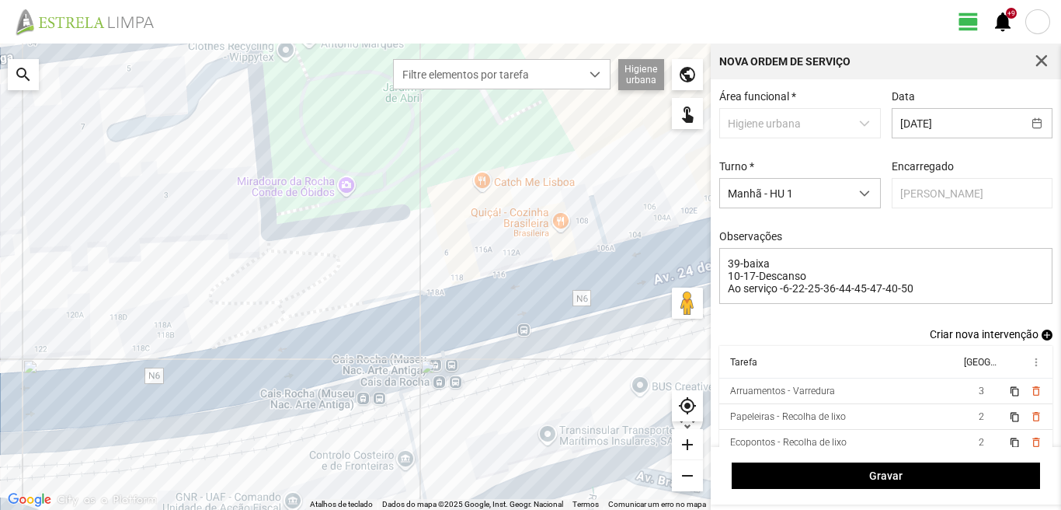
click at [1042, 340] on span "add" at bounding box center [1047, 334] width 11 height 11
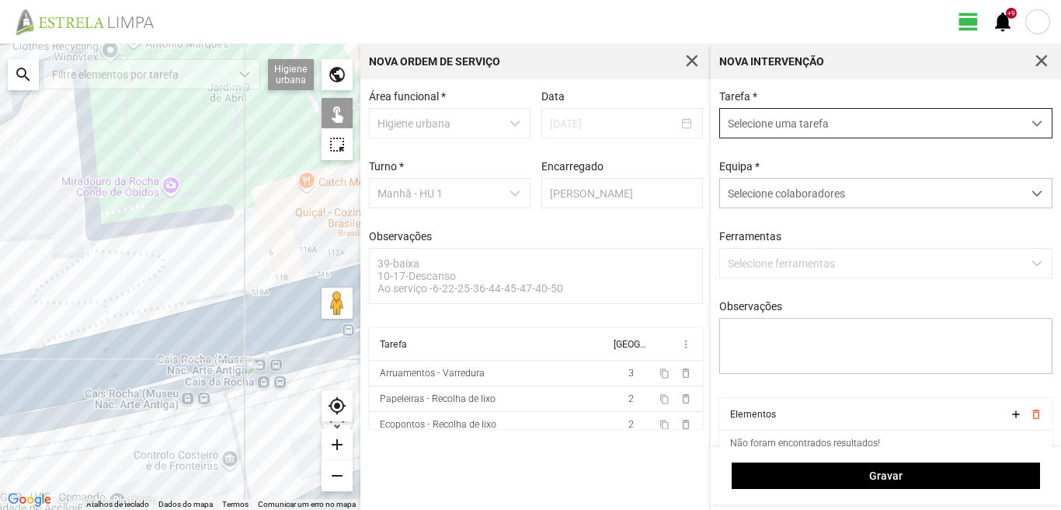
click at [766, 128] on span "Selecione uma tarefa" at bounding box center [871, 123] width 302 height 29
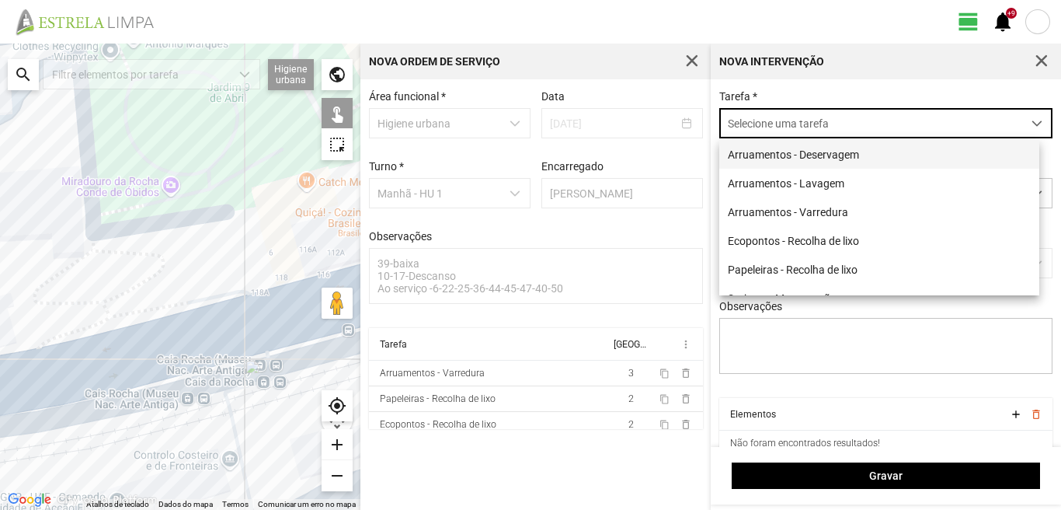
scroll to position [9, 69]
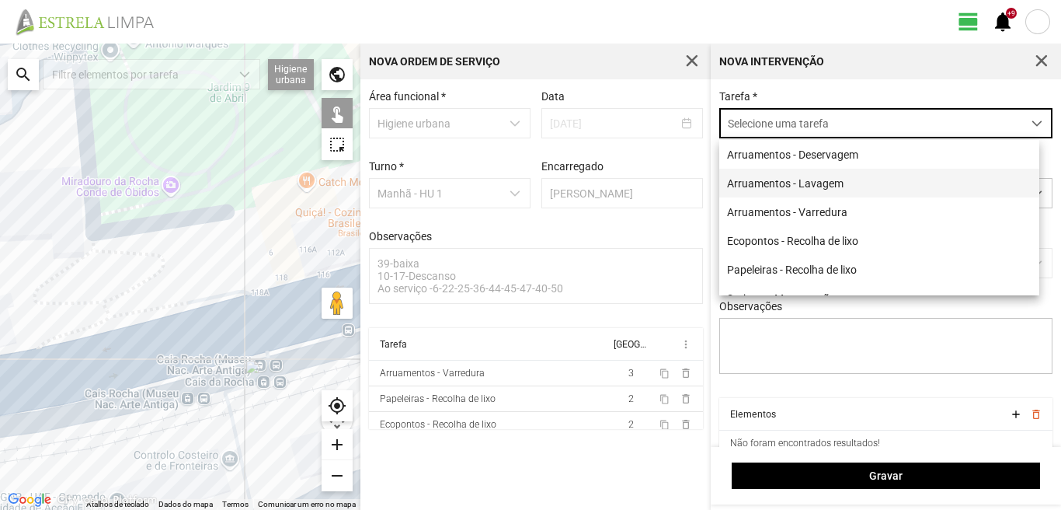
click at [774, 179] on li "Arruamentos - Lavagem" at bounding box center [879, 183] width 320 height 29
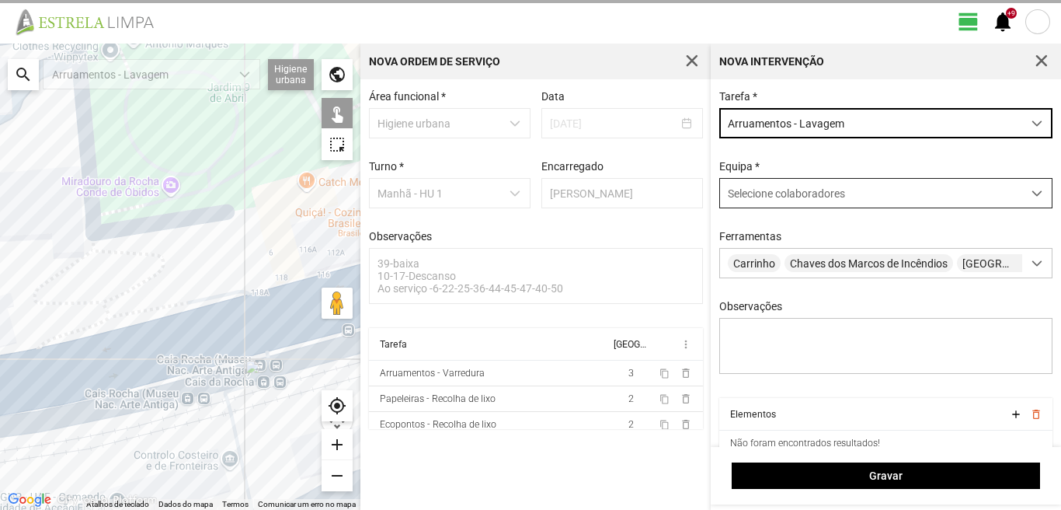
click at [776, 200] on span "Selecione colaboradores" at bounding box center [786, 193] width 117 height 12
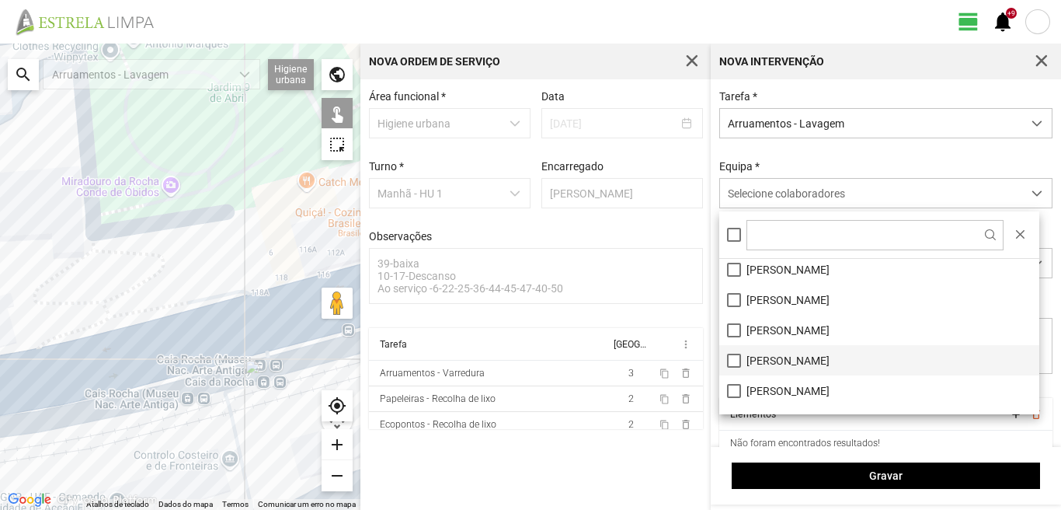
scroll to position [208, 0]
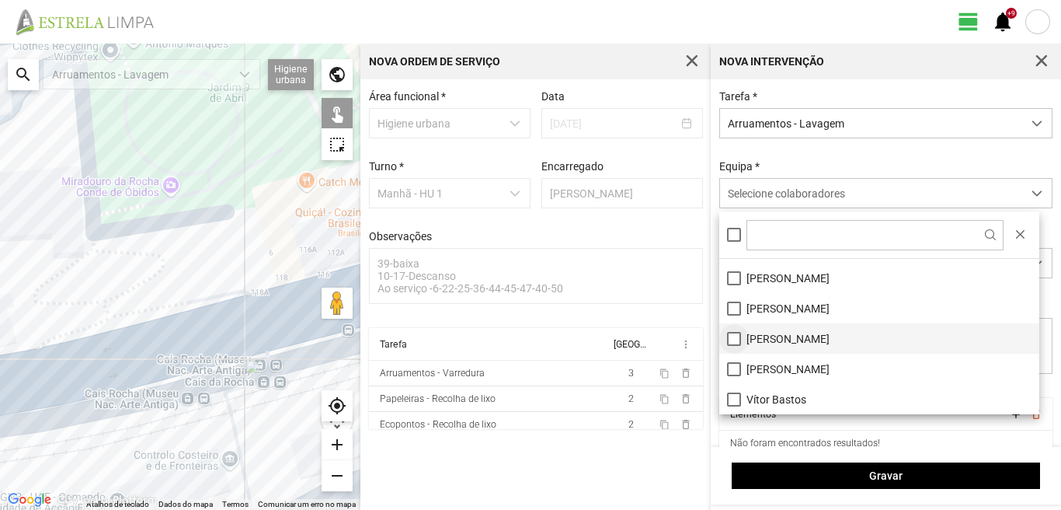
click at [733, 340] on li "[PERSON_NAME]" at bounding box center [879, 338] width 320 height 30
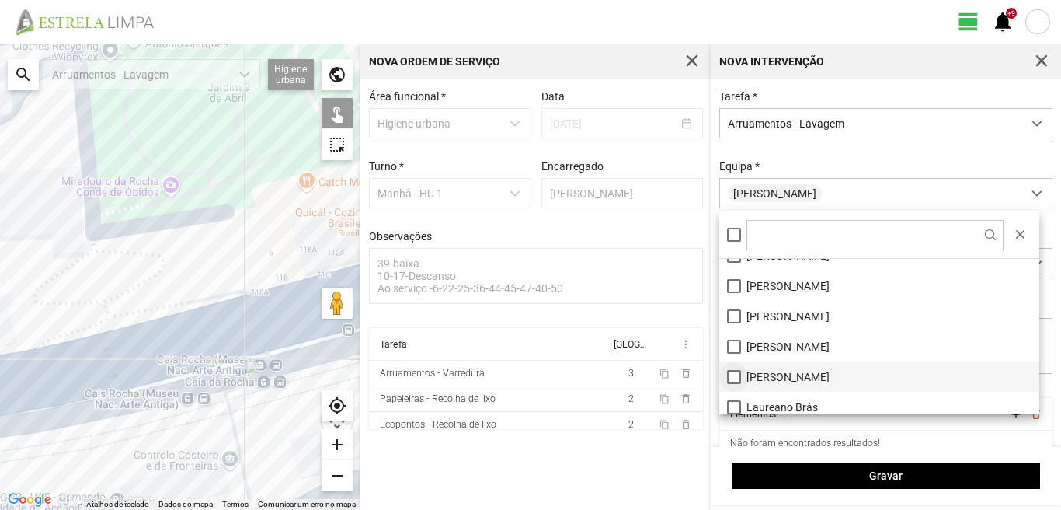
scroll to position [0, 0]
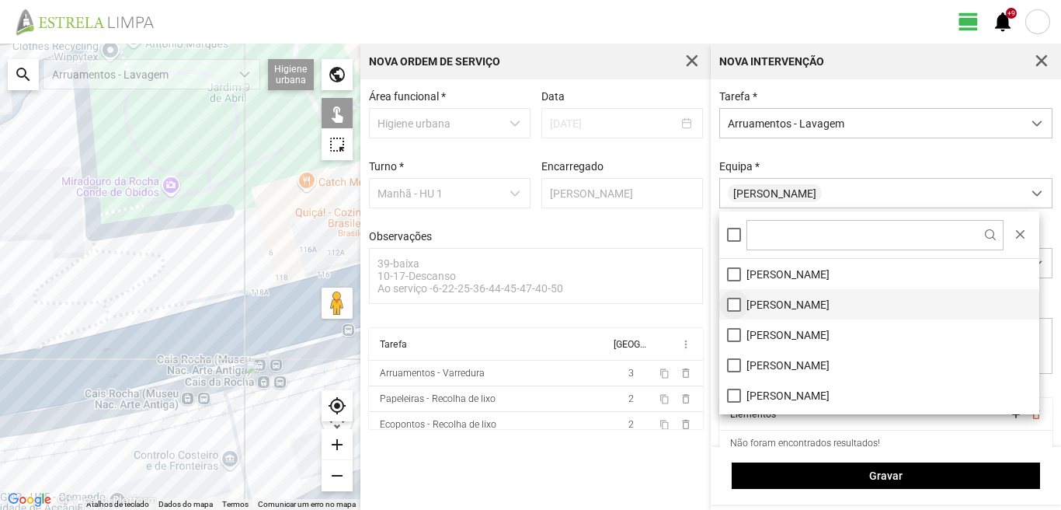
click at [734, 301] on li "[PERSON_NAME]" at bounding box center [879, 304] width 320 height 30
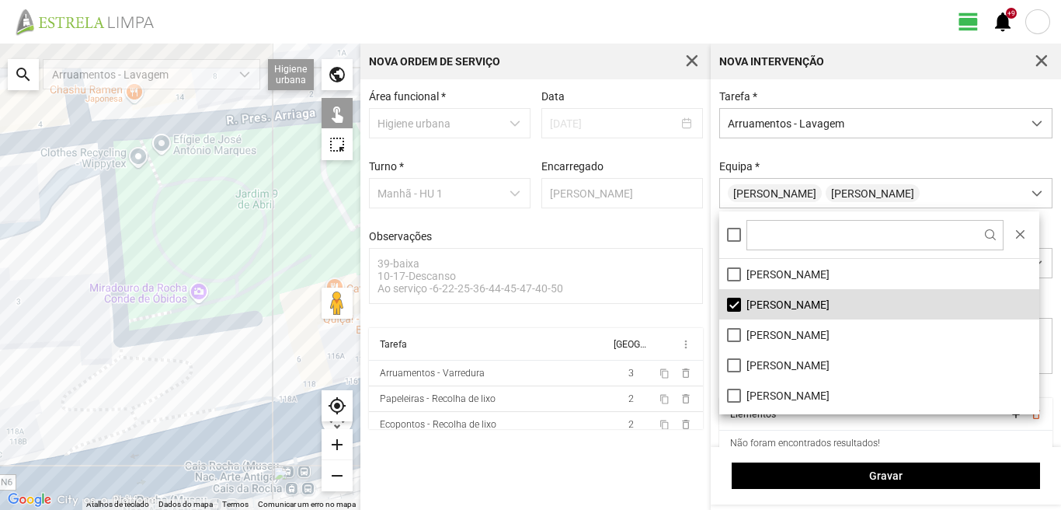
drag, startPoint x: 65, startPoint y: 218, endPoint x: 112, endPoint y: 406, distance: 193.7
click at [111, 409] on div at bounding box center [180, 277] width 360 height 466
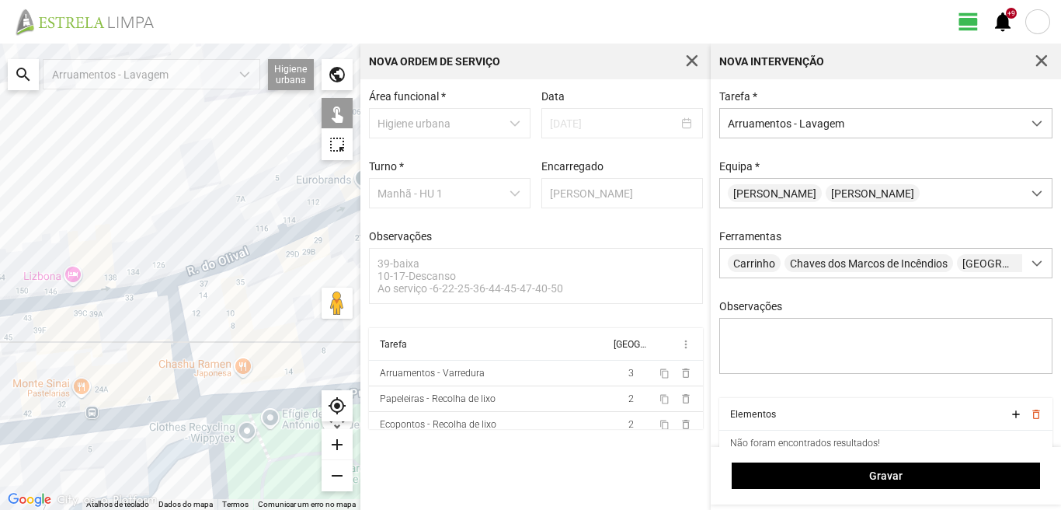
drag, startPoint x: 113, startPoint y: 287, endPoint x: 247, endPoint y: 351, distance: 149.1
click at [198, 310] on div at bounding box center [180, 277] width 360 height 466
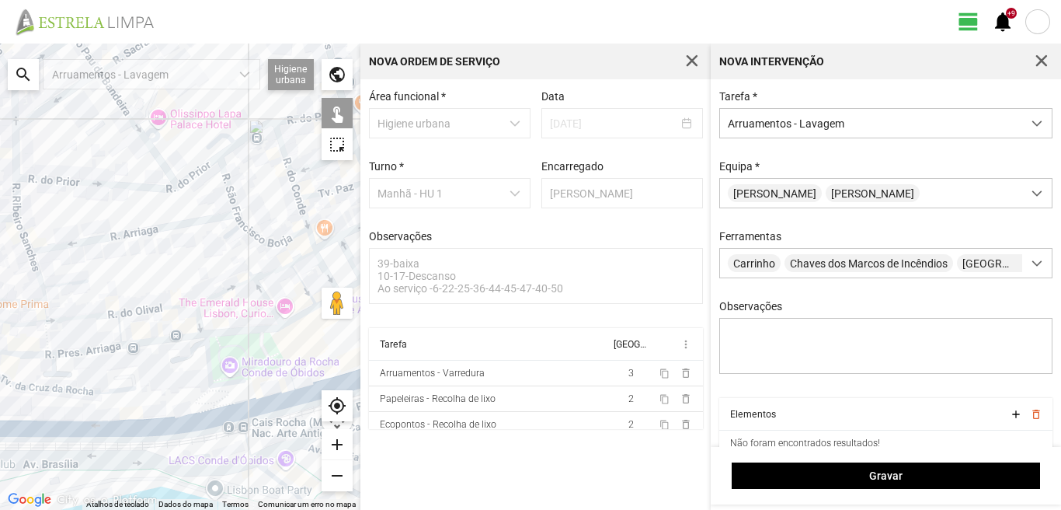
drag, startPoint x: 160, startPoint y: 313, endPoint x: 161, endPoint y: 357, distance: 44.3
click at [161, 334] on div at bounding box center [180, 277] width 360 height 466
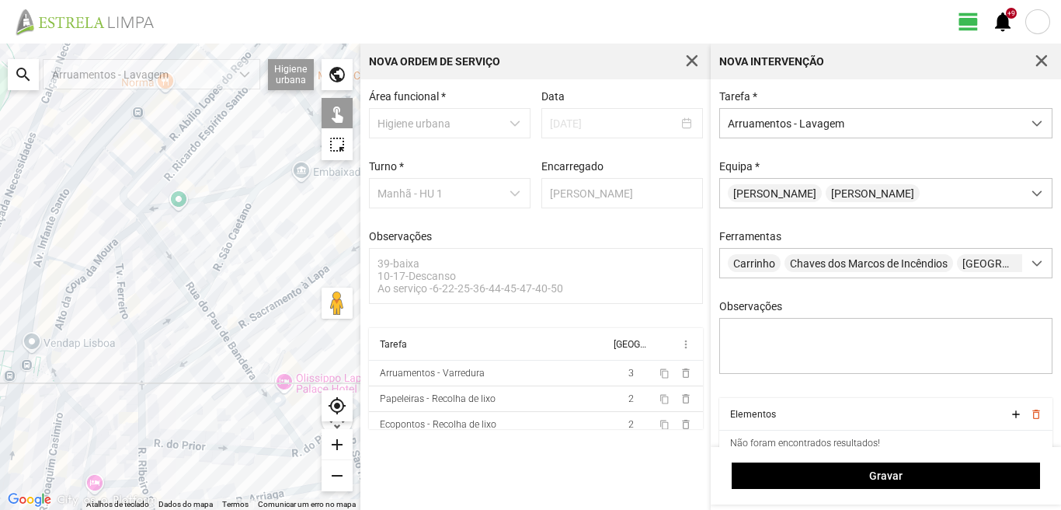
drag, startPoint x: 120, startPoint y: 285, endPoint x: 161, endPoint y: 389, distance: 111.7
click at [160, 381] on div at bounding box center [180, 277] width 360 height 466
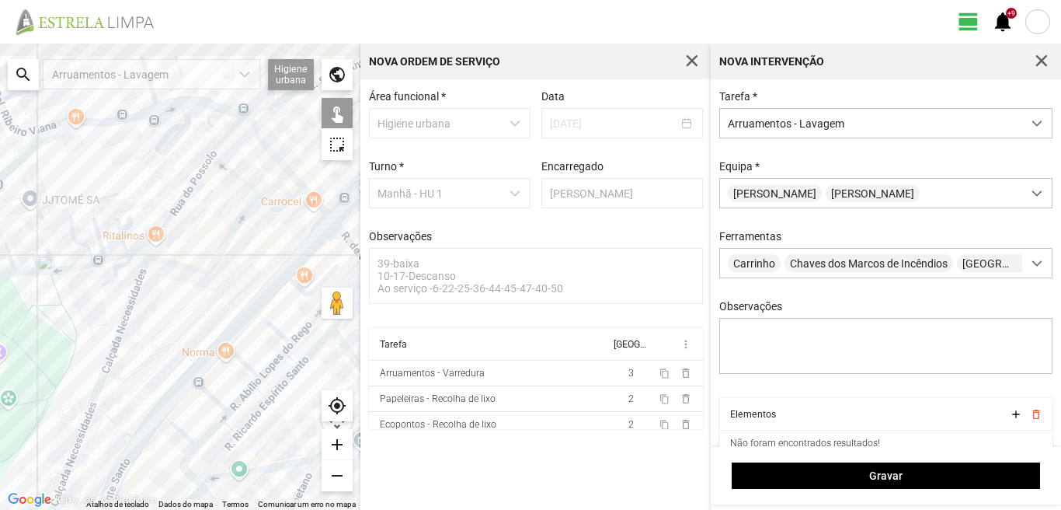
drag, startPoint x: 176, startPoint y: 329, endPoint x: 173, endPoint y: 498, distance: 169.4
click at [173, 498] on div at bounding box center [180, 277] width 360 height 466
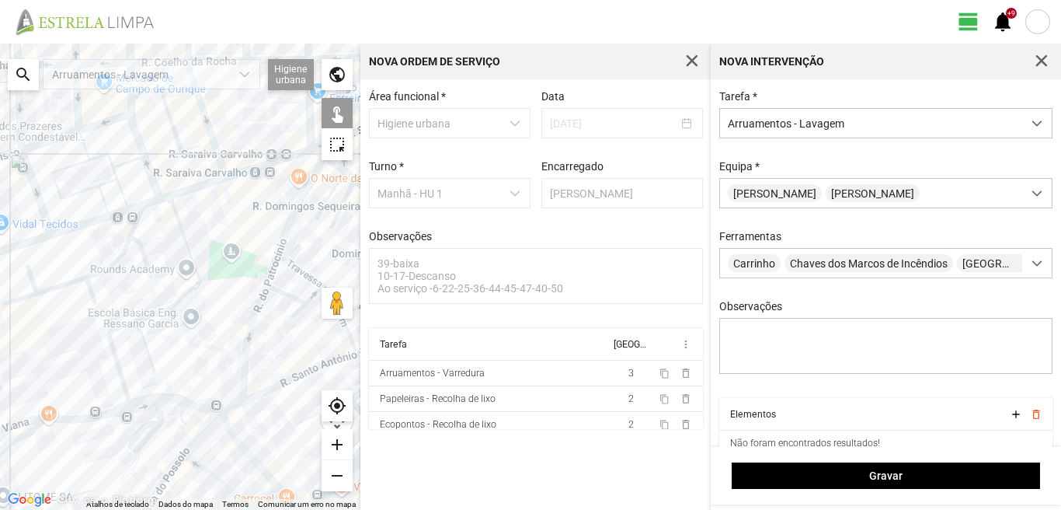
drag, startPoint x: 266, startPoint y: 320, endPoint x: 221, endPoint y: 420, distance: 109.9
click at [223, 416] on div at bounding box center [180, 277] width 360 height 466
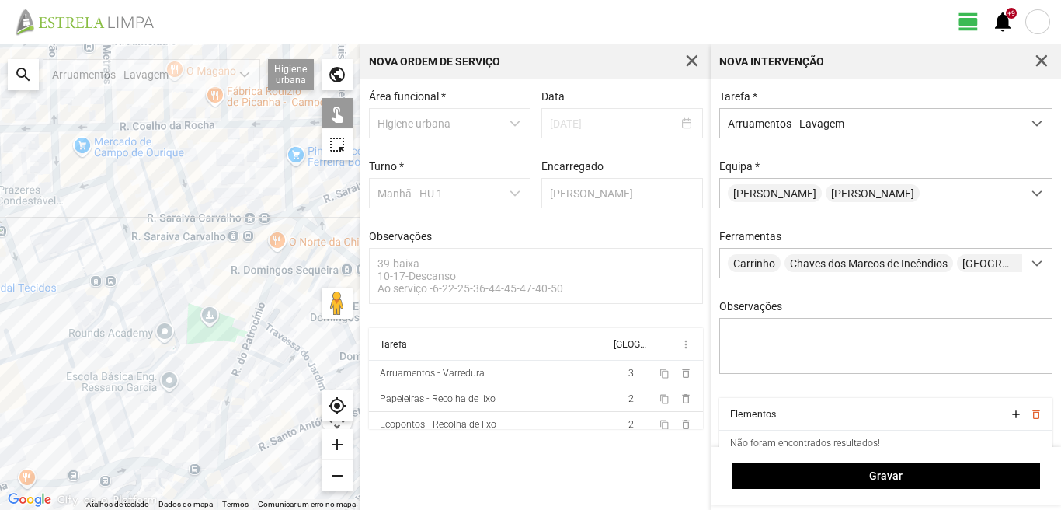
click at [262, 301] on div at bounding box center [180, 277] width 360 height 466
click at [246, 339] on div at bounding box center [180, 277] width 360 height 466
click at [233, 376] on div at bounding box center [180, 277] width 360 height 466
click at [258, 355] on div at bounding box center [180, 277] width 360 height 466
click at [272, 327] on div at bounding box center [180, 277] width 360 height 466
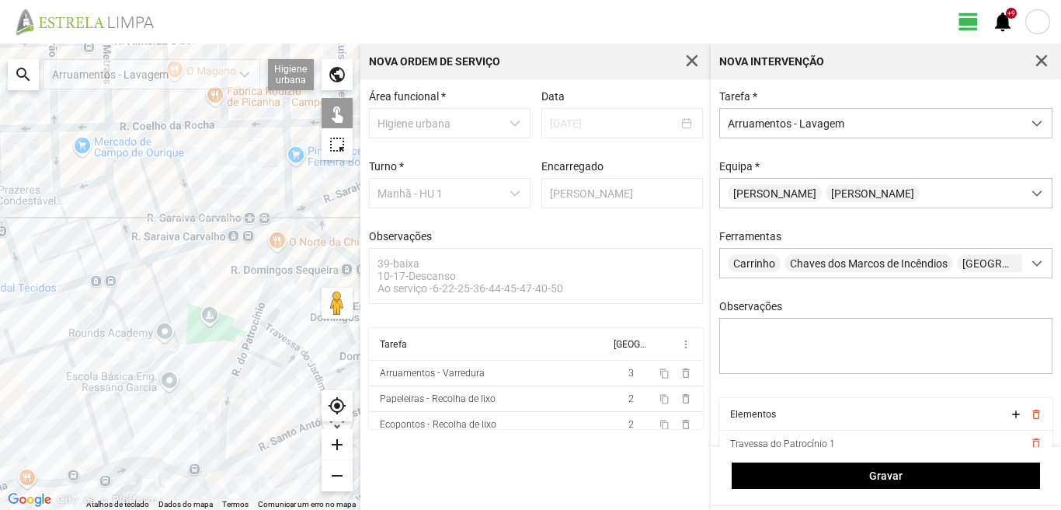
click at [287, 359] on div at bounding box center [180, 277] width 360 height 466
click at [279, 334] on div at bounding box center [180, 277] width 360 height 466
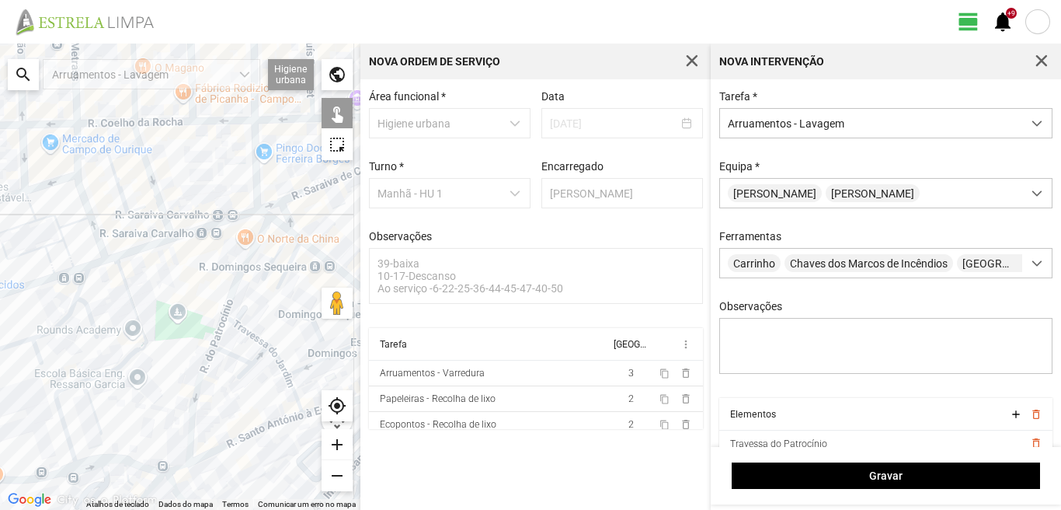
drag, startPoint x: 297, startPoint y: 393, endPoint x: 229, endPoint y: 389, distance: 67.7
click at [242, 389] on div at bounding box center [180, 277] width 360 height 466
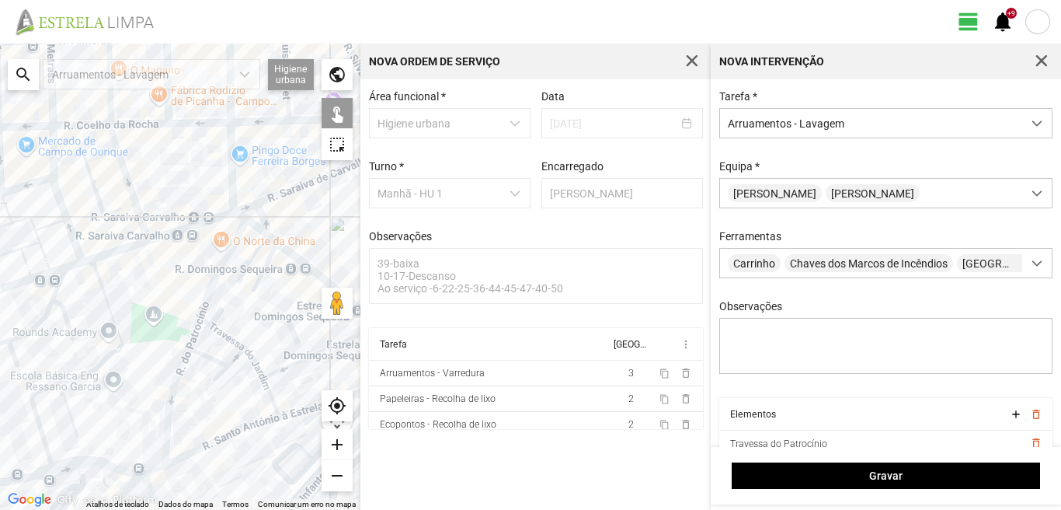
click at [266, 379] on div at bounding box center [180, 277] width 360 height 466
click at [253, 360] on div at bounding box center [180, 277] width 360 height 466
click at [312, 355] on div at bounding box center [180, 277] width 360 height 466
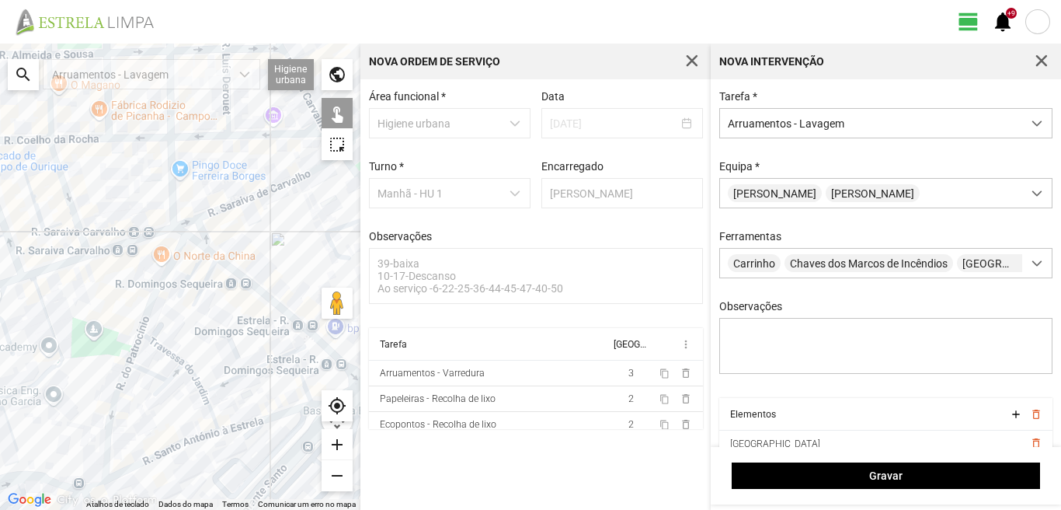
drag, startPoint x: 301, startPoint y: 378, endPoint x: 221, endPoint y: 394, distance: 81.7
click at [226, 394] on div at bounding box center [180, 277] width 360 height 466
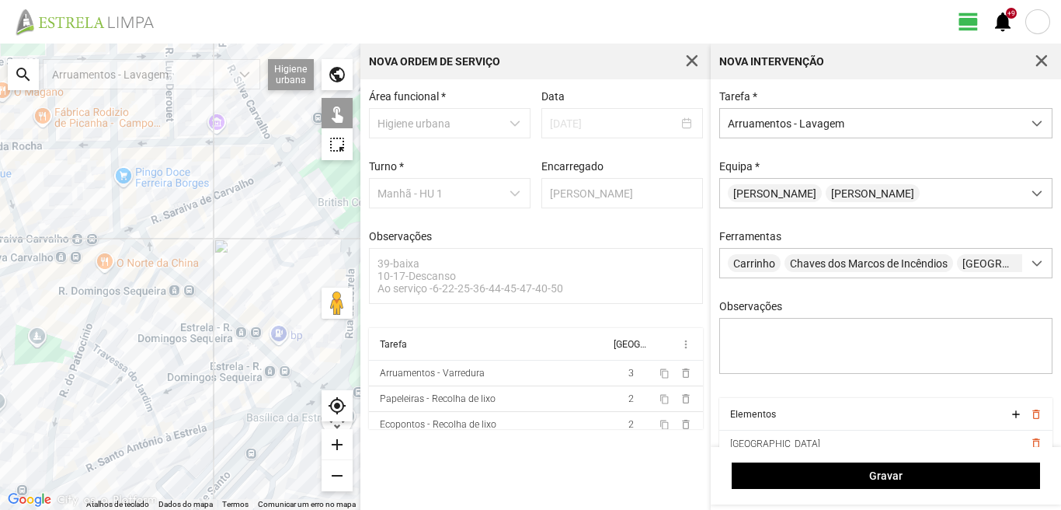
click at [242, 385] on div at bounding box center [180, 277] width 360 height 466
click at [243, 353] on div at bounding box center [180, 277] width 360 height 466
click at [243, 354] on div at bounding box center [180, 277] width 360 height 466
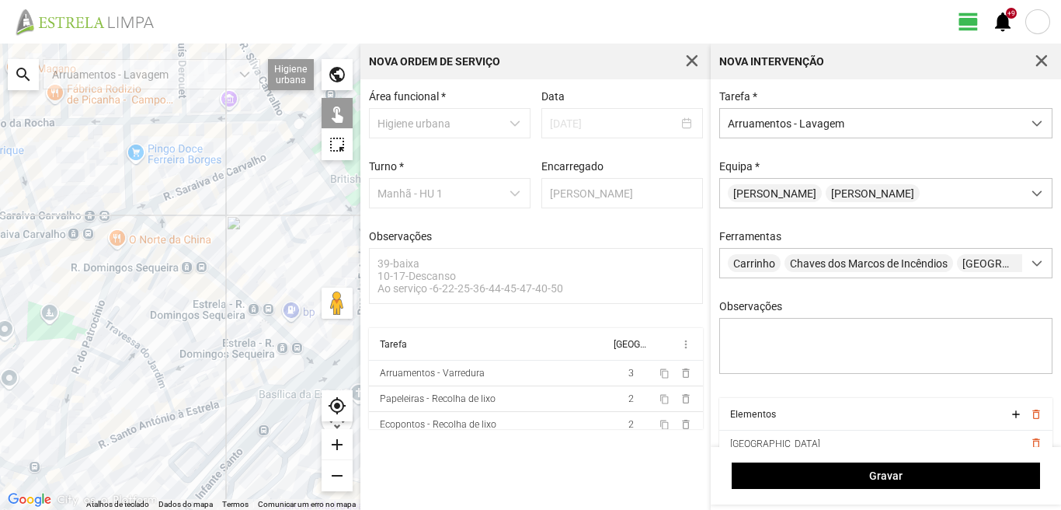
drag, startPoint x: 187, startPoint y: 415, endPoint x: 225, endPoint y: 347, distance: 77.6
click at [223, 352] on div at bounding box center [180, 277] width 360 height 466
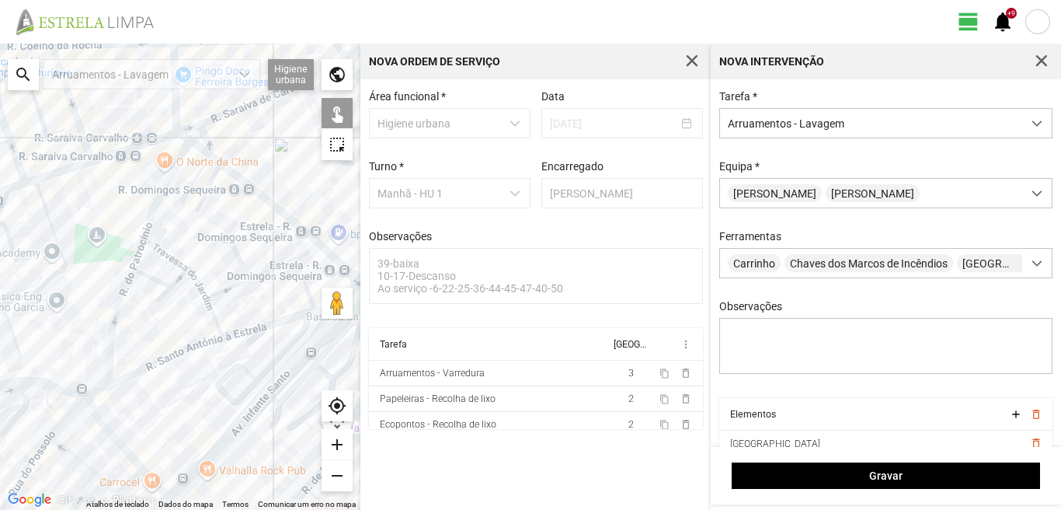
click at [190, 347] on div at bounding box center [180, 277] width 360 height 466
click at [252, 328] on div at bounding box center [180, 277] width 360 height 466
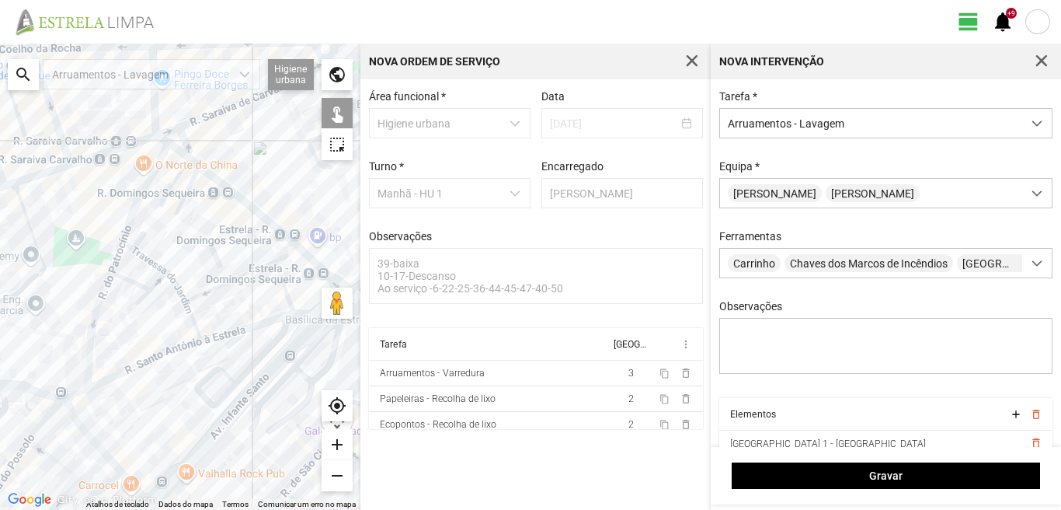
drag, startPoint x: 265, startPoint y: 373, endPoint x: 197, endPoint y: 394, distance: 70.8
click at [197, 394] on div at bounding box center [180, 277] width 360 height 466
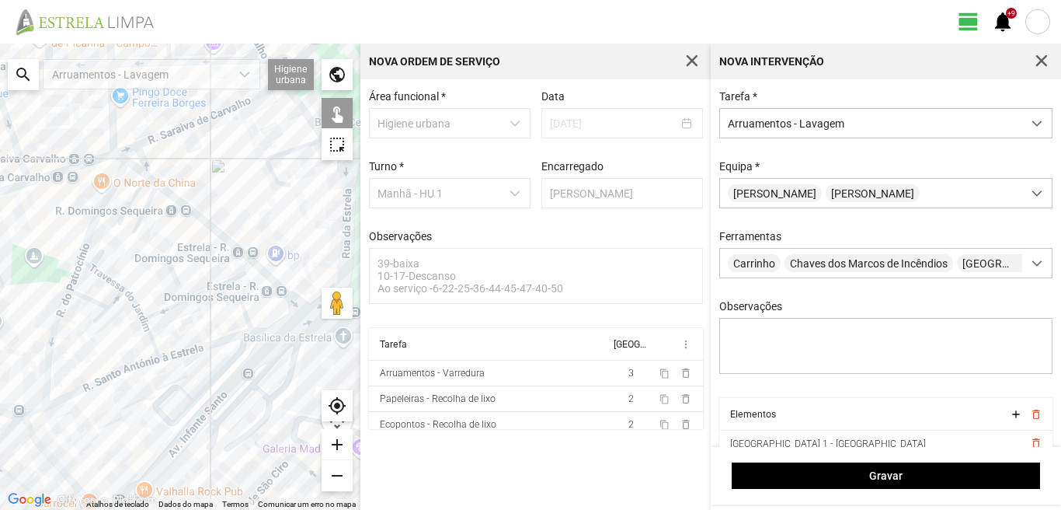
click at [260, 330] on div at bounding box center [180, 277] width 360 height 466
click at [42, 408] on div at bounding box center [180, 277] width 360 height 466
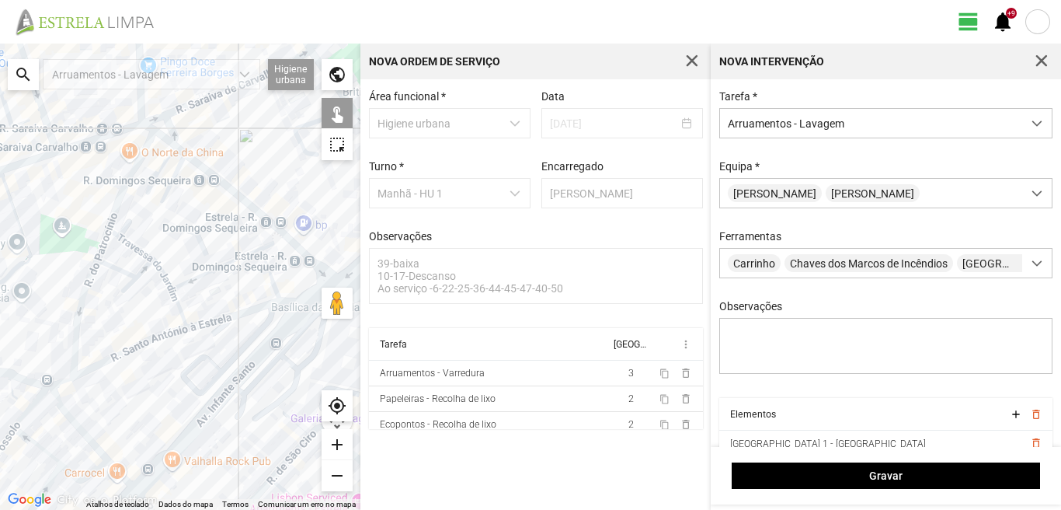
drag, startPoint x: 59, startPoint y: 451, endPoint x: 98, endPoint y: 411, distance: 56.0
click at [87, 422] on div at bounding box center [180, 277] width 360 height 466
click at [89, 433] on div at bounding box center [180, 277] width 360 height 466
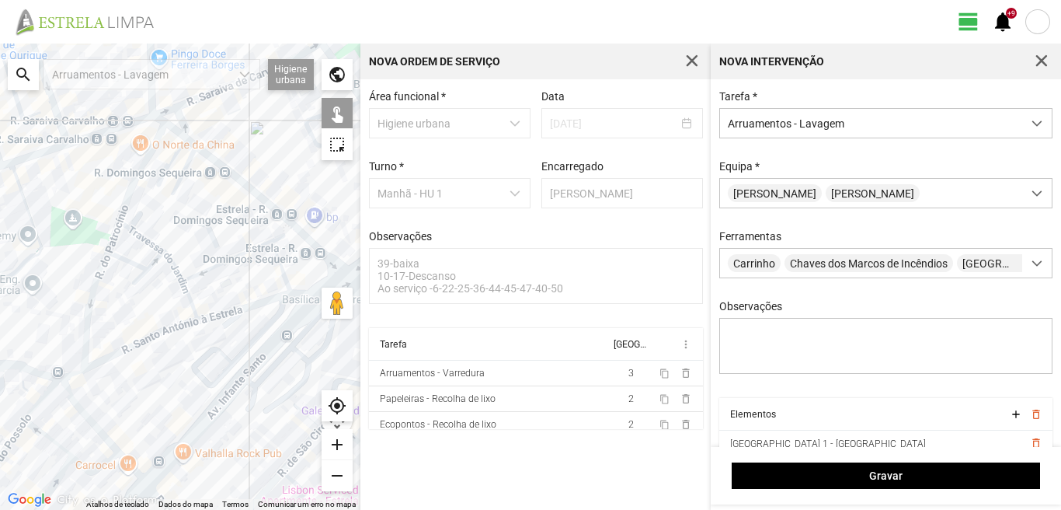
drag, startPoint x: 54, startPoint y: 428, endPoint x: 116, endPoint y: 399, distance: 67.8
click at [115, 399] on div at bounding box center [180, 277] width 360 height 466
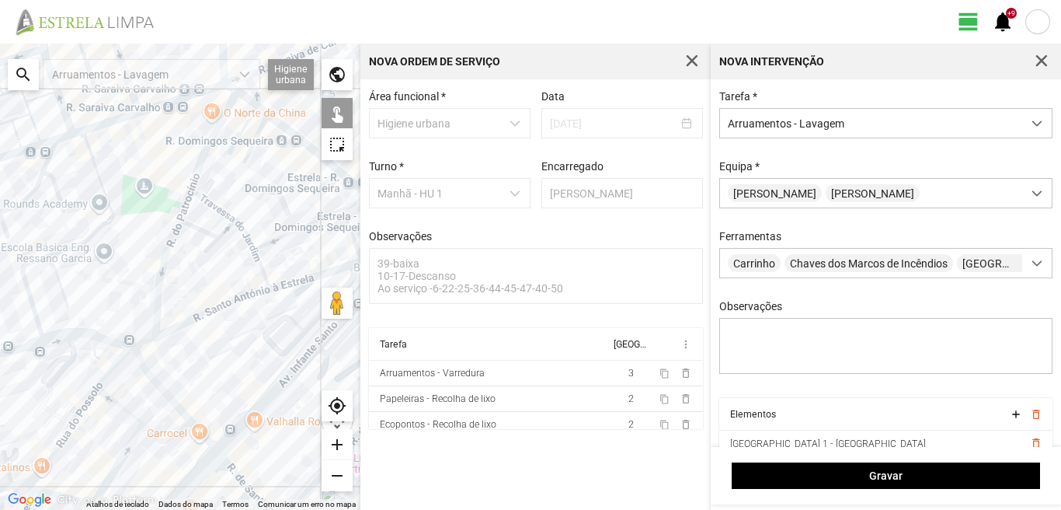
click at [105, 371] on div at bounding box center [180, 277] width 360 height 466
click at [76, 414] on div at bounding box center [180, 277] width 360 height 466
click at [112, 399] on div at bounding box center [180, 277] width 360 height 466
click at [157, 437] on div at bounding box center [180, 277] width 360 height 466
click at [202, 433] on div at bounding box center [180, 277] width 360 height 466
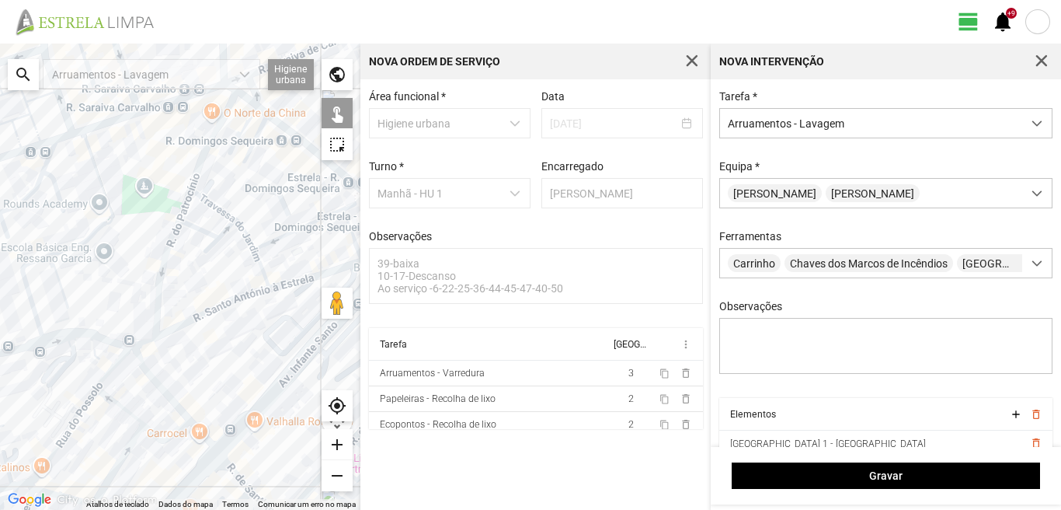
click at [115, 464] on div at bounding box center [180, 277] width 360 height 466
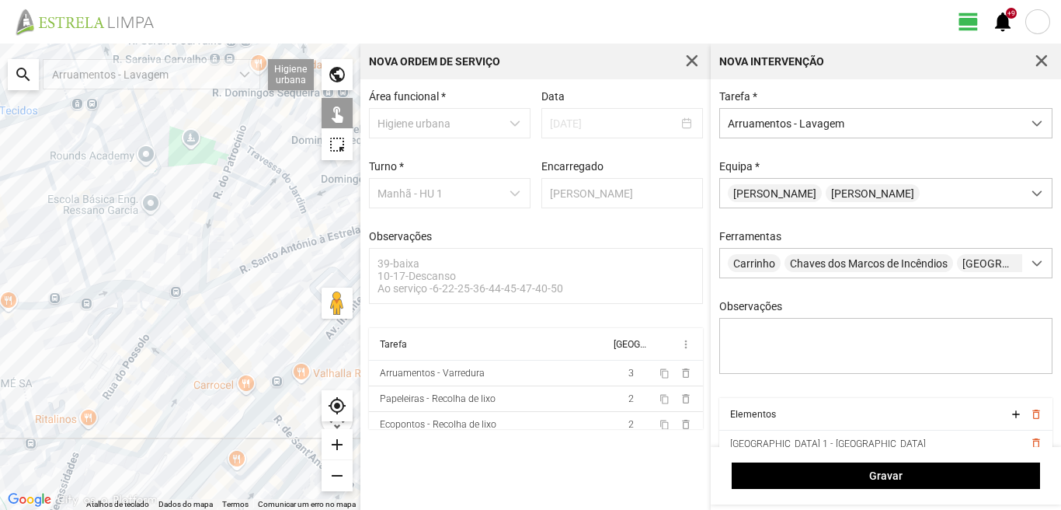
drag, startPoint x: 99, startPoint y: 453, endPoint x: 144, endPoint y: 411, distance: 61.6
click at [144, 411] on div at bounding box center [180, 277] width 360 height 466
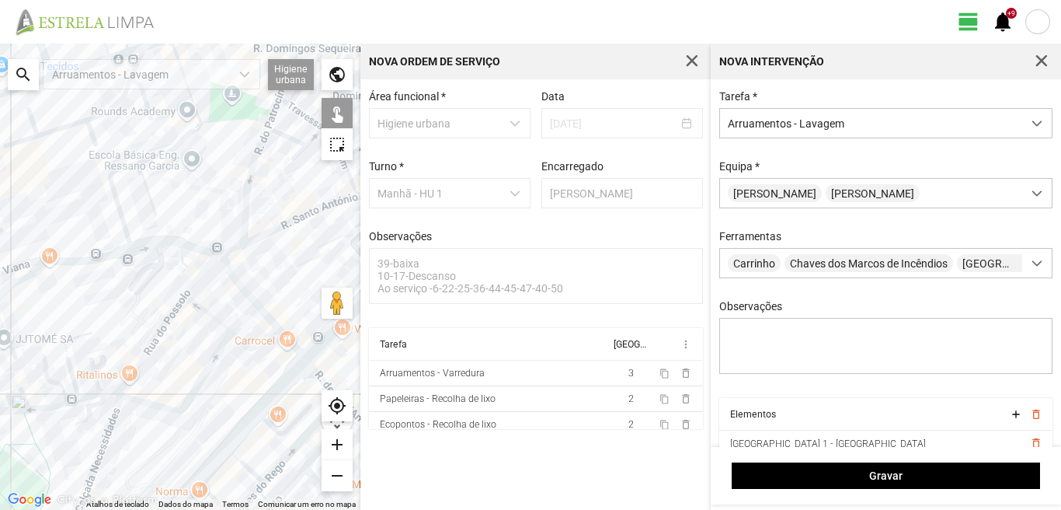
drag, startPoint x: 152, startPoint y: 433, endPoint x: 93, endPoint y: 431, distance: 59.1
click at [99, 437] on div at bounding box center [180, 277] width 360 height 466
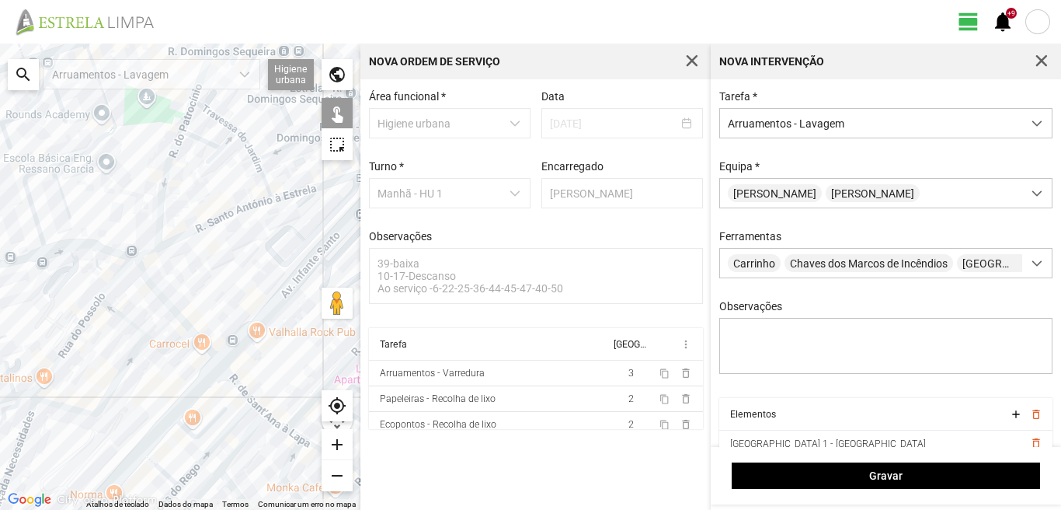
drag, startPoint x: 168, startPoint y: 410, endPoint x: 145, endPoint y: 406, distance: 23.6
click at [147, 407] on div at bounding box center [180, 277] width 360 height 466
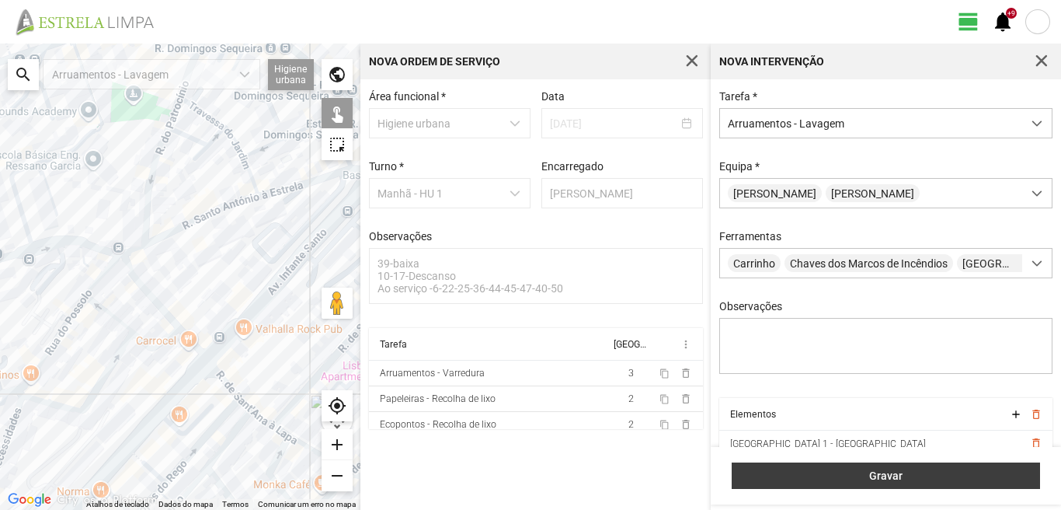
click at [842, 477] on span "Gravar" at bounding box center [886, 475] width 292 height 12
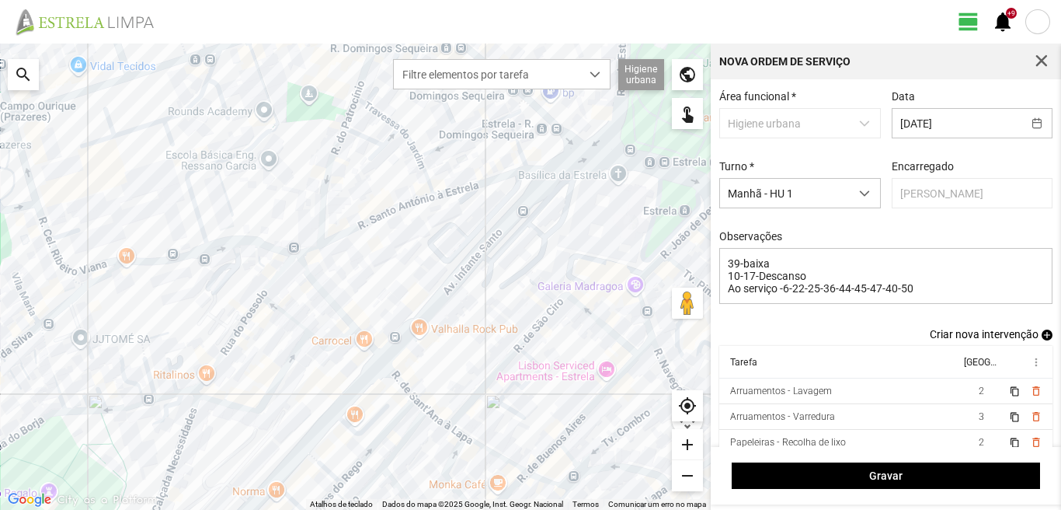
click at [1042, 340] on span "add" at bounding box center [1047, 334] width 11 height 11
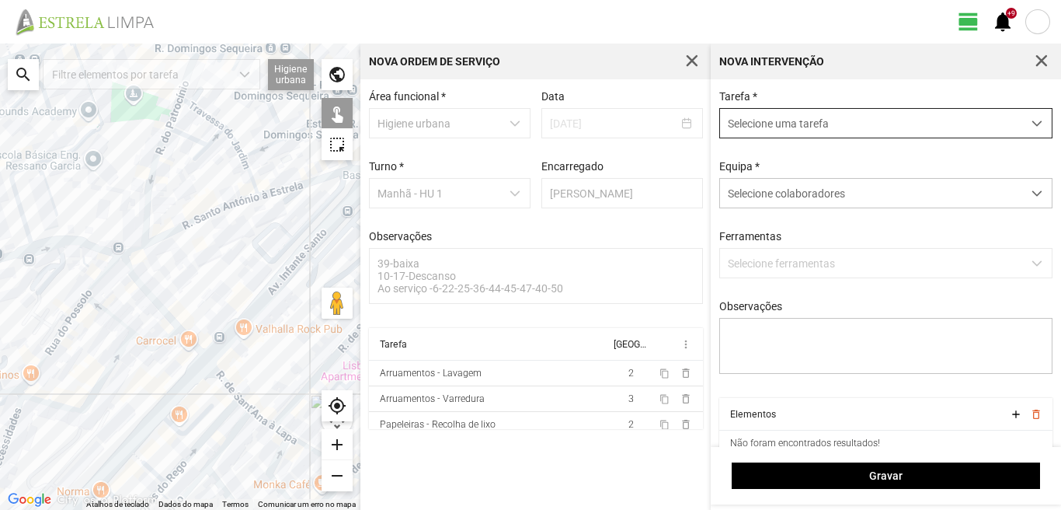
click at [772, 118] on span "Selecione uma tarefa" at bounding box center [871, 123] width 302 height 29
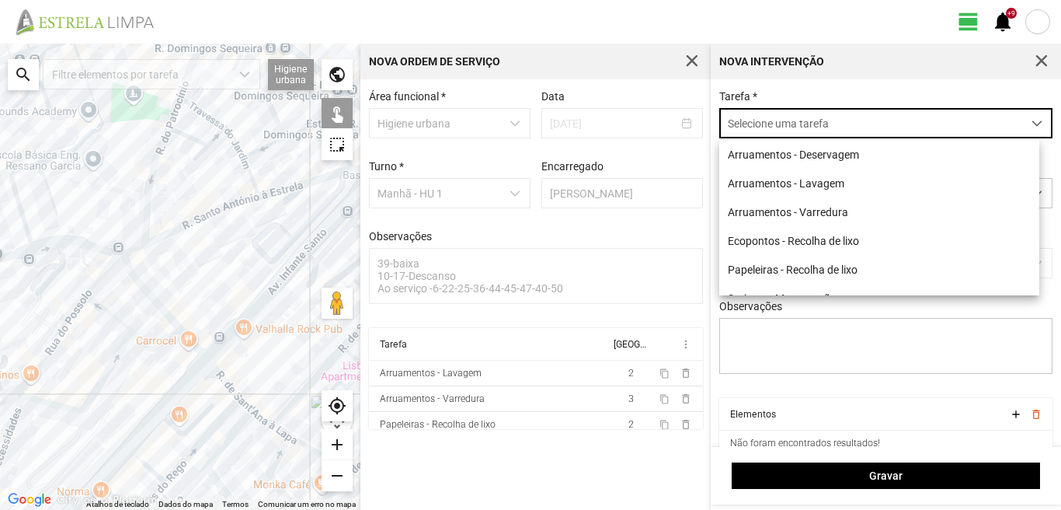
scroll to position [9, 69]
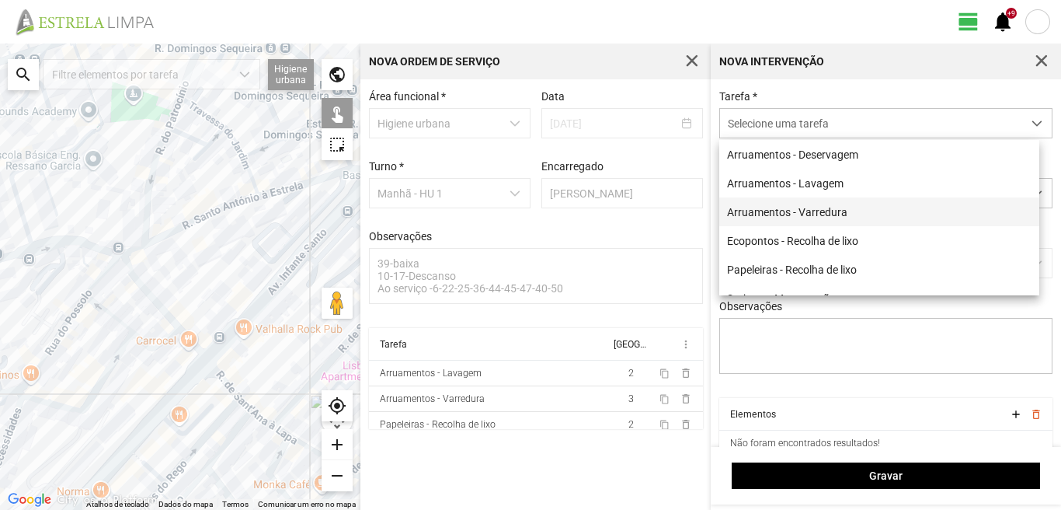
click at [775, 211] on li "Arruamentos - Varredura" at bounding box center [879, 211] width 320 height 29
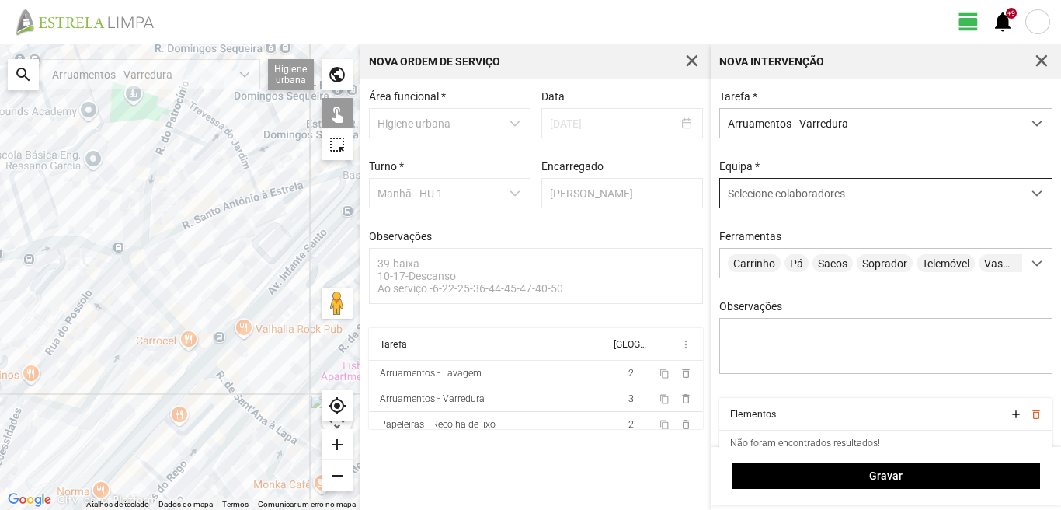
click at [772, 200] on span "Selecione colaboradores" at bounding box center [786, 193] width 117 height 12
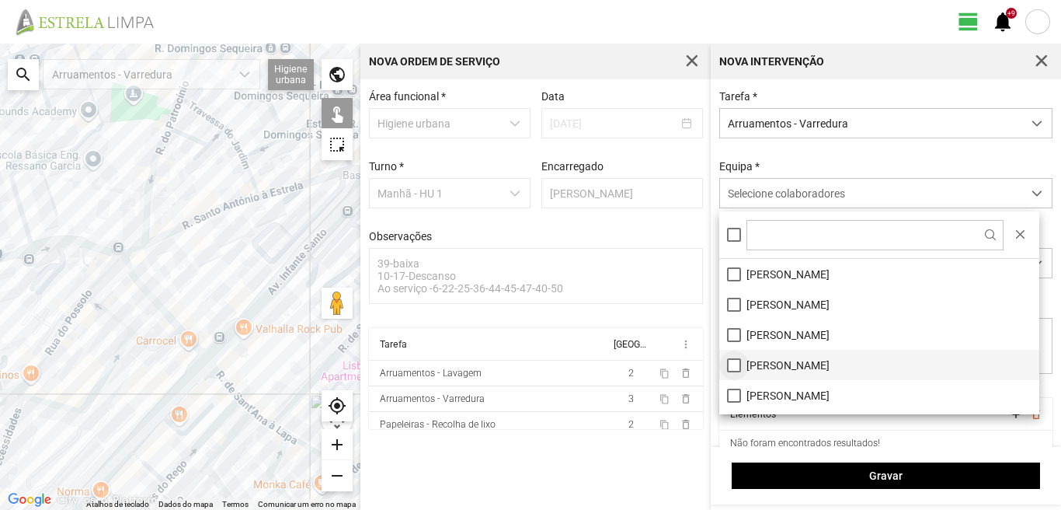
scroll to position [78, 0]
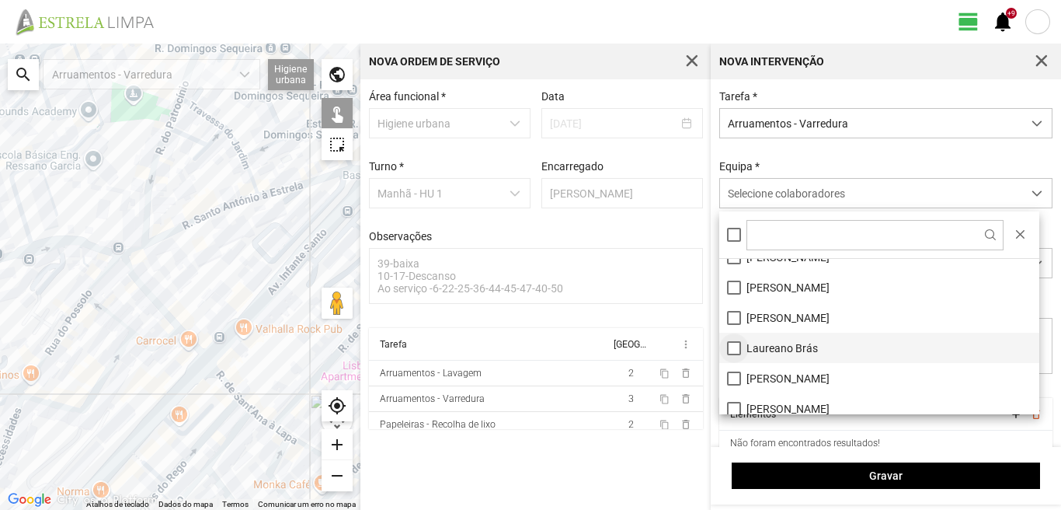
click at [733, 350] on li "Laureano Brás" at bounding box center [879, 348] width 320 height 30
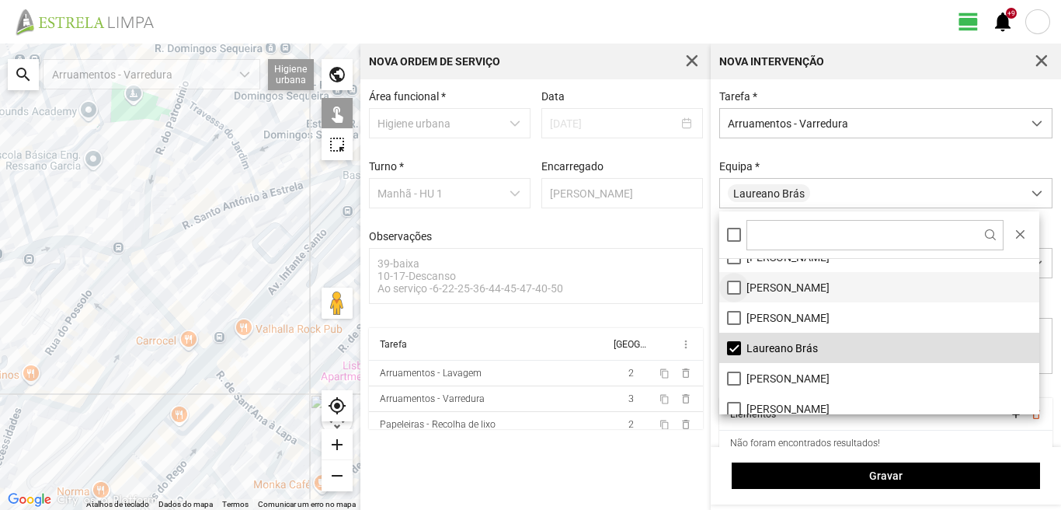
click at [730, 288] on li "[PERSON_NAME]" at bounding box center [879, 287] width 320 height 30
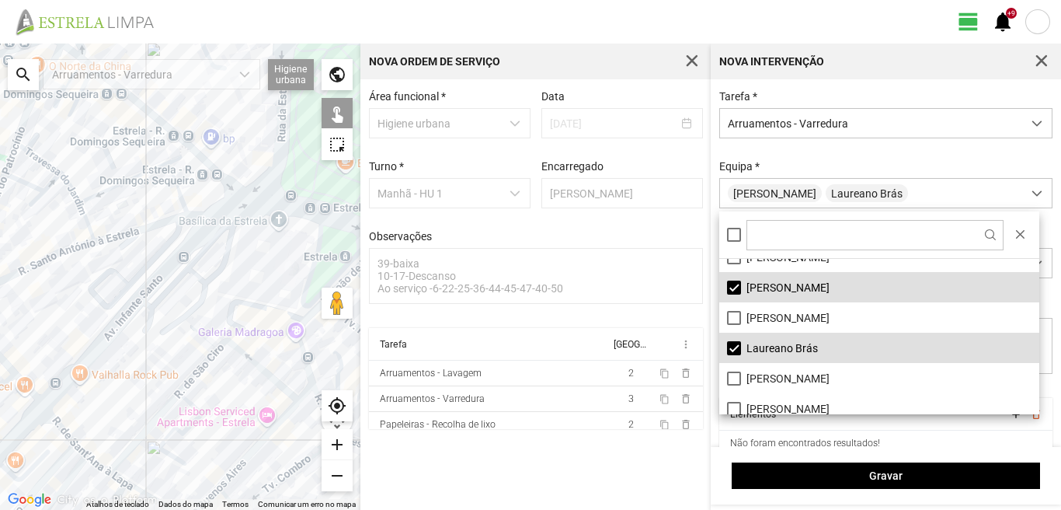
drag, startPoint x: 246, startPoint y: 410, endPoint x: 50, endPoint y: 461, distance: 203.1
click at [50, 461] on div at bounding box center [180, 277] width 360 height 466
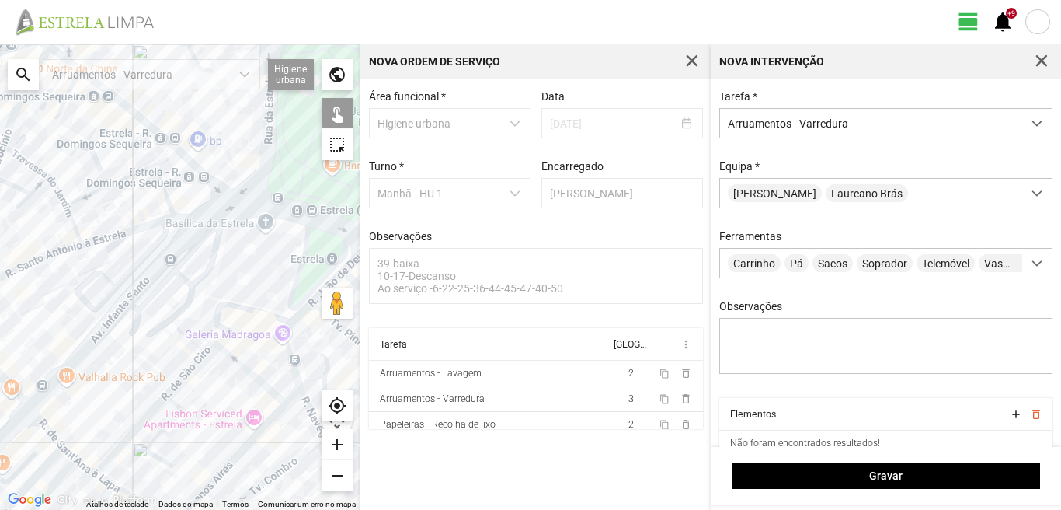
drag, startPoint x: 75, startPoint y: 389, endPoint x: 156, endPoint y: 376, distance: 82.6
click at [156, 376] on div at bounding box center [180, 277] width 360 height 466
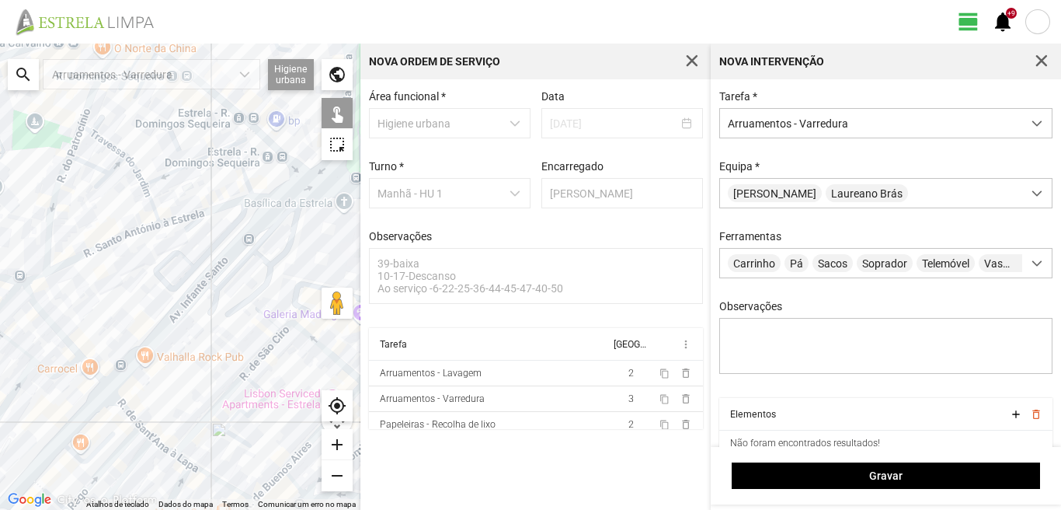
drag, startPoint x: 130, startPoint y: 405, endPoint x: 106, endPoint y: 361, distance: 49.7
click at [108, 366] on div at bounding box center [180, 277] width 360 height 466
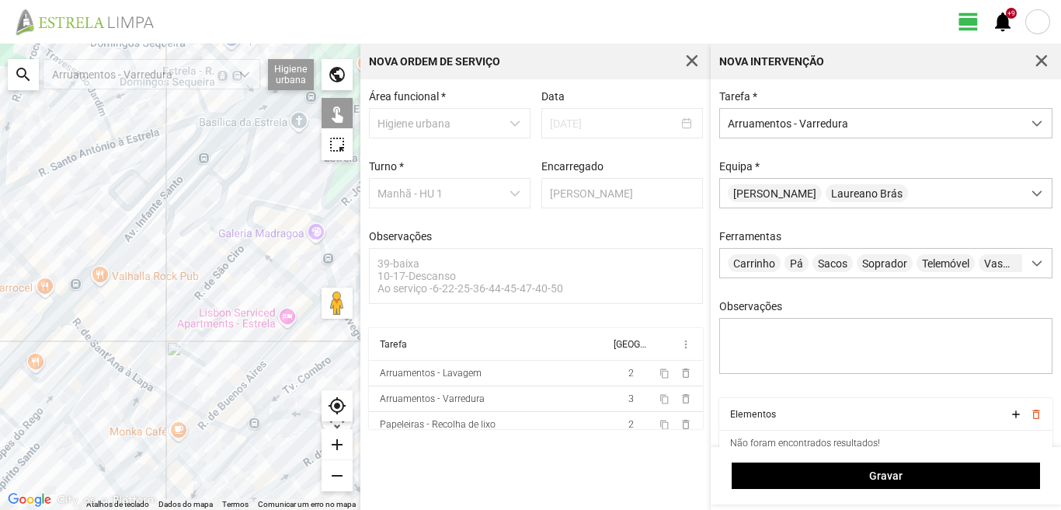
drag, startPoint x: 211, startPoint y: 428, endPoint x: 180, endPoint y: 401, distance: 41.3
click at [187, 404] on div at bounding box center [180, 277] width 360 height 466
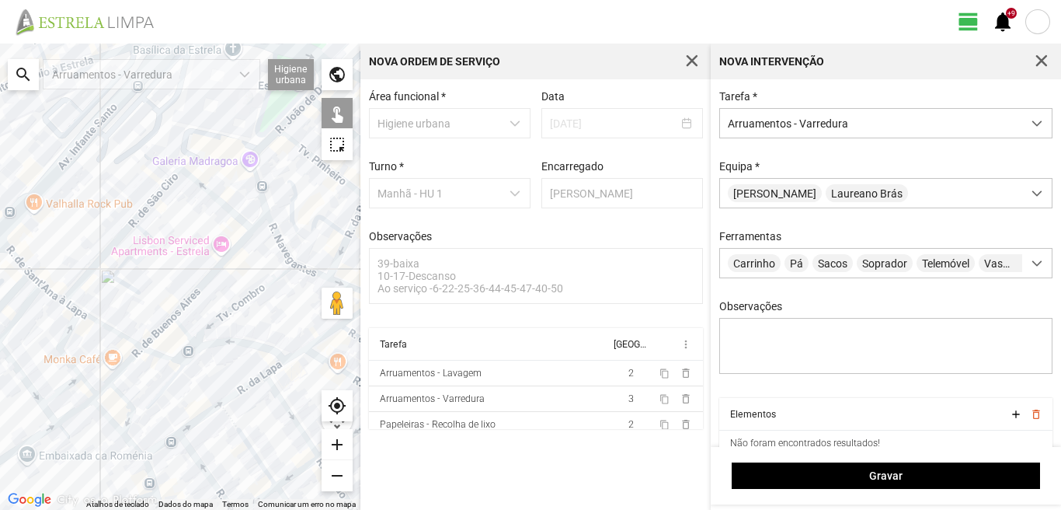
drag, startPoint x: 167, startPoint y: 430, endPoint x: 117, endPoint y: 366, distance: 81.9
click at [127, 381] on div at bounding box center [180, 277] width 360 height 466
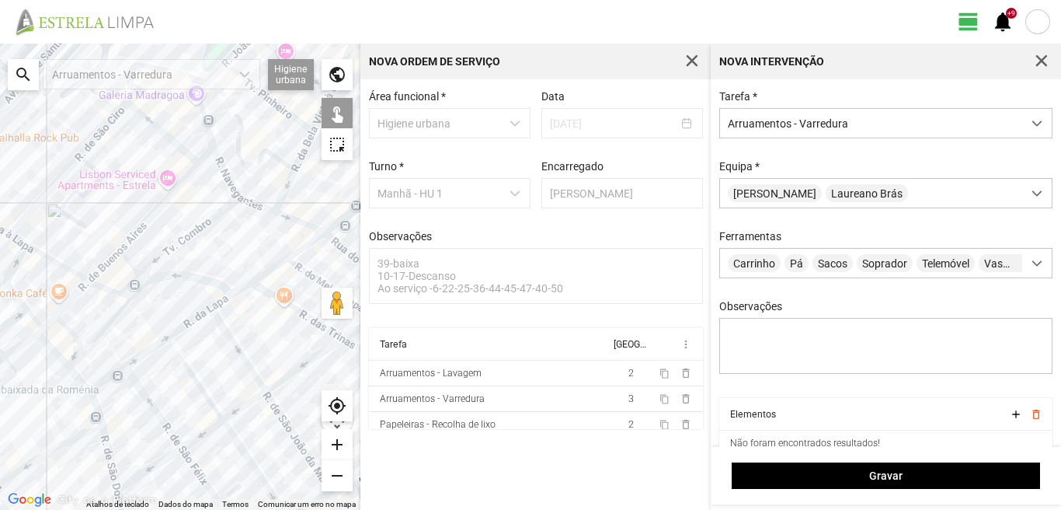
click at [105, 384] on div at bounding box center [180, 277] width 360 height 466
click at [138, 358] on div at bounding box center [180, 277] width 360 height 466
click at [113, 374] on div at bounding box center [180, 277] width 360 height 466
click at [190, 322] on div at bounding box center [180, 277] width 360 height 466
click at [218, 303] on div at bounding box center [180, 277] width 360 height 466
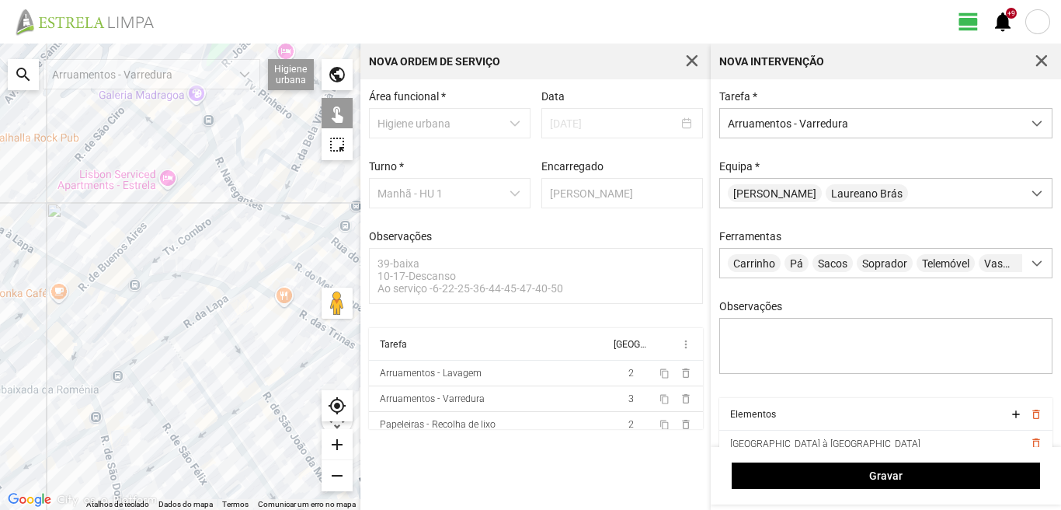
click at [270, 270] on div at bounding box center [180, 277] width 360 height 466
click at [304, 246] on div at bounding box center [180, 277] width 360 height 466
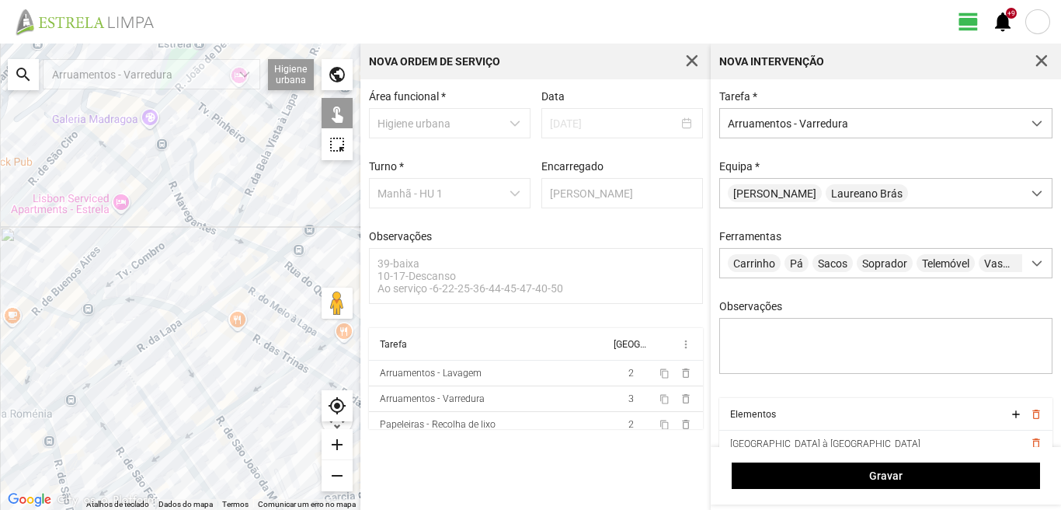
drag, startPoint x: 300, startPoint y: 276, endPoint x: 203, endPoint y: 326, distance: 109.1
click at [217, 321] on div at bounding box center [180, 277] width 360 height 466
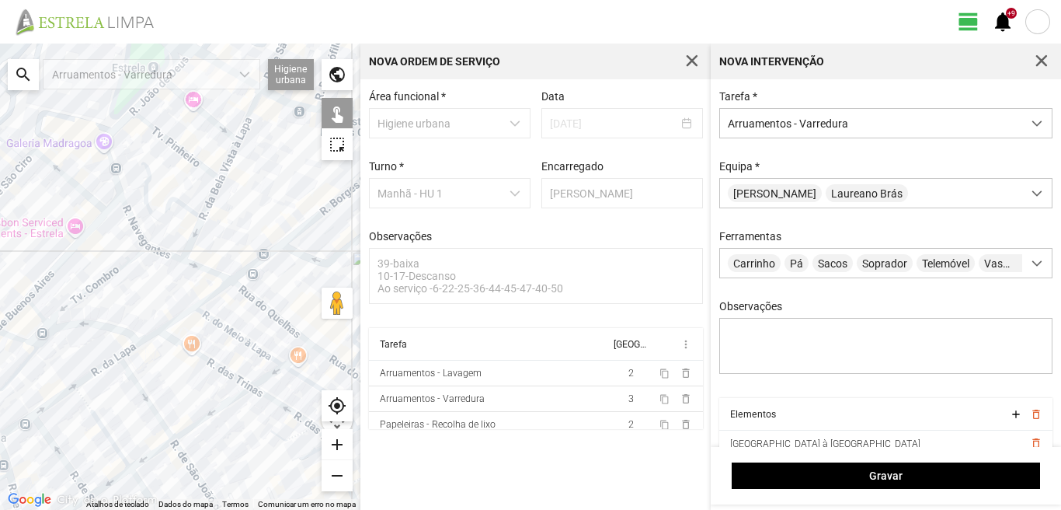
click at [226, 326] on div at bounding box center [180, 277] width 360 height 466
click at [208, 360] on div at bounding box center [180, 277] width 360 height 466
click at [144, 397] on div at bounding box center [180, 277] width 360 height 466
click at [103, 427] on div at bounding box center [180, 277] width 360 height 466
click at [83, 400] on div at bounding box center [180, 277] width 360 height 466
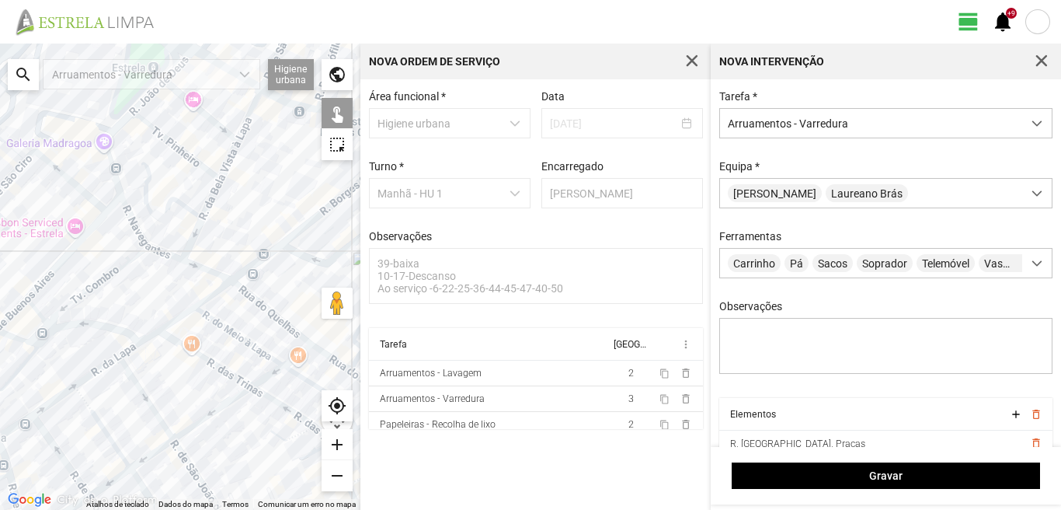
click at [54, 441] on div at bounding box center [180, 277] width 360 height 466
click at [208, 415] on div at bounding box center [180, 277] width 360 height 466
click at [265, 378] on div at bounding box center [180, 277] width 360 height 466
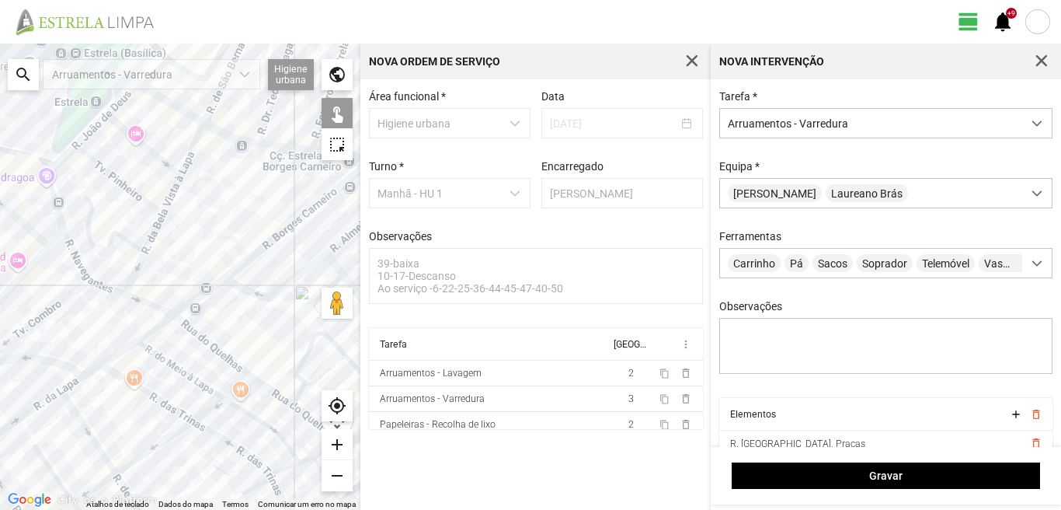
drag, startPoint x: 269, startPoint y: 374, endPoint x: 207, endPoint y: 406, distance: 69.5
click at [208, 411] on div at bounding box center [180, 277] width 360 height 466
click at [235, 391] on div at bounding box center [180, 277] width 360 height 466
click at [248, 416] on div at bounding box center [180, 277] width 360 height 466
click at [228, 448] on div at bounding box center [180, 277] width 360 height 466
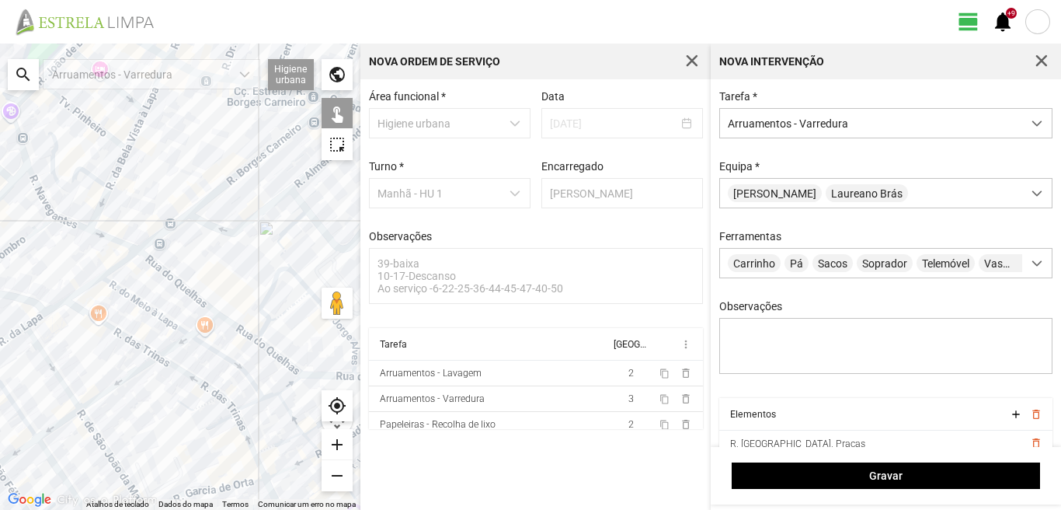
drag, startPoint x: 220, startPoint y: 479, endPoint x: 177, endPoint y: 399, distance: 90.7
click at [181, 407] on div at bounding box center [180, 277] width 360 height 466
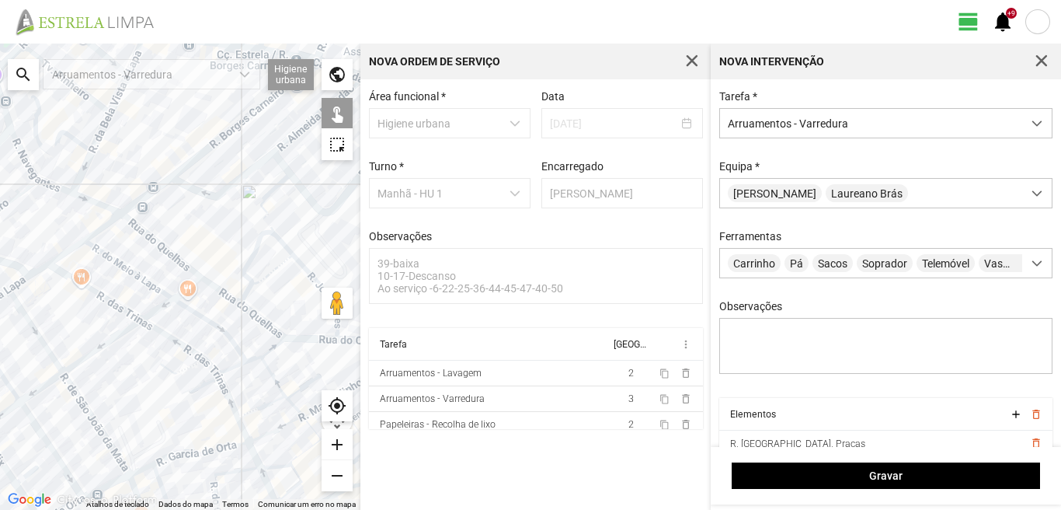
click at [228, 402] on div at bounding box center [180, 277] width 360 height 466
click at [224, 391] on div at bounding box center [180, 277] width 360 height 466
click at [247, 431] on div at bounding box center [180, 277] width 360 height 466
click at [242, 428] on div at bounding box center [180, 277] width 360 height 466
click at [204, 449] on div at bounding box center [180, 277] width 360 height 466
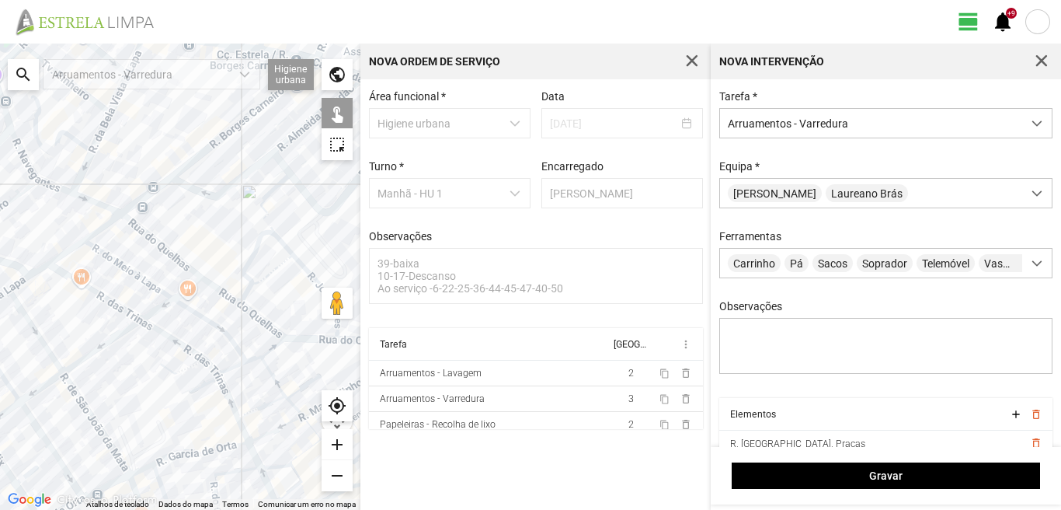
click at [202, 453] on div at bounding box center [180, 277] width 360 height 466
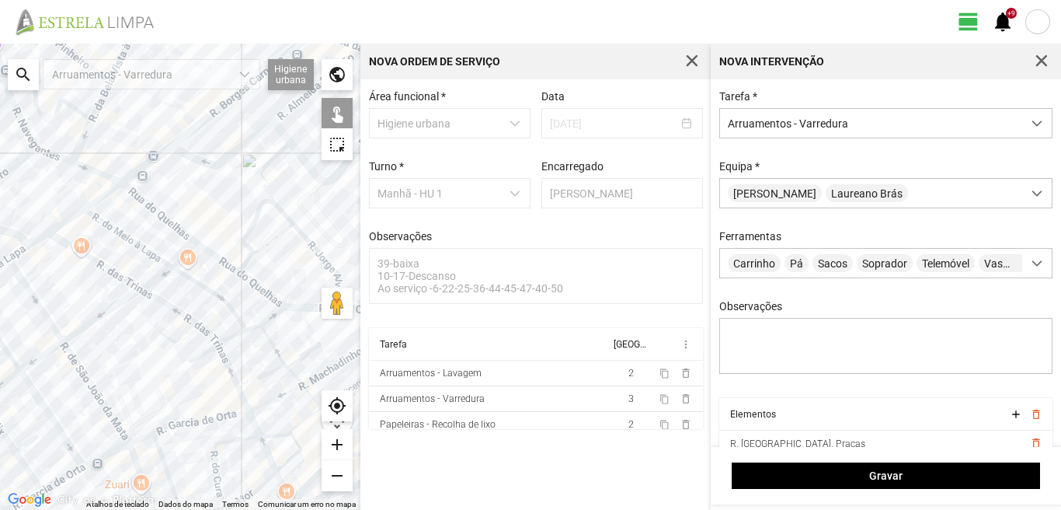
drag, startPoint x: 149, startPoint y: 458, endPoint x: 146, endPoint y: 409, distance: 49.0
click at [146, 411] on div at bounding box center [180, 277] width 360 height 466
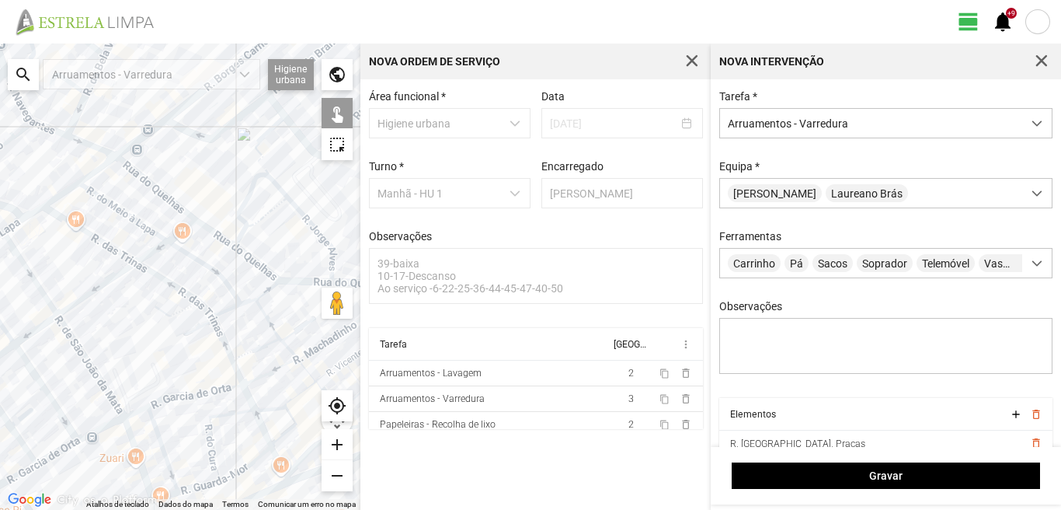
click at [214, 436] on div at bounding box center [180, 277] width 360 height 466
click at [236, 418] on div at bounding box center [180, 277] width 360 height 466
click at [249, 393] on div at bounding box center [180, 277] width 360 height 466
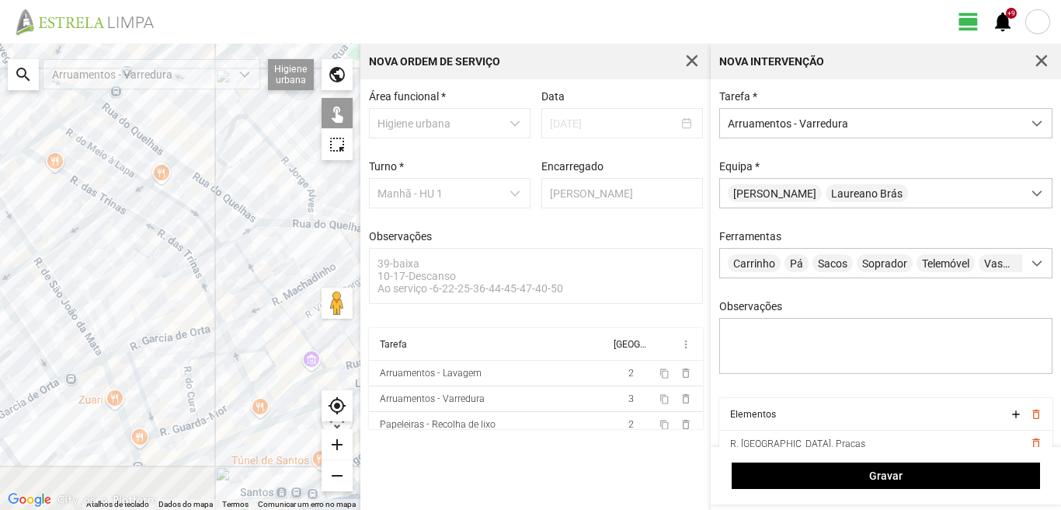
drag, startPoint x: 232, startPoint y: 453, endPoint x: 214, endPoint y: 378, distance: 77.3
click at [209, 386] on div at bounding box center [180, 277] width 360 height 466
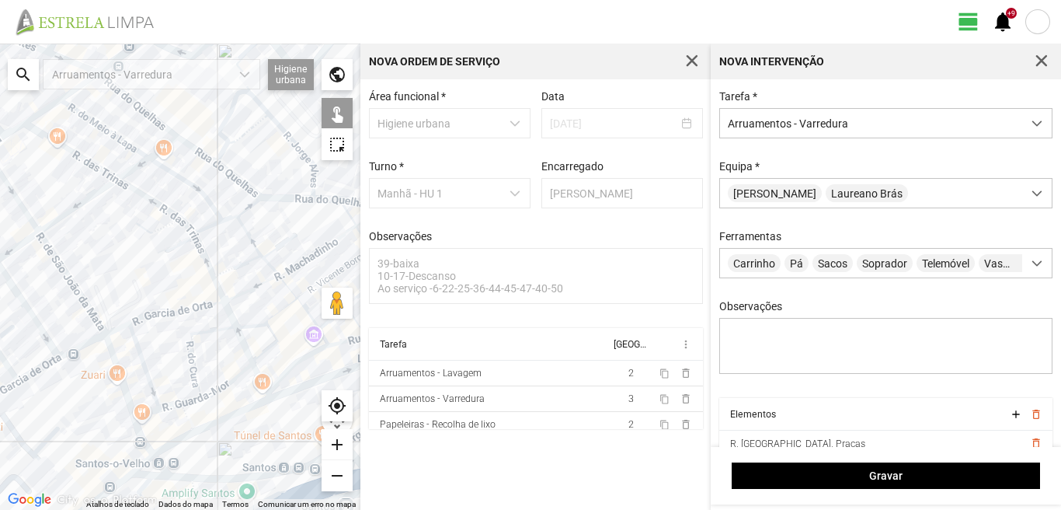
click at [225, 385] on div at bounding box center [180, 277] width 360 height 466
click at [164, 409] on div at bounding box center [180, 277] width 360 height 466
click at [187, 402] on div at bounding box center [180, 277] width 360 height 466
click at [186, 418] on div at bounding box center [180, 277] width 360 height 466
click at [143, 436] on div at bounding box center [180, 277] width 360 height 466
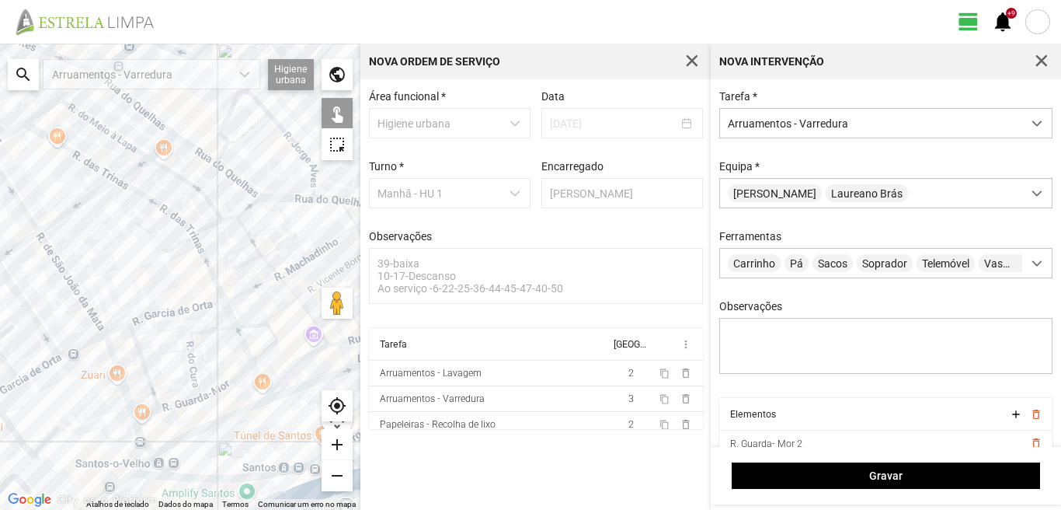
click at [143, 441] on div at bounding box center [180, 277] width 360 height 466
click at [124, 393] on div at bounding box center [180, 277] width 360 height 466
click at [147, 381] on div at bounding box center [180, 277] width 360 height 466
click at [108, 333] on div at bounding box center [180, 277] width 360 height 466
click at [89, 317] on div at bounding box center [180, 277] width 360 height 466
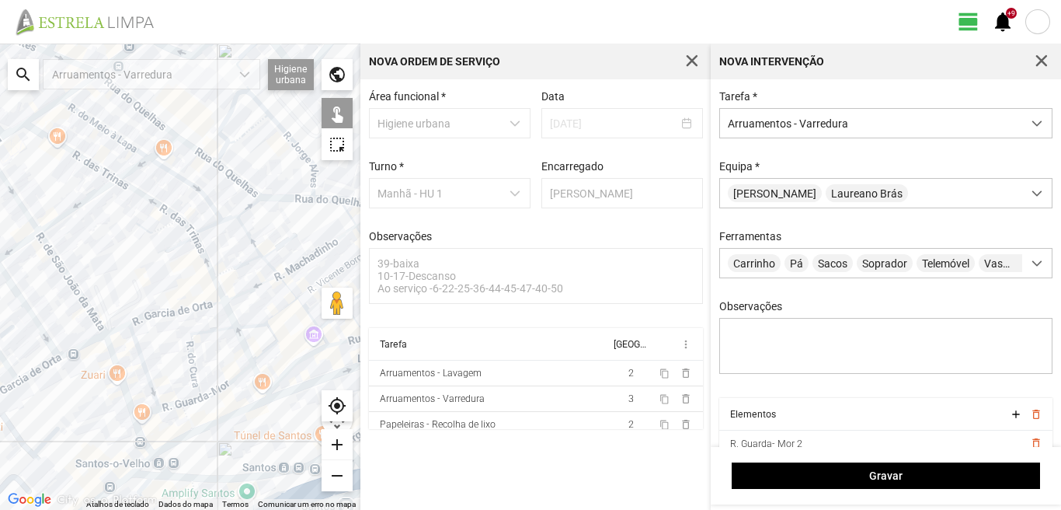
click at [73, 347] on div at bounding box center [180, 277] width 360 height 466
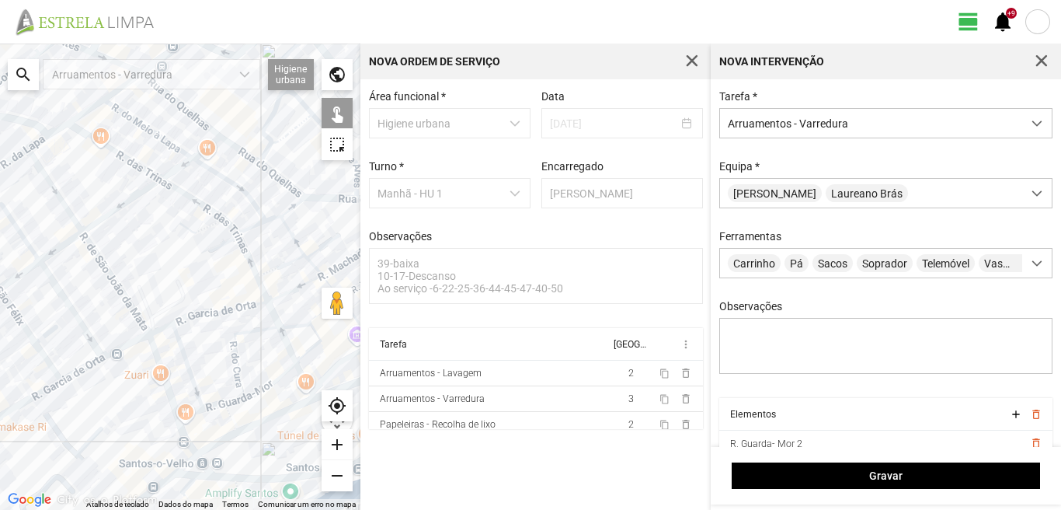
drag, startPoint x: 40, startPoint y: 396, endPoint x: 139, endPoint y: 402, distance: 99.6
click at [139, 402] on div at bounding box center [180, 277] width 360 height 466
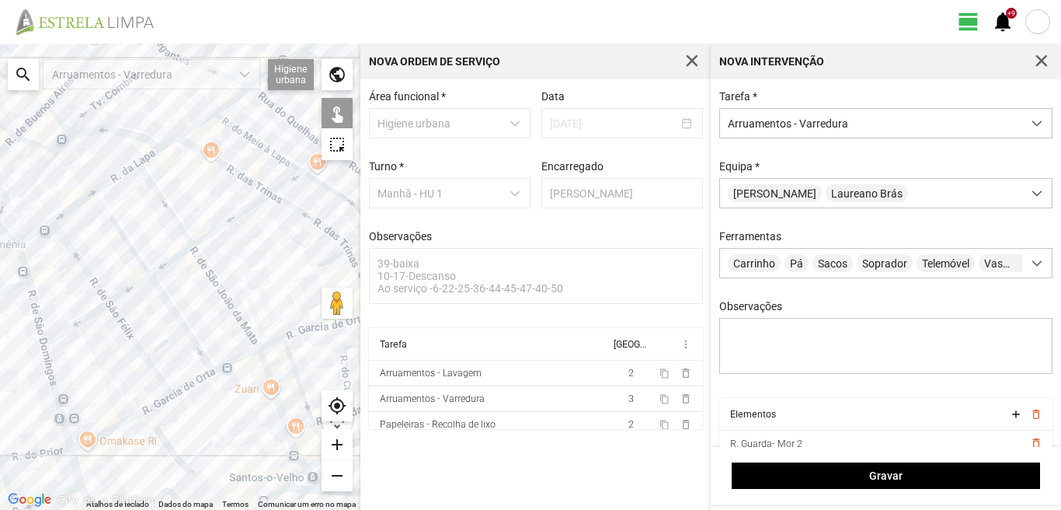
click at [158, 272] on div at bounding box center [180, 277] width 360 height 466
click at [158, 270] on div at bounding box center [180, 277] width 360 height 466
click at [138, 282] on div at bounding box center [180, 277] width 360 height 466
click at [159, 290] on div at bounding box center [180, 277] width 360 height 466
click at [122, 323] on div at bounding box center [180, 277] width 360 height 466
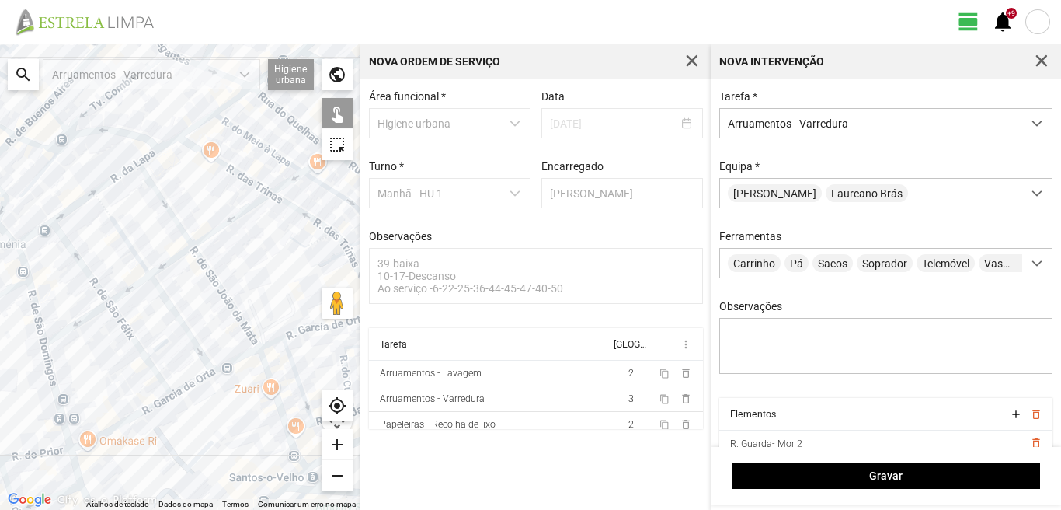
click at [181, 390] on div at bounding box center [180, 277] width 360 height 466
click at [134, 414] on div at bounding box center [180, 277] width 360 height 466
click at [68, 331] on div at bounding box center [180, 277] width 360 height 466
click at [70, 325] on div at bounding box center [180, 277] width 360 height 466
click at [37, 312] on div at bounding box center [180, 277] width 360 height 466
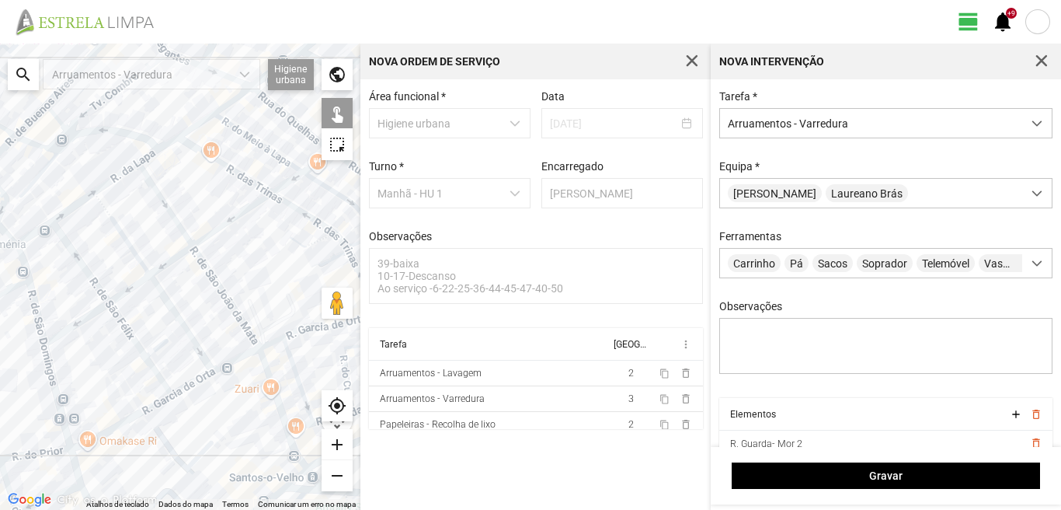
click at [21, 254] on div at bounding box center [180, 277] width 360 height 466
click at [51, 380] on div at bounding box center [180, 277] width 360 height 466
click at [33, 307] on div at bounding box center [180, 277] width 360 height 466
drag, startPoint x: 117, startPoint y: 394, endPoint x: 115, endPoint y: 314, distance: 80.0
click at [115, 319] on div at bounding box center [180, 277] width 360 height 466
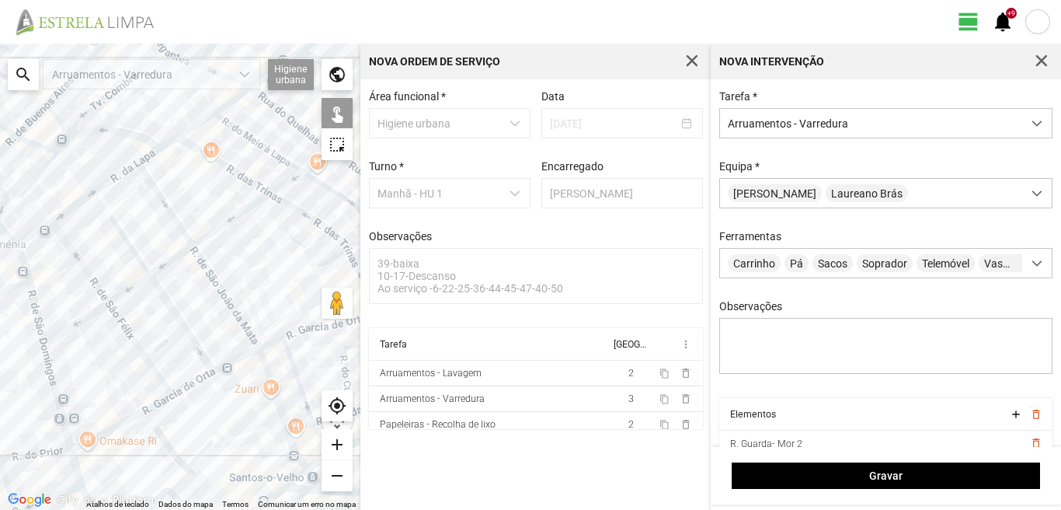
drag, startPoint x: 96, startPoint y: 358, endPoint x: 102, endPoint y: 293, distance: 65.5
click at [102, 302] on div at bounding box center [180, 277] width 360 height 466
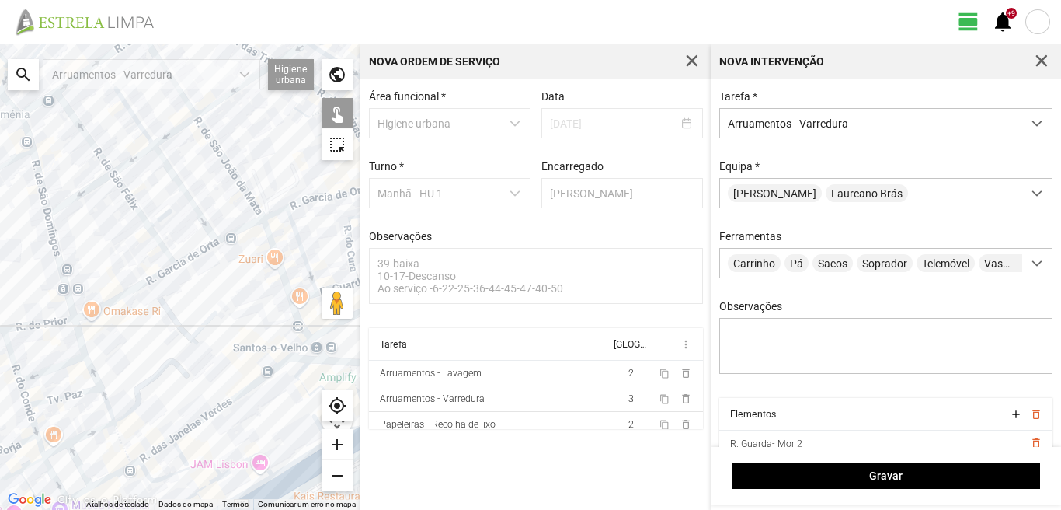
drag, startPoint x: 111, startPoint y: 437, endPoint x: 102, endPoint y: 356, distance: 82.1
click at [103, 357] on div at bounding box center [180, 277] width 360 height 466
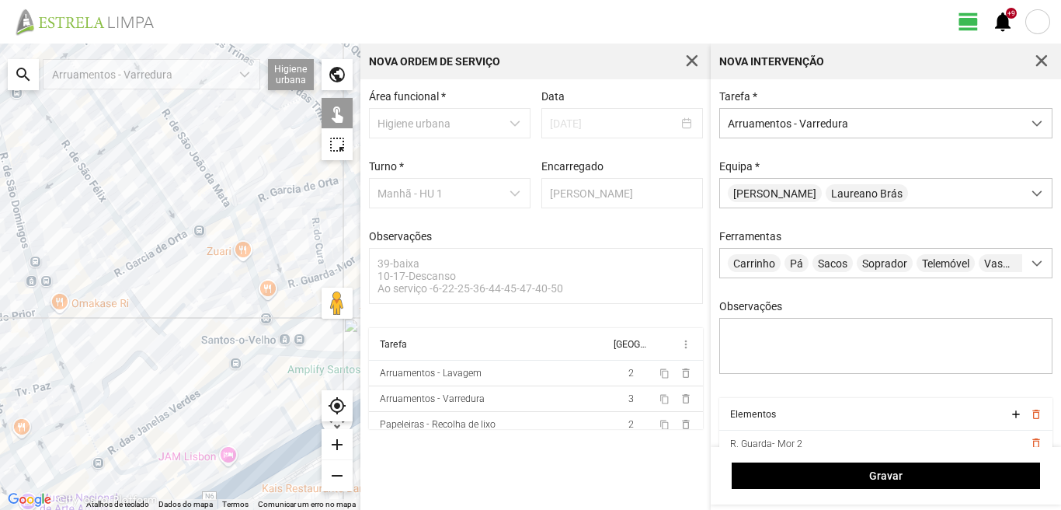
drag, startPoint x: 118, startPoint y: 358, endPoint x: 64, endPoint y: 386, distance: 61.2
click at [78, 394] on div at bounding box center [180, 277] width 360 height 466
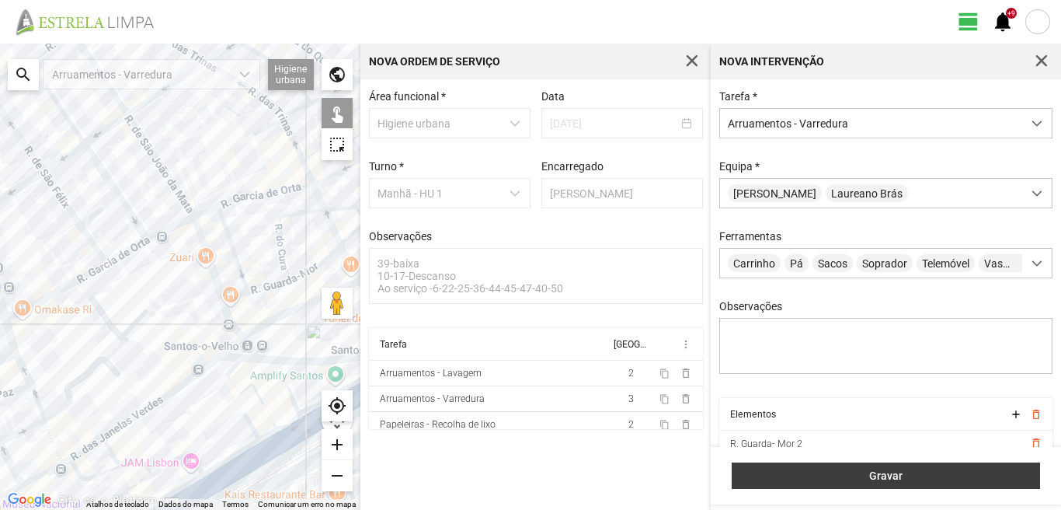
click at [803, 475] on span "Gravar" at bounding box center [886, 475] width 292 height 12
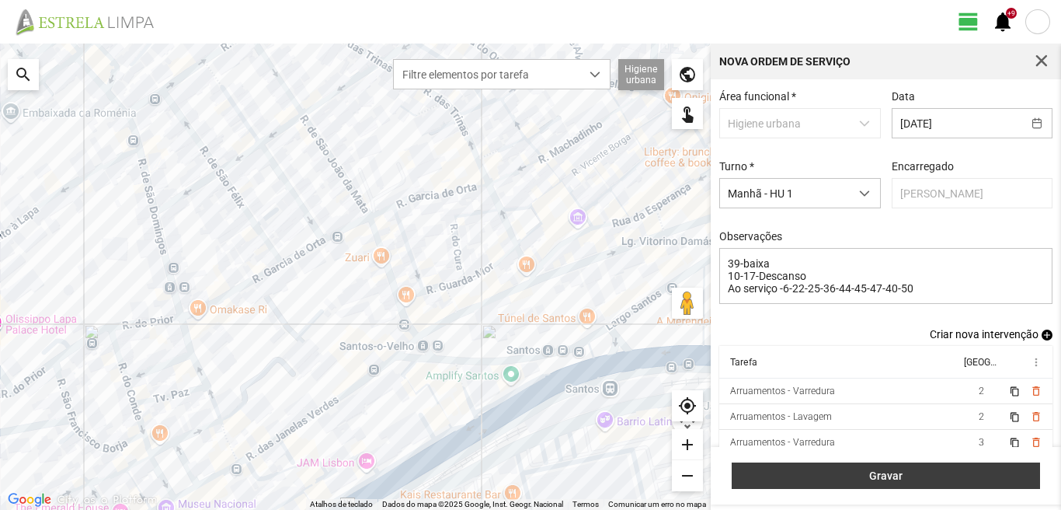
click at [887, 466] on button "Gravar" at bounding box center [886, 475] width 308 height 26
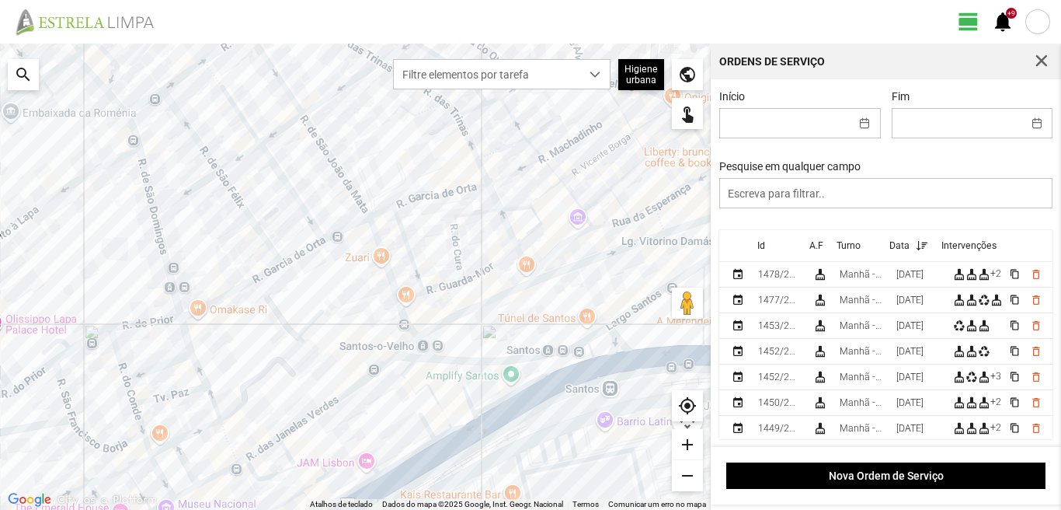
click at [1043, 55] on span "button" at bounding box center [1042, 61] width 14 height 14
click at [1043, 55] on aside "Ordens de Serviço Início Fim Pesquise em qualquer campo Id A.F Turno Data Inter…" at bounding box center [886, 277] width 350 height 466
